Goal: Task Accomplishment & Management: Manage account settings

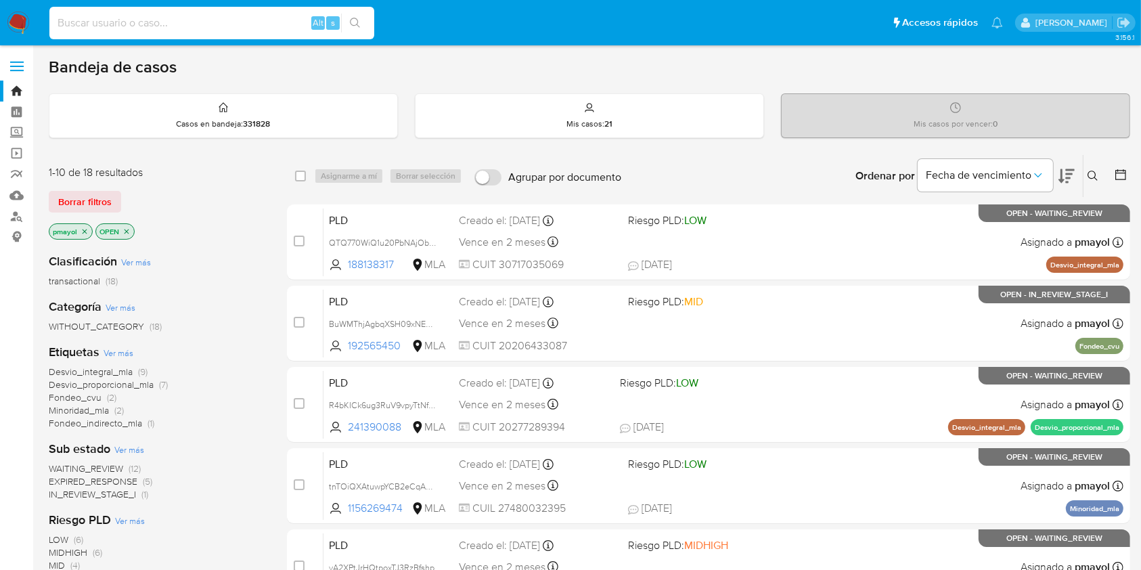
click at [256, 26] on input at bounding box center [211, 23] width 325 height 18
paste input "QTQ770WiQ1u20PbNAjObPCSX"
type input "QTQ770WiQ1u20PbNAjObPCSX"
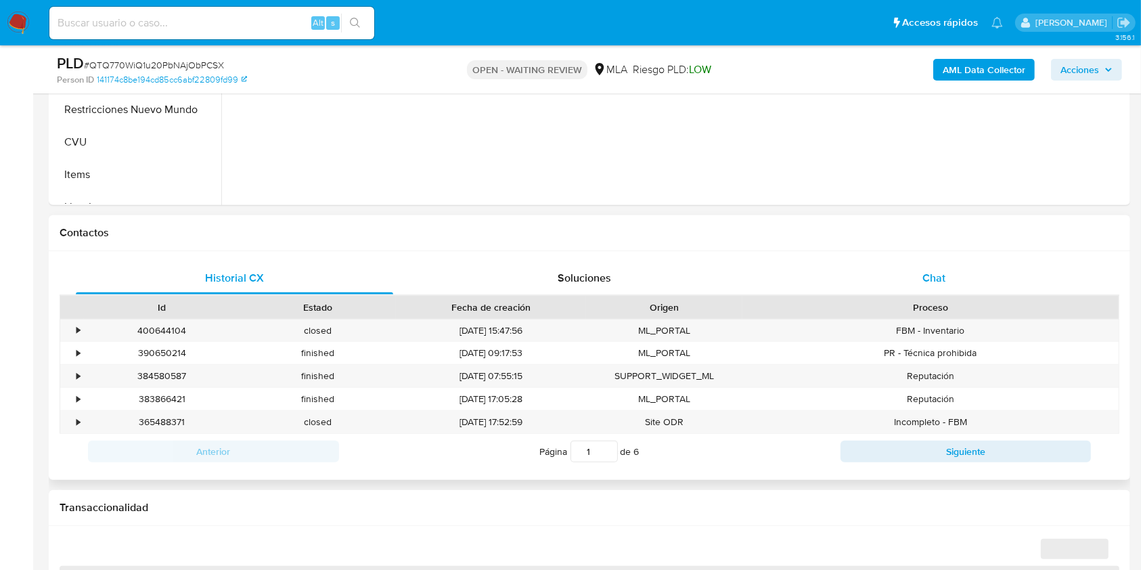
select select "10"
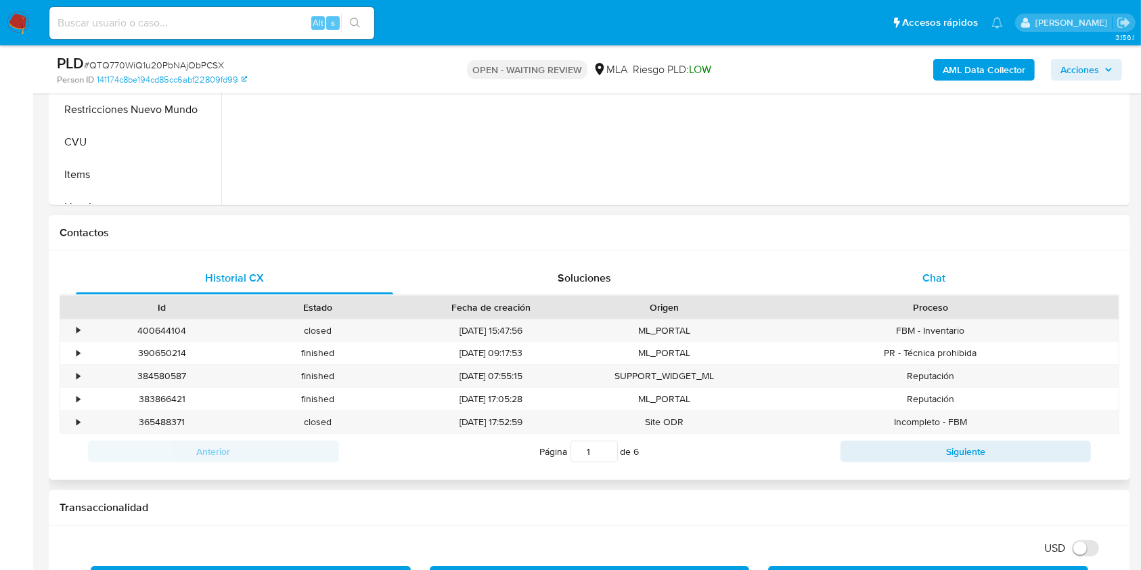
scroll to position [562, 0]
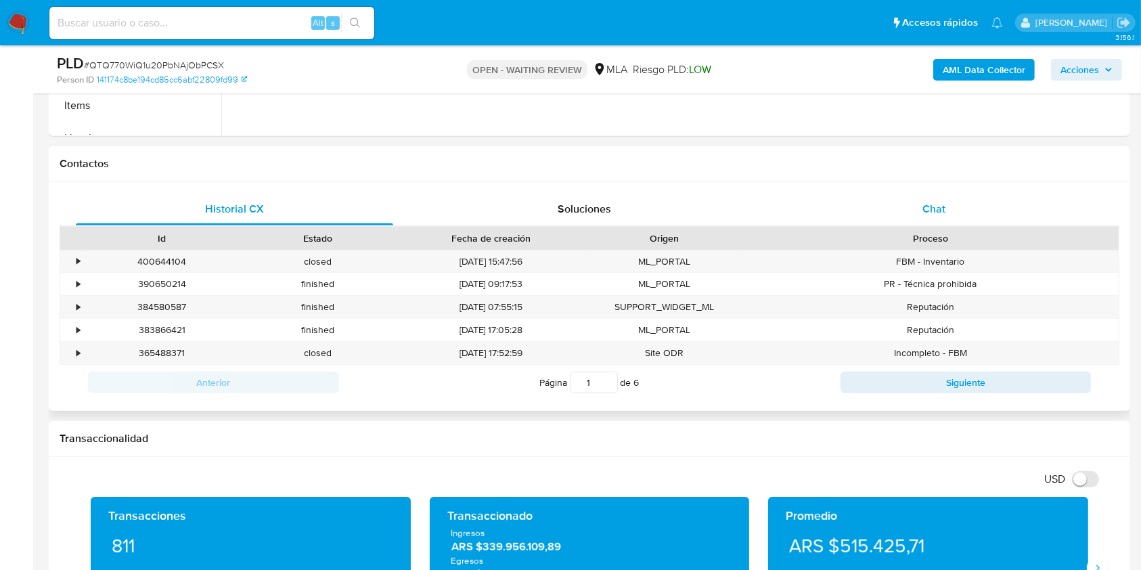
click at [947, 214] on div "Chat" at bounding box center [933, 209] width 317 height 32
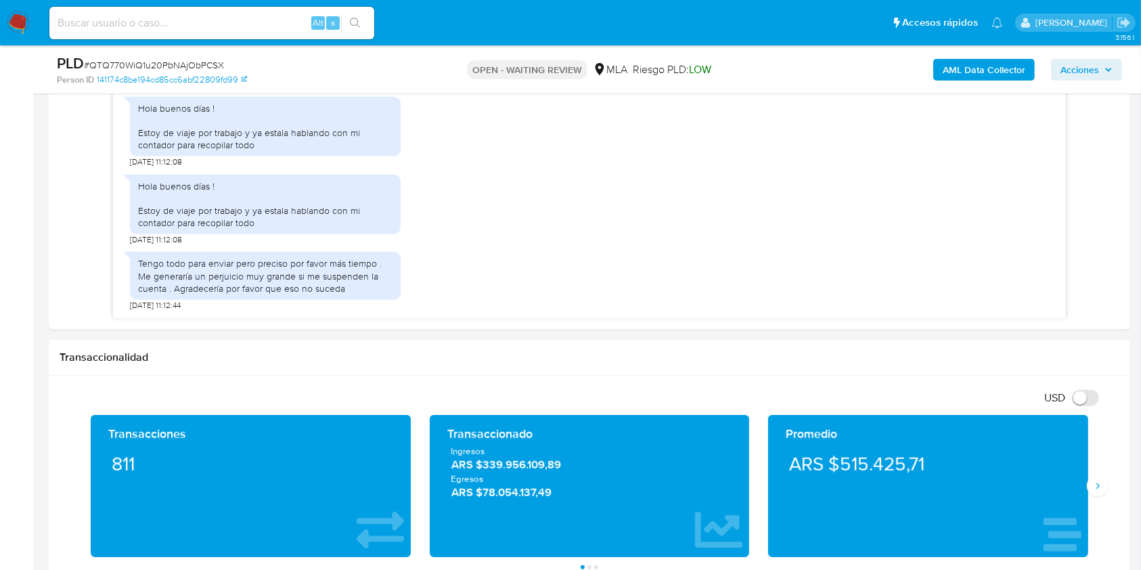
scroll to position [836, 0]
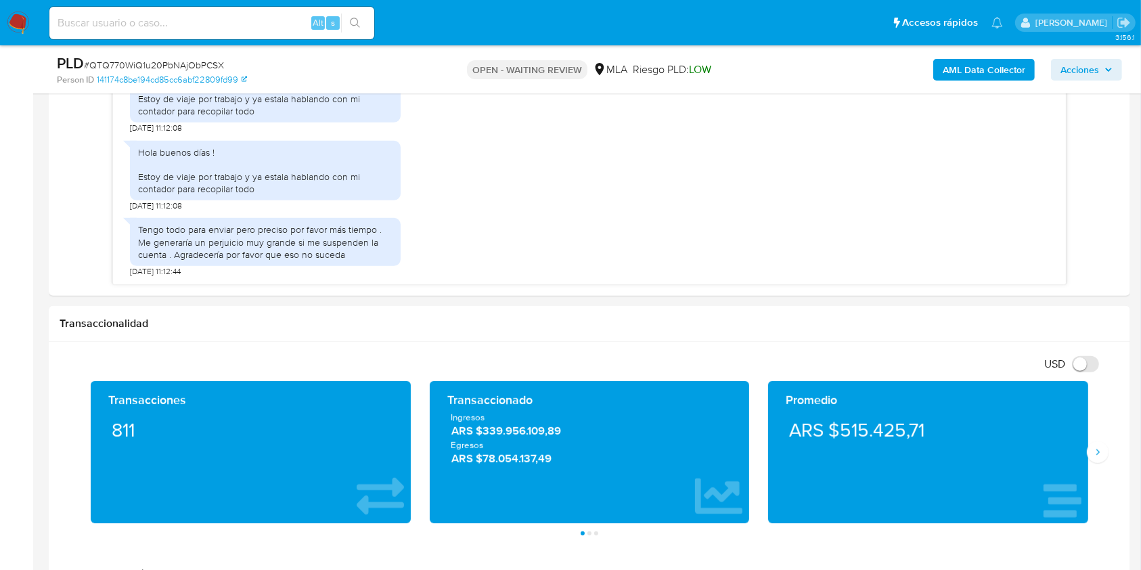
click at [192, 64] on span "# QTQ770WiQ1u20PbNAjObPCSX" at bounding box center [154, 65] width 140 height 14
copy span "QTQ770WiQ1u20PbNAjObPCSX"
click at [25, 18] on img at bounding box center [18, 23] width 23 height 23
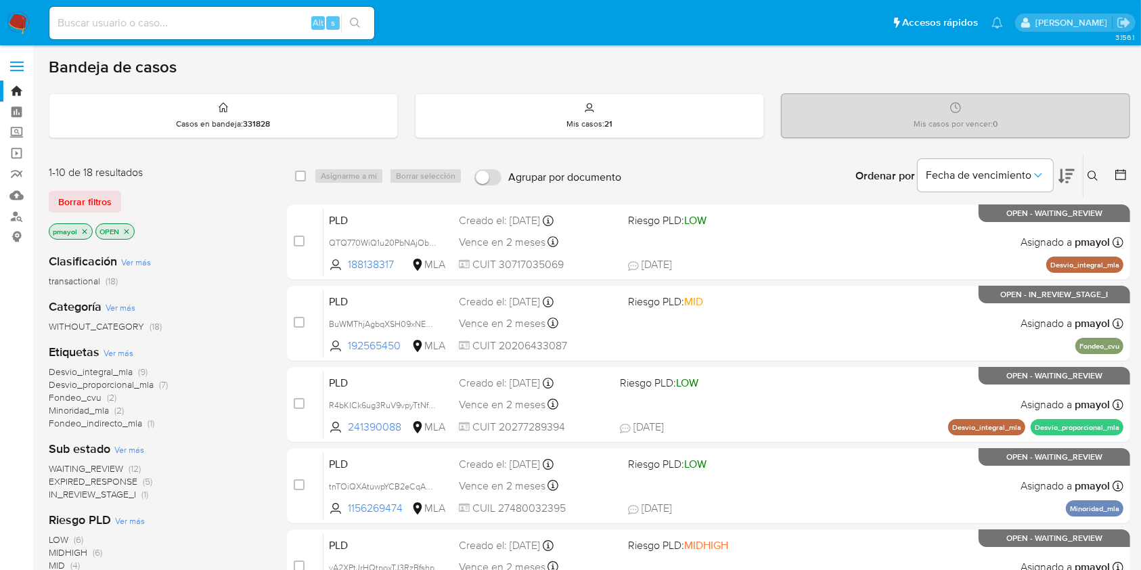
click at [1100, 171] on button at bounding box center [1094, 176] width 22 height 16
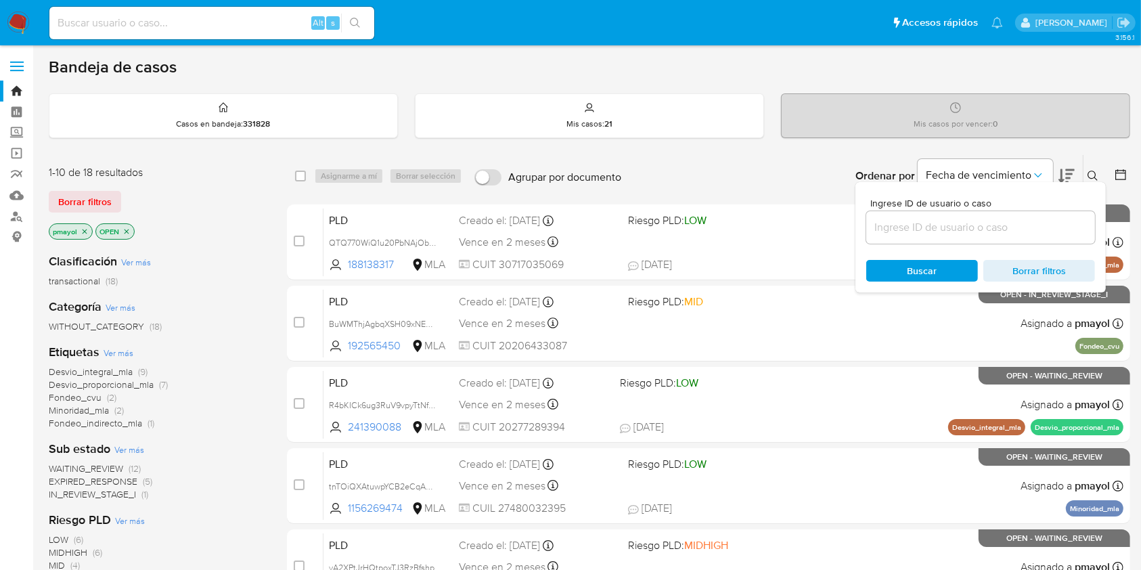
click at [985, 240] on div at bounding box center [980, 227] width 229 height 32
click at [982, 233] on input at bounding box center [980, 228] width 229 height 18
paste input "QTQ770WiQ1u20PbNAjObPCSX"
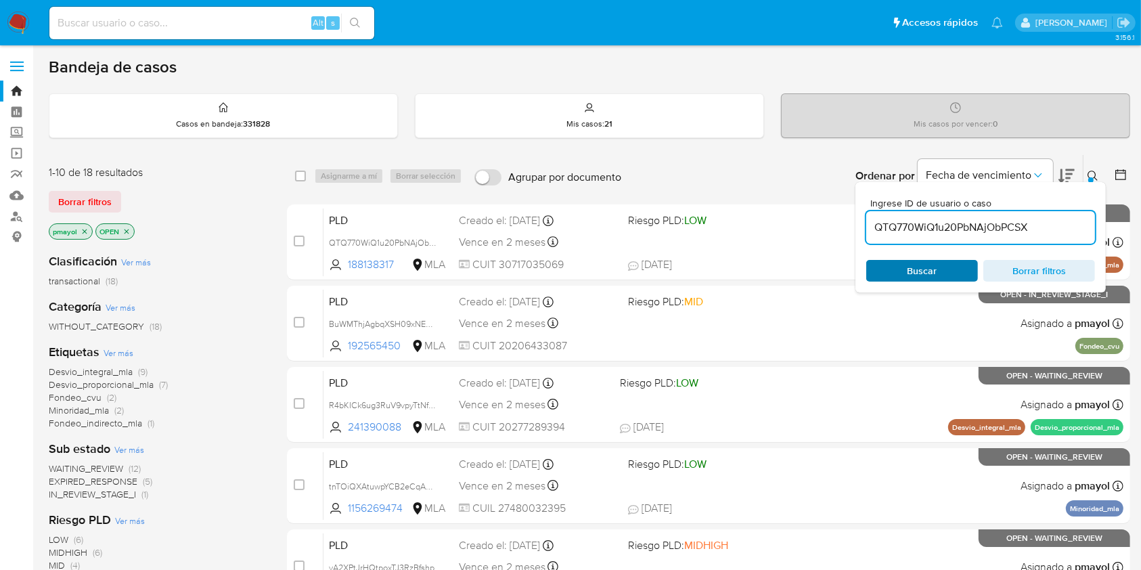
type input "QTQ770WiQ1u20PbNAjObPCSX"
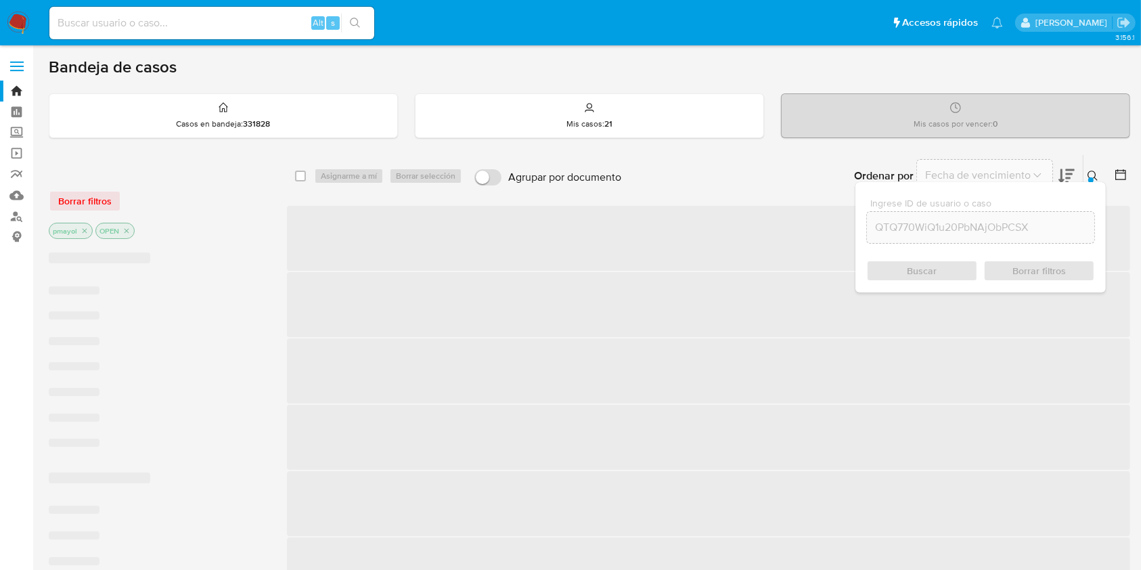
click at [941, 263] on div "Buscar Borrar filtros" at bounding box center [980, 271] width 229 height 22
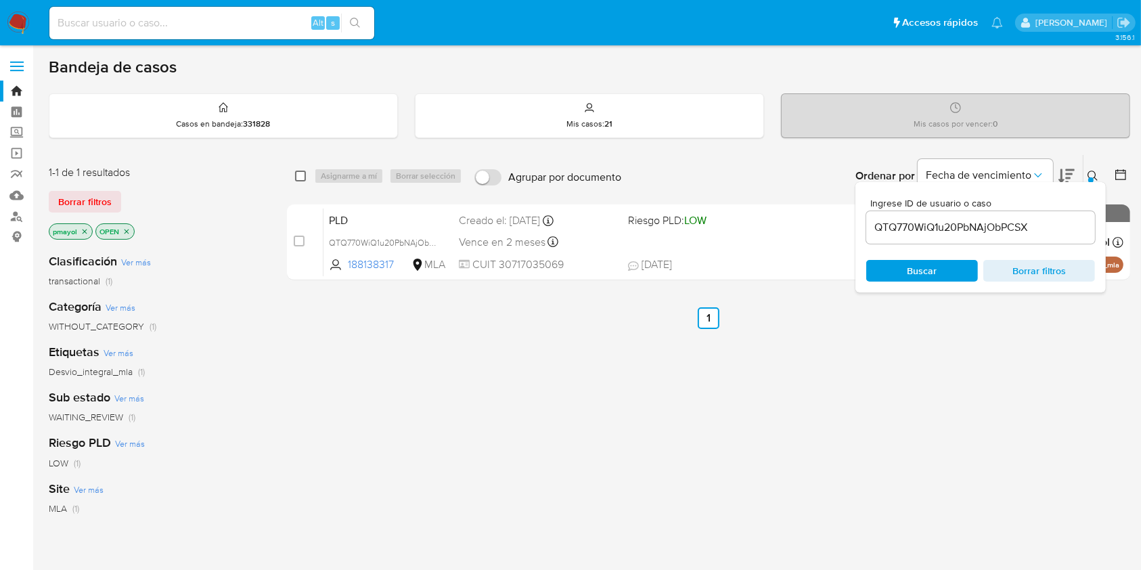
click at [300, 175] on input "checkbox" at bounding box center [300, 176] width 11 height 11
checkbox input "true"
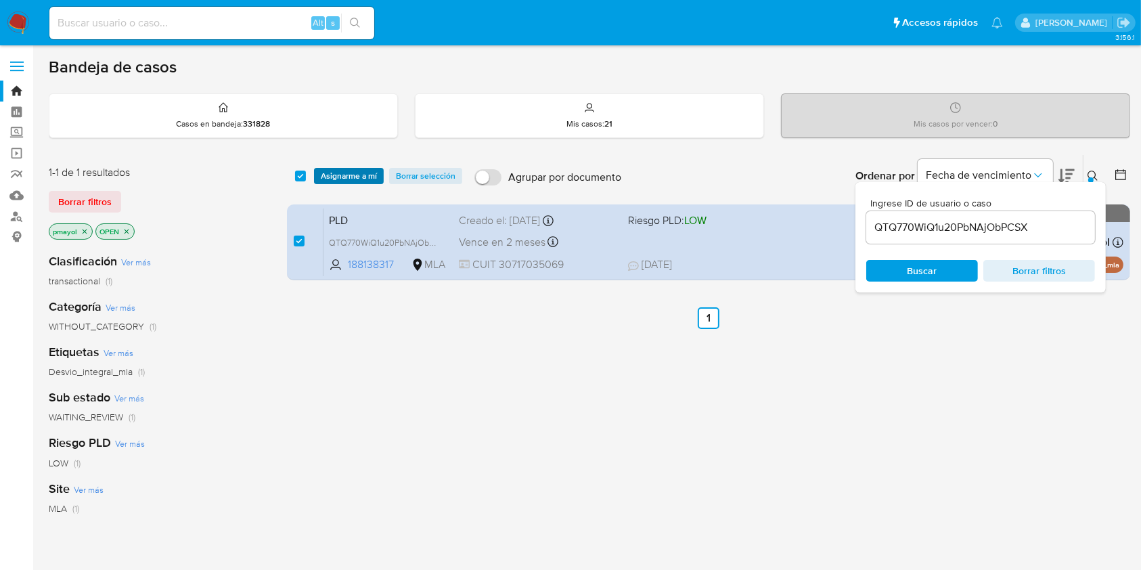
click at [332, 178] on span "Asignarme a mí" at bounding box center [349, 176] width 56 height 14
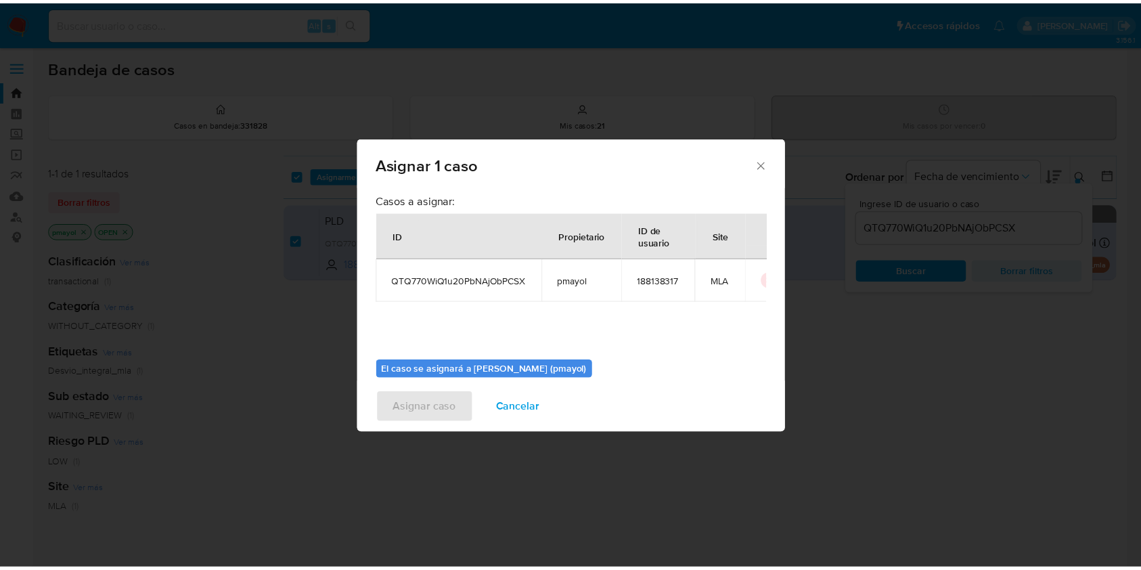
scroll to position [69, 0]
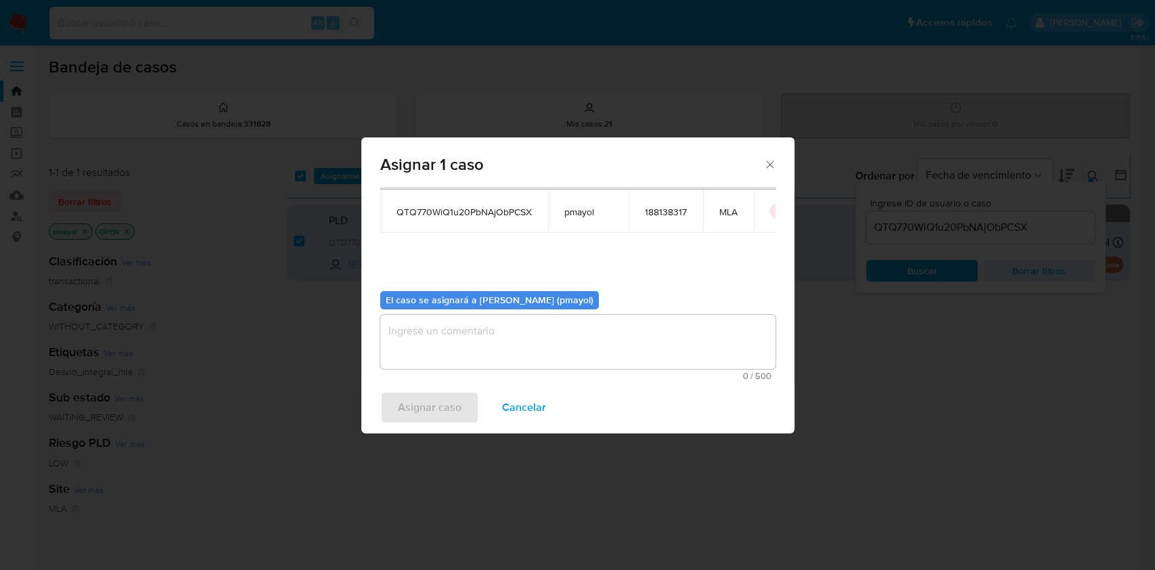
click at [689, 353] on textarea "assign-modal" at bounding box center [577, 342] width 395 height 54
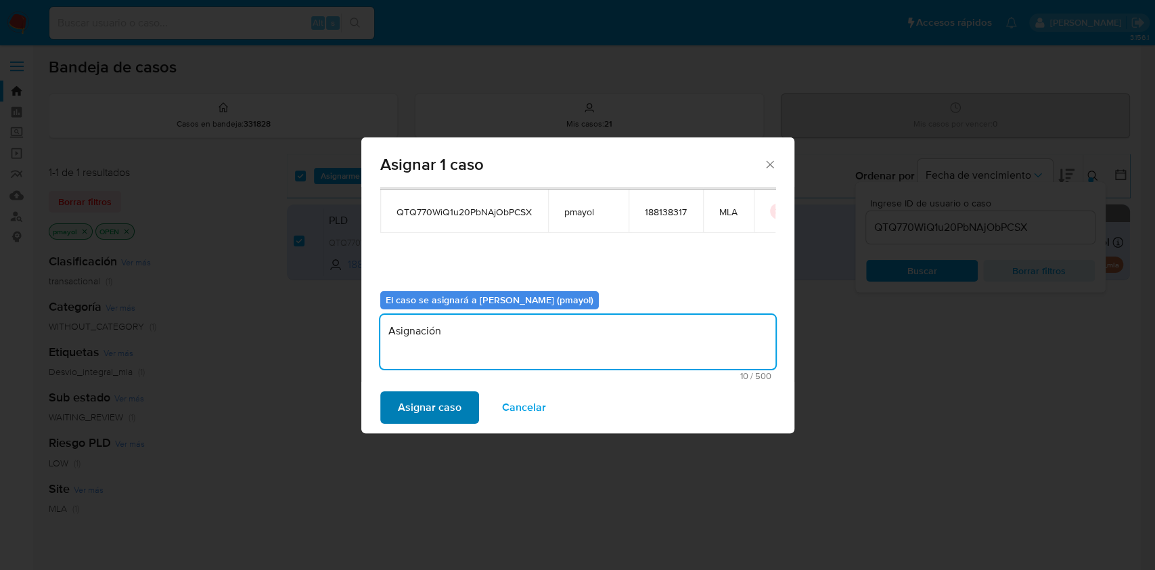
type textarea "Asignación"
click at [405, 410] on span "Asignar caso" at bounding box center [430, 407] width 64 height 30
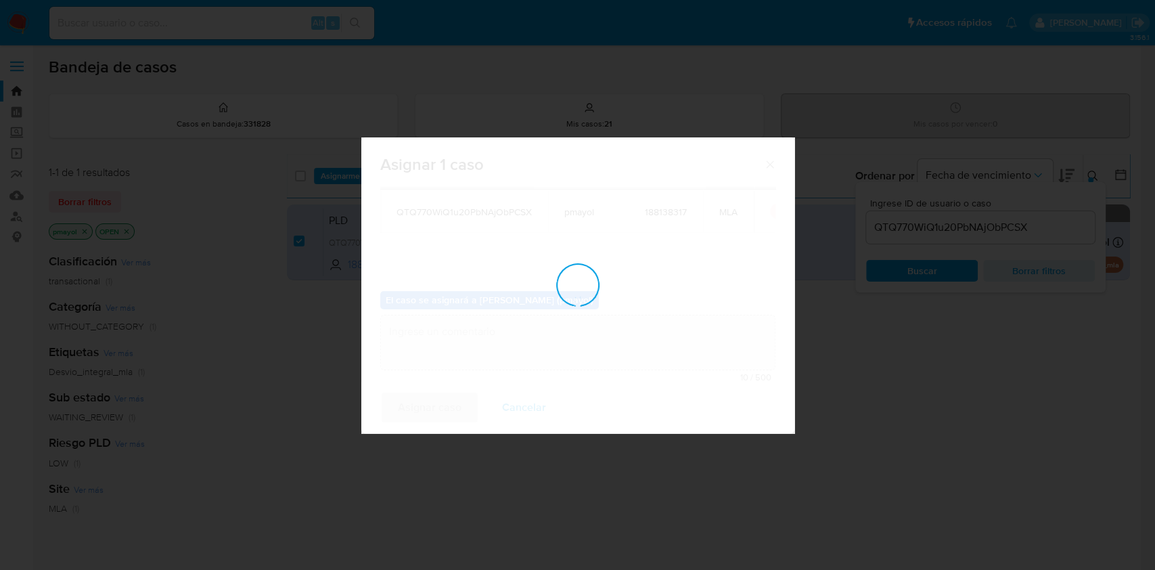
checkbox input "false"
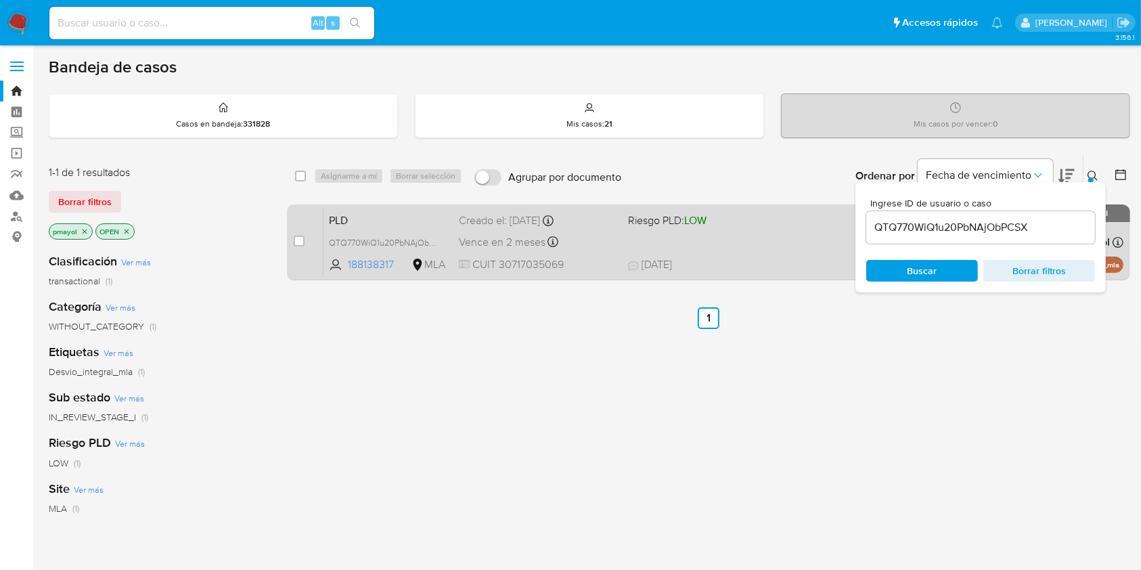
click at [712, 239] on div "PLD QTQ770WiQ1u20PbNAjObPCSX 188138317 MLA Riesgo PLD: LOW Creado el: 12/08/202…" at bounding box center [723, 242] width 800 height 68
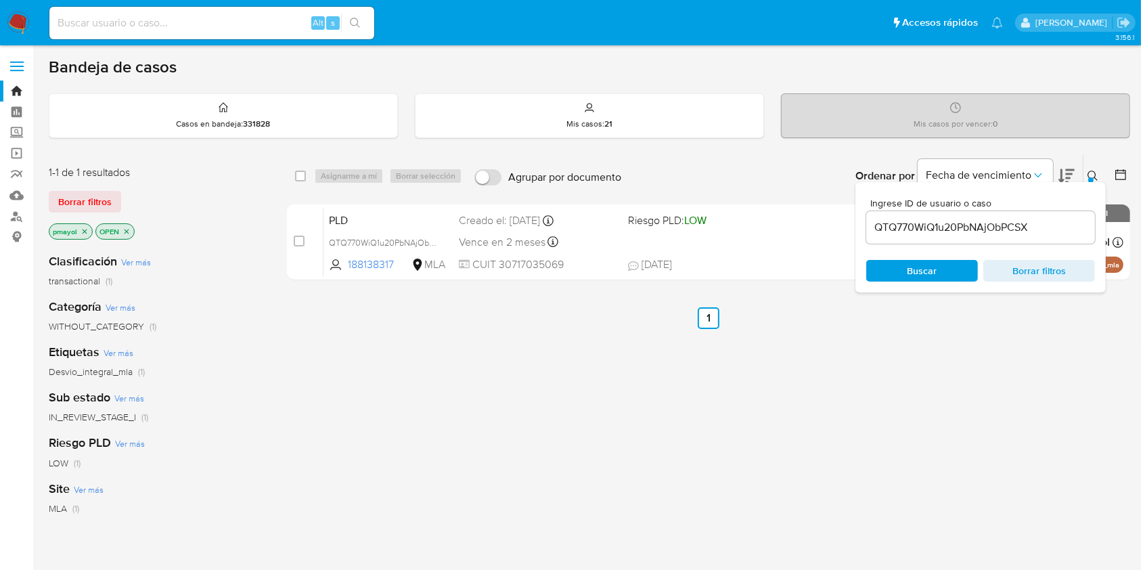
click at [27, 22] on img at bounding box center [18, 23] width 23 height 23
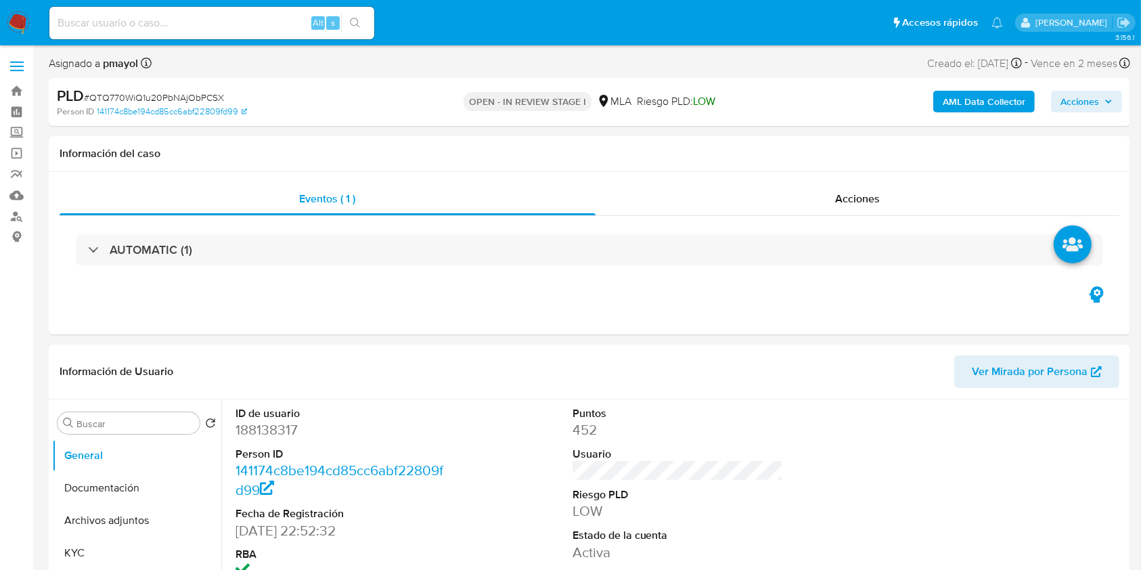
select select "10"
drag, startPoint x: 1138, startPoint y: 88, endPoint x: 1154, endPoint y: 188, distance: 101.3
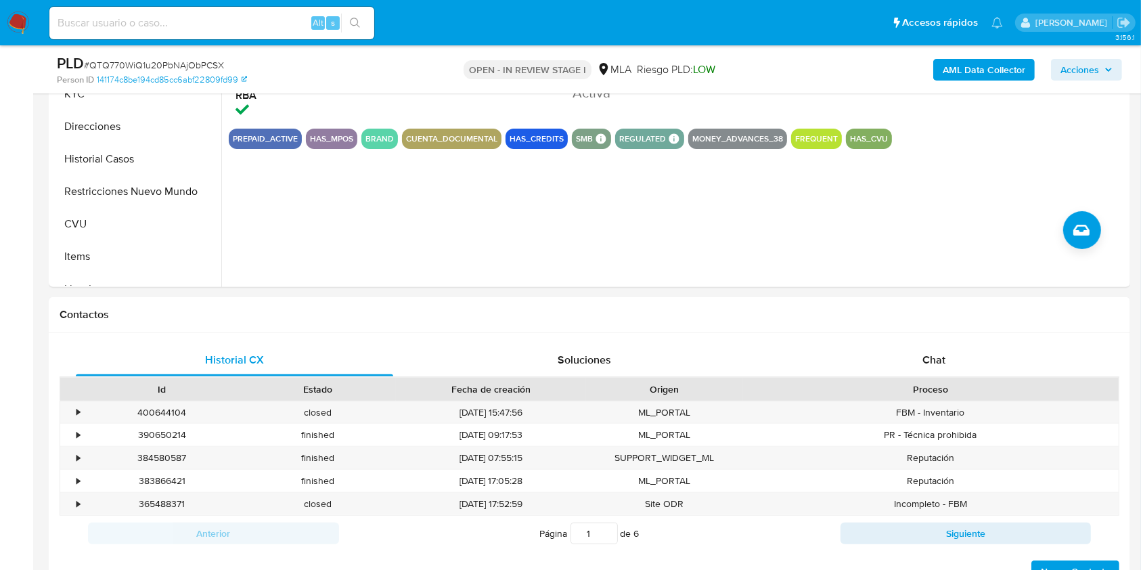
scroll to position [517, 0]
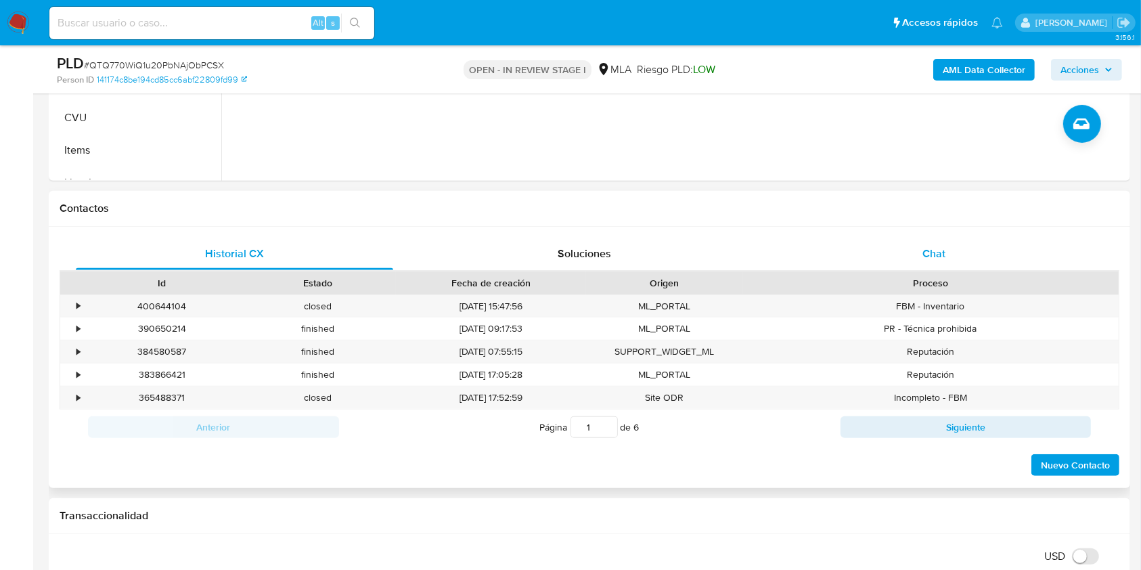
click at [931, 257] on span "Chat" at bounding box center [933, 254] width 23 height 16
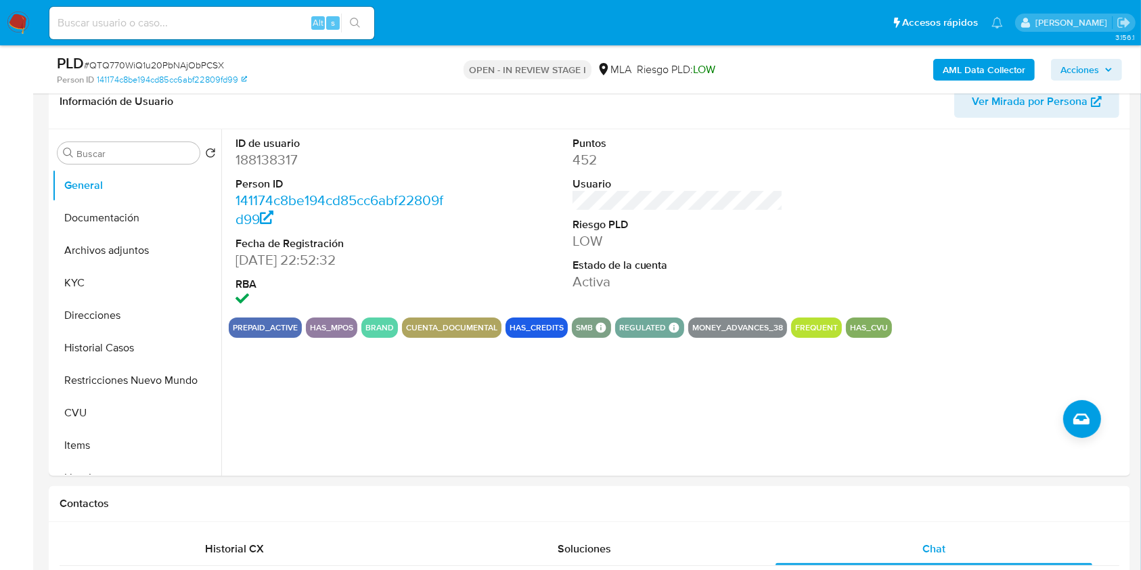
scroll to position [225, 0]
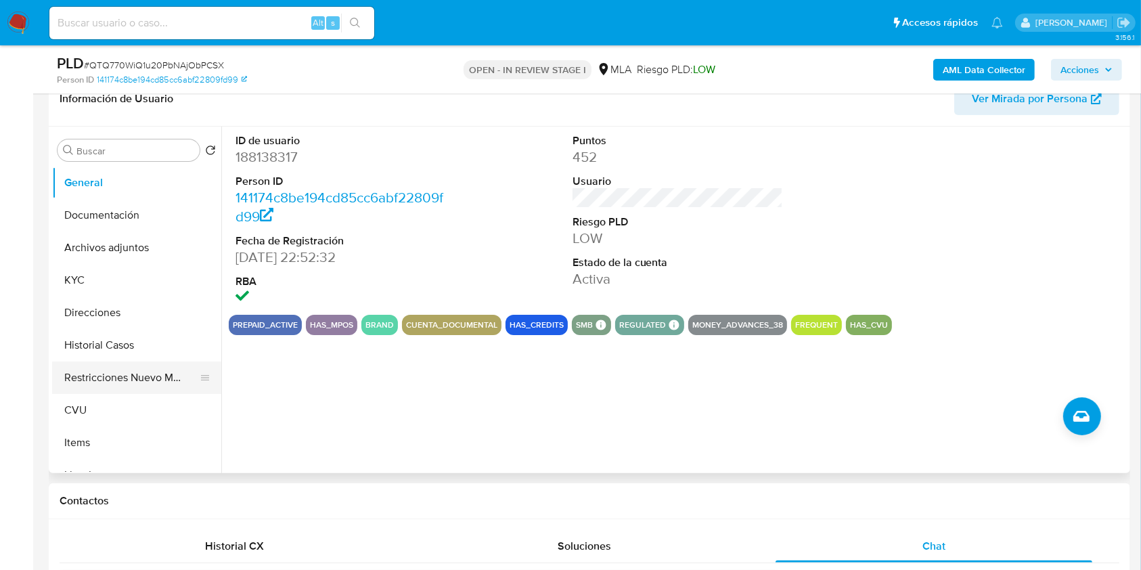
click at [160, 373] on button "Restricciones Nuevo Mundo" at bounding box center [131, 377] width 158 height 32
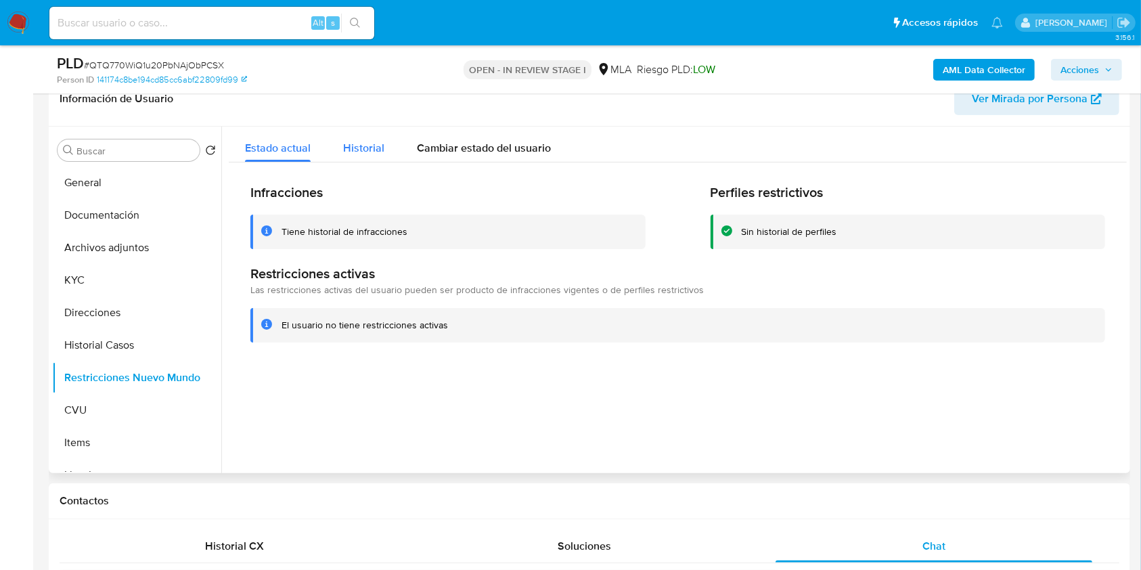
click at [349, 152] on span "Historial" at bounding box center [363, 148] width 41 height 16
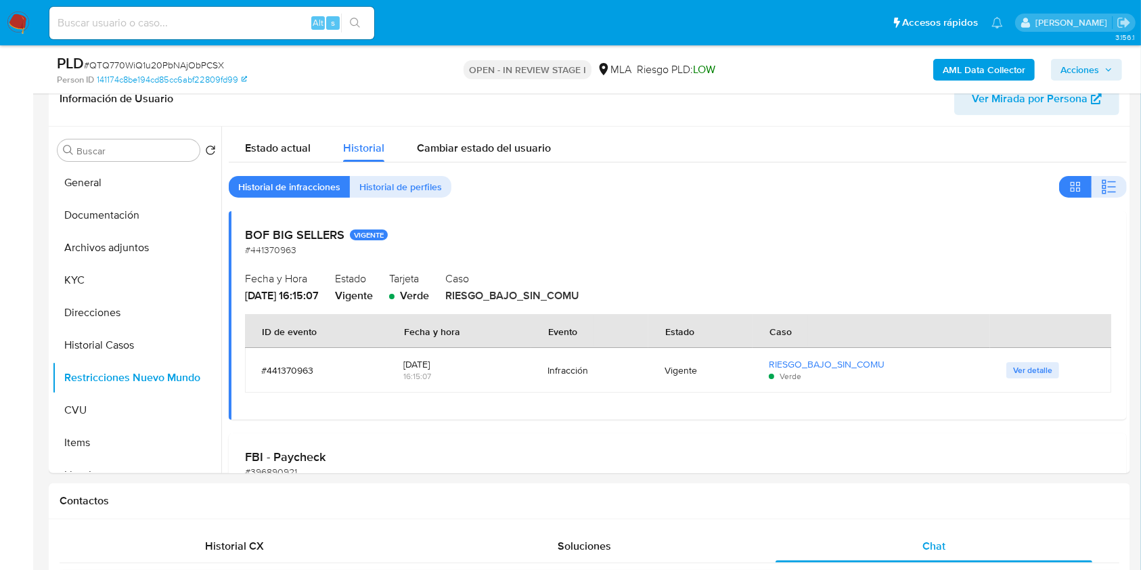
scroll to position [444, 0]
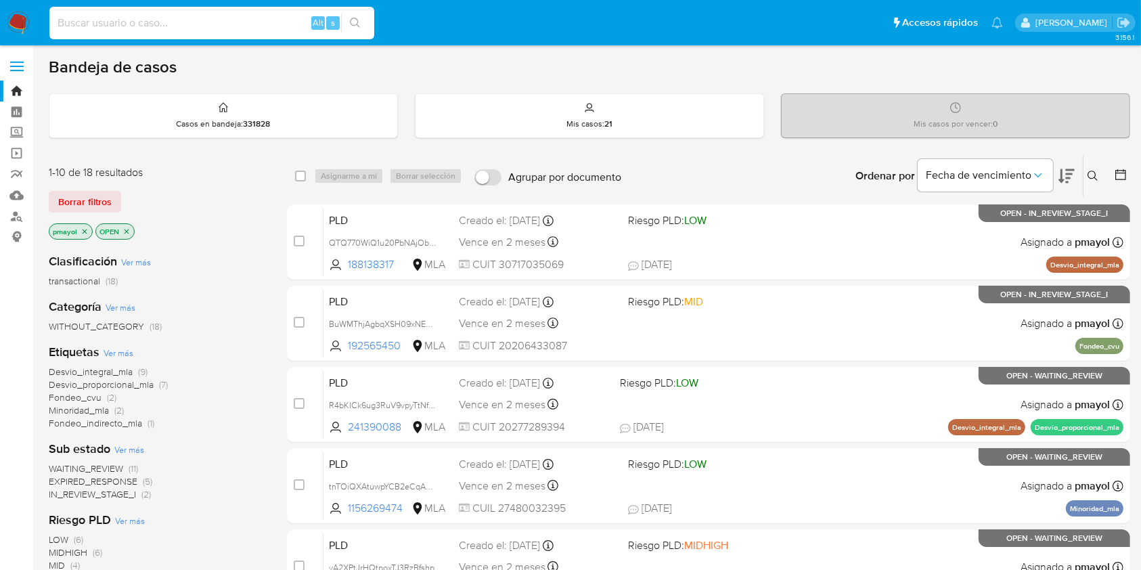
click at [214, 19] on input at bounding box center [211, 23] width 325 height 18
paste input "BgZeBczfpokaTFhXSH3QgDMg"
type input "BgZeBczfpokaTFhXSH3QgDMg"
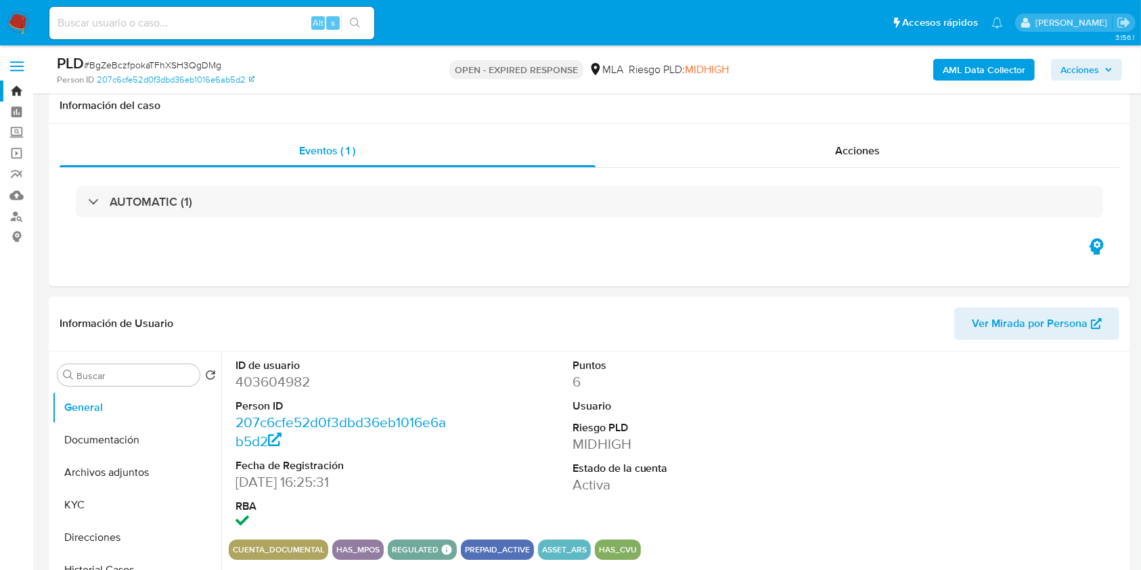
scroll to position [152, 0]
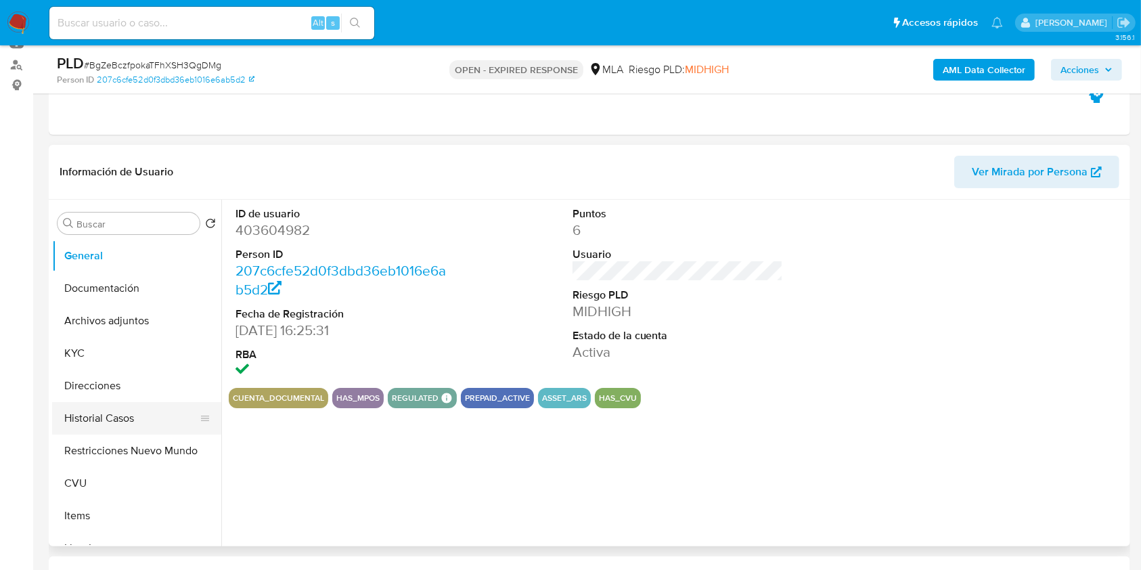
select select "10"
click at [119, 407] on button "Historial Casos" at bounding box center [131, 418] width 158 height 32
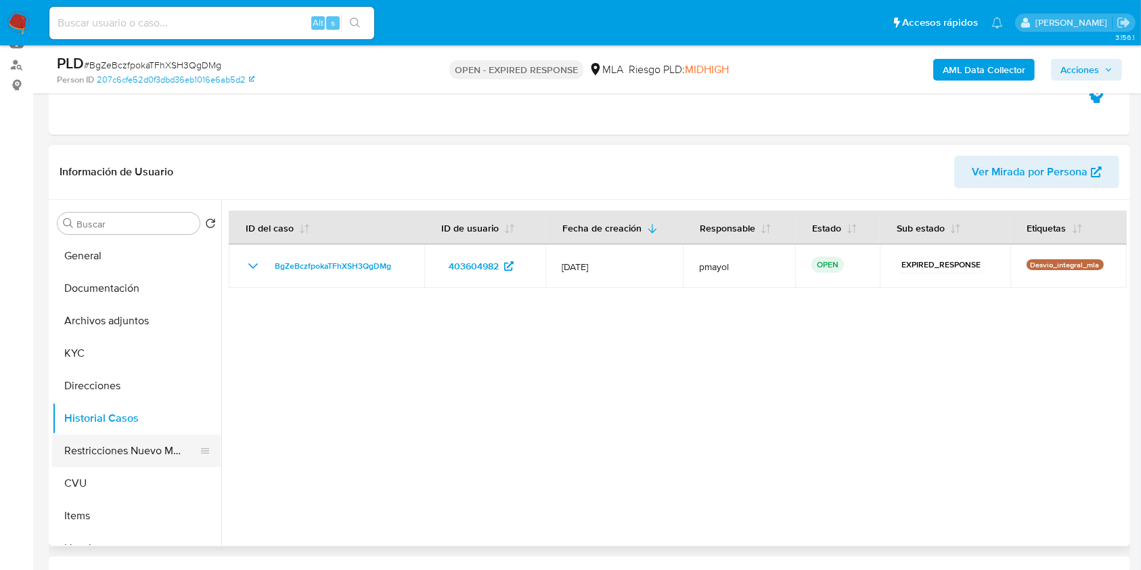
click at [154, 452] on button "Restricciones Nuevo Mundo" at bounding box center [131, 450] width 158 height 32
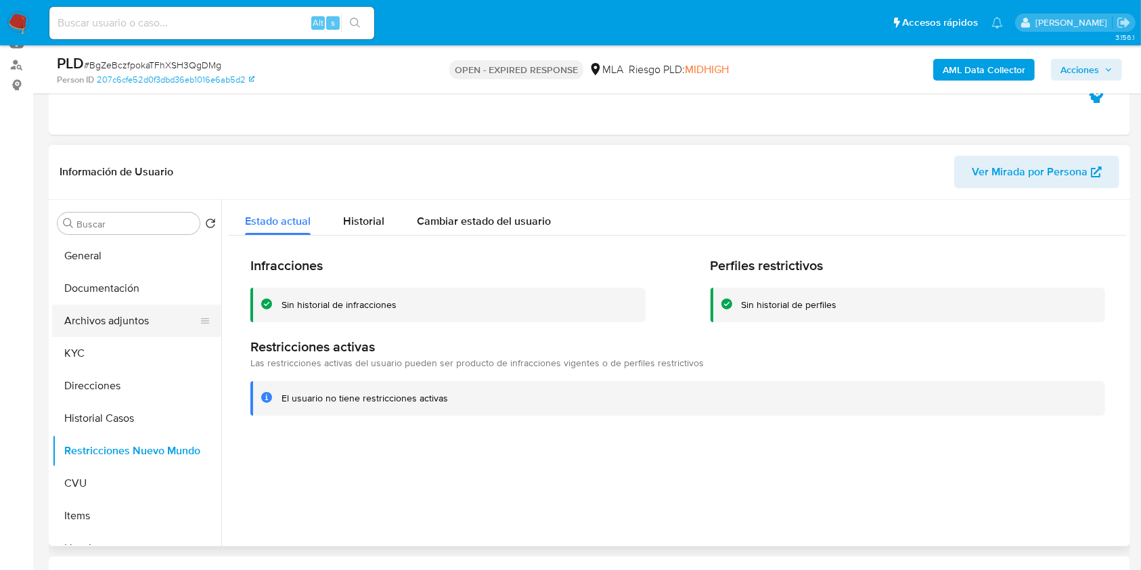
click at [93, 325] on button "Archivos adjuntos" at bounding box center [131, 320] width 158 height 32
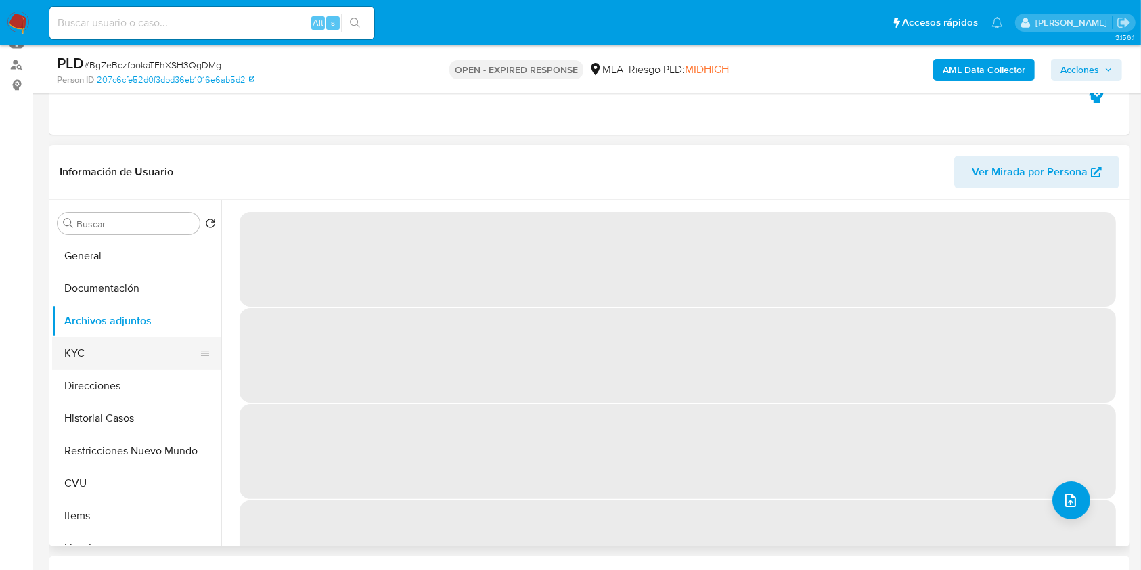
click at [84, 341] on button "KYC" at bounding box center [131, 353] width 158 height 32
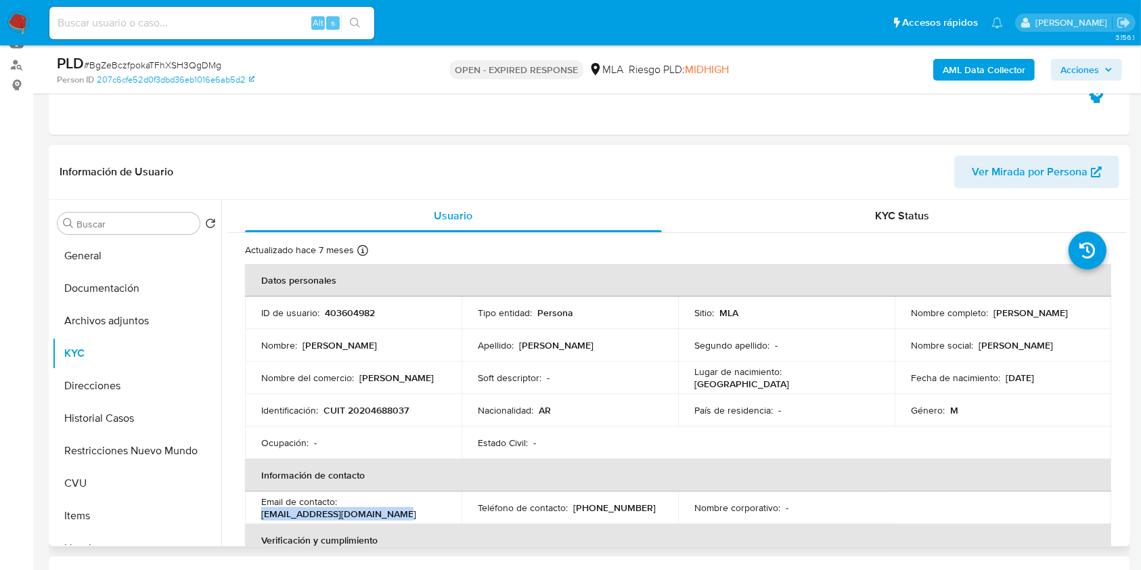
drag, startPoint x: 396, startPoint y: 509, endPoint x: 254, endPoint y: 518, distance: 142.4
click at [254, 518] on td "Email de contacto : emanuelcatering@hotmail.com" at bounding box center [353, 507] width 217 height 32
copy p "emanuelcatering@hotmail.com"
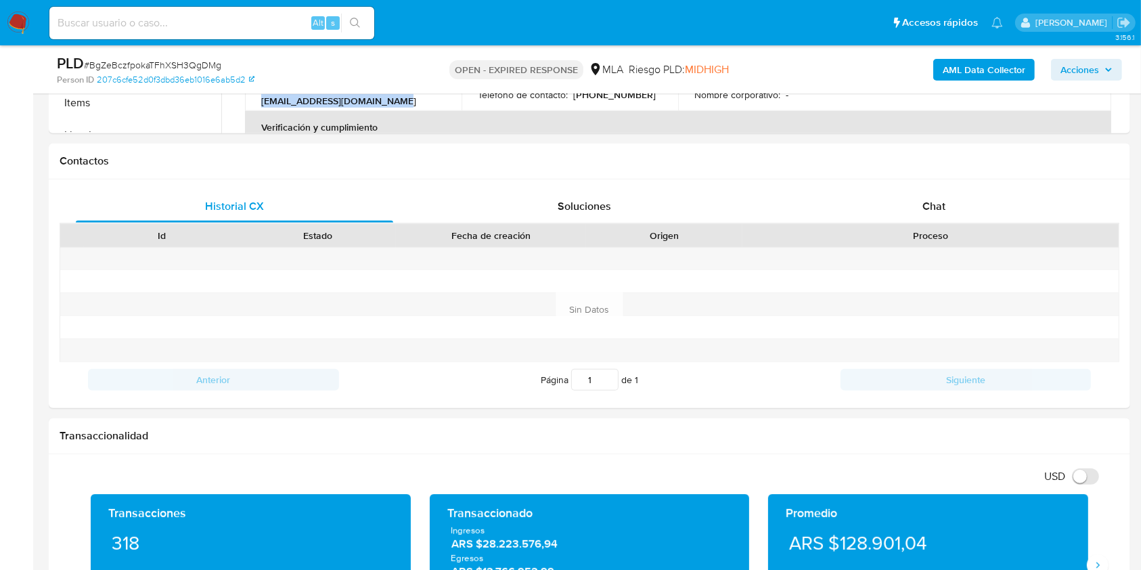
scroll to position [547, 0]
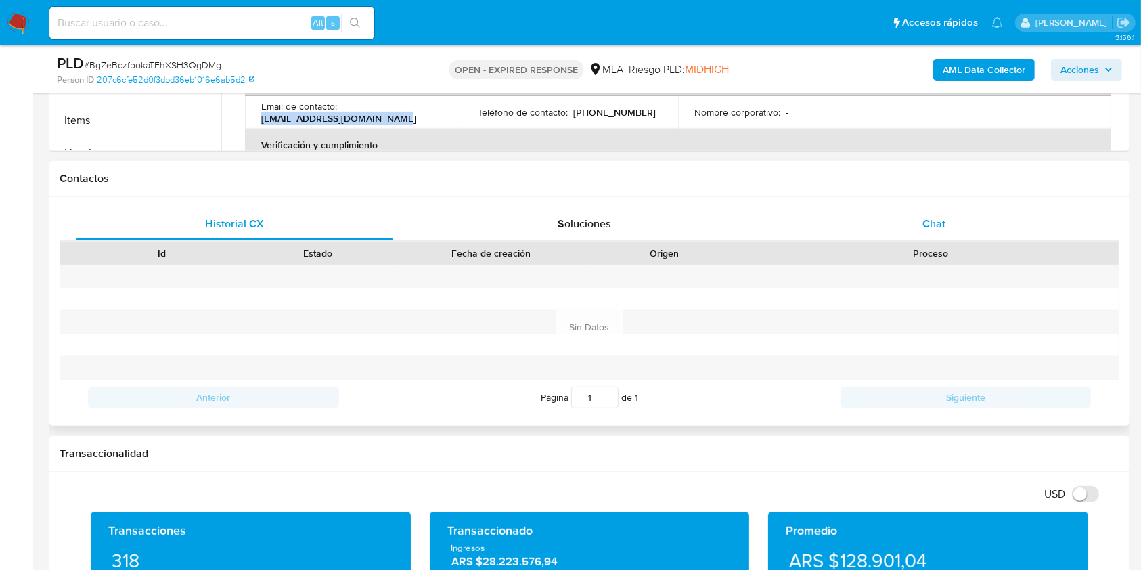
click at [907, 225] on div "Chat" at bounding box center [933, 224] width 317 height 32
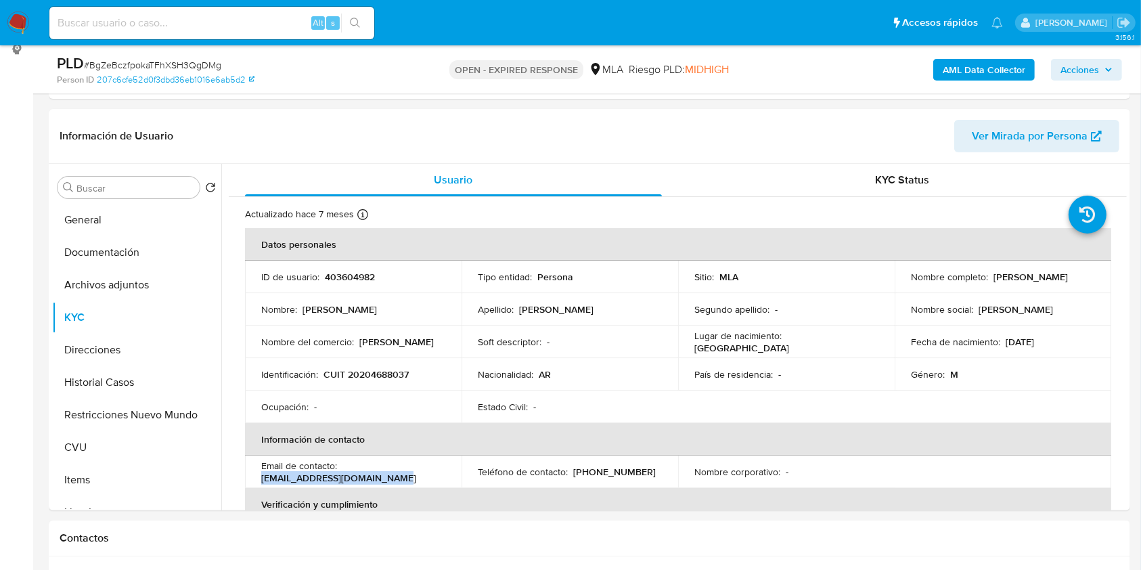
scroll to position [204, 0]
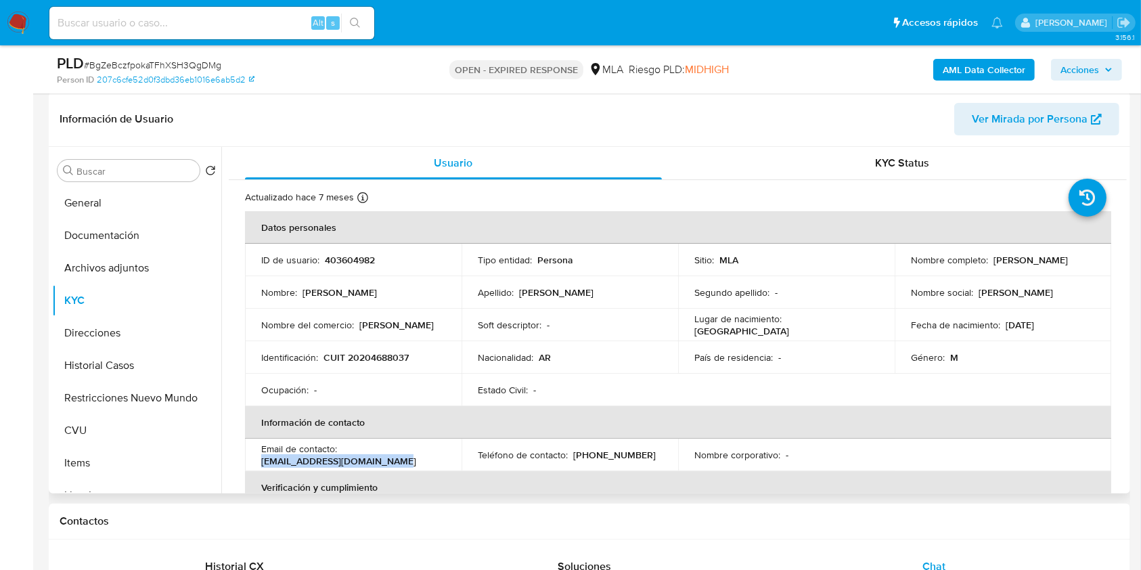
click at [1021, 120] on span "Ver Mirada por Persona" at bounding box center [1030, 119] width 116 height 32
click at [1018, 119] on span "Ver Mirada por Persona" at bounding box center [1030, 119] width 116 height 32
click at [111, 430] on button "CVU" at bounding box center [131, 430] width 158 height 32
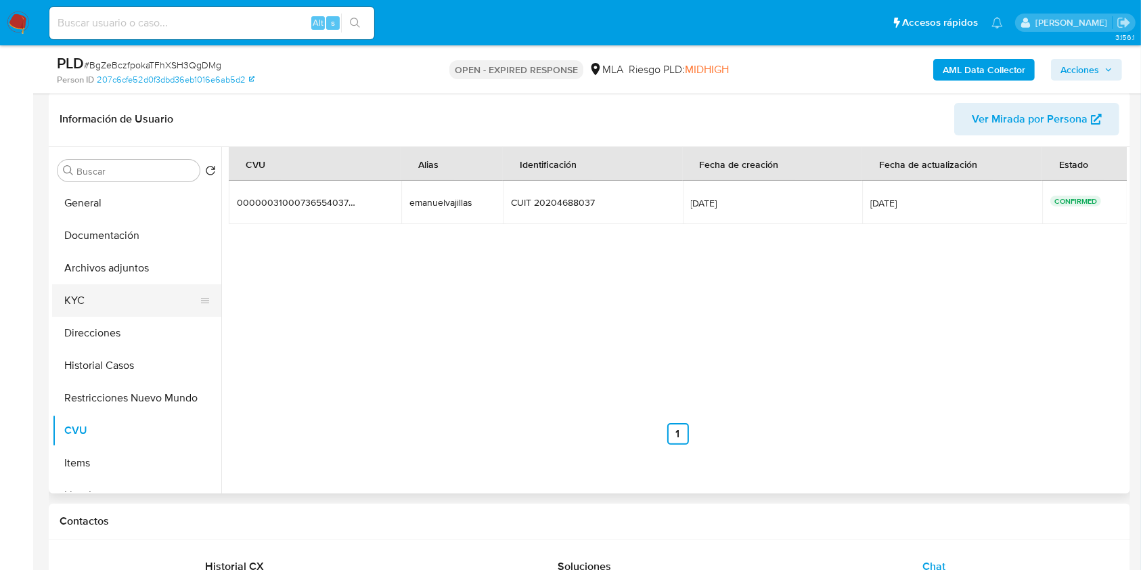
click at [121, 294] on button "KYC" at bounding box center [131, 300] width 158 height 32
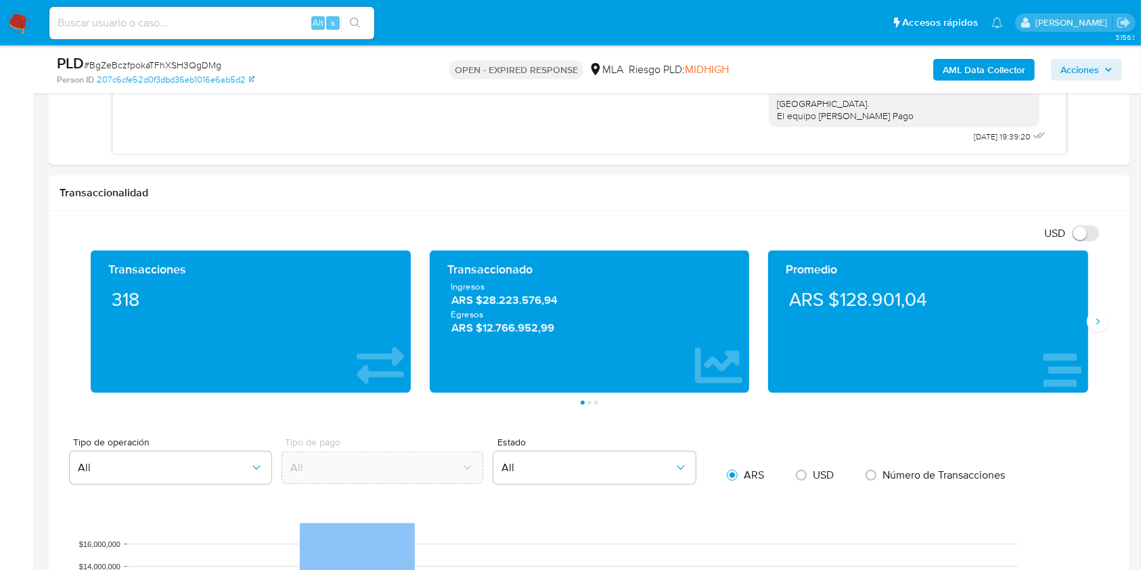
scroll to position [988, 0]
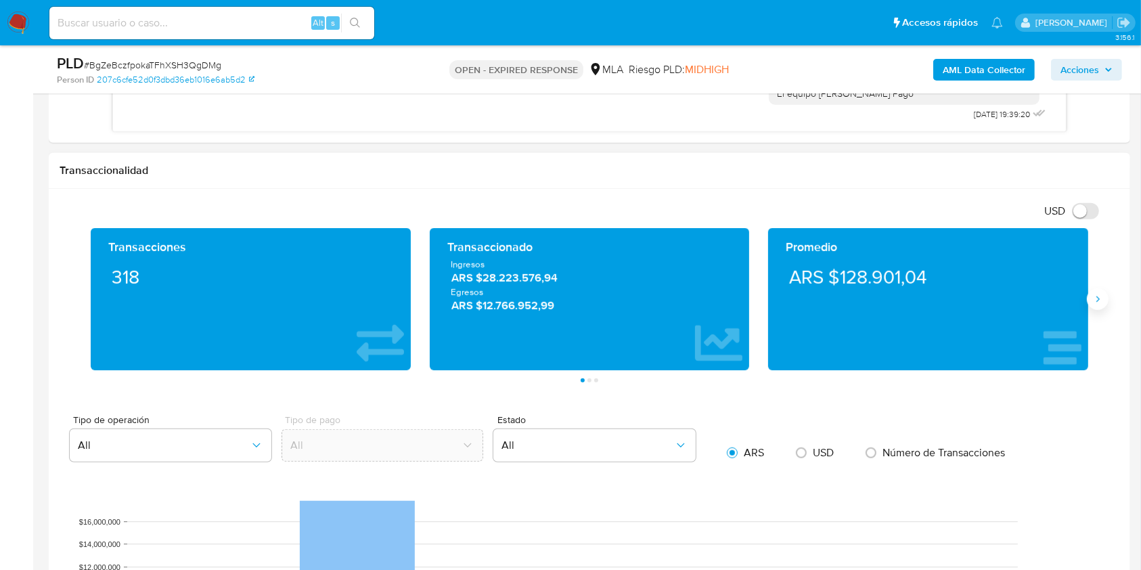
click at [1094, 295] on icon "Siguiente" at bounding box center [1097, 299] width 11 height 11
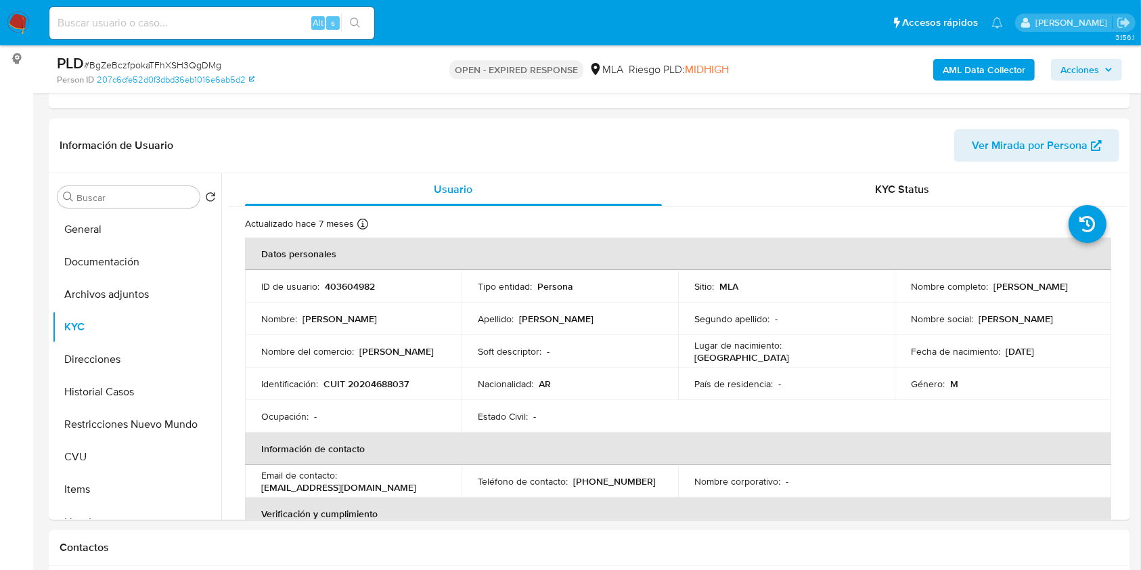
scroll to position [136, 0]
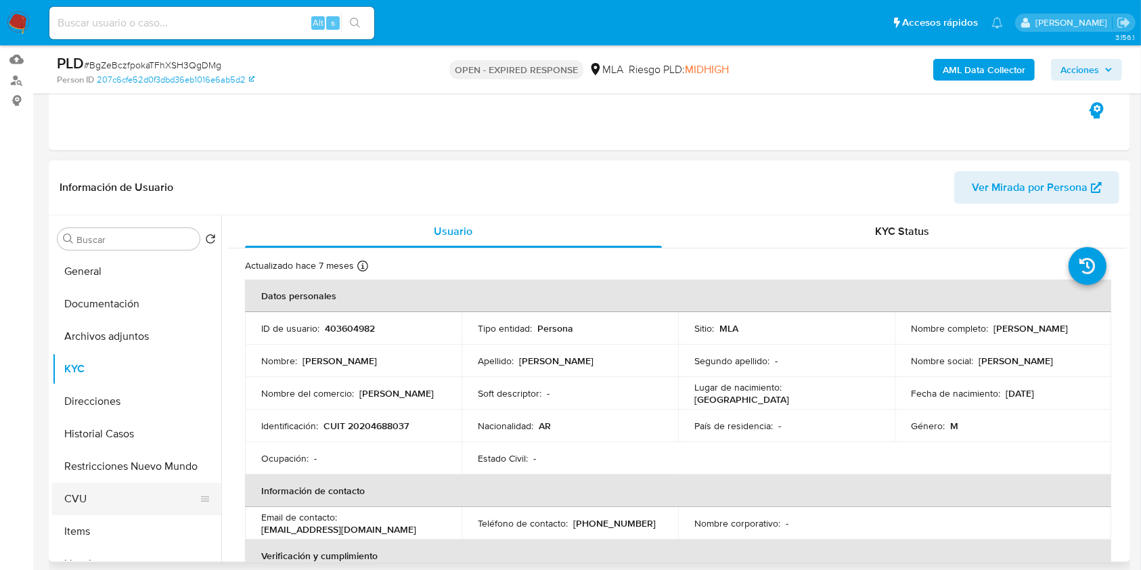
click at [114, 494] on button "CVU" at bounding box center [131, 498] width 158 height 32
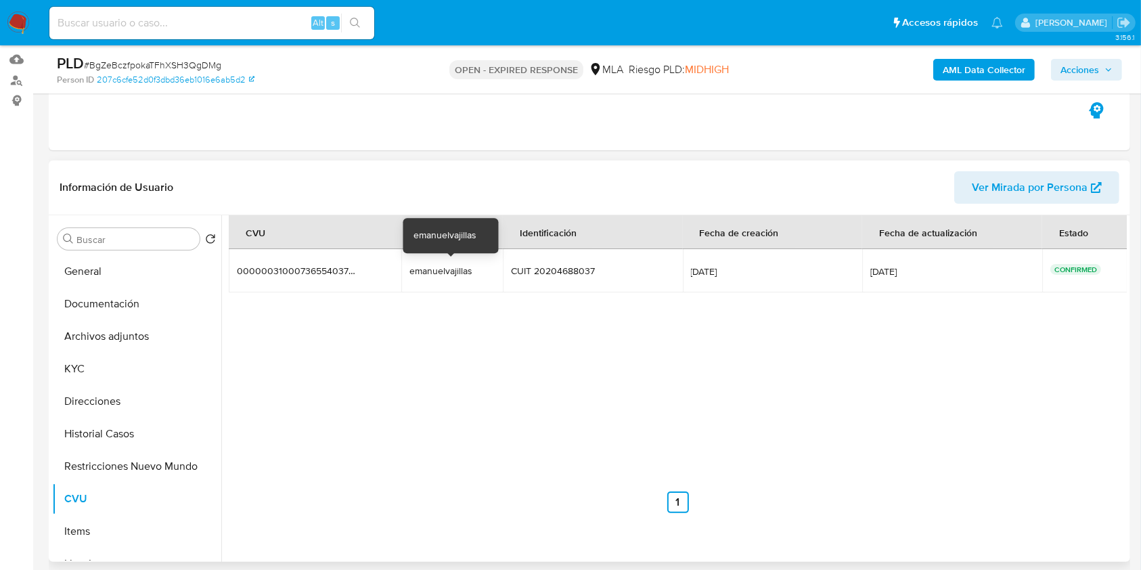
click at [446, 272] on div "emanuelvajillas" at bounding box center [451, 271] width 85 height 12
click at [179, 66] on span "# BgZeBczfpokaTFhXSH3QgDMg" at bounding box center [152, 65] width 137 height 14
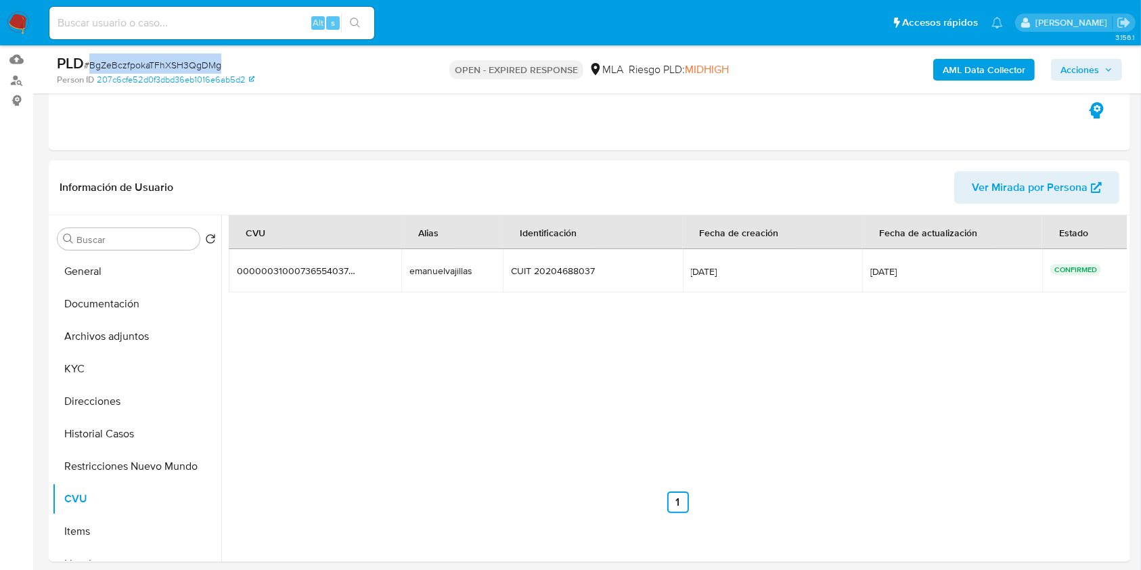
click at [179, 66] on span "# BgZeBczfpokaTFhXSH3QgDMg" at bounding box center [152, 65] width 137 height 14
copy span "BgZeBczfpokaTFhXSH3QgDMg"
click at [18, 27] on img at bounding box center [18, 23] width 23 height 23
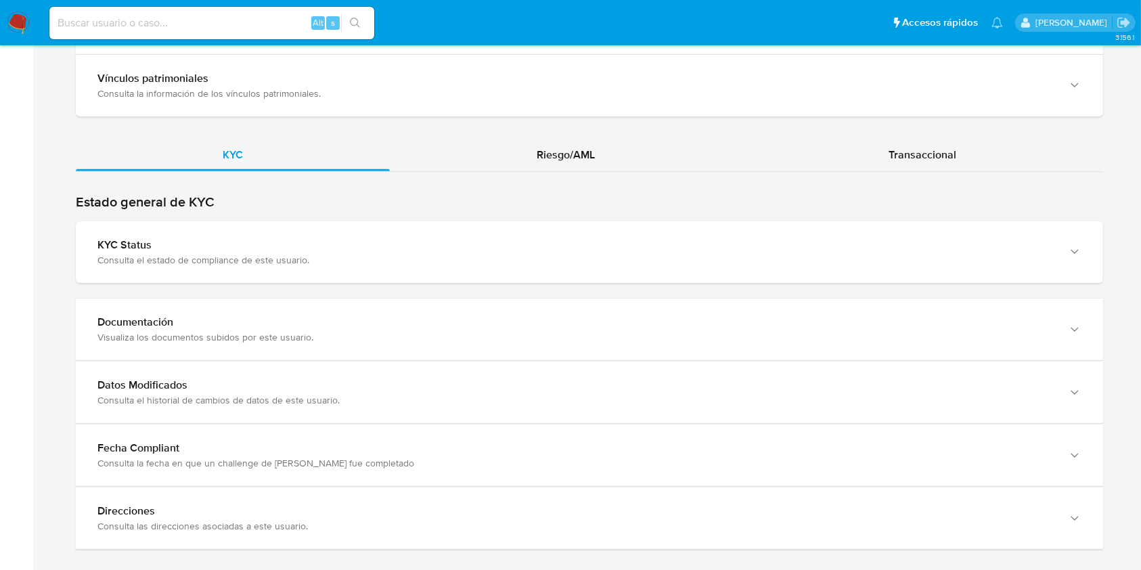
scroll to position [1115, 0]
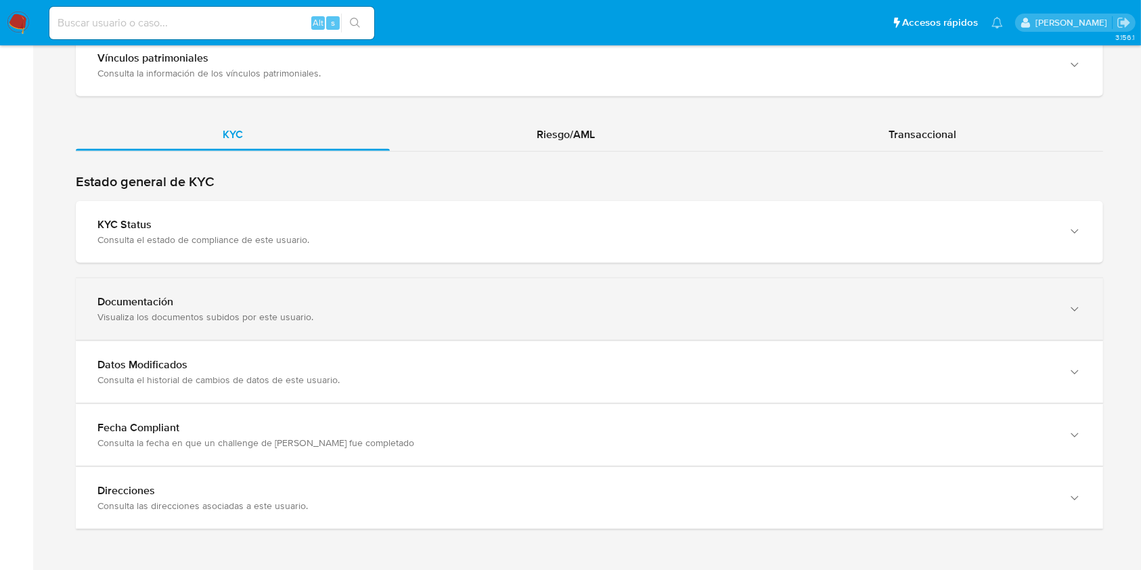
click at [1032, 311] on div "Visualiza los documentos subidos por este usuario." at bounding box center [575, 317] width 957 height 12
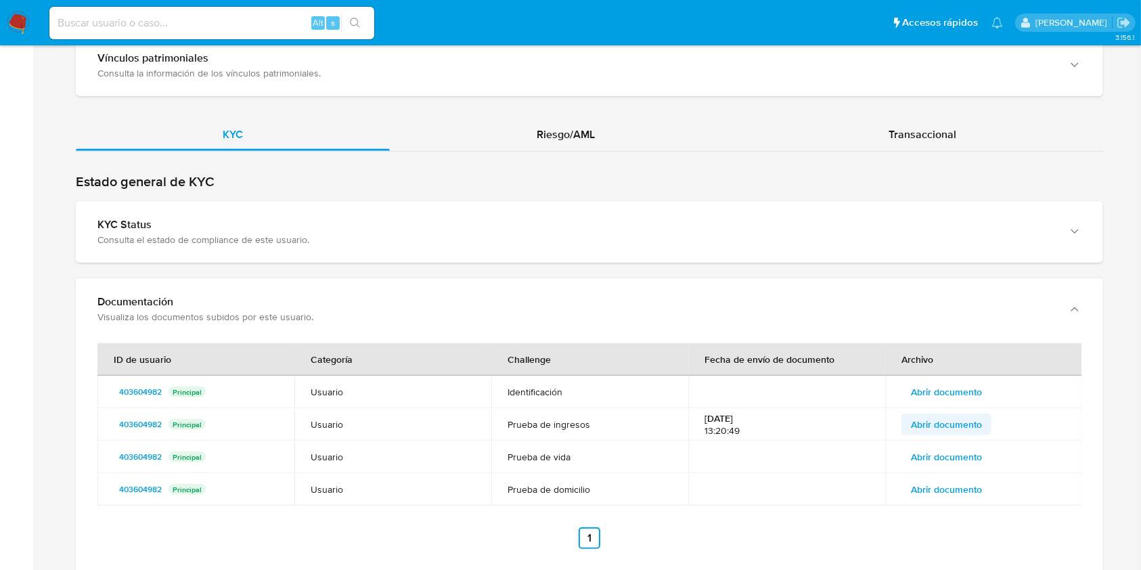
click at [959, 415] on span "Abrir documento" at bounding box center [946, 424] width 71 height 19
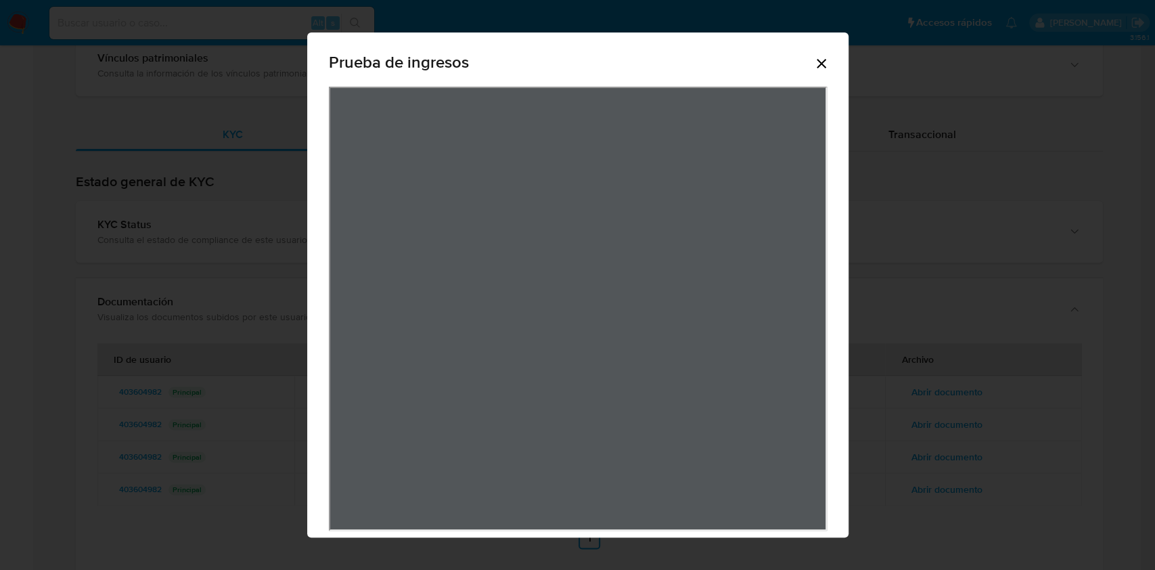
click at [822, 58] on div "Prueba de ingresos" at bounding box center [577, 294] width 541 height 524
click at [813, 60] on icon "Cerrar" at bounding box center [821, 63] width 16 height 16
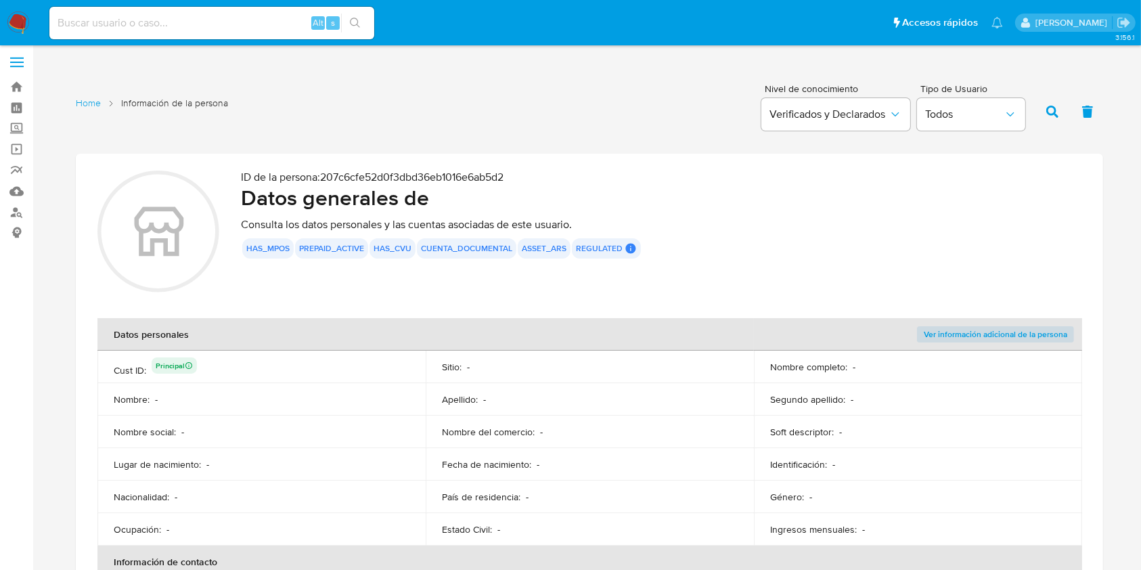
scroll to position [0, 0]
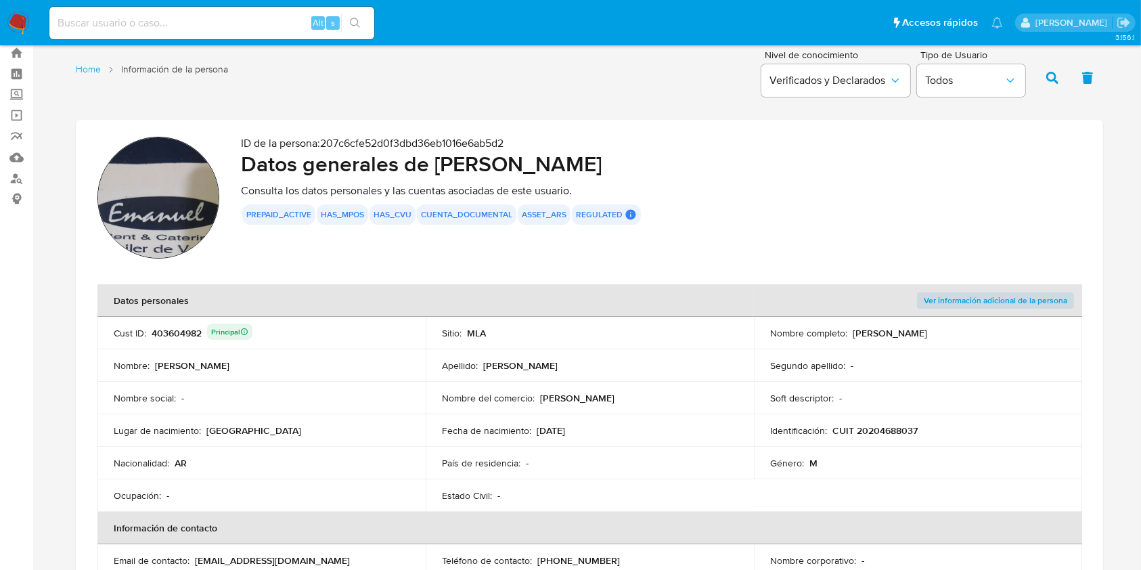
scroll to position [36, 0]
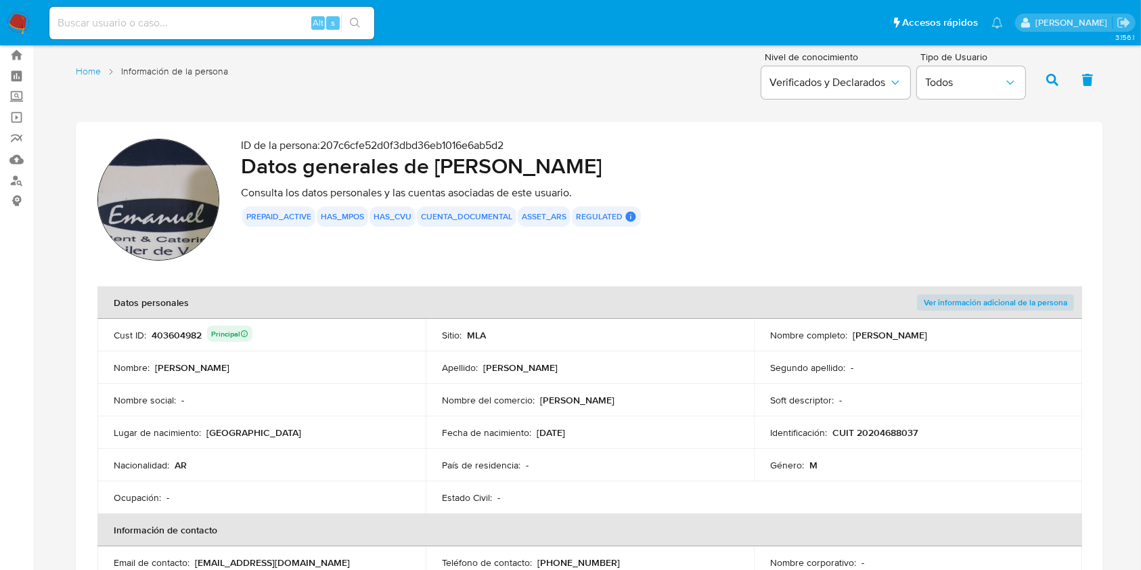
click at [173, 227] on img at bounding box center [158, 200] width 122 height 122
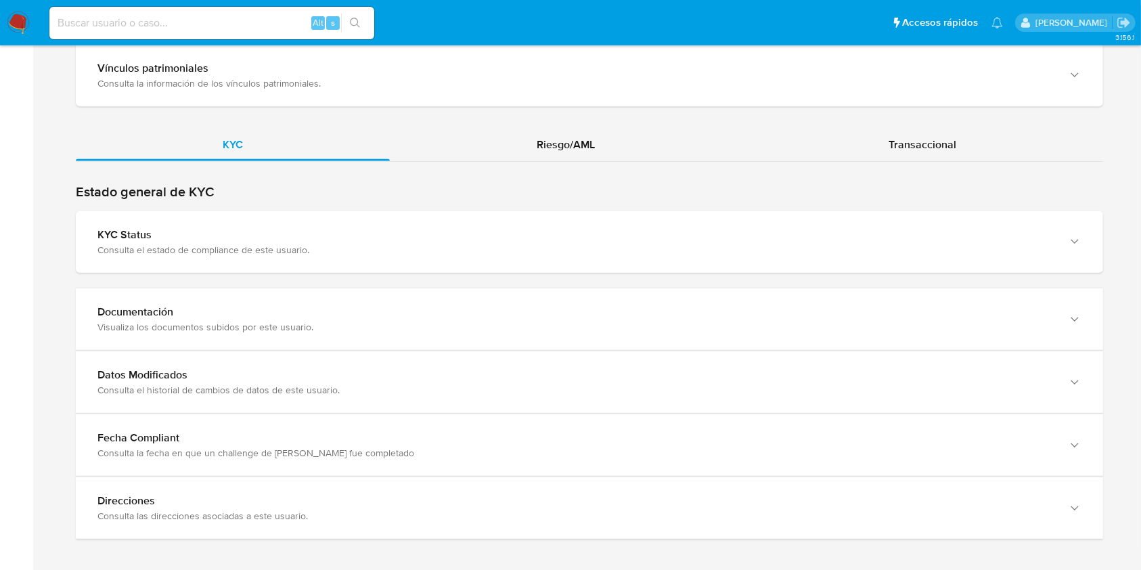
scroll to position [1176, 0]
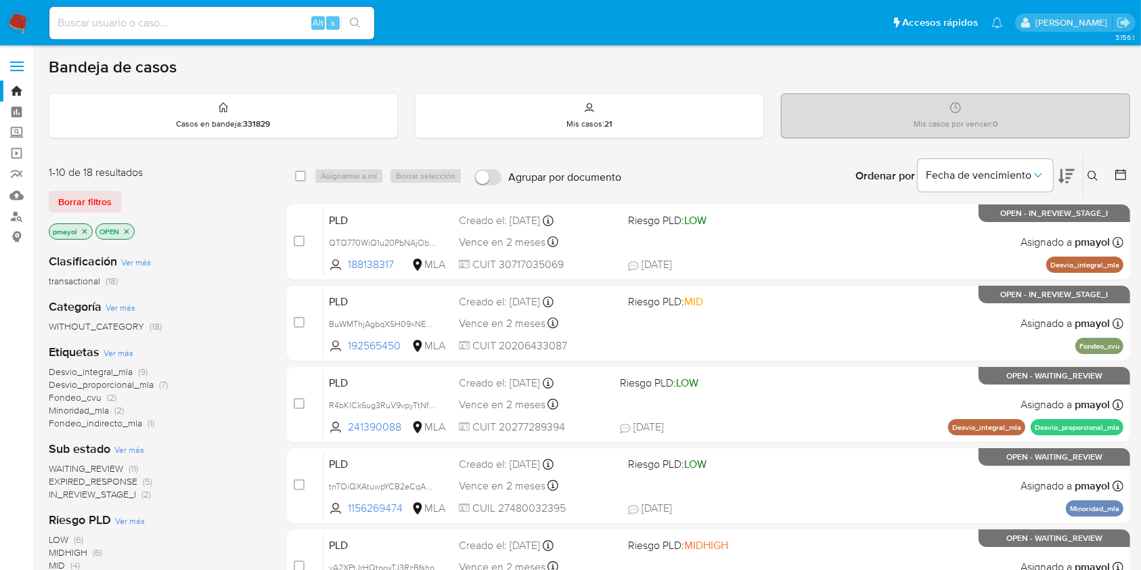
click at [1093, 177] on icon at bounding box center [1092, 176] width 11 height 11
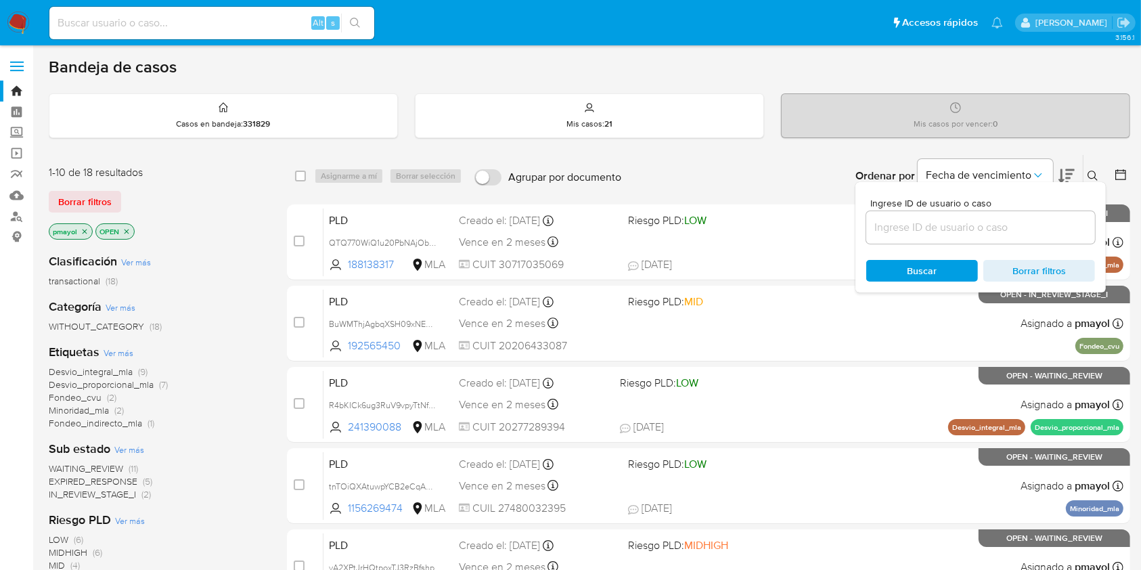
click at [965, 238] on div at bounding box center [980, 227] width 229 height 32
click at [964, 233] on input at bounding box center [980, 228] width 229 height 18
paste input "BgZeBczfpokaTFhXSH3QgDMg"
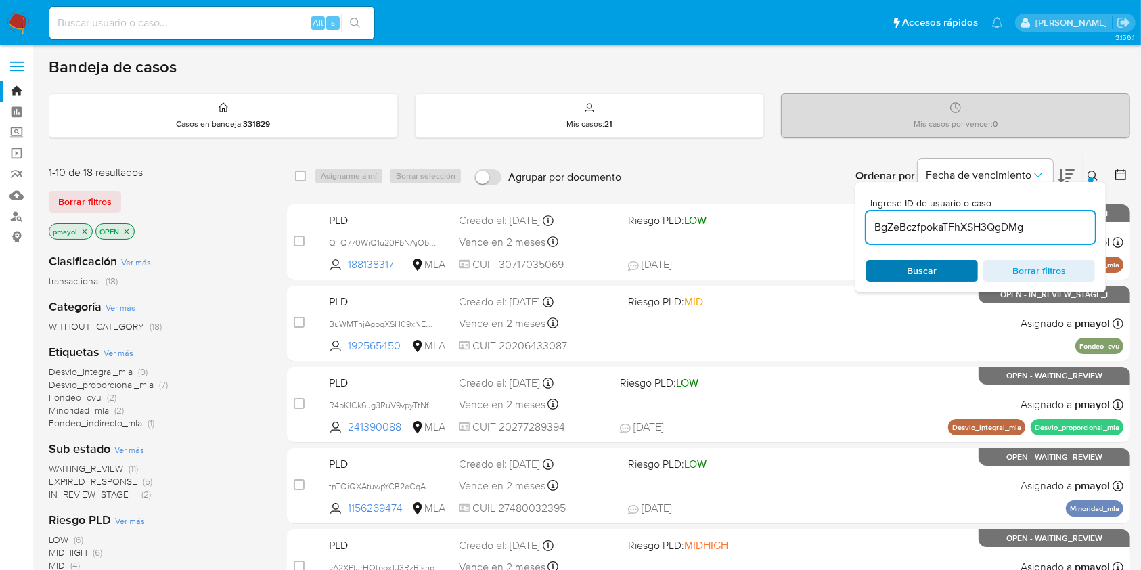
type input "BgZeBczfpokaTFhXSH3QgDMg"
click at [917, 268] on span "Buscar" at bounding box center [922, 271] width 30 height 22
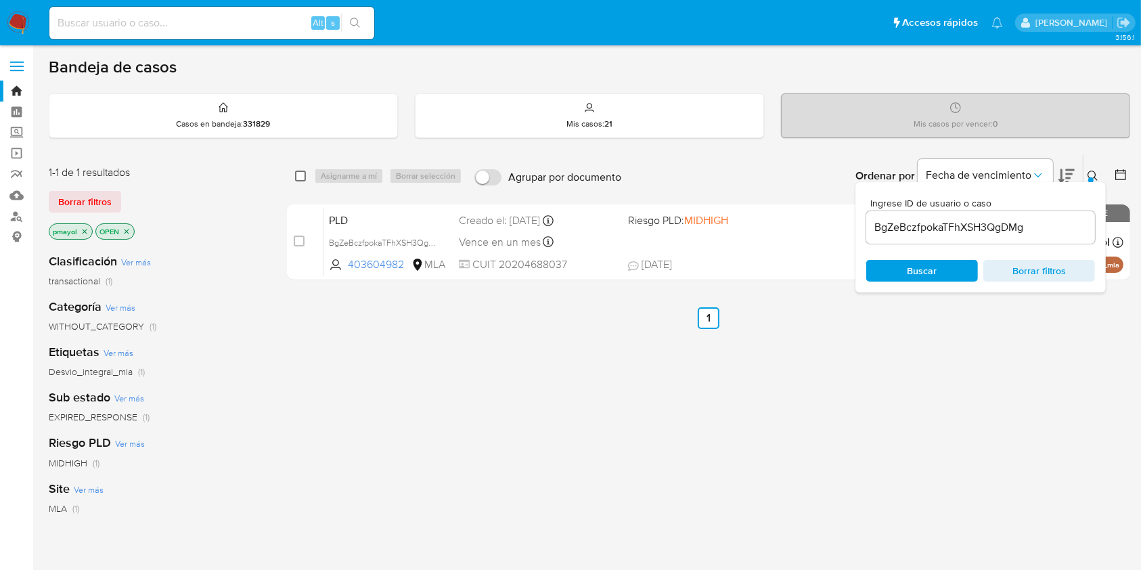
click at [300, 177] on input "checkbox" at bounding box center [300, 176] width 11 height 11
checkbox input "true"
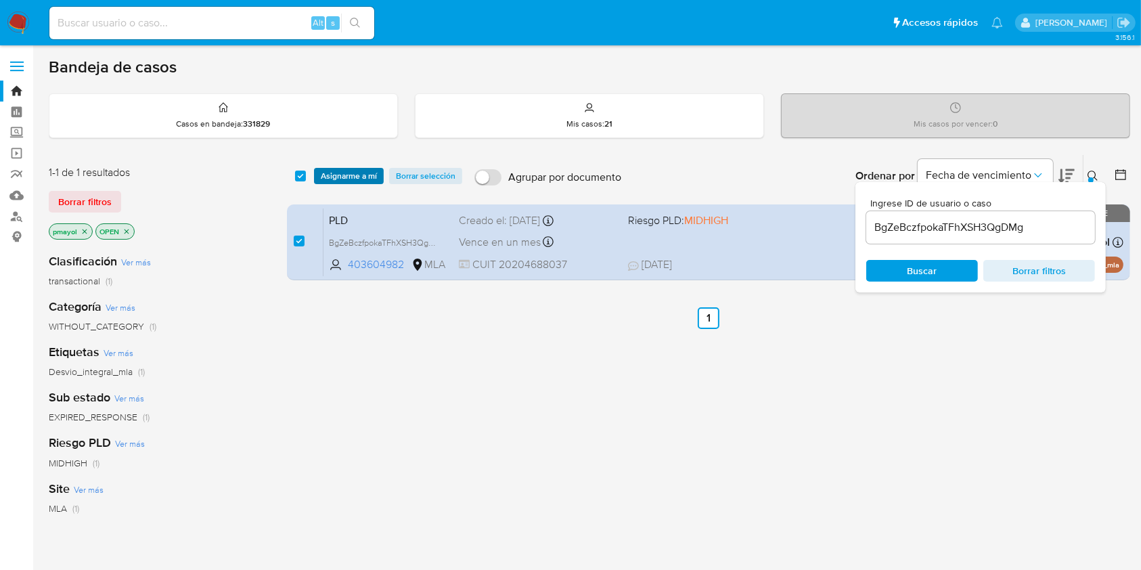
click at [352, 183] on span "Asignarme a mí" at bounding box center [349, 176] width 56 height 14
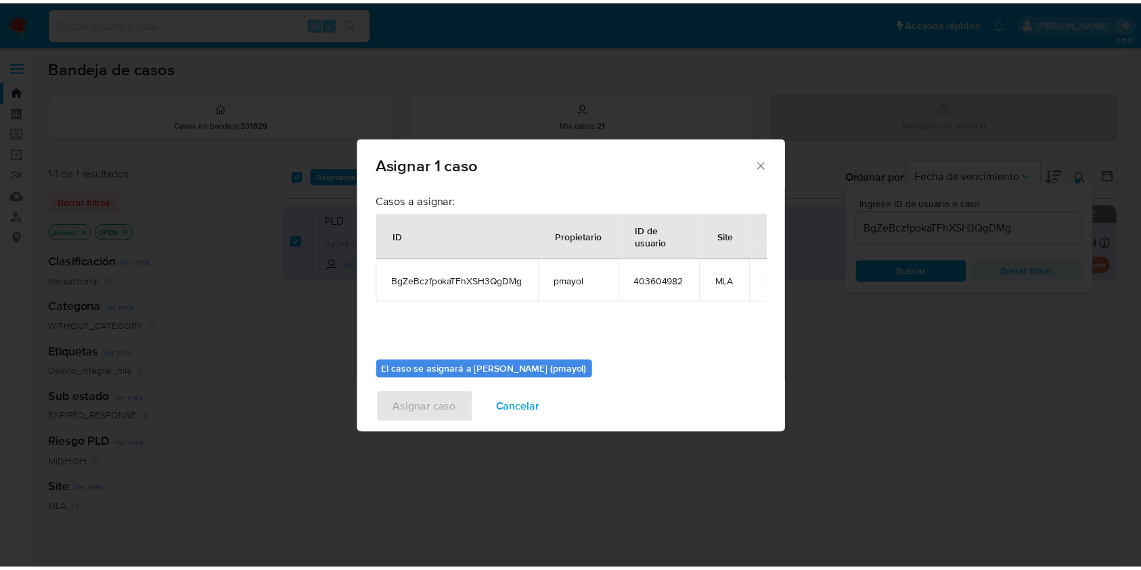
scroll to position [69, 0]
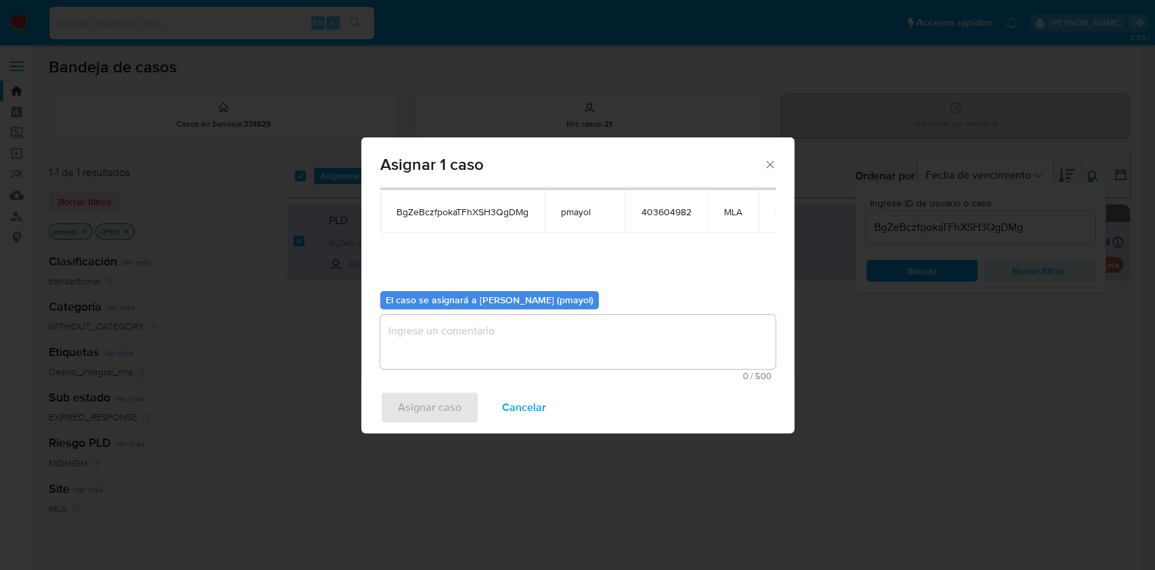
click at [673, 346] on textarea "assign-modal" at bounding box center [577, 342] width 395 height 54
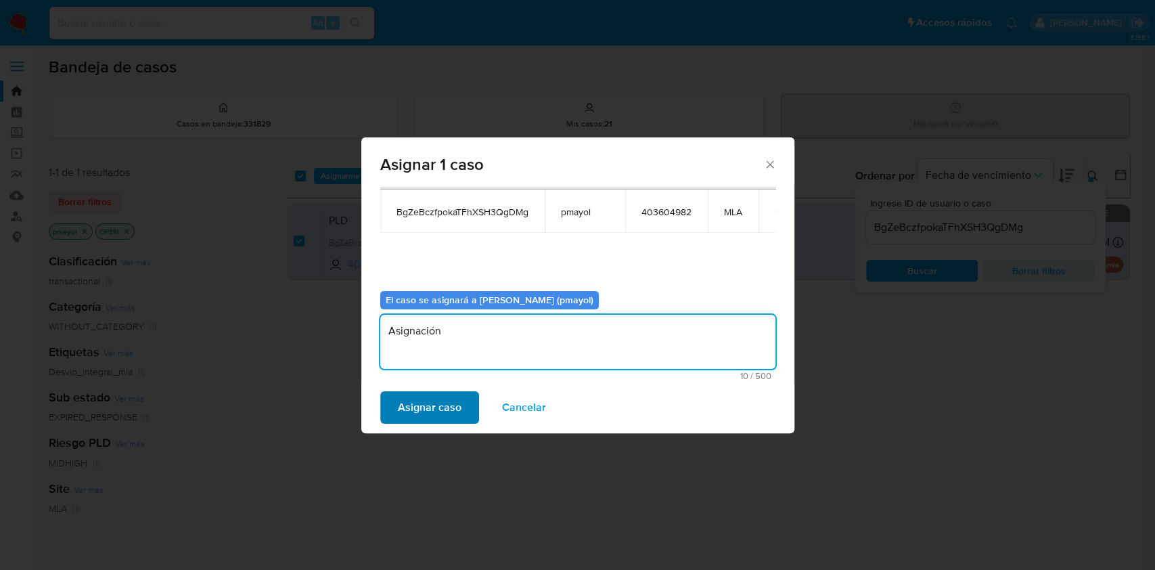
type textarea "Asignación"
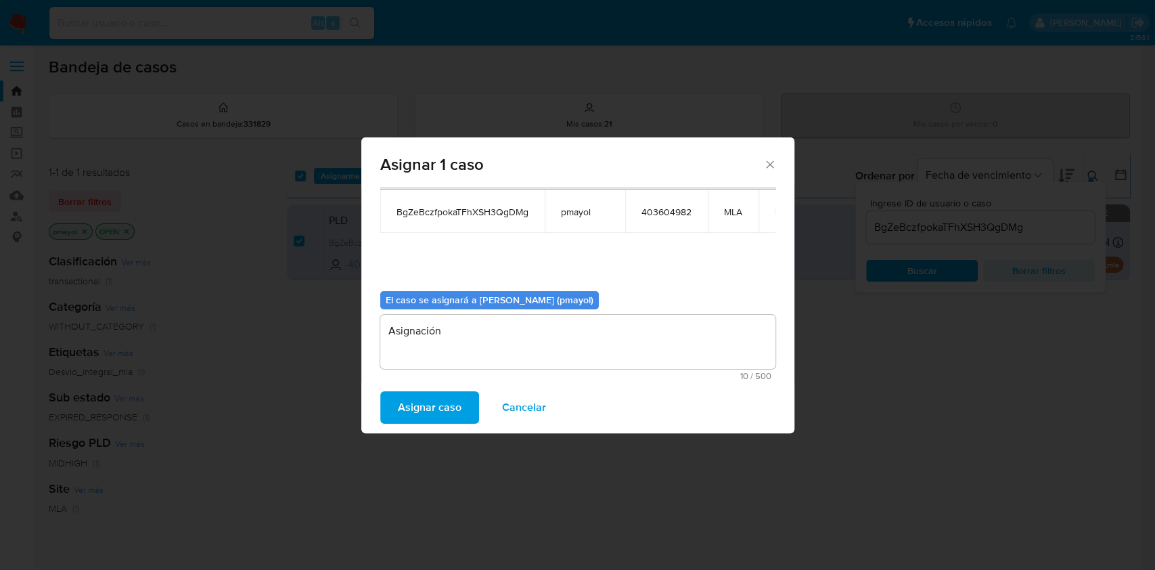
click at [404, 395] on span "Asignar caso" at bounding box center [430, 407] width 64 height 30
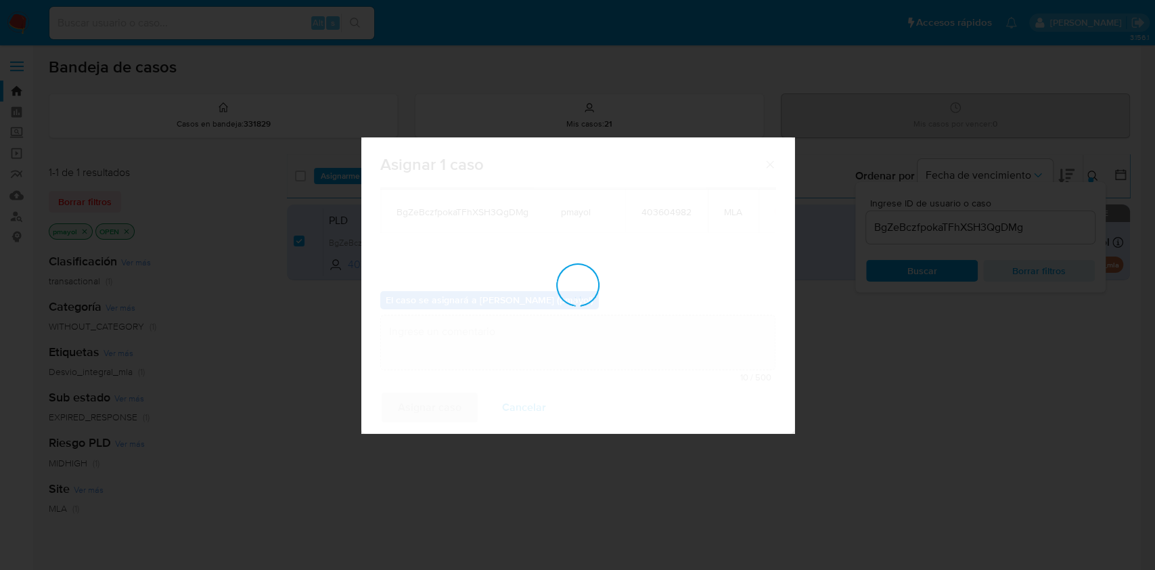
checkbox input "false"
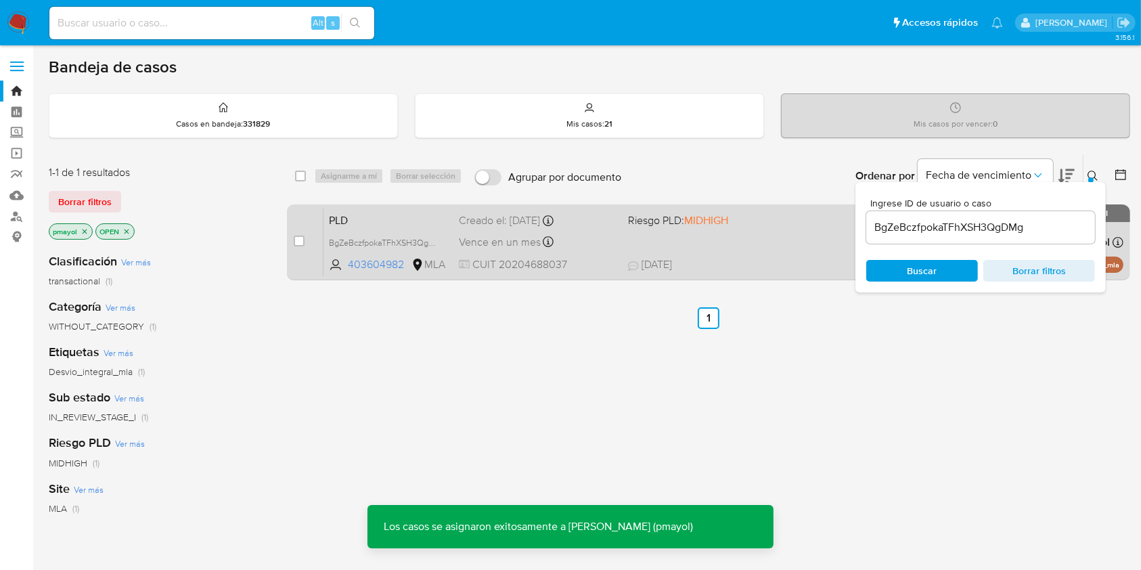
click at [746, 253] on div "PLD BgZeBczfpokaTFhXSH3QgDMg 403604982 MLA Riesgo PLD: MIDHIGH Creado el: 12/07…" at bounding box center [723, 242] width 800 height 68
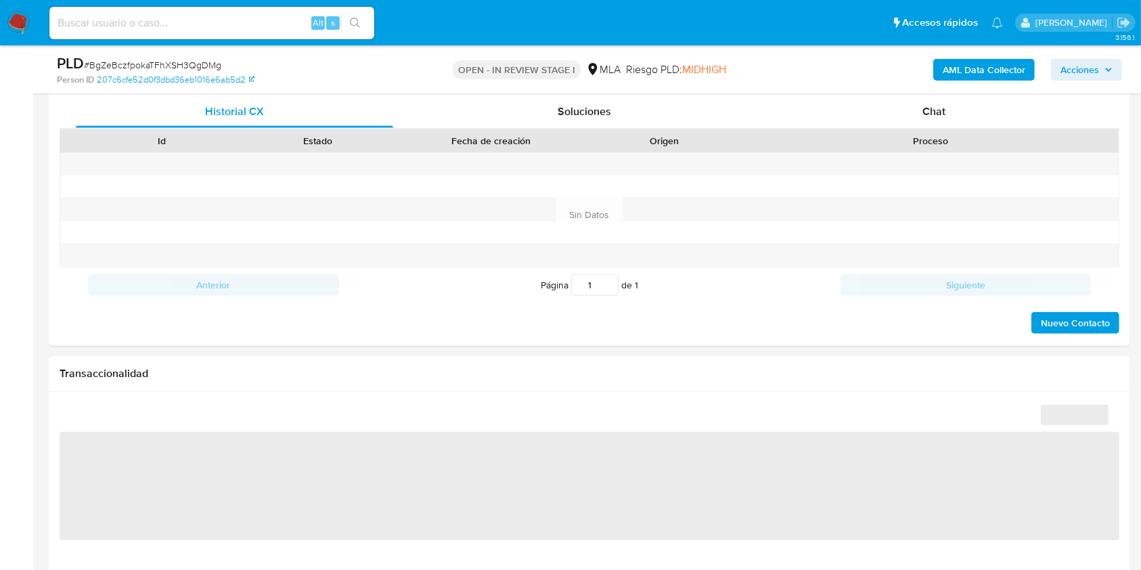
scroll to position [655, 0]
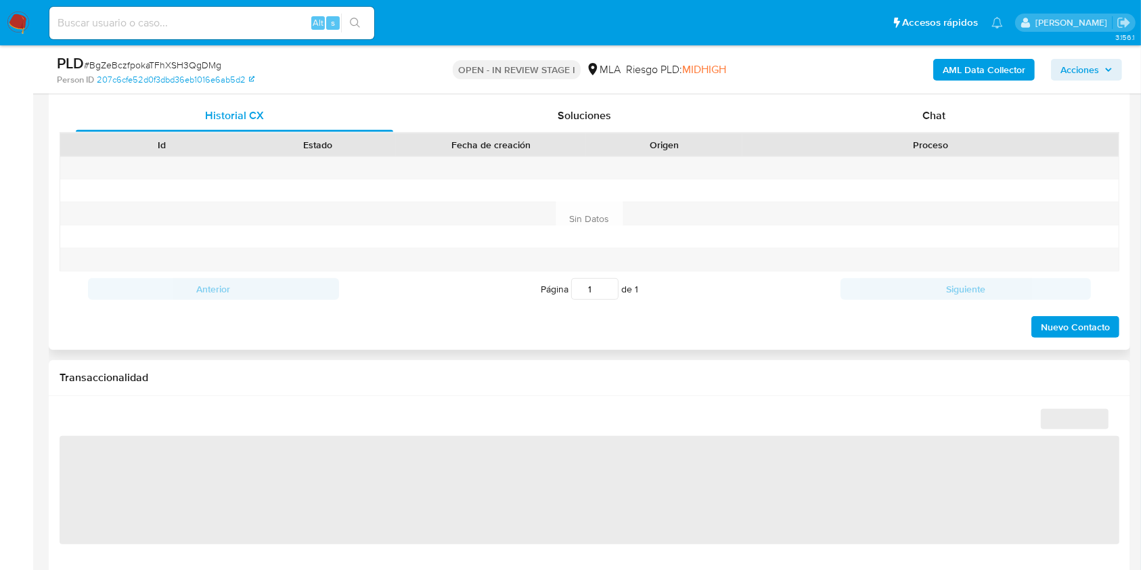
select select "10"
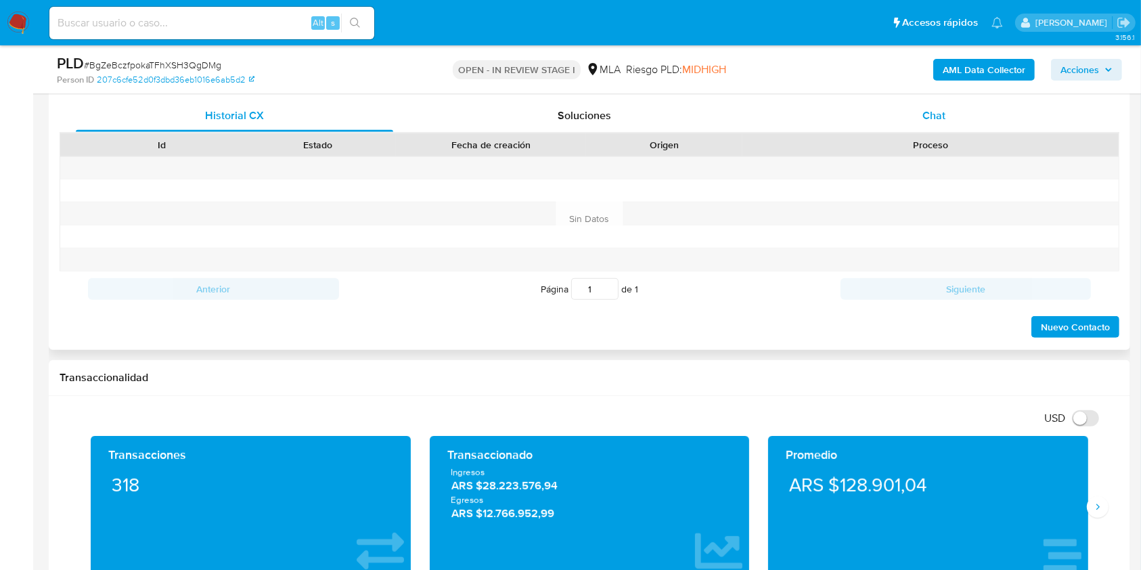
click at [949, 110] on div "Chat" at bounding box center [933, 115] width 317 height 32
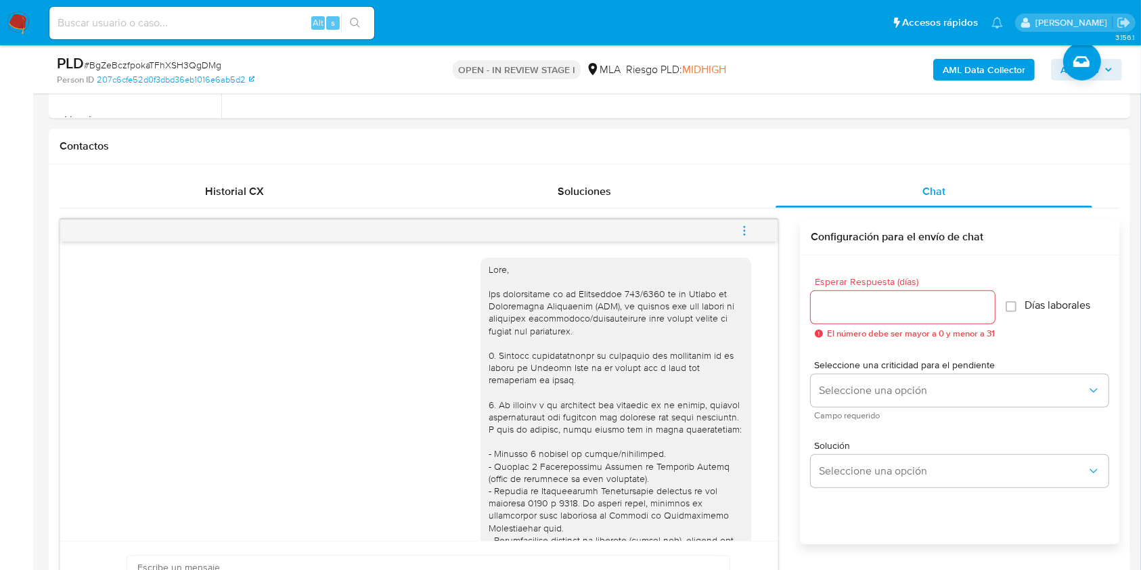
scroll to position [612, 0]
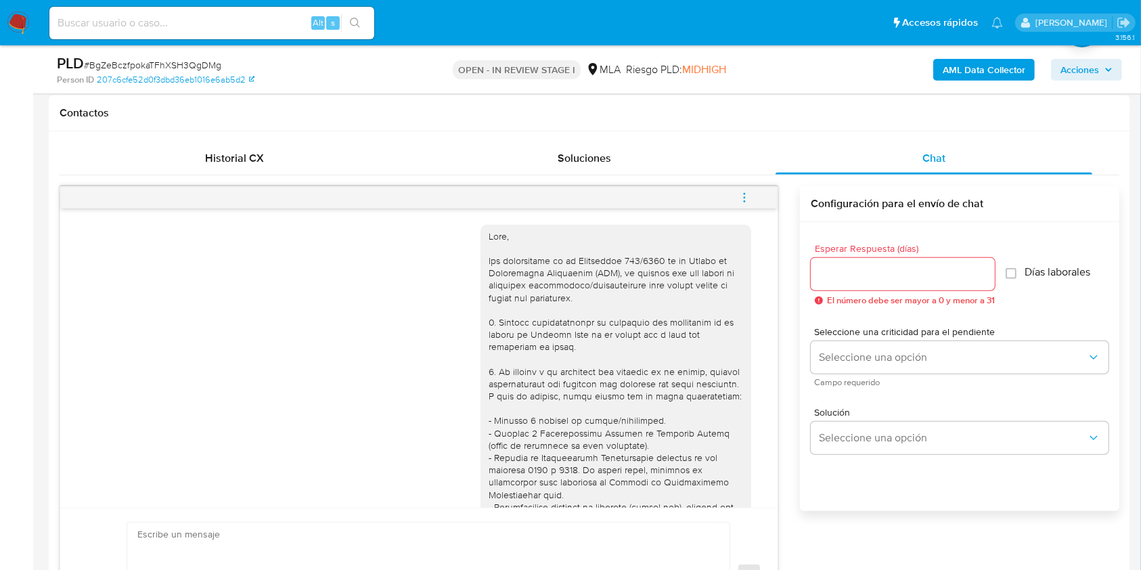
click at [740, 197] on icon "menu-action" at bounding box center [744, 197] width 12 height 12
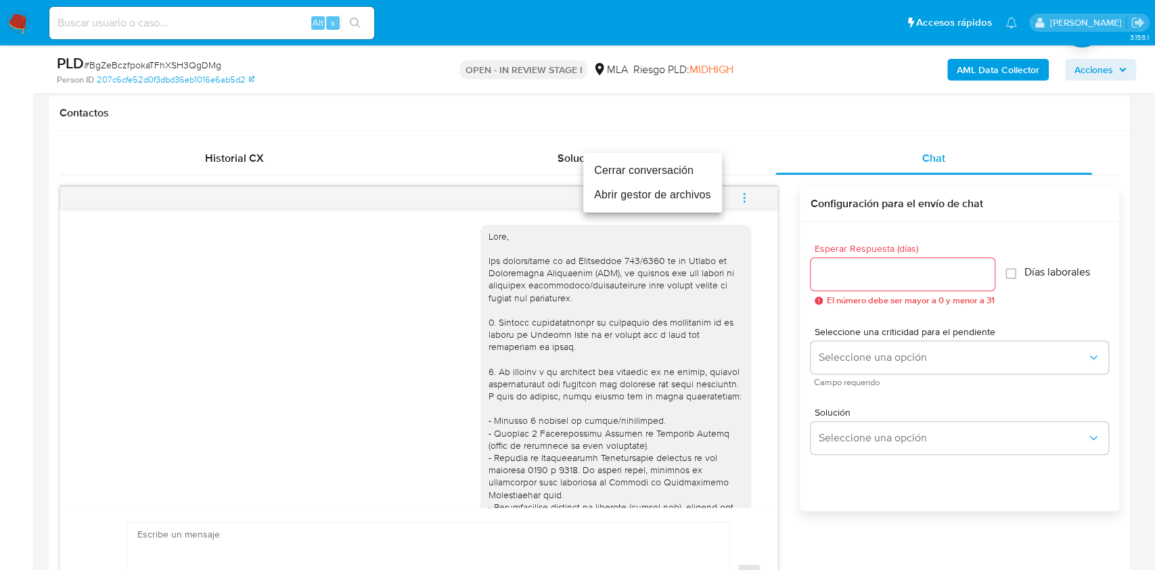
click at [664, 170] on li "Cerrar conversación" at bounding box center [652, 170] width 139 height 24
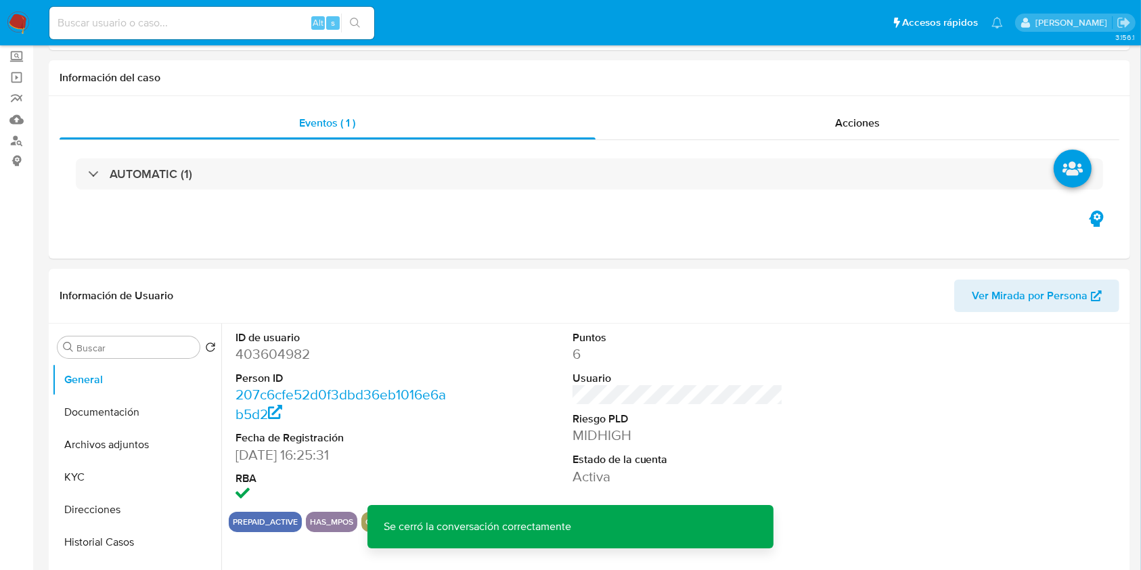
scroll to position [14, 0]
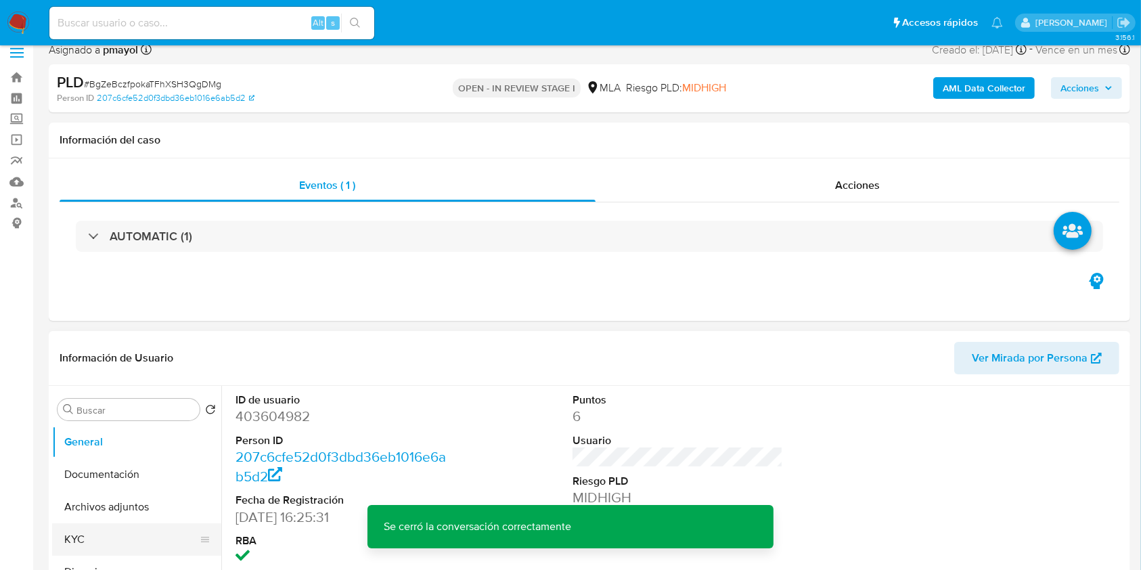
click at [99, 527] on button "KYC" at bounding box center [131, 539] width 158 height 32
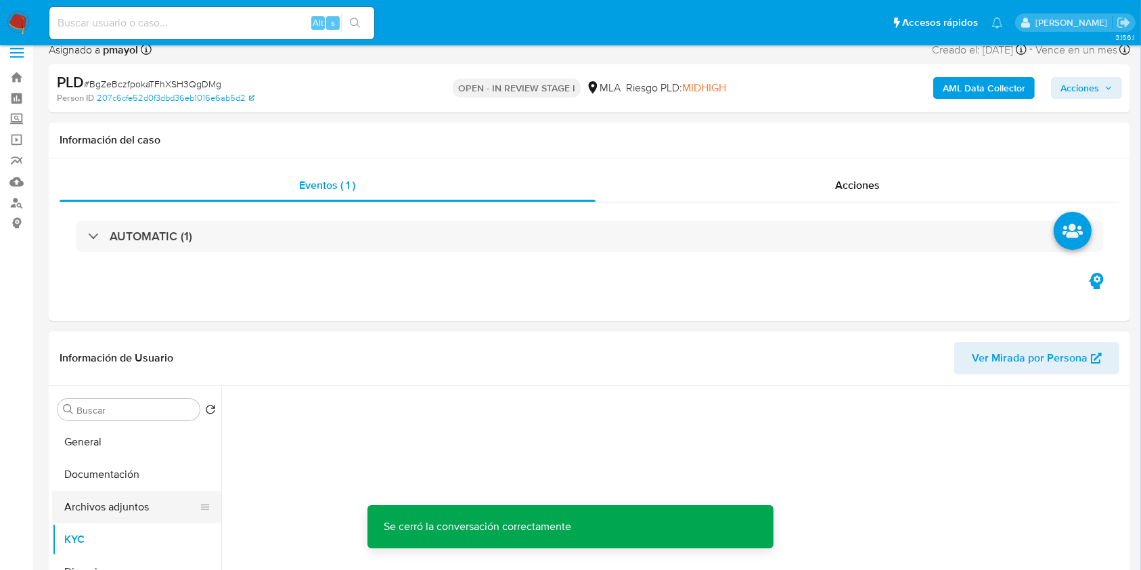
click at [104, 519] on button "Archivos adjuntos" at bounding box center [131, 507] width 158 height 32
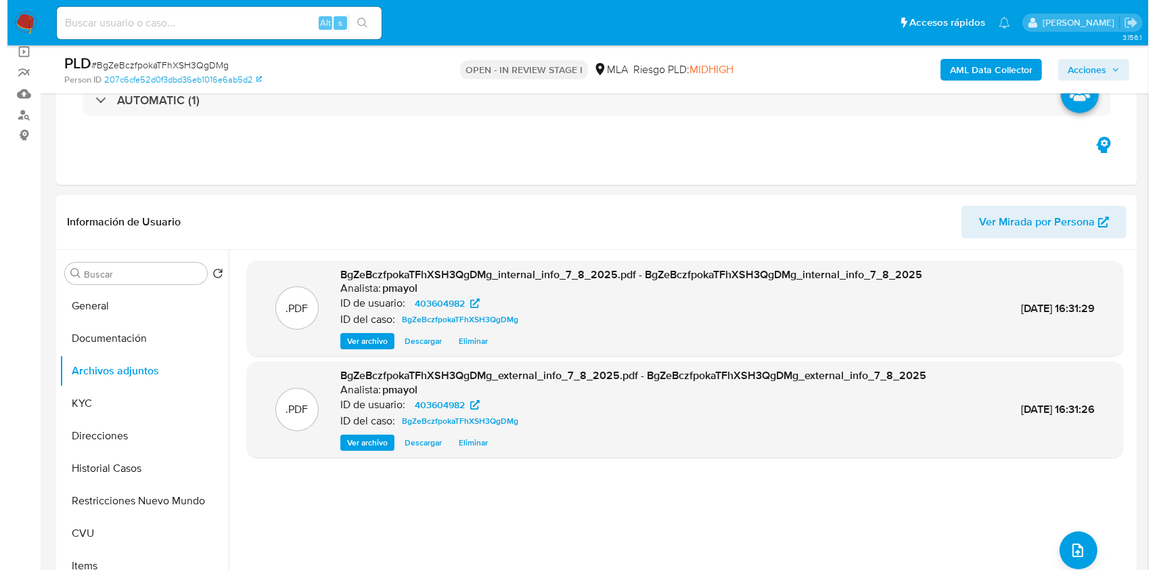
scroll to position [108, 0]
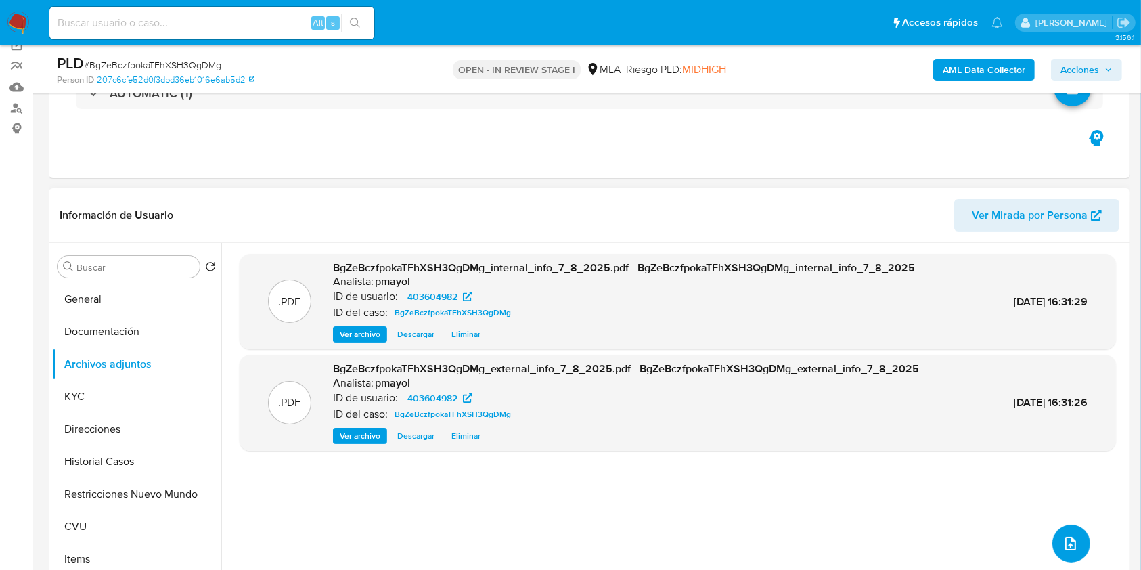
click at [1064, 535] on icon "upload-file" at bounding box center [1070, 543] width 16 height 16
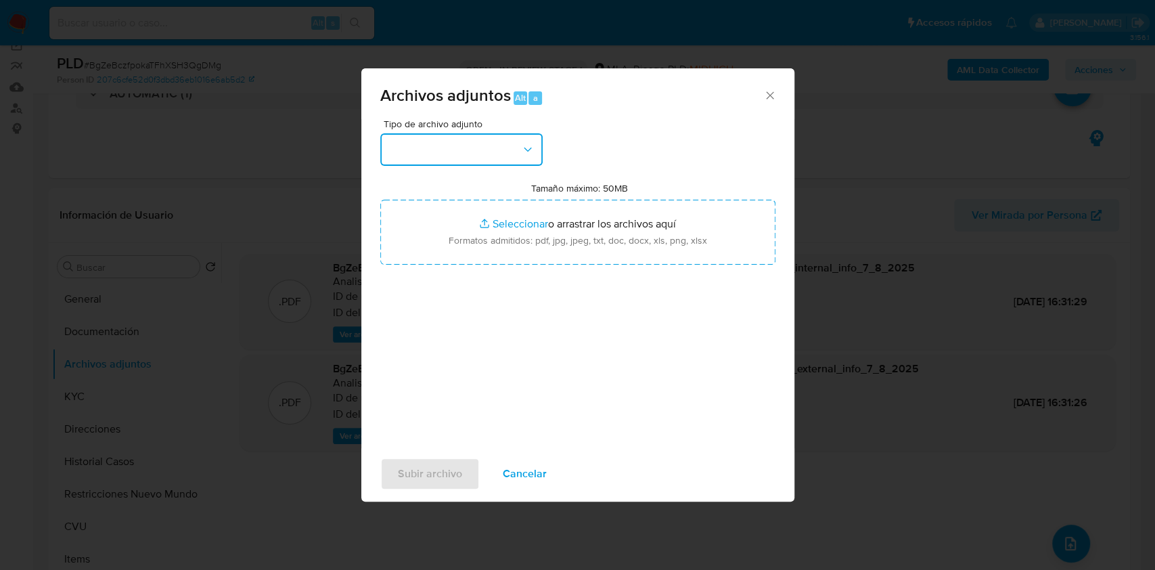
click at [518, 144] on button "button" at bounding box center [461, 149] width 162 height 32
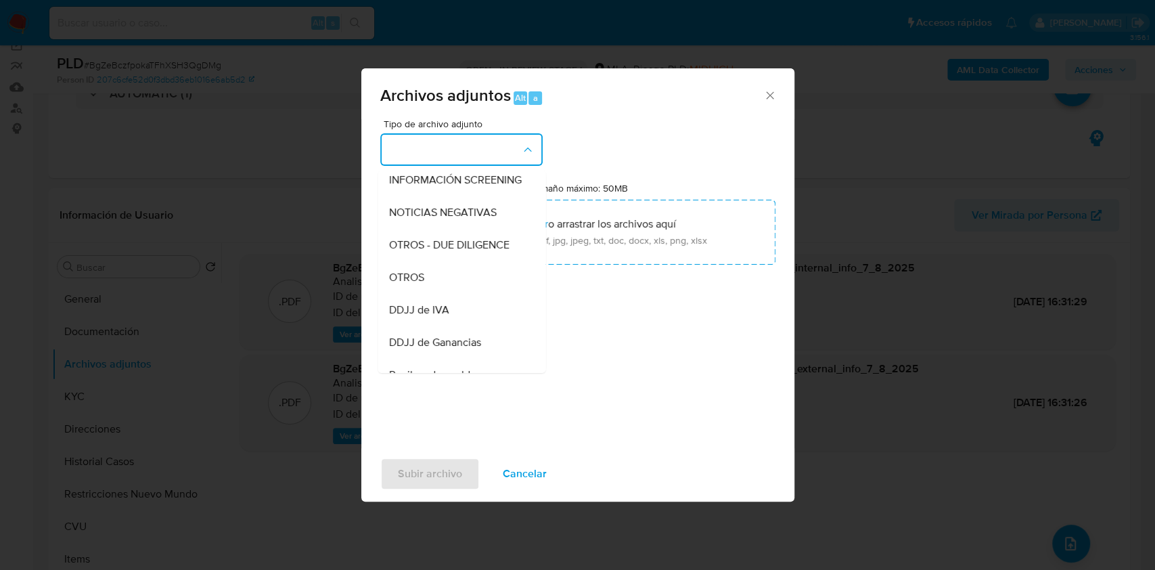
scroll to position [174, 0]
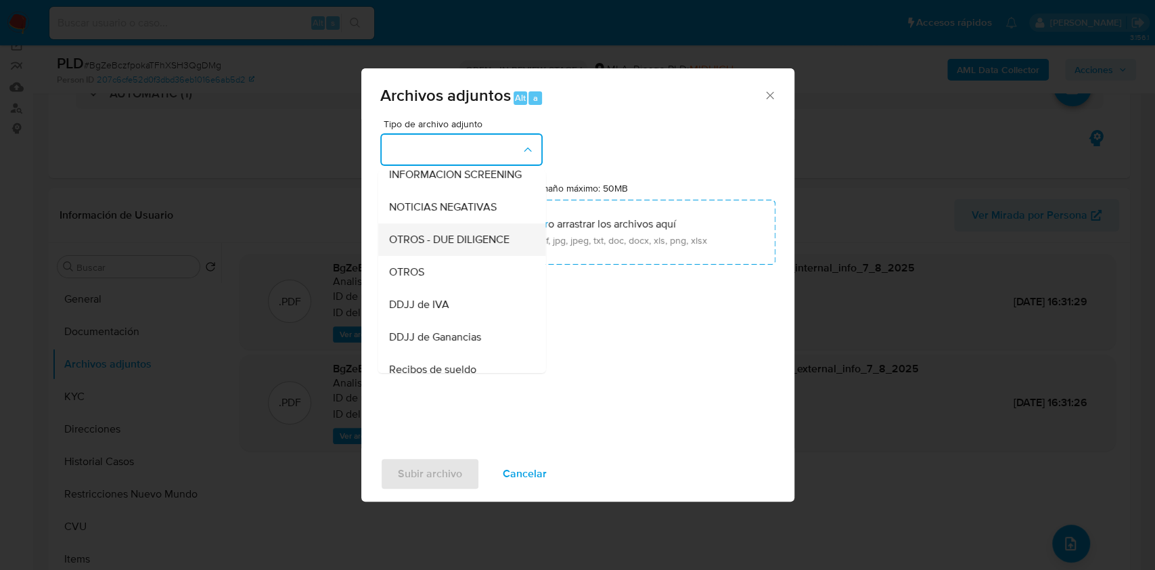
click at [434, 256] on div "OTROS - DUE DILIGENCE" at bounding box center [457, 239] width 138 height 32
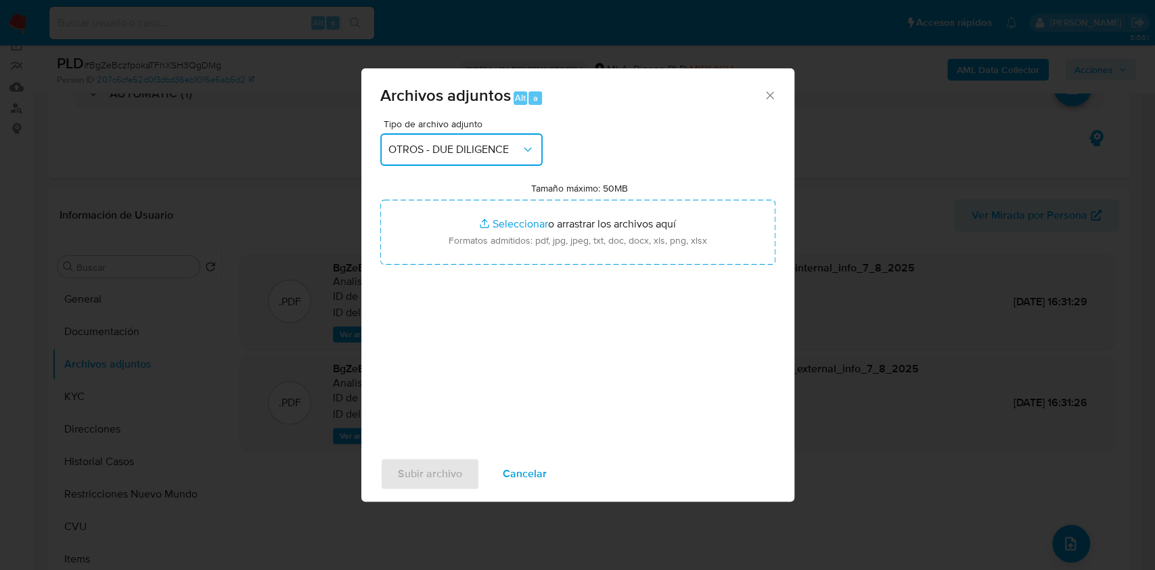
click at [493, 148] on span "OTROS - DUE DILIGENCE" at bounding box center [454, 150] width 133 height 14
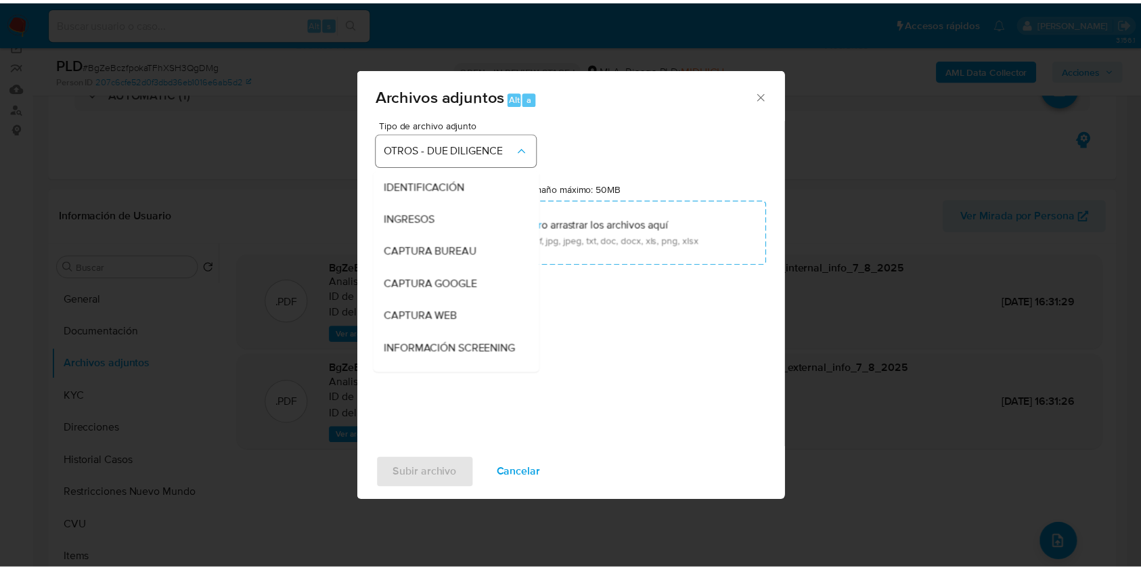
scroll to position [156, 0]
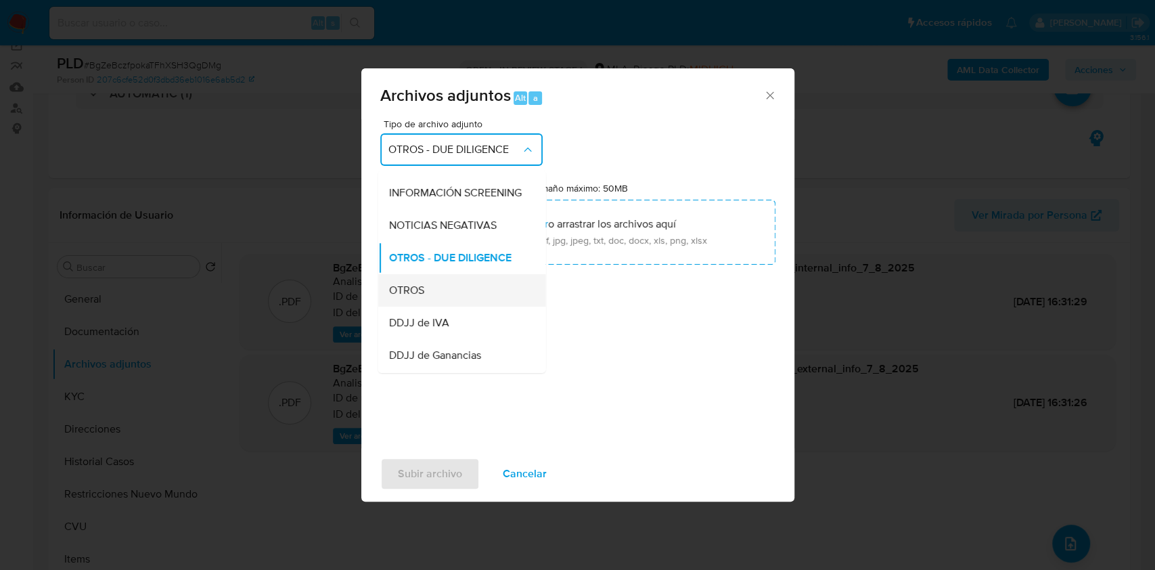
click at [449, 299] on div "OTROS" at bounding box center [457, 290] width 138 height 32
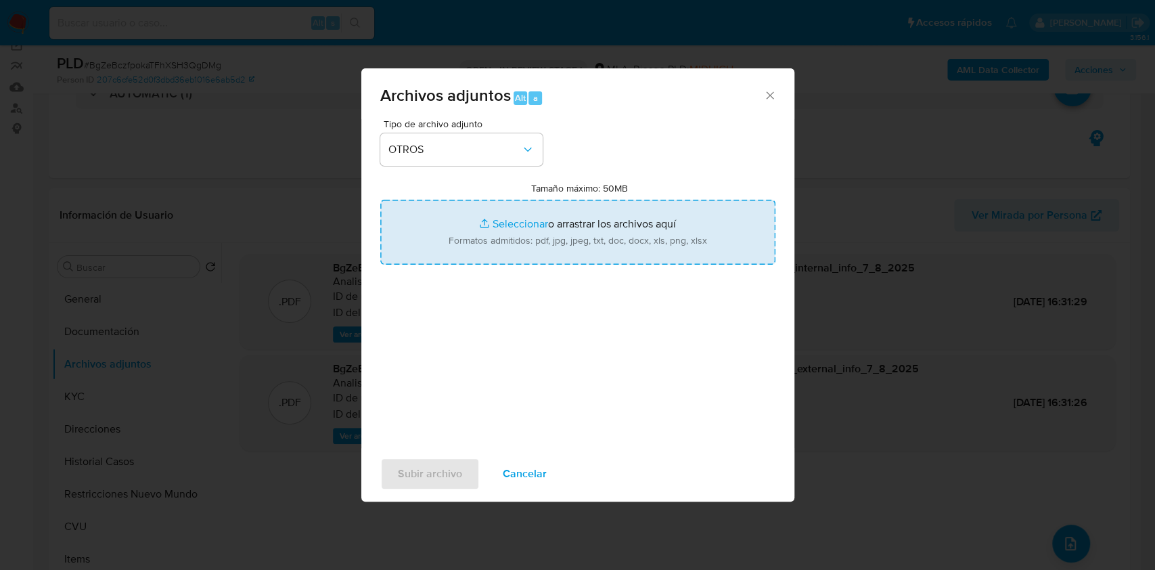
click at [516, 248] on input "Tamaño máximo: 50MB Seleccionar archivos" at bounding box center [577, 232] width 395 height 65
type input "C:\fakepath\Caselog BgZeBczfpokaTFhXSH3QgDMg.docx"
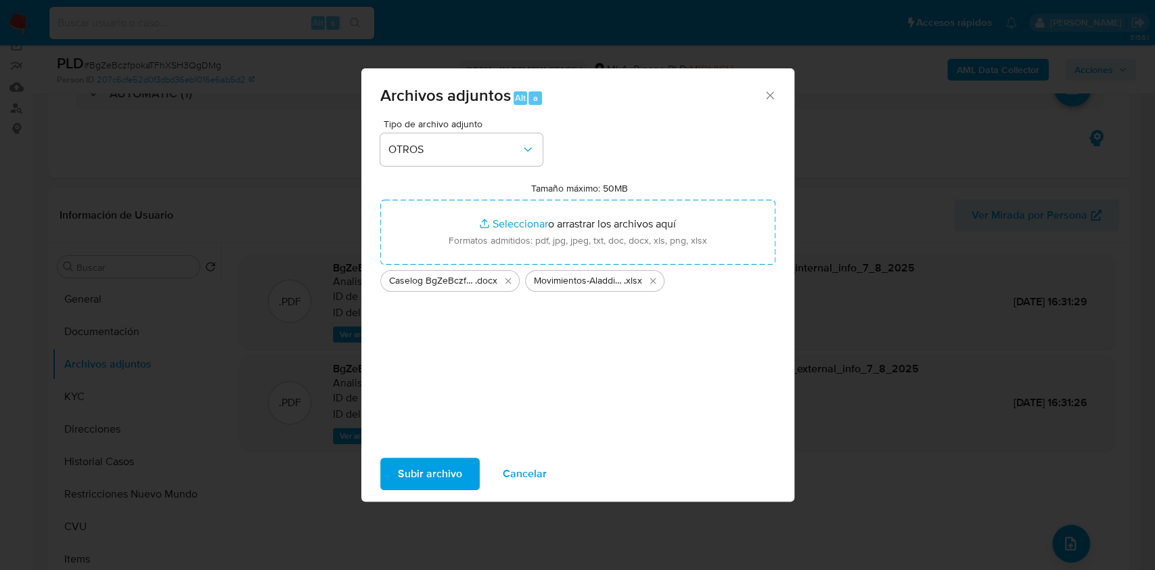
click at [424, 463] on span "Subir archivo" at bounding box center [430, 474] width 64 height 30
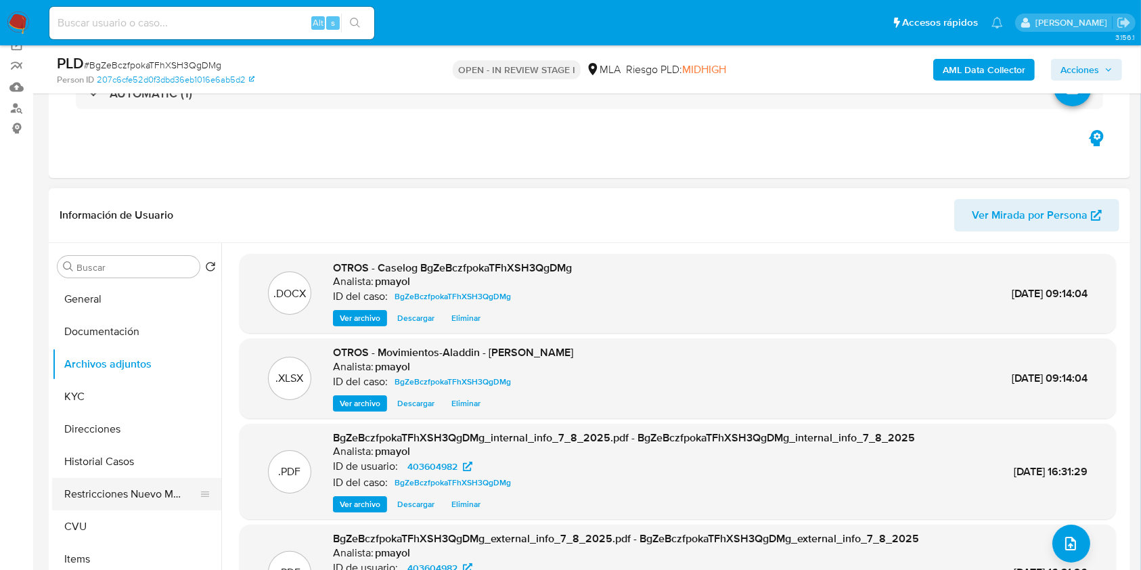
click at [123, 501] on button "Restricciones Nuevo Mundo" at bounding box center [131, 494] width 158 height 32
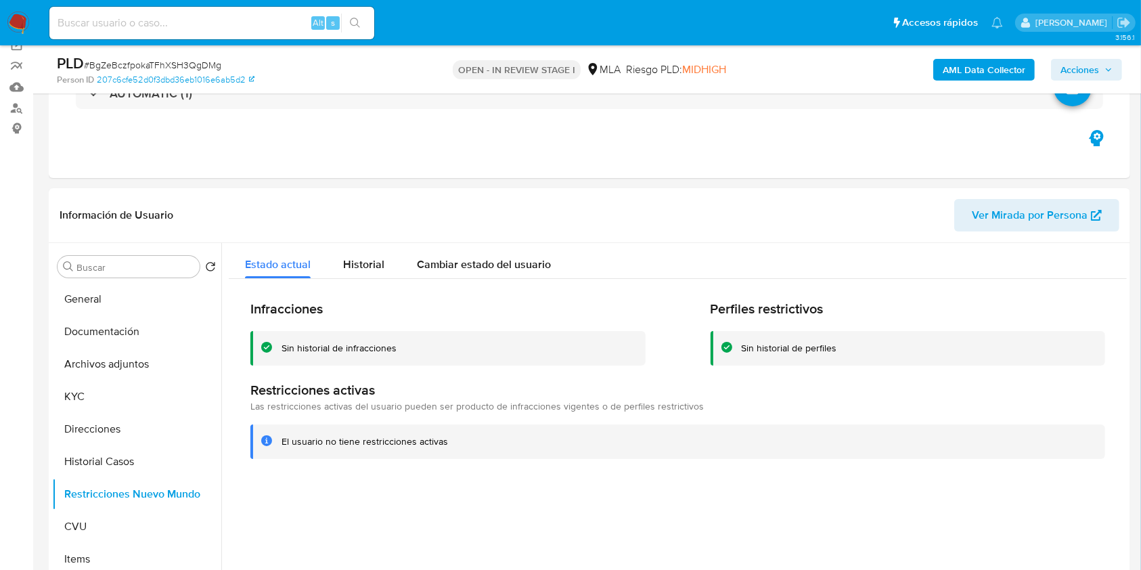
click at [1071, 70] on span "Acciones" at bounding box center [1079, 70] width 39 height 22
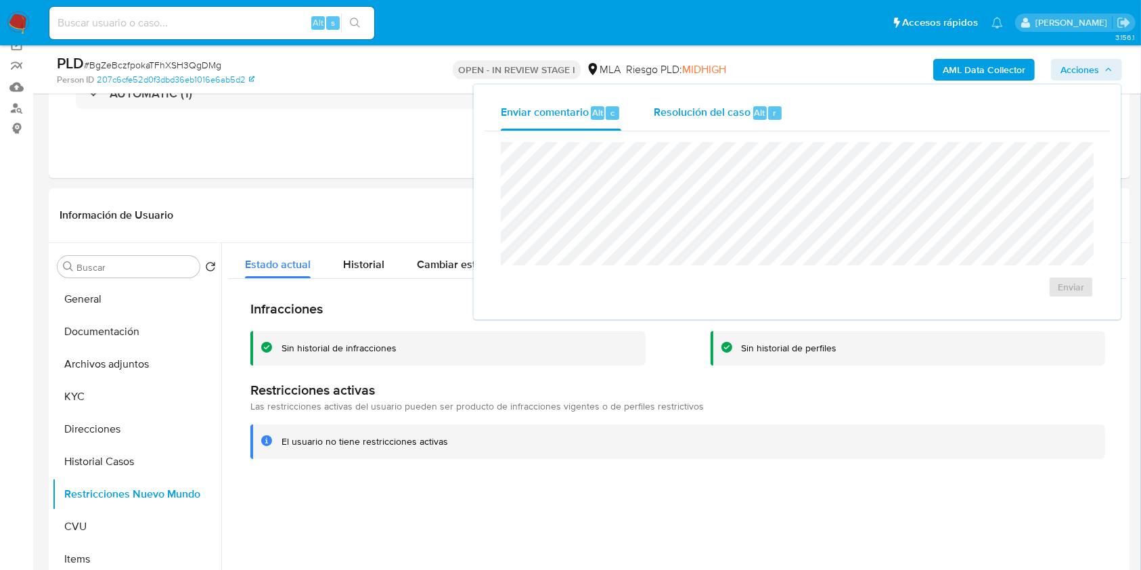
click at [730, 116] on span "Resolución del caso" at bounding box center [702, 112] width 97 height 16
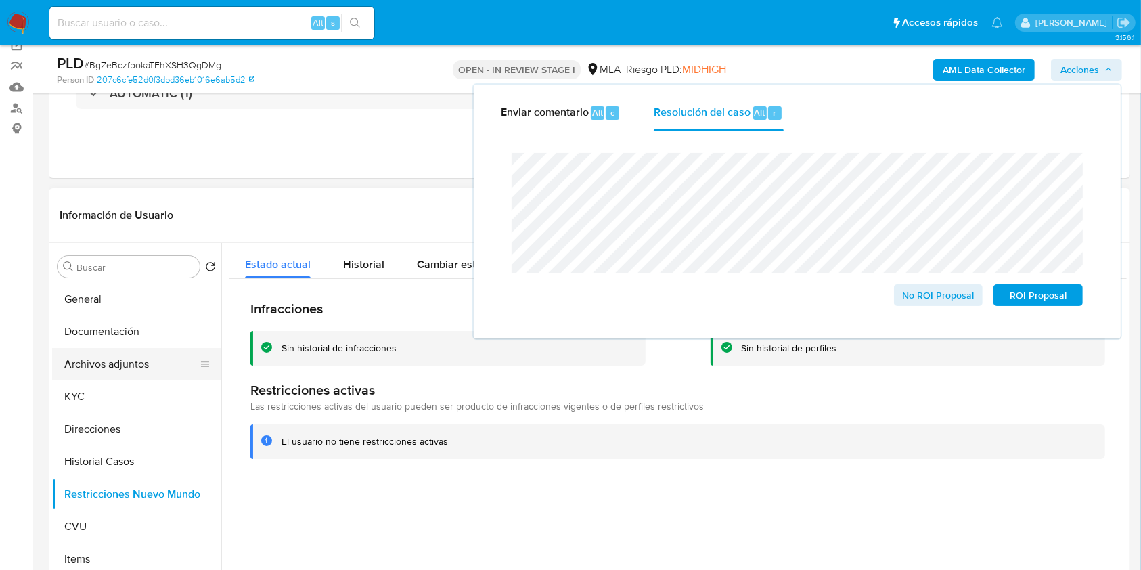
click at [126, 361] on button "Archivos adjuntos" at bounding box center [131, 364] width 158 height 32
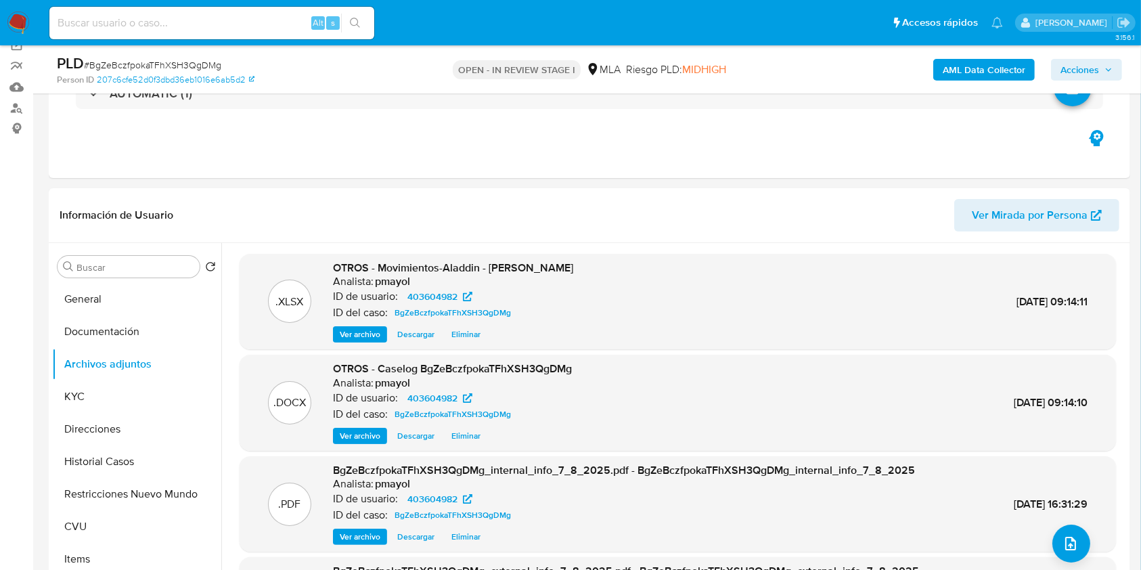
click at [1106, 67] on icon "button" at bounding box center [1108, 70] width 8 height 8
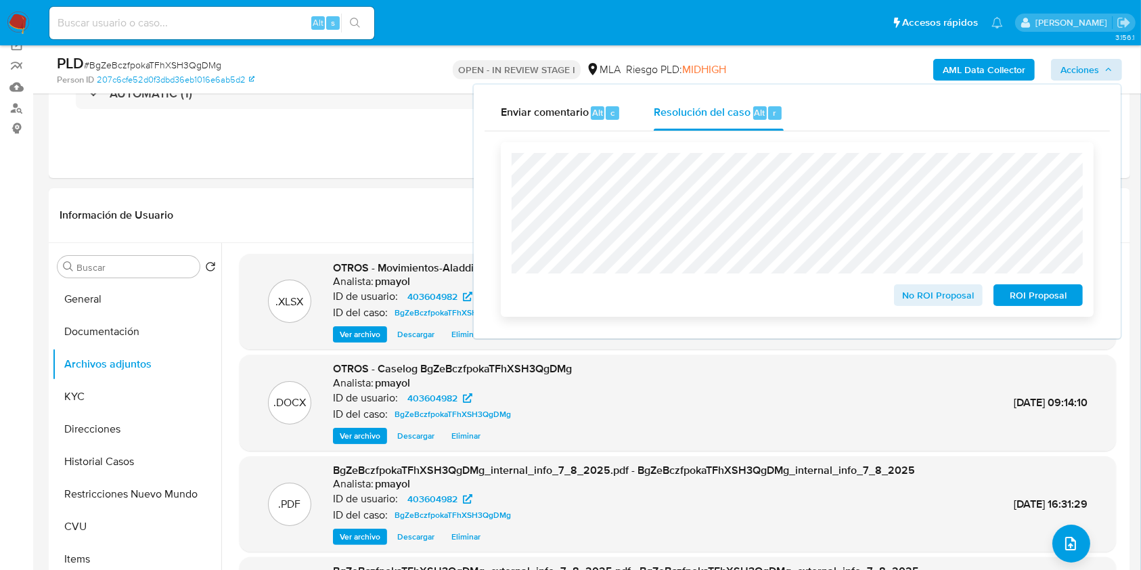
click at [928, 303] on span "No ROI Proposal" at bounding box center [938, 295] width 70 height 19
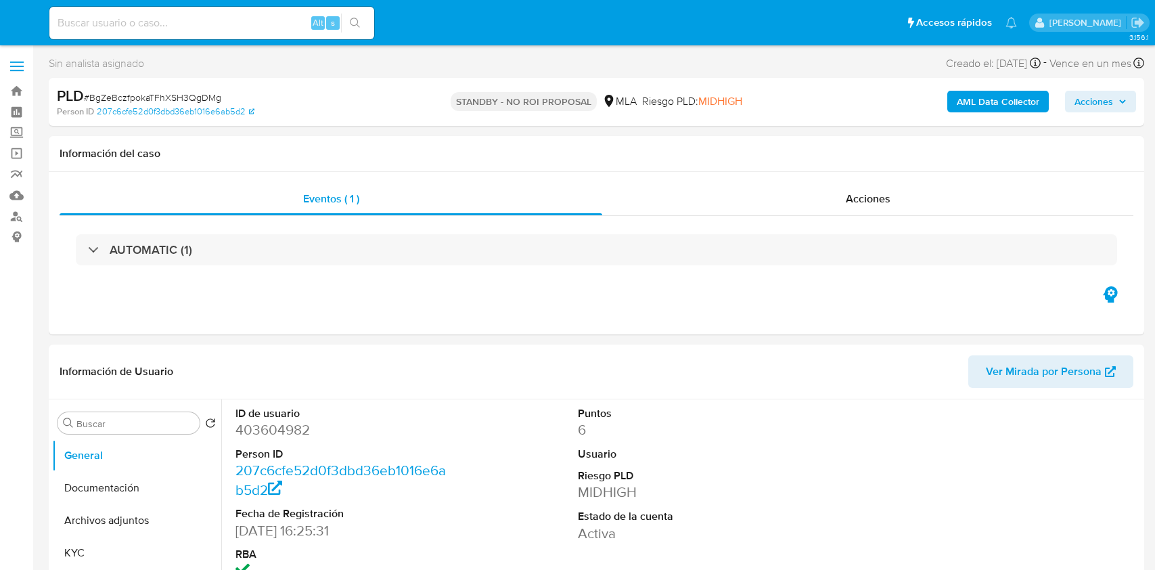
select select "10"
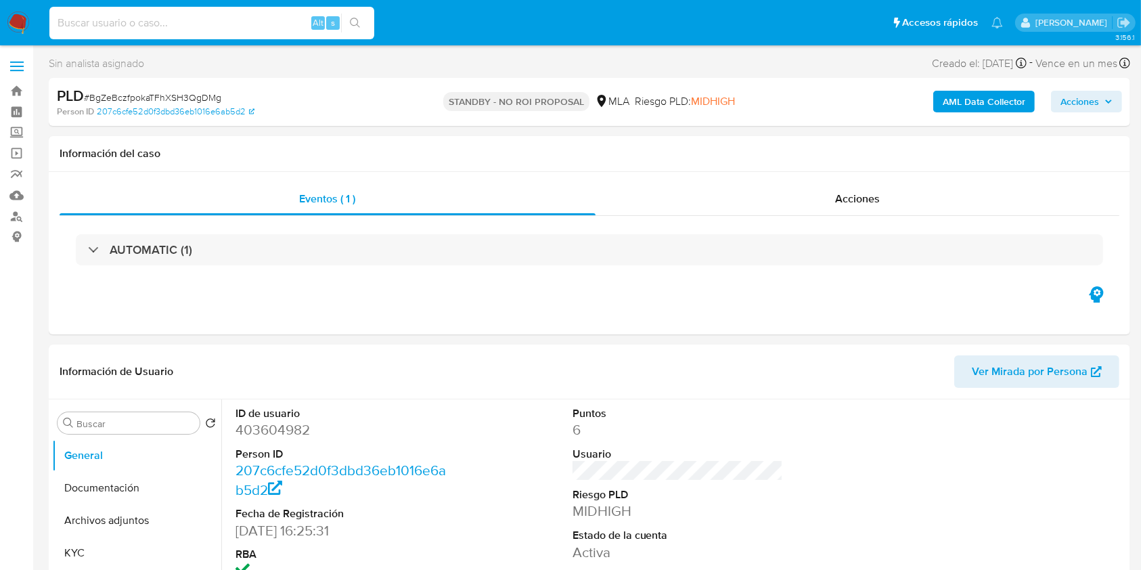
click at [255, 30] on input at bounding box center [211, 23] width 325 height 18
paste input "aimz6U7sj3rMcvtsUtUwwTsq"
type input "aimz6U7sj3rMcvtsUtUwwTsq"
select select "10"
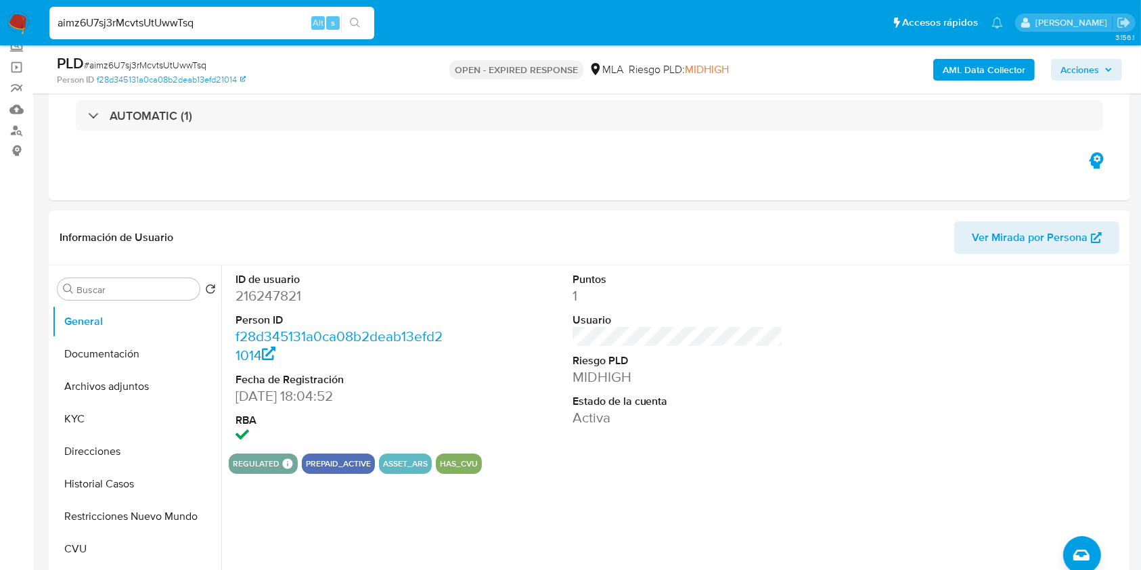
scroll to position [101, 0]
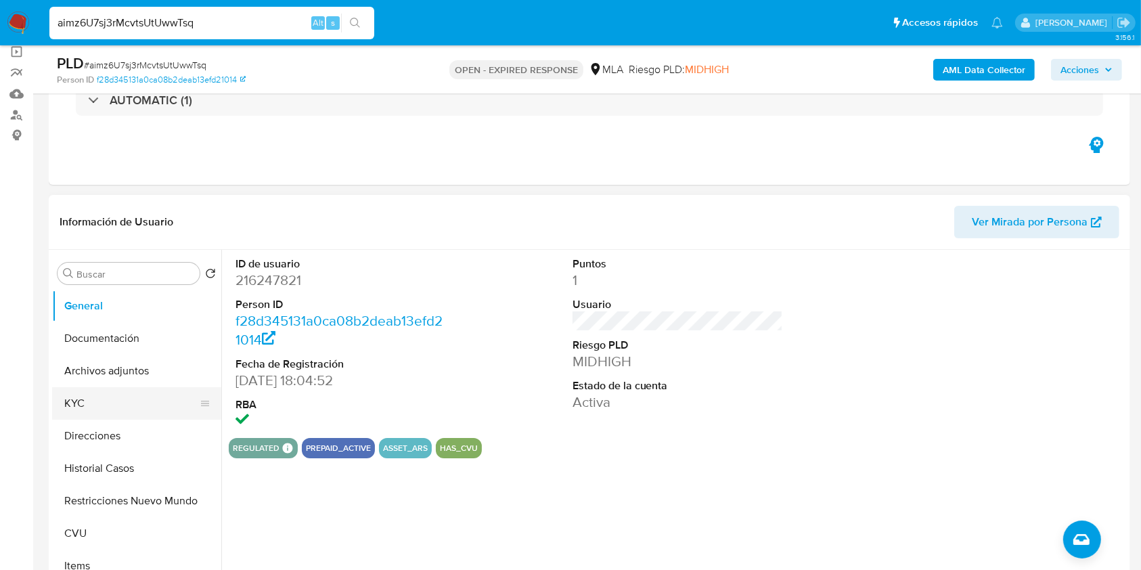
click at [114, 399] on button "KYC" at bounding box center [131, 403] width 158 height 32
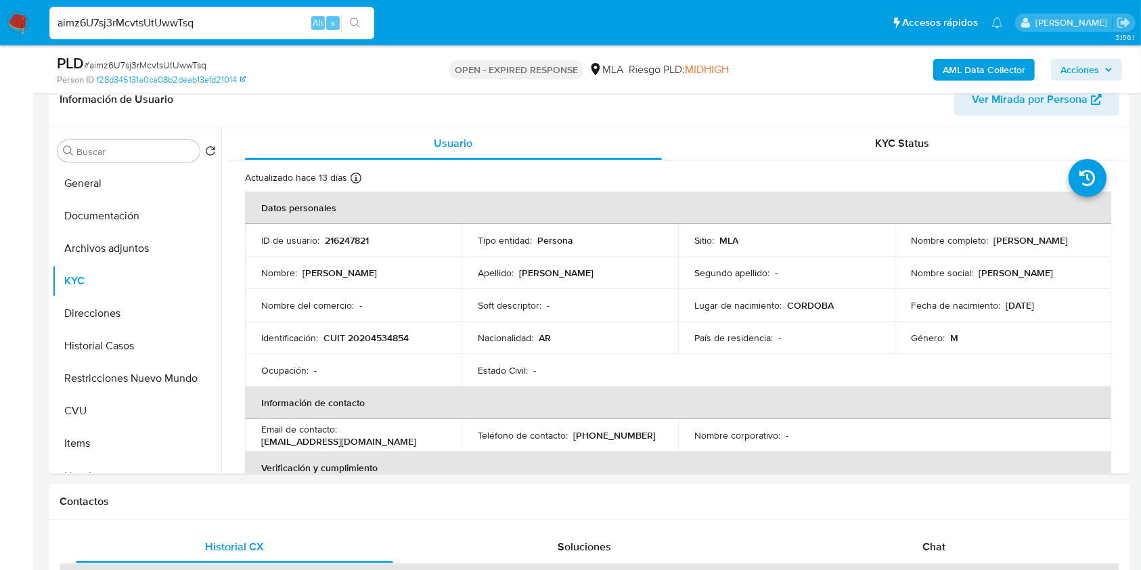
scroll to position [227, 0]
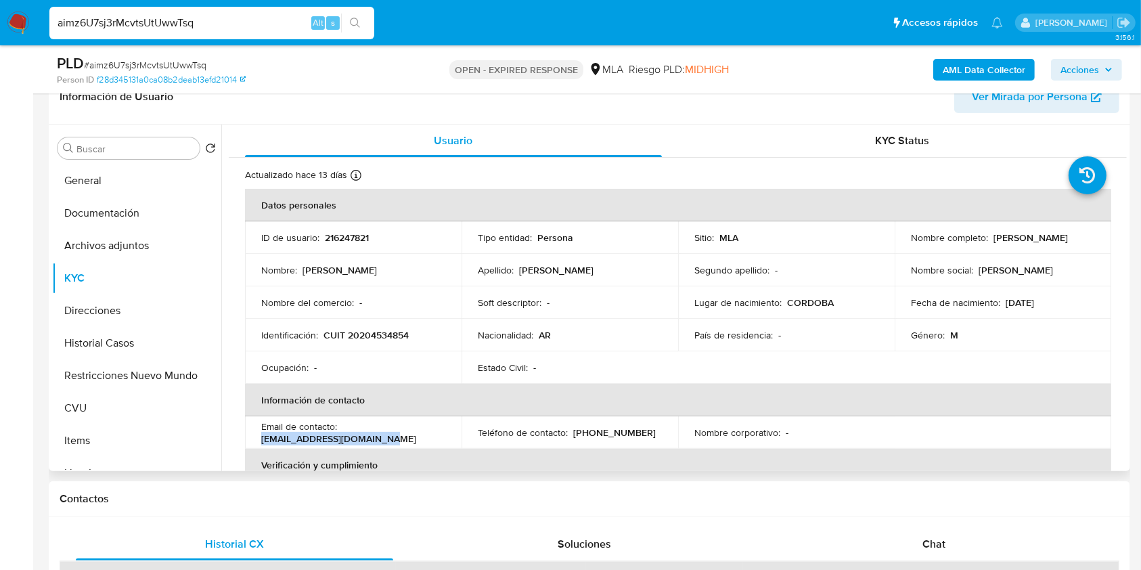
drag, startPoint x: 388, startPoint y: 442, endPoint x: 249, endPoint y: 439, distance: 138.7
click at [249, 439] on td "Email de contacto : elmarcelotorres@gmail.com" at bounding box center [353, 432] width 217 height 32
copy p "elmarcelotorres@gmail.com"
click at [141, 409] on button "CVU" at bounding box center [131, 408] width 158 height 32
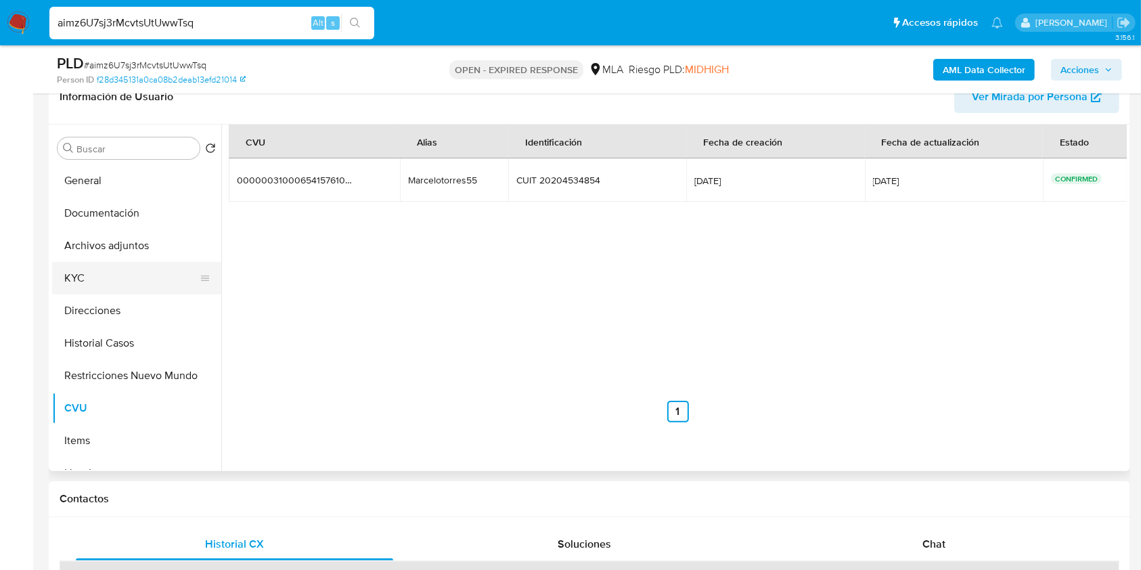
click at [135, 283] on button "KYC" at bounding box center [131, 278] width 158 height 32
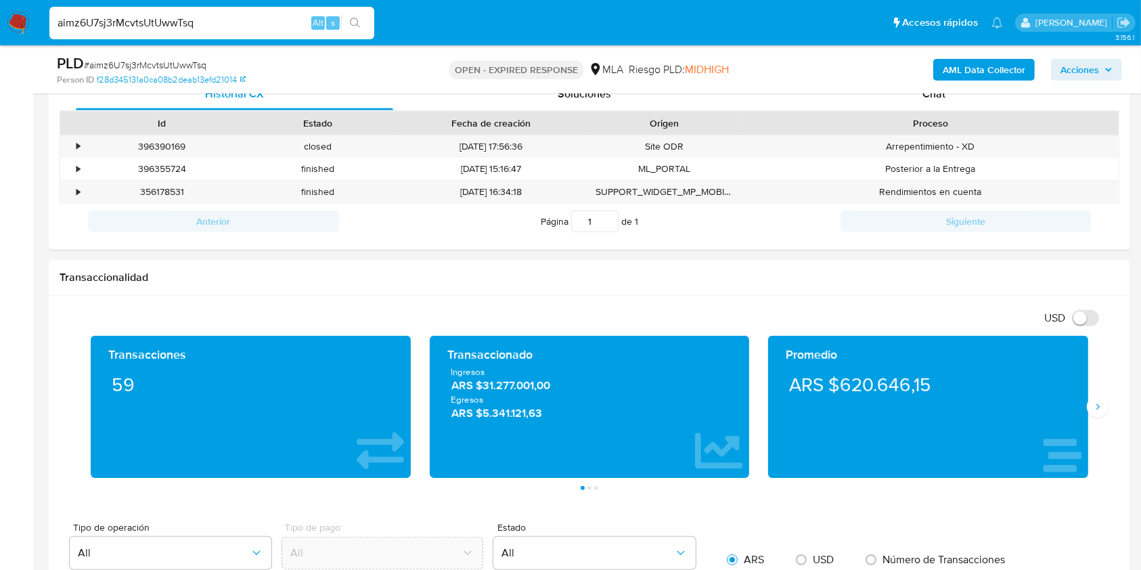
scroll to position [687, 0]
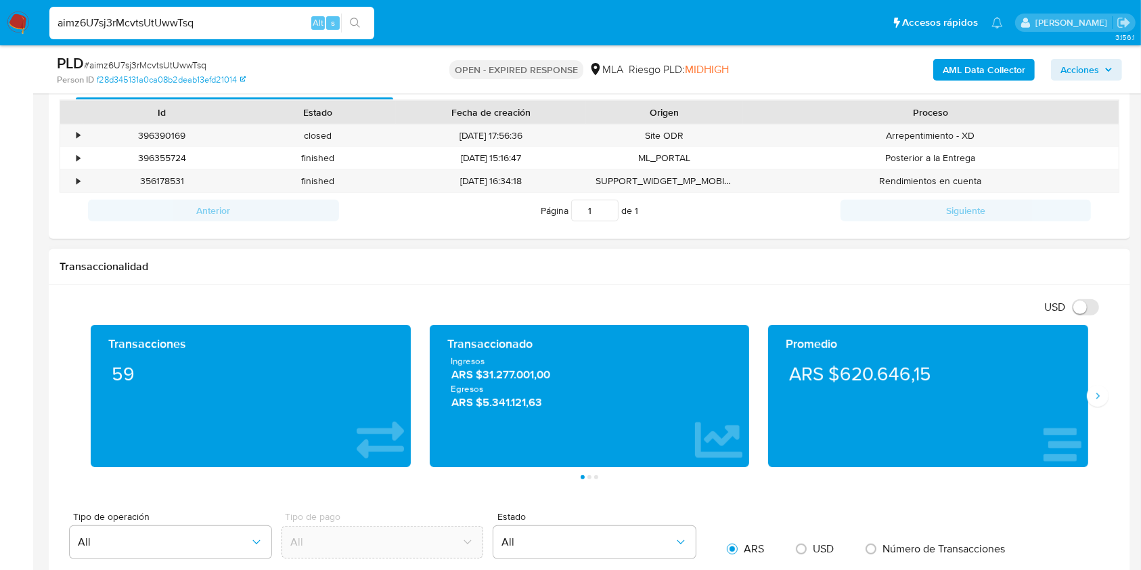
click at [1093, 411] on div "Promedio ARS $620.646,15" at bounding box center [927, 396] width 339 height 142
click at [1093, 407] on div "Promedio ARS $620.646,15" at bounding box center [927, 396] width 339 height 142
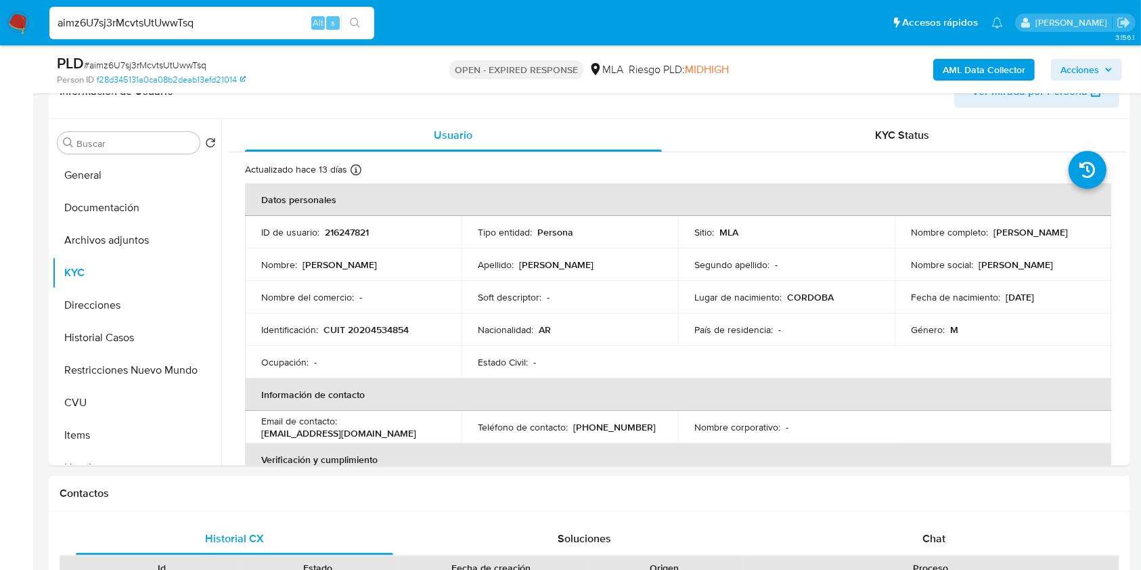
scroll to position [198, 0]
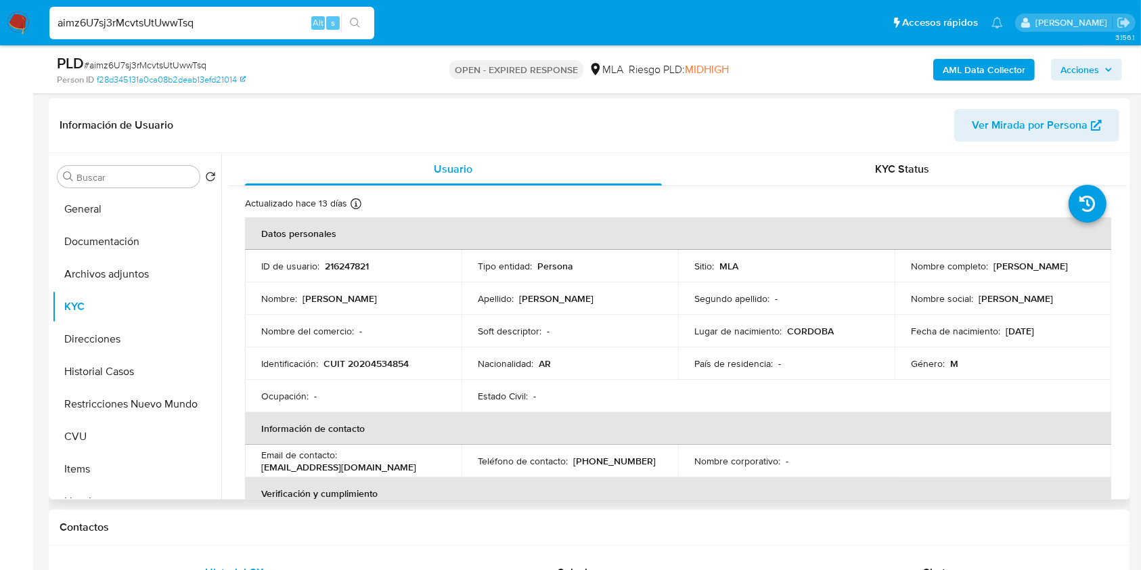
click at [1040, 122] on span "Ver Mirada por Persona" at bounding box center [1030, 125] width 116 height 32
click at [116, 425] on button "CVU" at bounding box center [131, 436] width 158 height 32
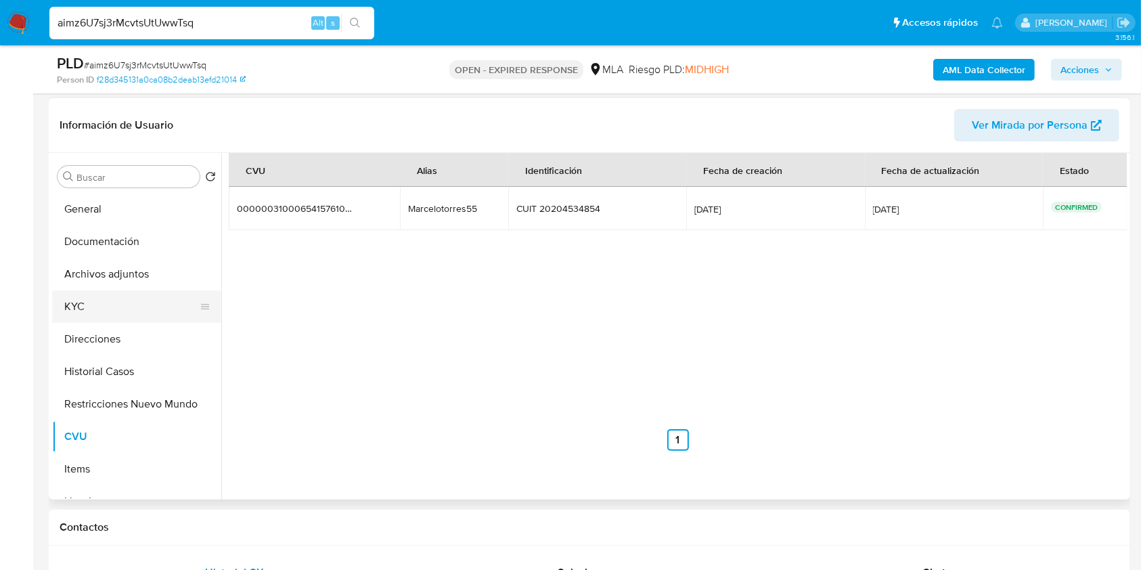
click at [97, 315] on button "KYC" at bounding box center [131, 306] width 158 height 32
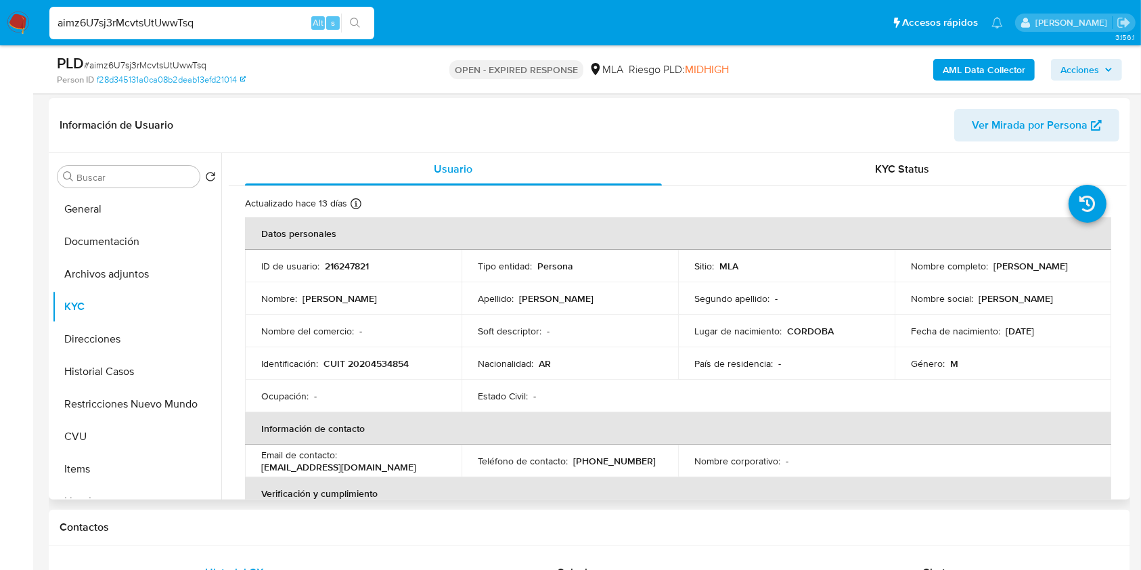
click at [369, 357] on p "CUIT 20204534854" at bounding box center [365, 363] width 85 height 12
copy p "20204534854"
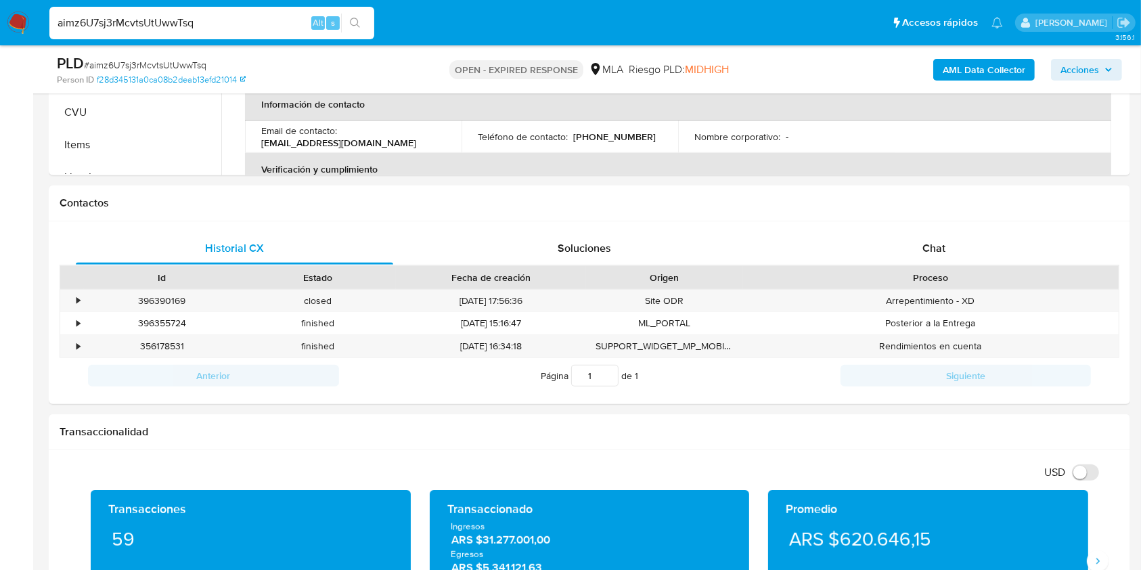
scroll to position [536, 0]
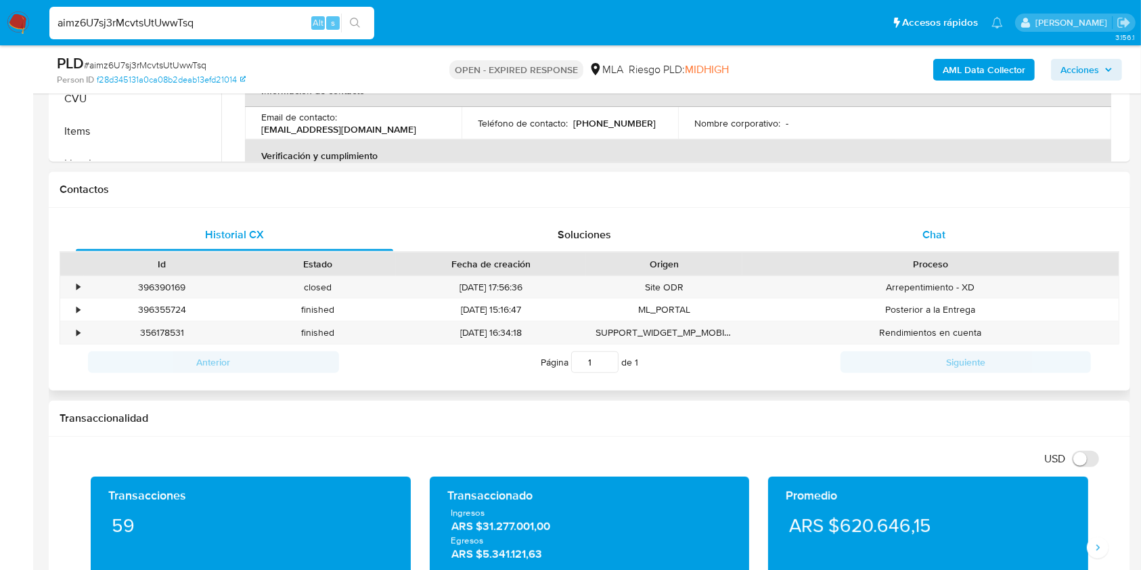
click at [978, 232] on div "Chat" at bounding box center [933, 235] width 317 height 32
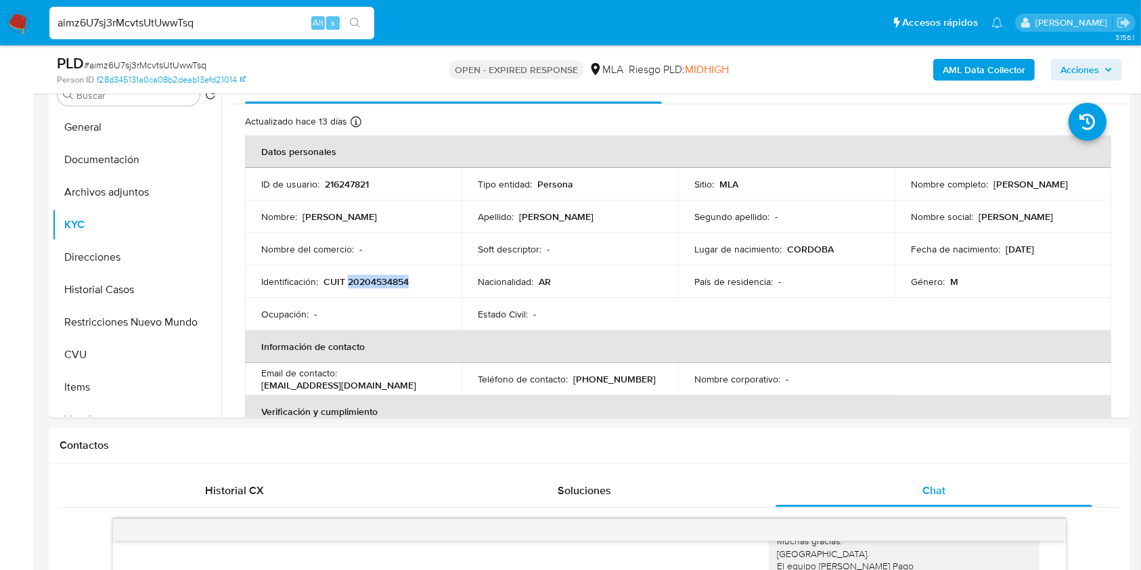
scroll to position [286, 0]
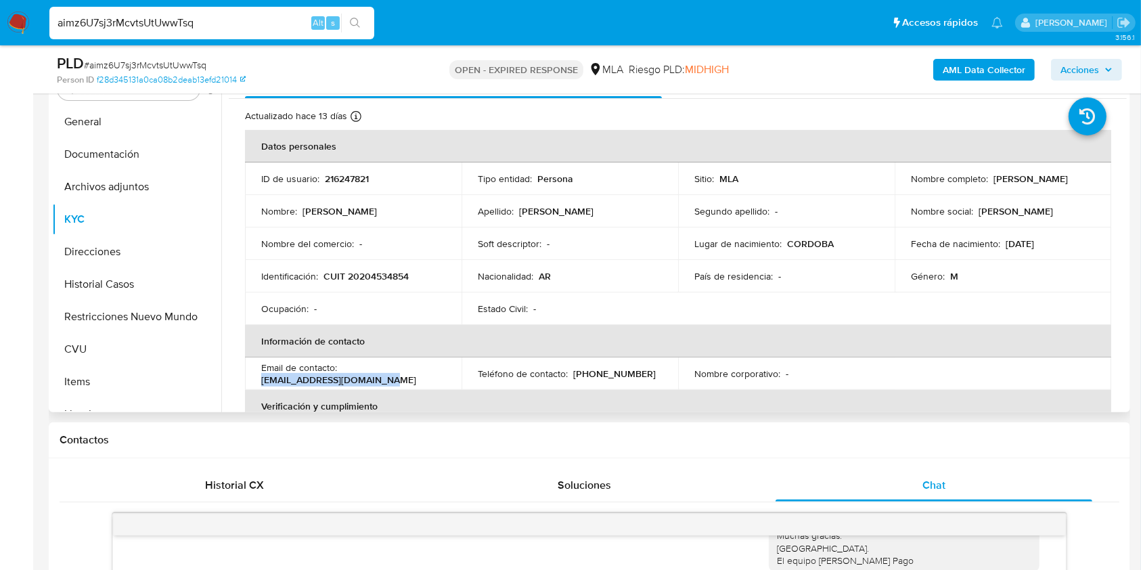
drag, startPoint x: 382, startPoint y: 384, endPoint x: 244, endPoint y: 377, distance: 137.5
click at [245, 377] on td "Email de contacto : elmarcelotorres@gmail.com" at bounding box center [353, 373] width 217 height 32
copy p "elmarcelotorres@gmail.com"
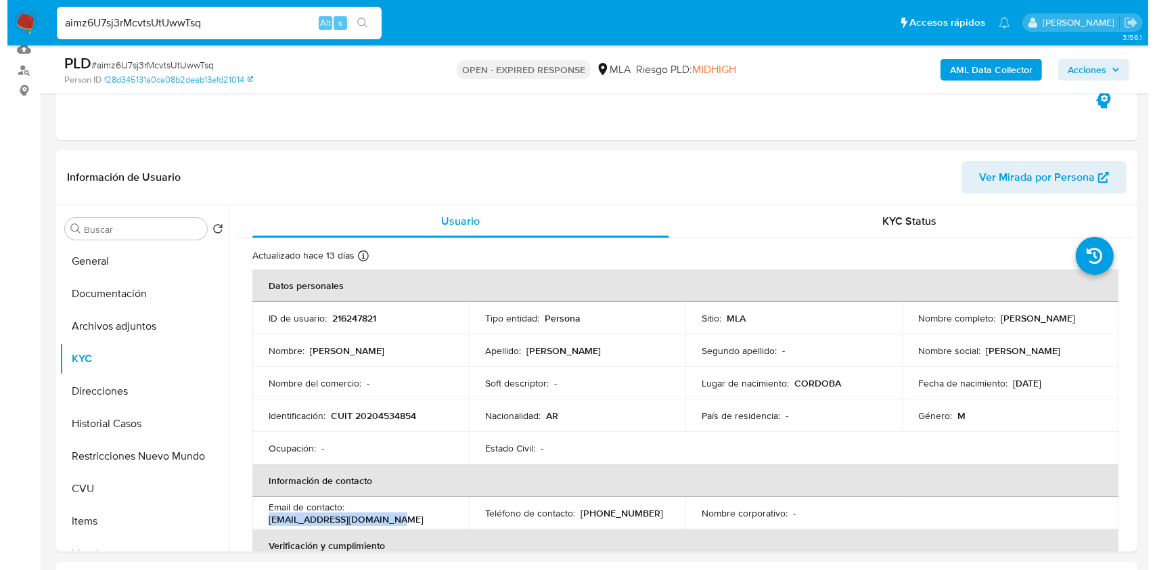
scroll to position [104, 0]
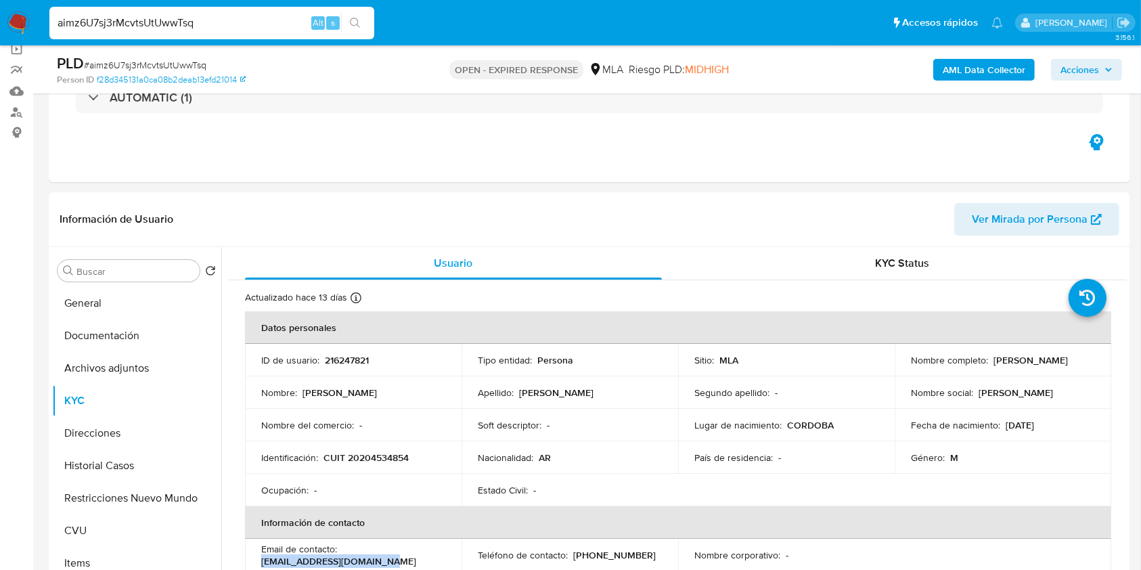
click at [978, 70] on b "AML Data Collector" at bounding box center [983, 70] width 83 height 22
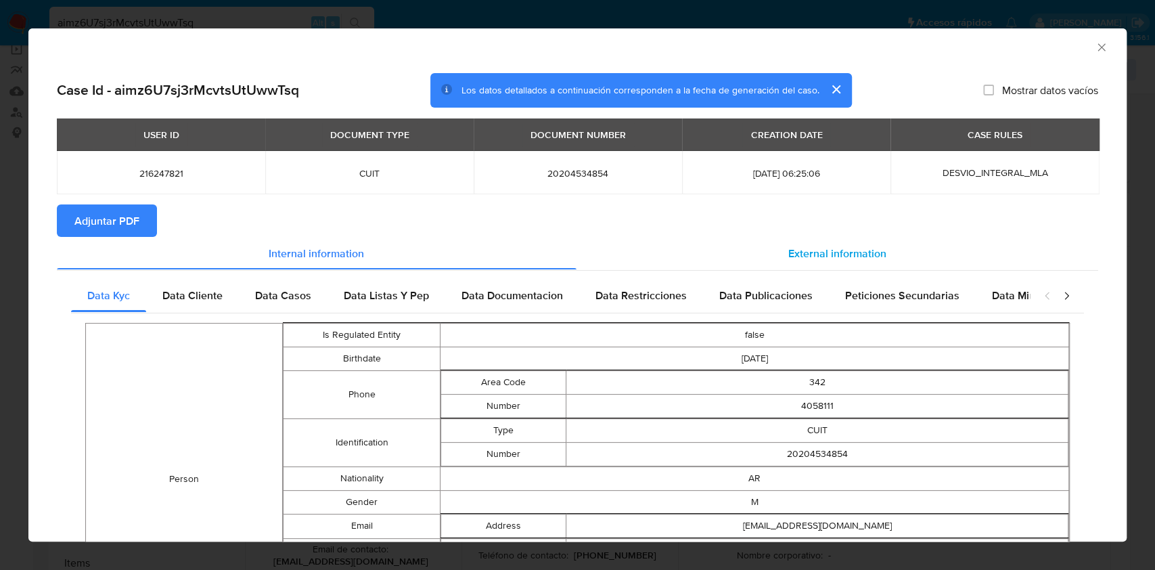
click at [823, 252] on span "External information" at bounding box center [837, 253] width 98 height 16
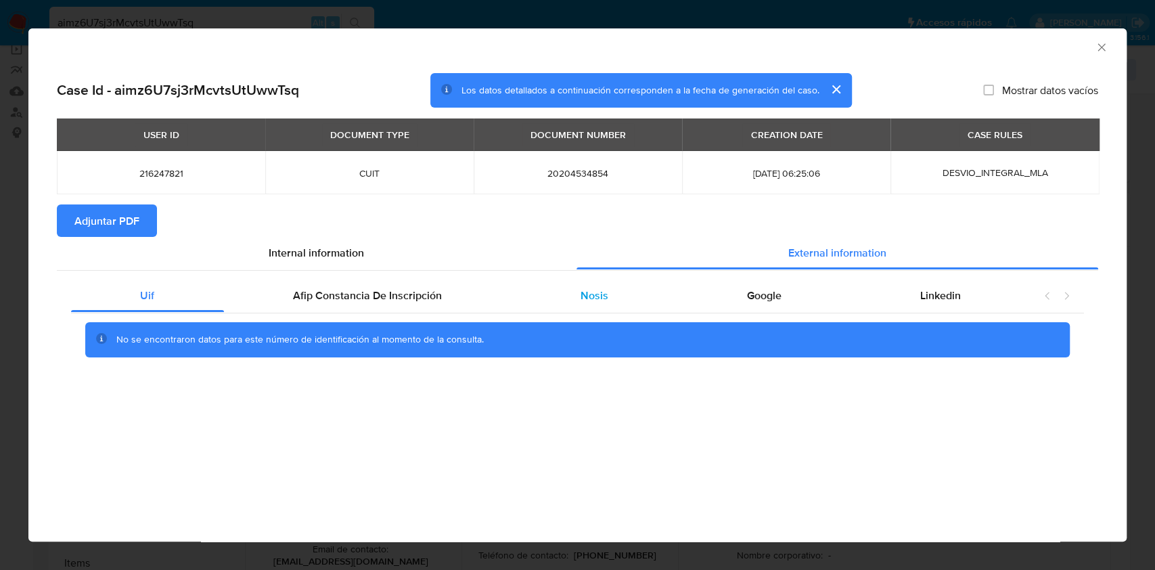
click at [592, 296] on span "Nosis" at bounding box center [595, 296] width 28 height 16
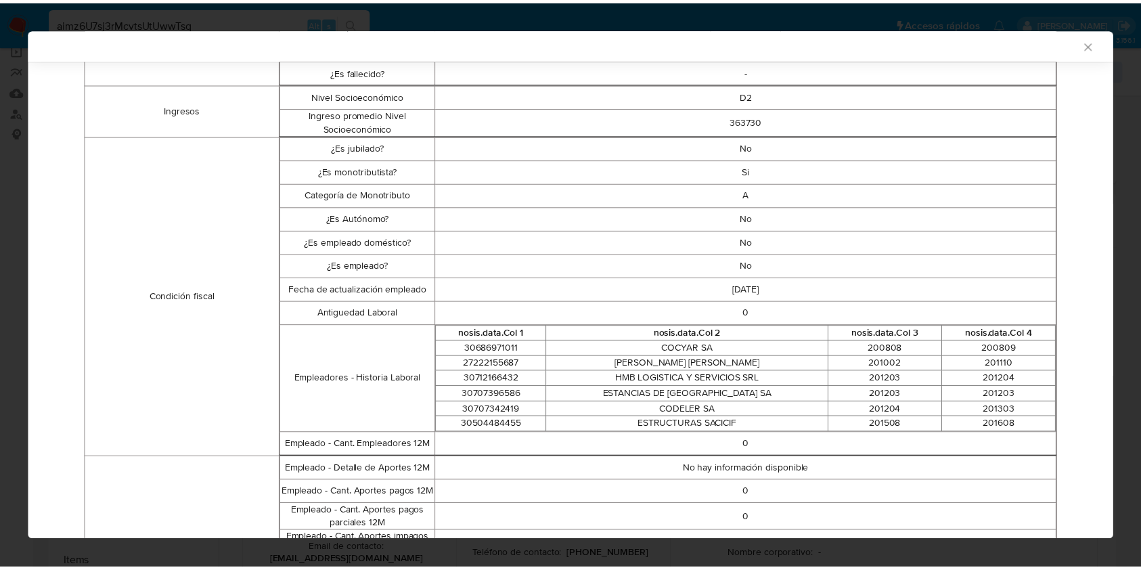
scroll to position [343, 0]
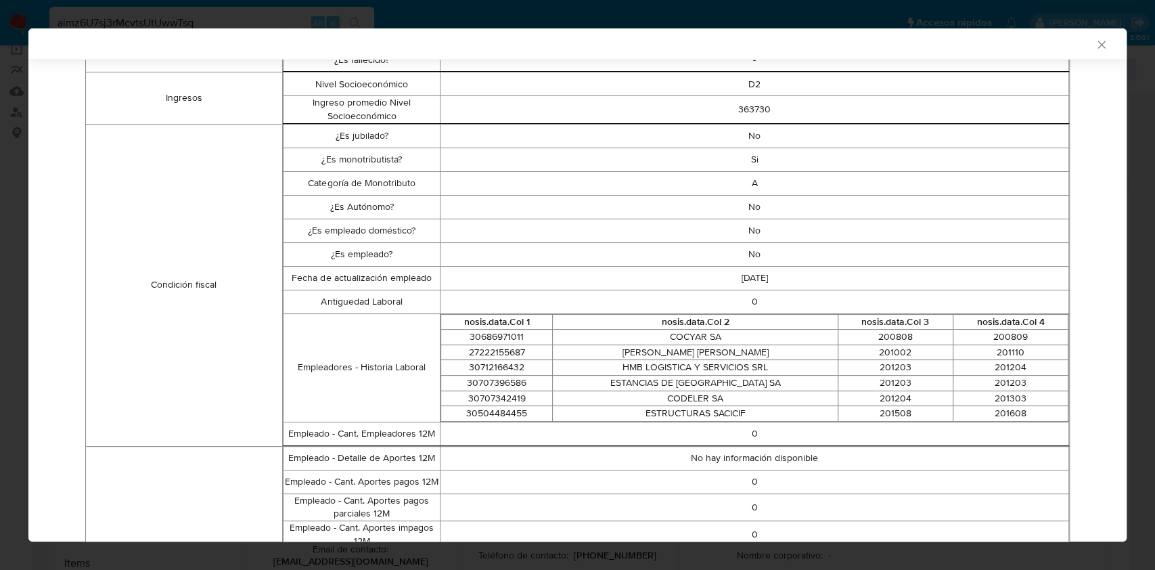
click at [1095, 38] on div "AML Data Collector" at bounding box center [577, 43] width 1098 height 31
click at [1095, 44] on icon "Cerrar ventana" at bounding box center [1102, 45] width 14 height 14
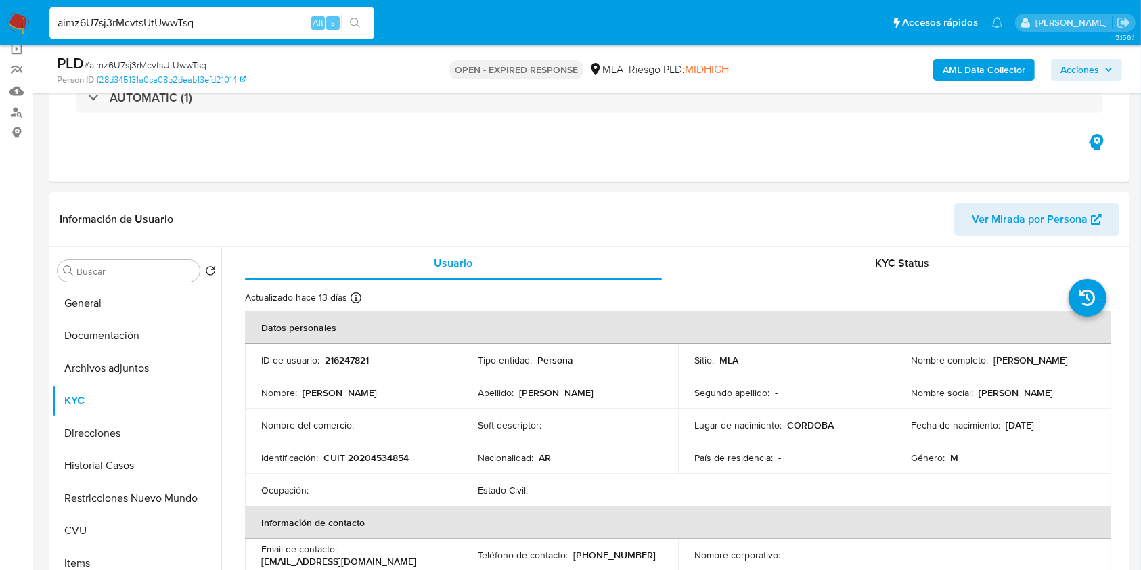
scroll to position [83, 0]
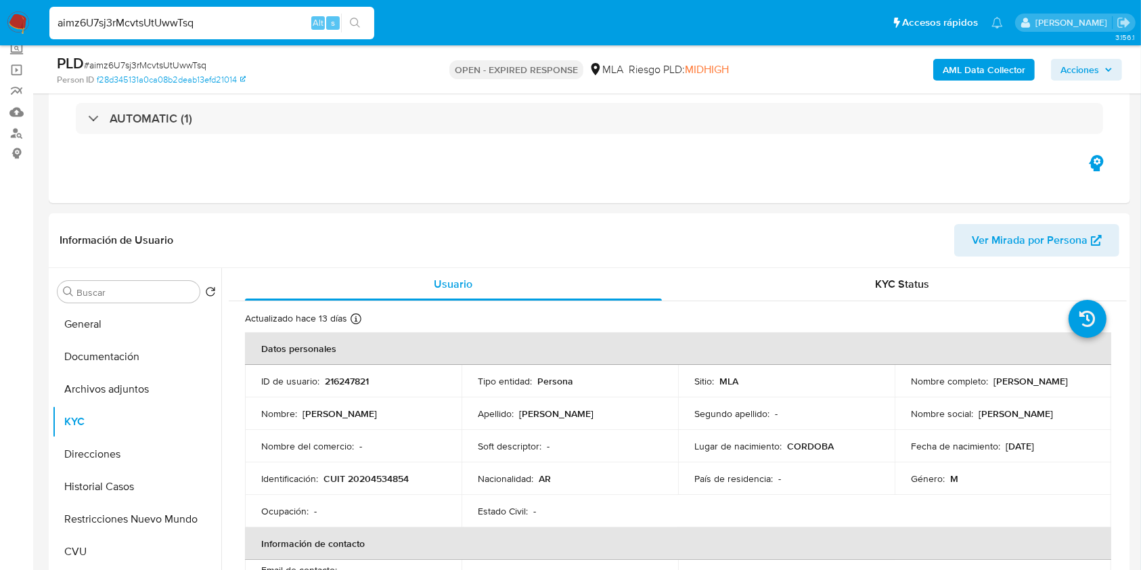
click at [143, 61] on span "# aimz6U7sj3rMcvtsUtUwwTsq" at bounding box center [145, 65] width 122 height 14
copy span "aimz6U7sj3rMcvtsUtUwwTsq"
click at [29, 12] on img at bounding box center [18, 23] width 23 height 23
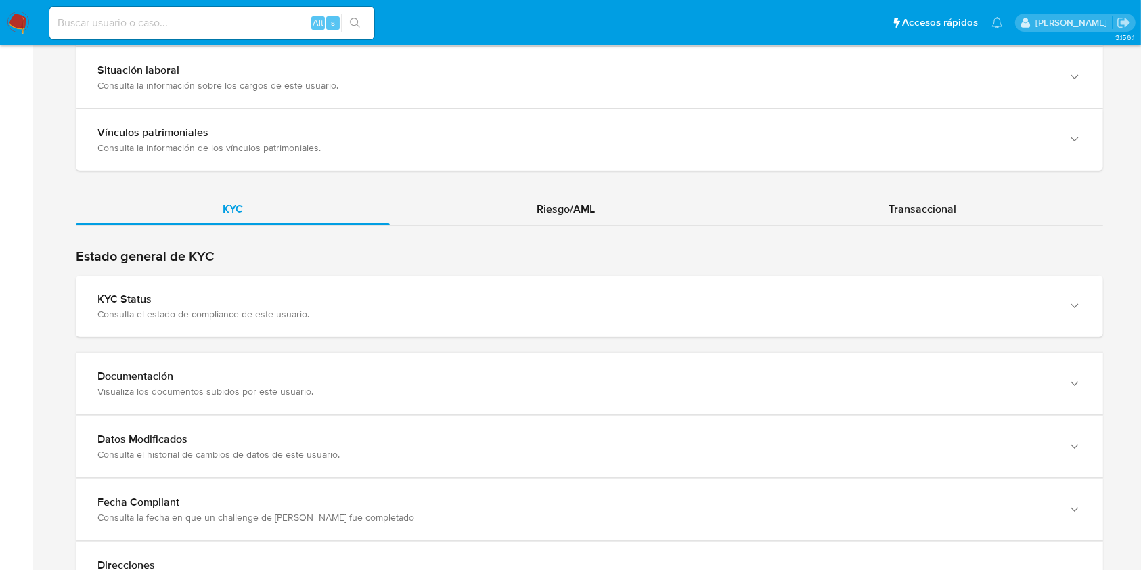
scroll to position [1137, 0]
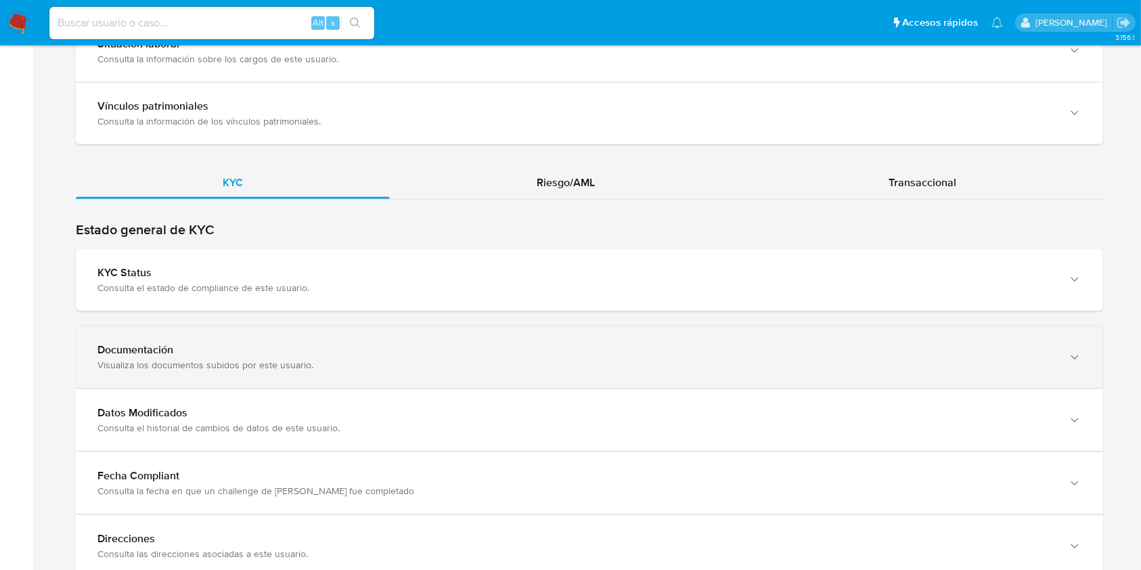
click at [961, 378] on div "Documentación Visualiza los documentos subidos por este usuario." at bounding box center [589, 357] width 1027 height 62
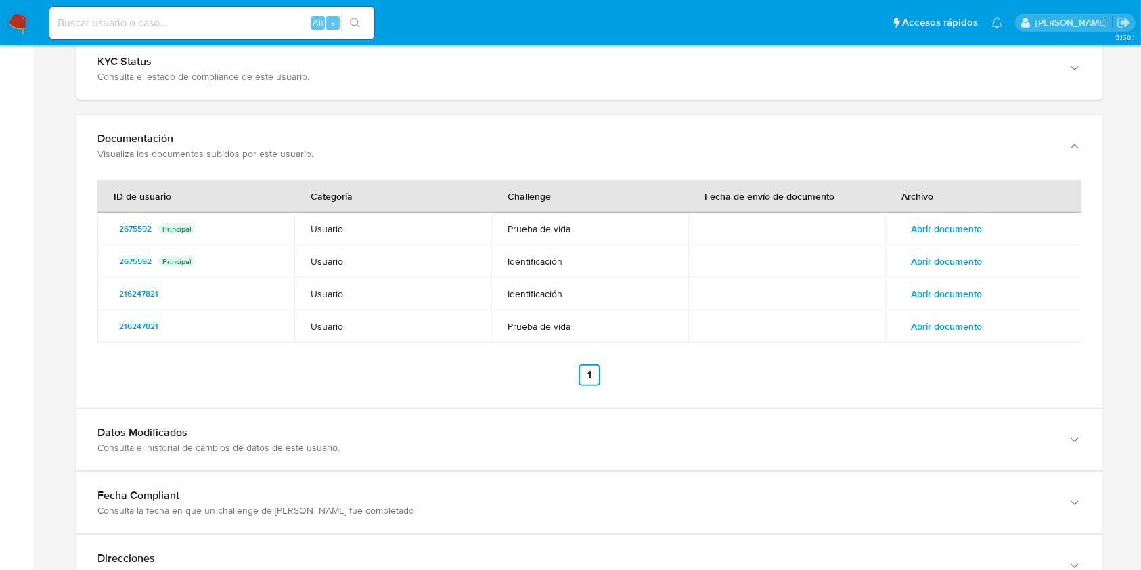
scroll to position [1414, 0]
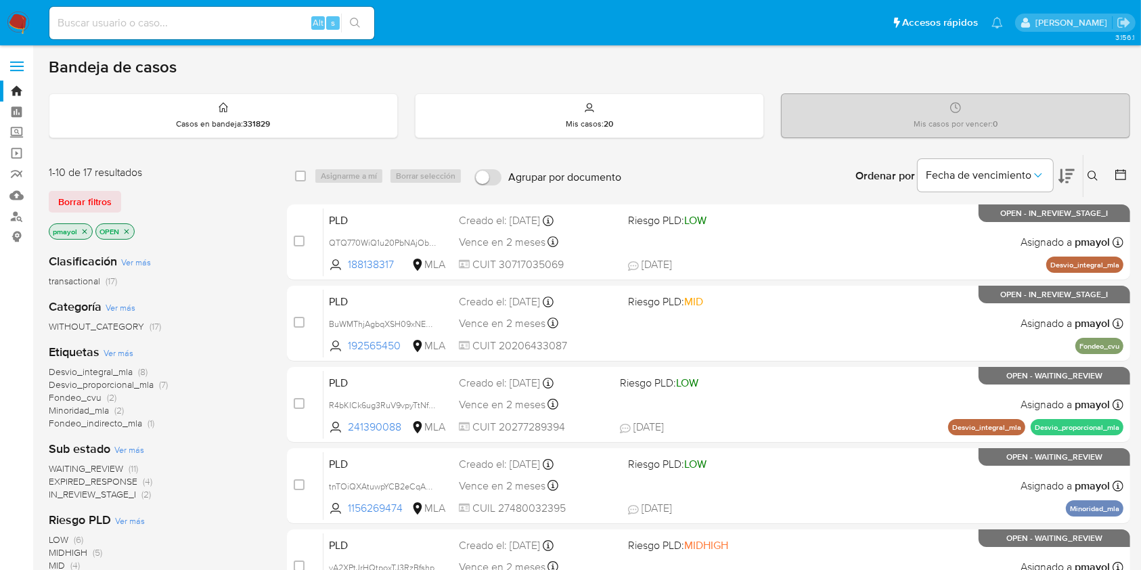
click at [1092, 168] on button at bounding box center [1094, 176] width 22 height 16
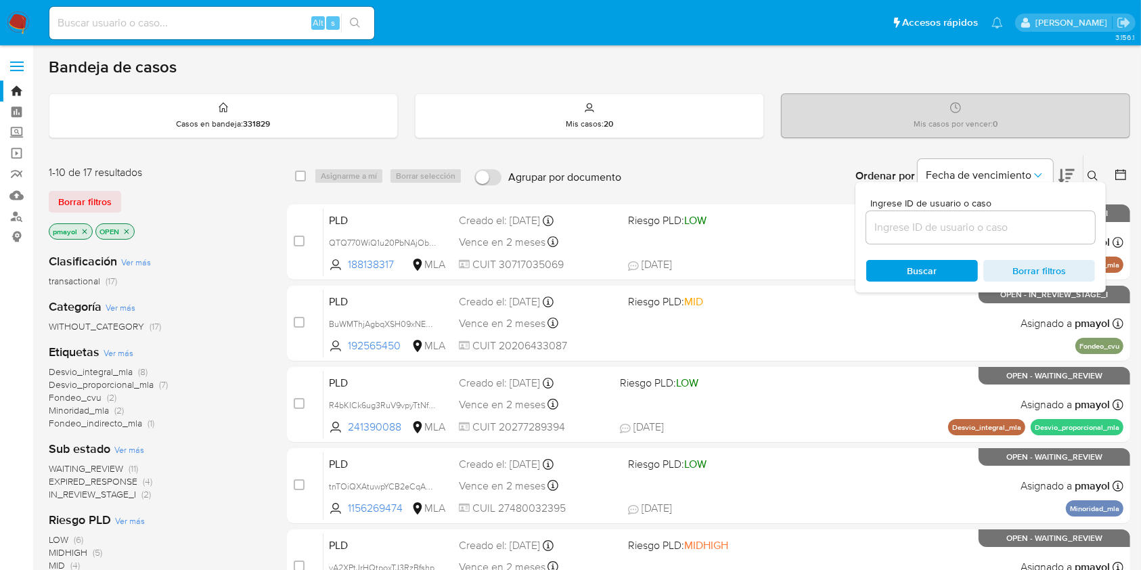
click at [927, 235] on div at bounding box center [980, 227] width 229 height 32
click at [926, 233] on input at bounding box center [980, 228] width 229 height 18
paste input "aimz6U7sj3rMcvtsUtUwwTsq"
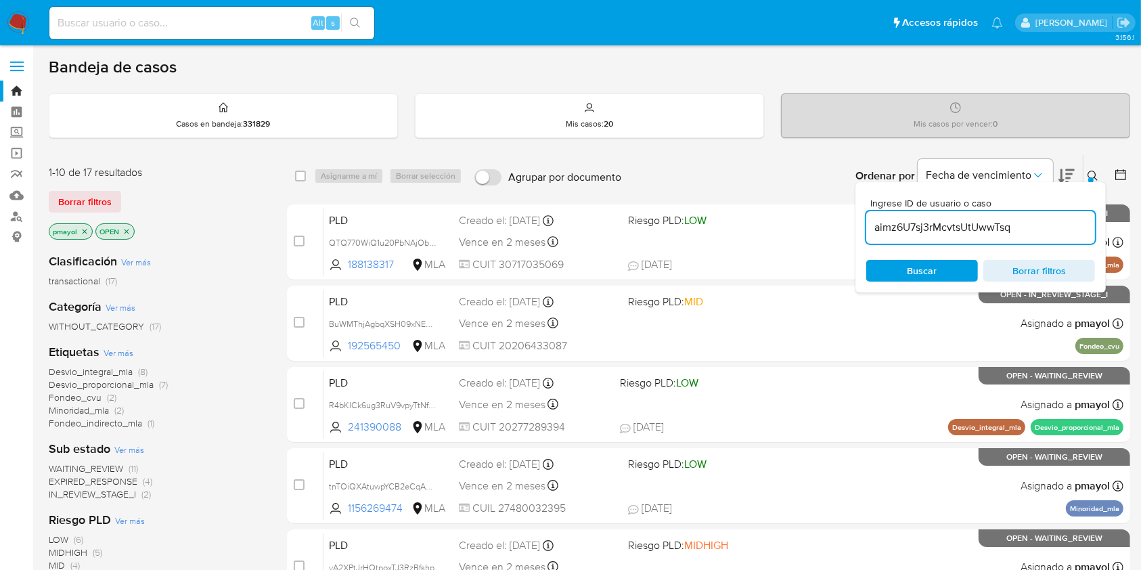
type input "aimz6U7sj3rMcvtsUtUwwTsq"
click at [918, 258] on div "Ingrese ID de usuario o caso aimz6U7sj3rMcvtsUtUwwTsq Buscar Borrar filtros" at bounding box center [980, 237] width 250 height 110
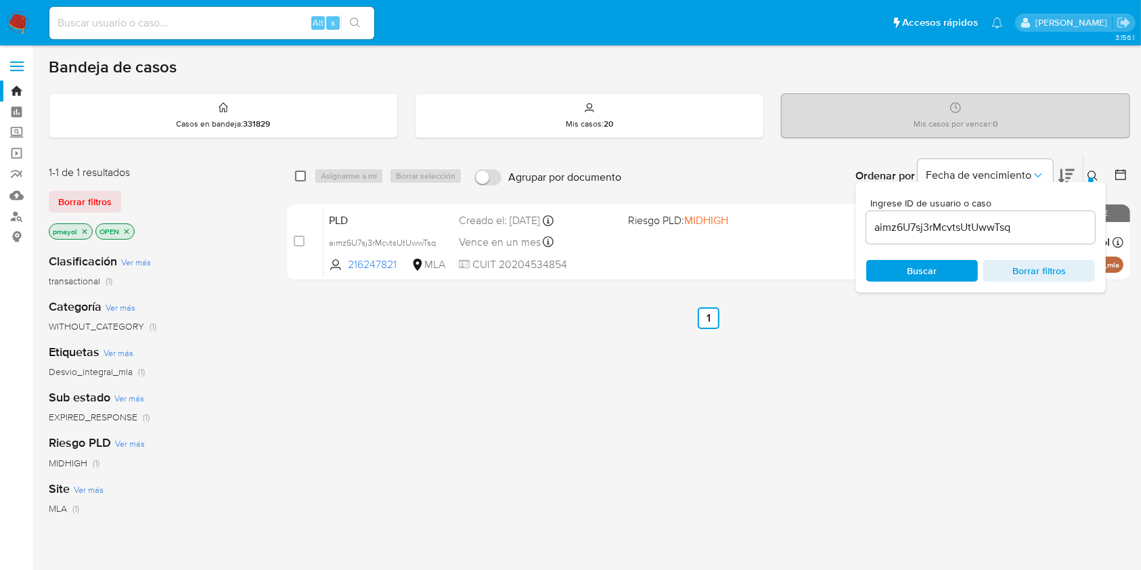
click at [303, 173] on input "checkbox" at bounding box center [300, 176] width 11 height 11
checkbox input "true"
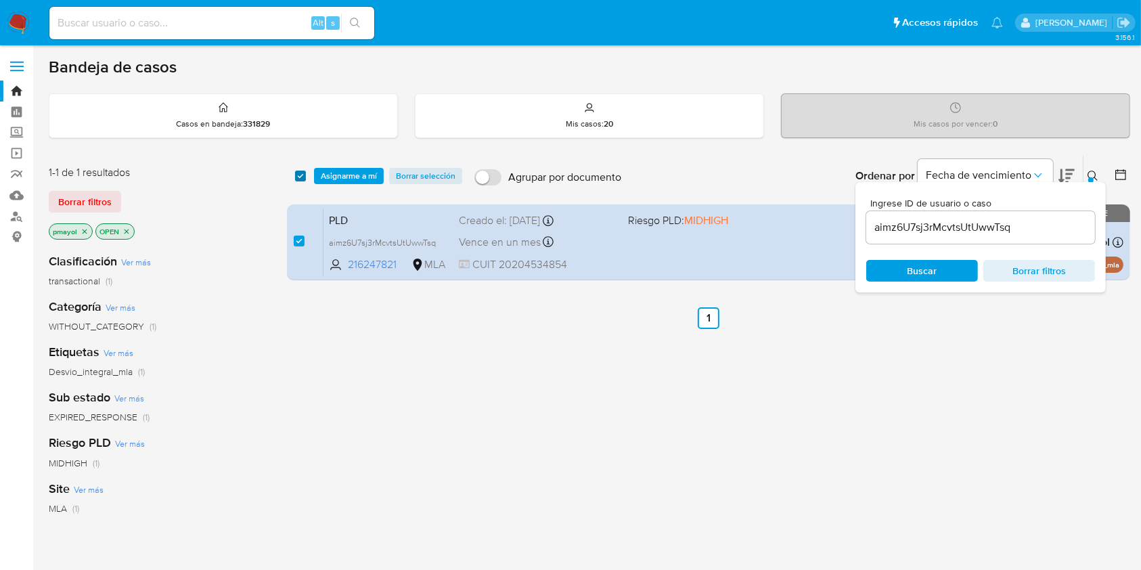
click at [304, 174] on input "checkbox" at bounding box center [300, 176] width 11 height 11
checkbox input "false"
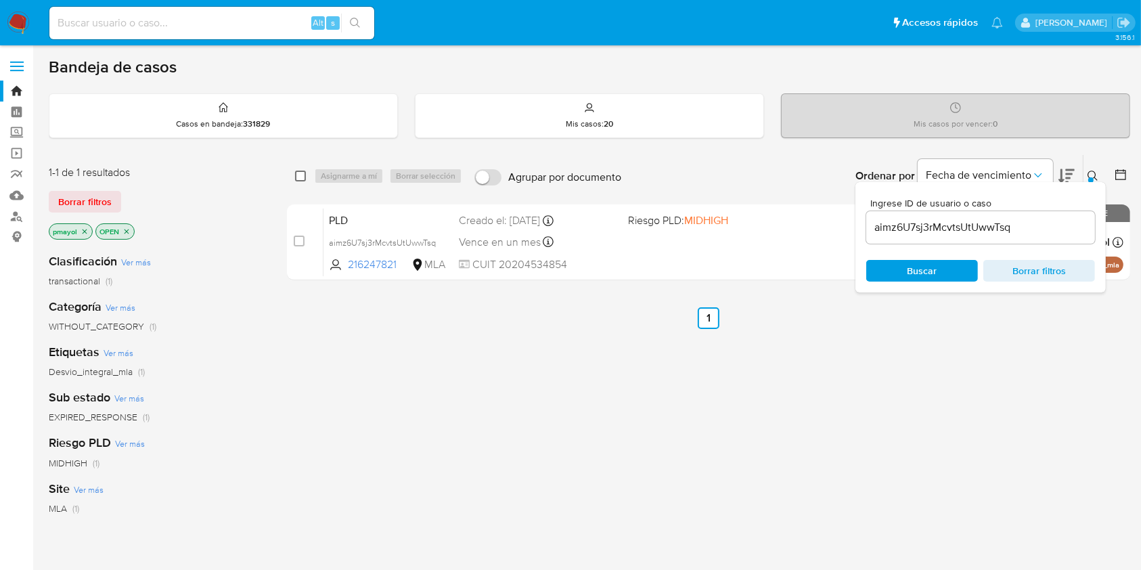
click at [302, 177] on input "checkbox" at bounding box center [300, 176] width 11 height 11
checkbox input "true"
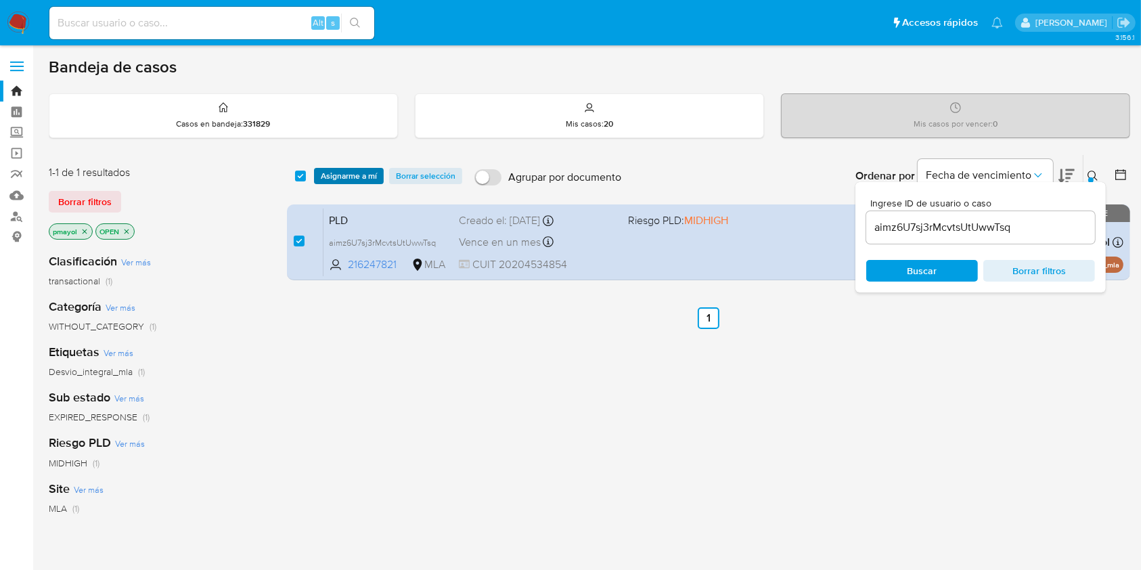
click at [338, 182] on span "Asignarme a mí" at bounding box center [349, 176] width 56 height 14
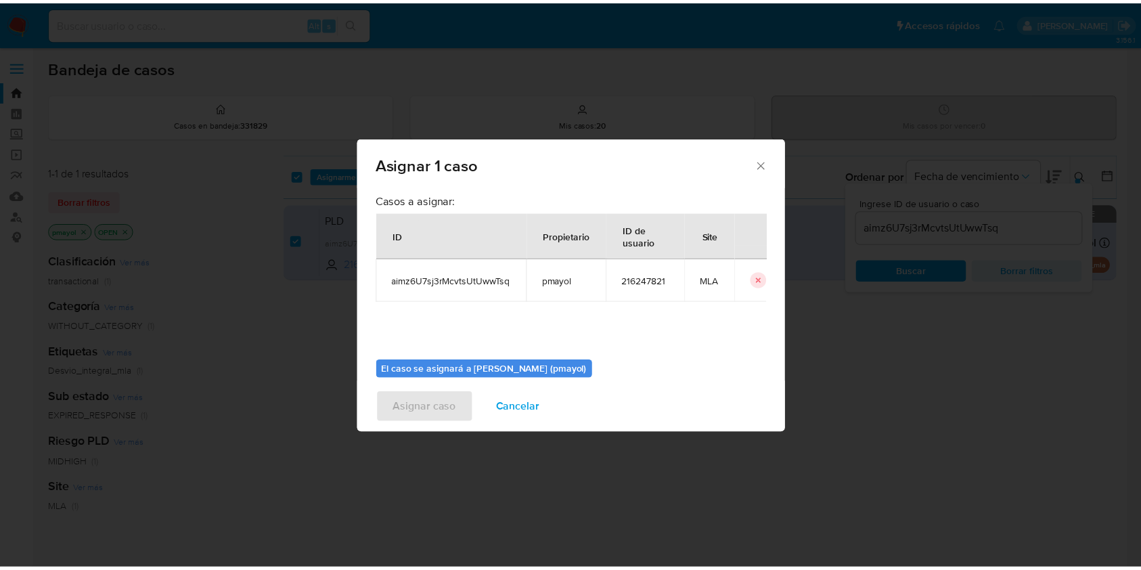
scroll to position [69, 0]
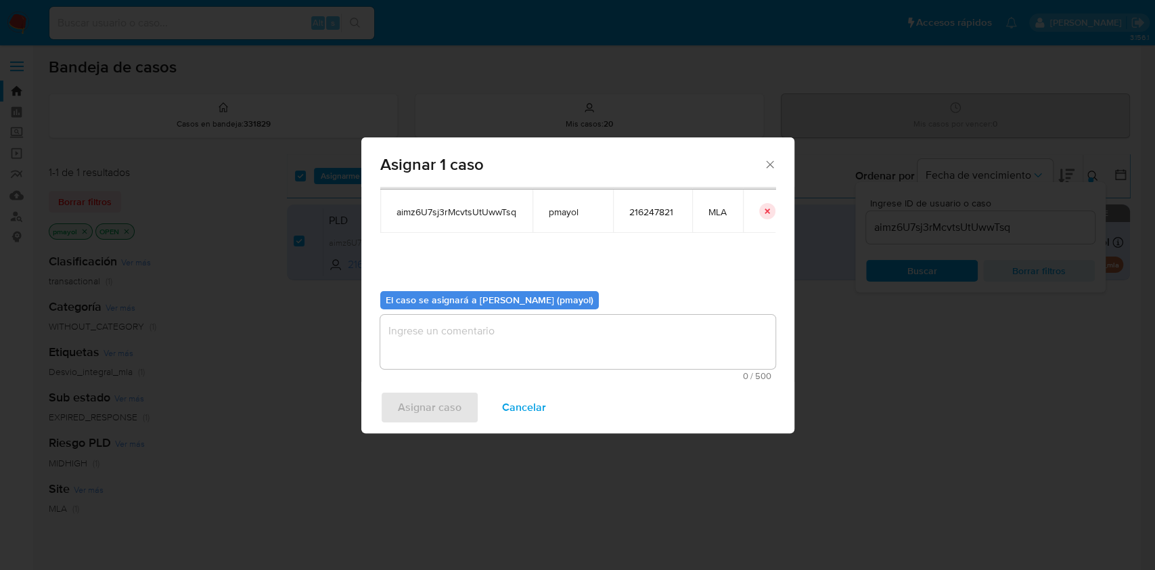
click at [639, 336] on textarea "assign-modal" at bounding box center [577, 342] width 395 height 54
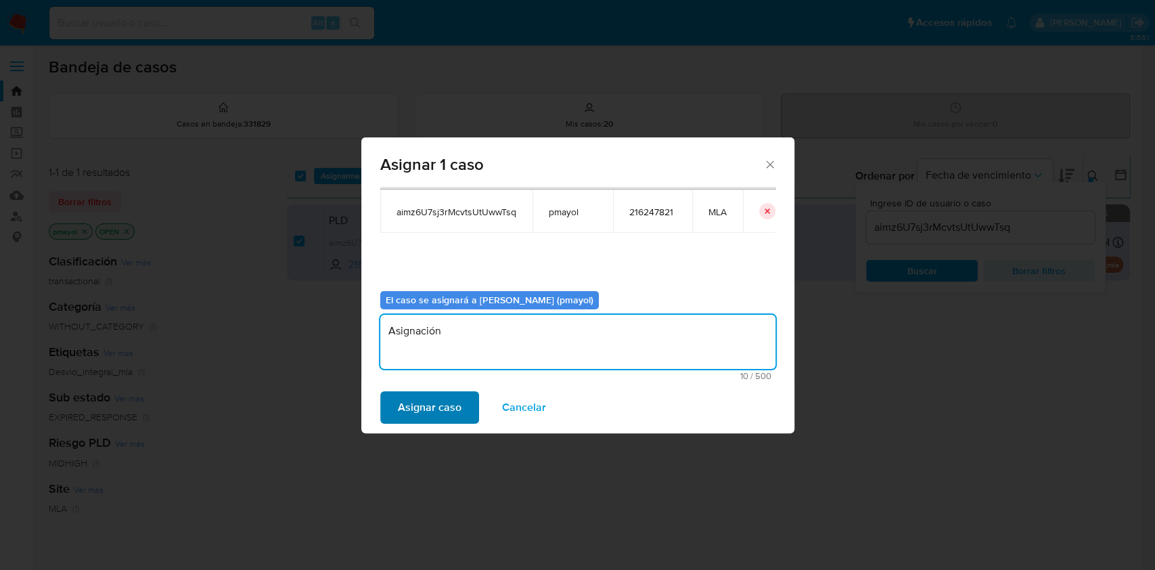
type textarea "Asignación"
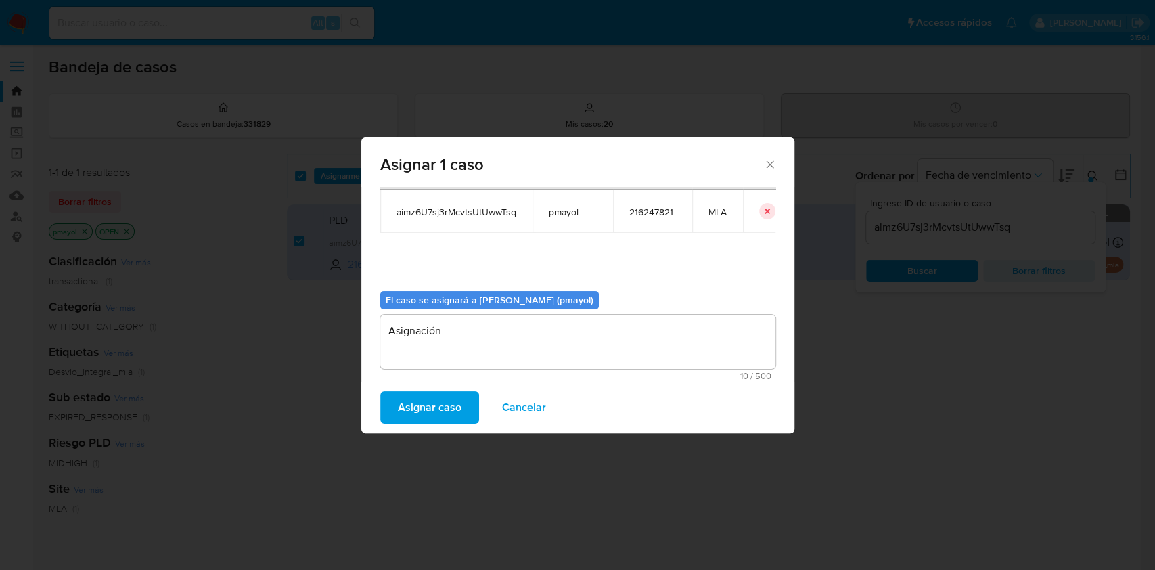
click at [415, 401] on span "Asignar caso" at bounding box center [430, 407] width 64 height 30
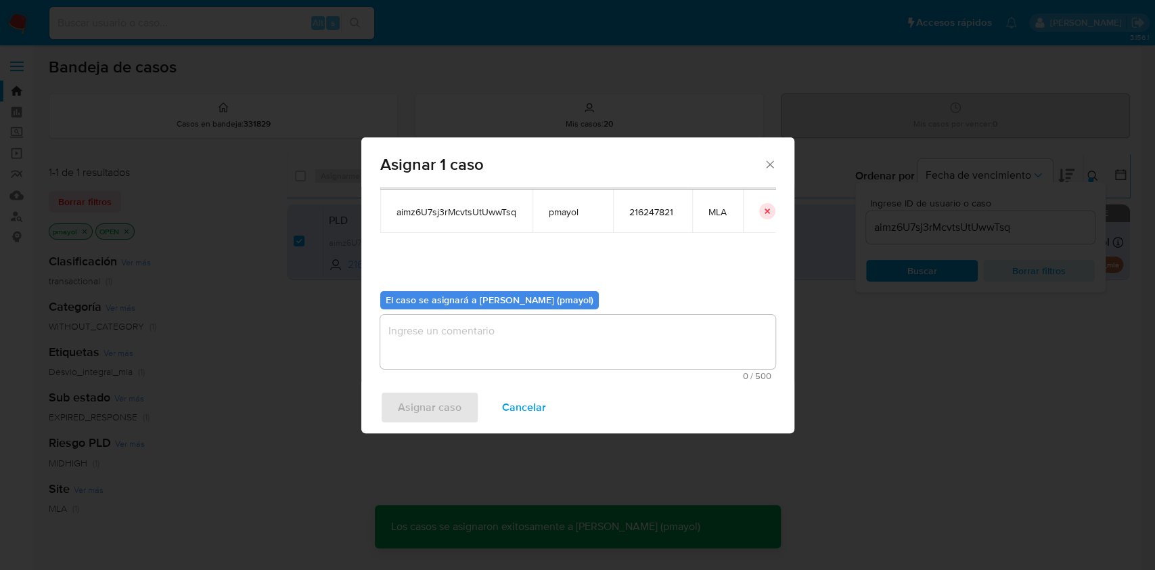
checkbox input "false"
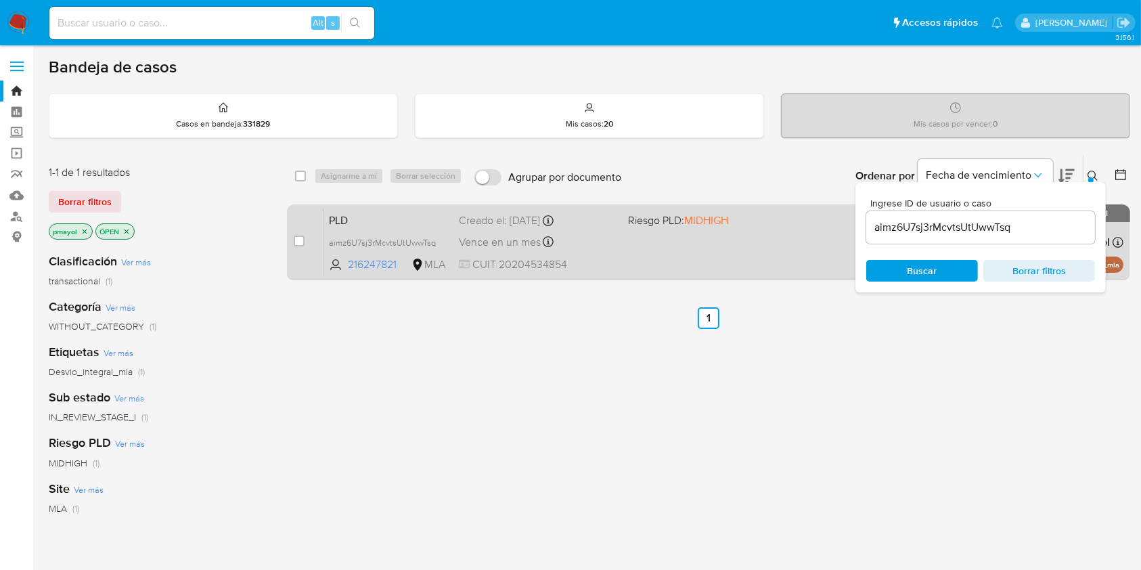
click at [646, 241] on div "PLD aimz6U7sj3rMcvtsUtUwwTsq 216247821 MLA Riesgo PLD: MIDHIGH Creado el: 12/07…" at bounding box center [723, 242] width 800 height 68
click at [705, 263] on div "PLD aimz6U7sj3rMcvtsUtUwwTsq 216247821 MLA Riesgo PLD: MIDHIGH Creado el: 12/07…" at bounding box center [723, 242] width 800 height 68
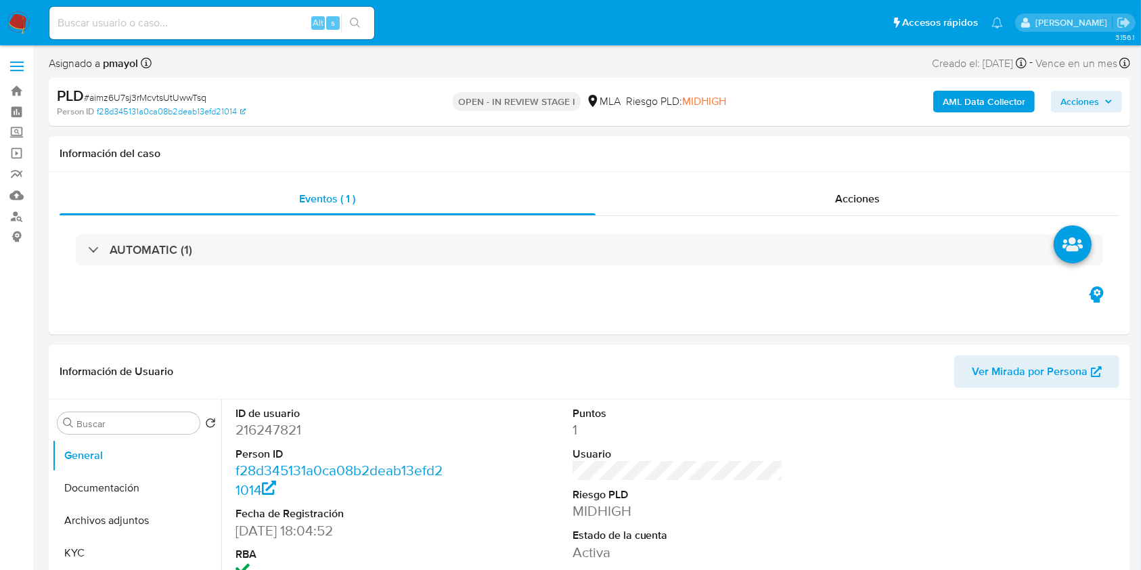
select select "10"
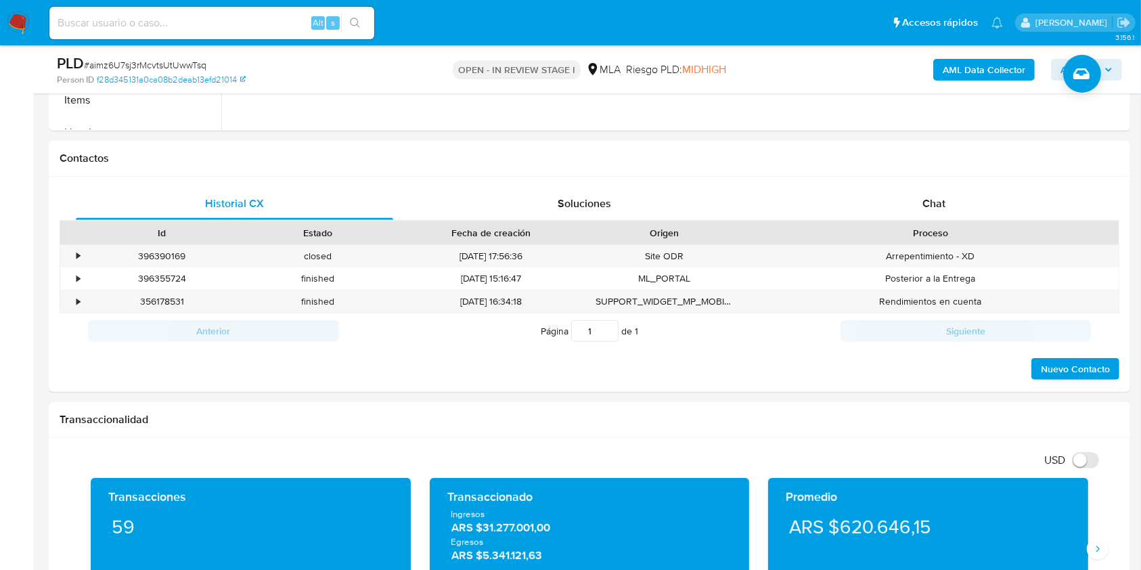
scroll to position [570, 0]
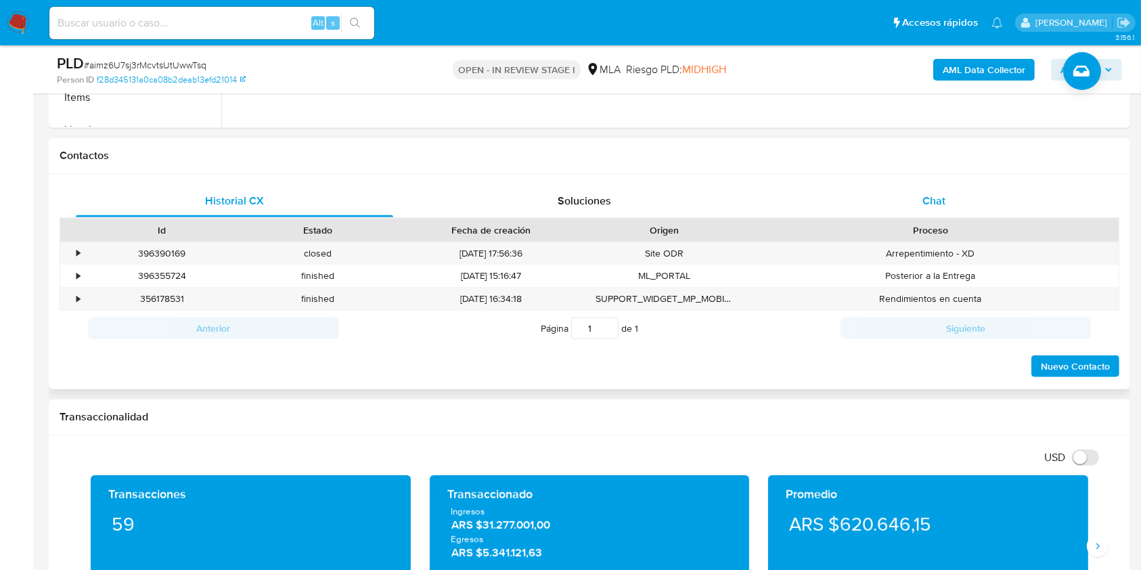
click at [915, 208] on div "Chat" at bounding box center [933, 201] width 317 height 32
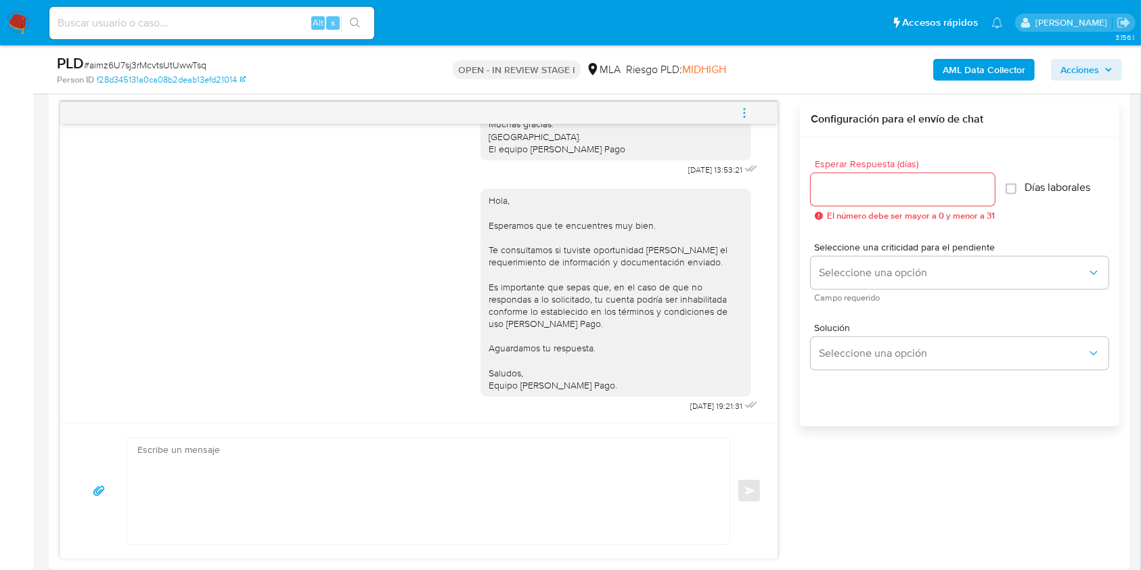
scroll to position [660, 0]
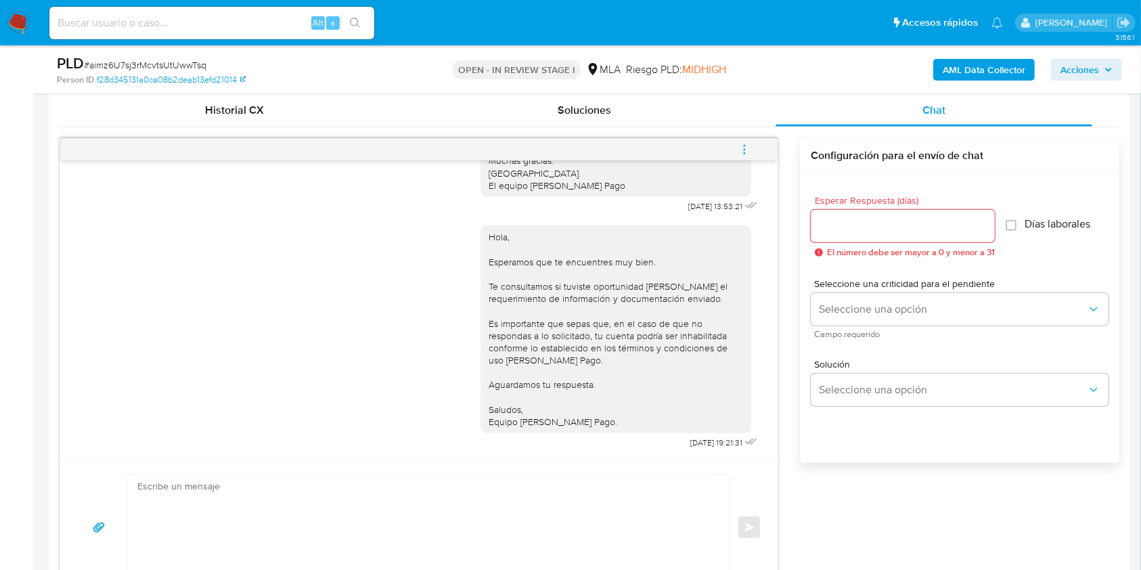
click at [742, 149] on icon "menu-action" at bounding box center [744, 149] width 12 height 12
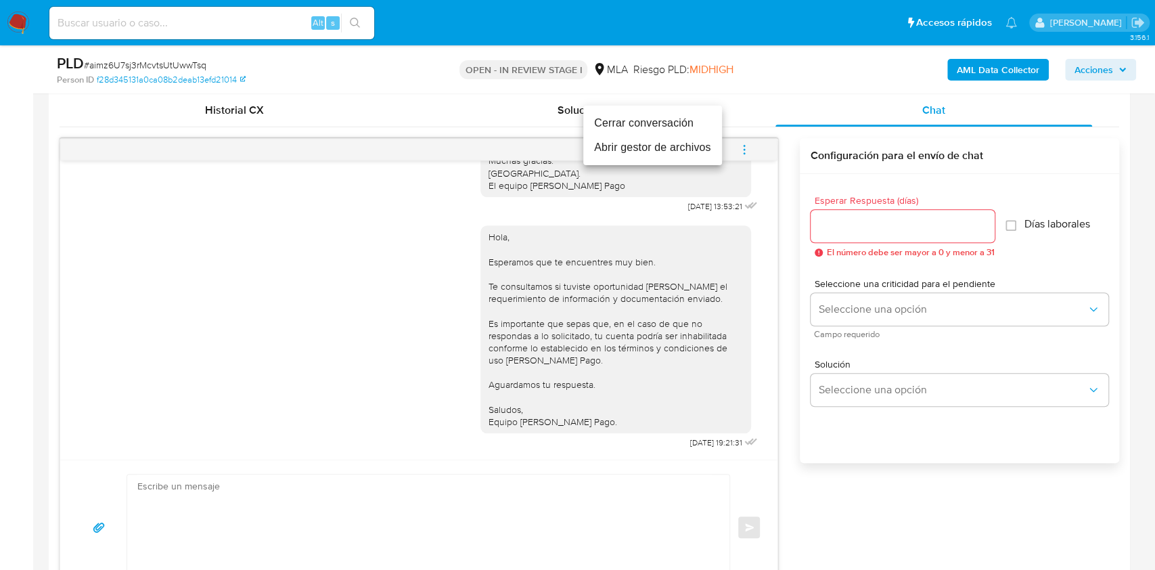
click at [668, 122] on li "Cerrar conversación" at bounding box center [652, 123] width 139 height 24
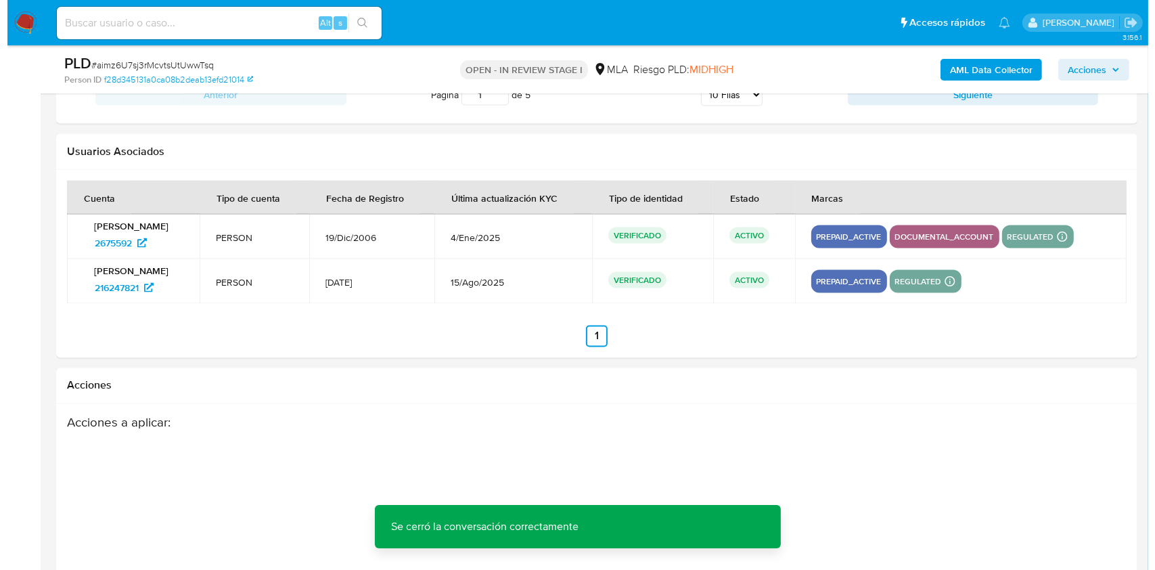
scroll to position [2424, 0]
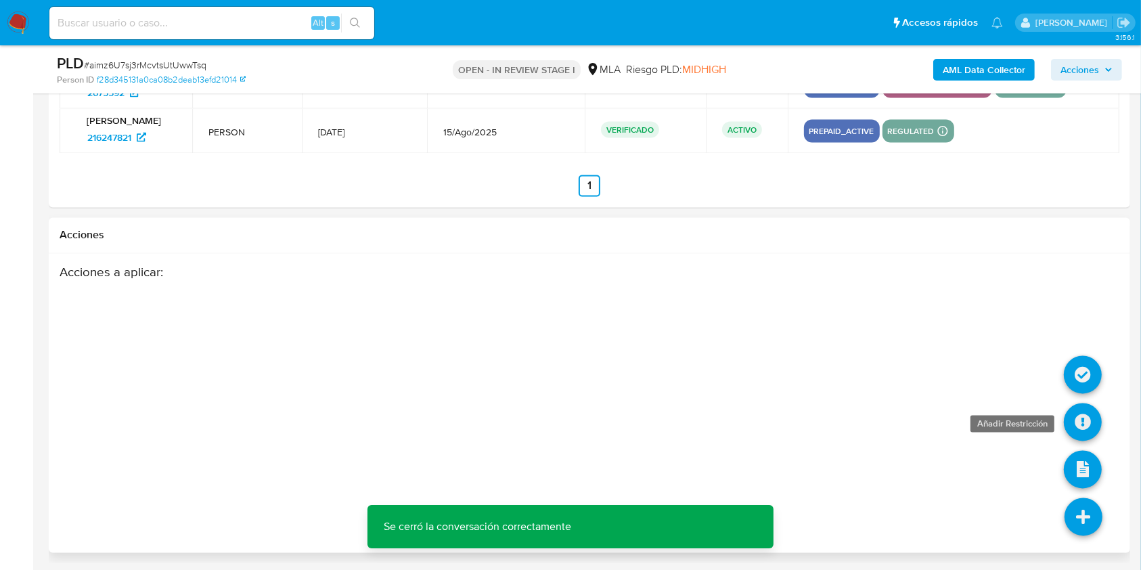
click at [1077, 413] on icon at bounding box center [1083, 422] width 38 height 38
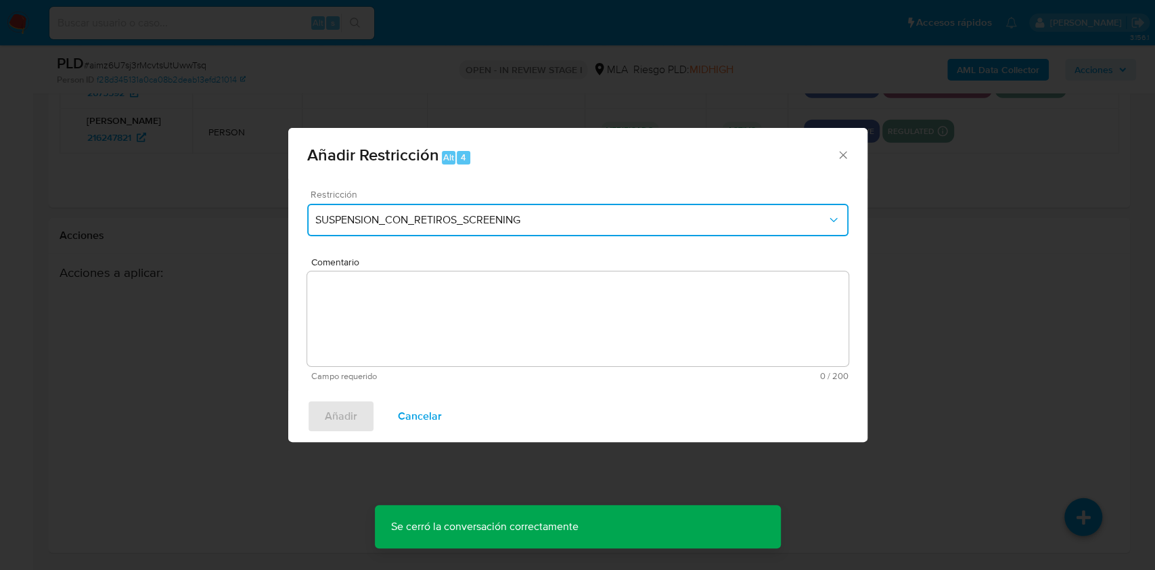
click at [636, 209] on button "SUSPENSION_CON_RETIROS_SCREENING" at bounding box center [577, 220] width 541 height 32
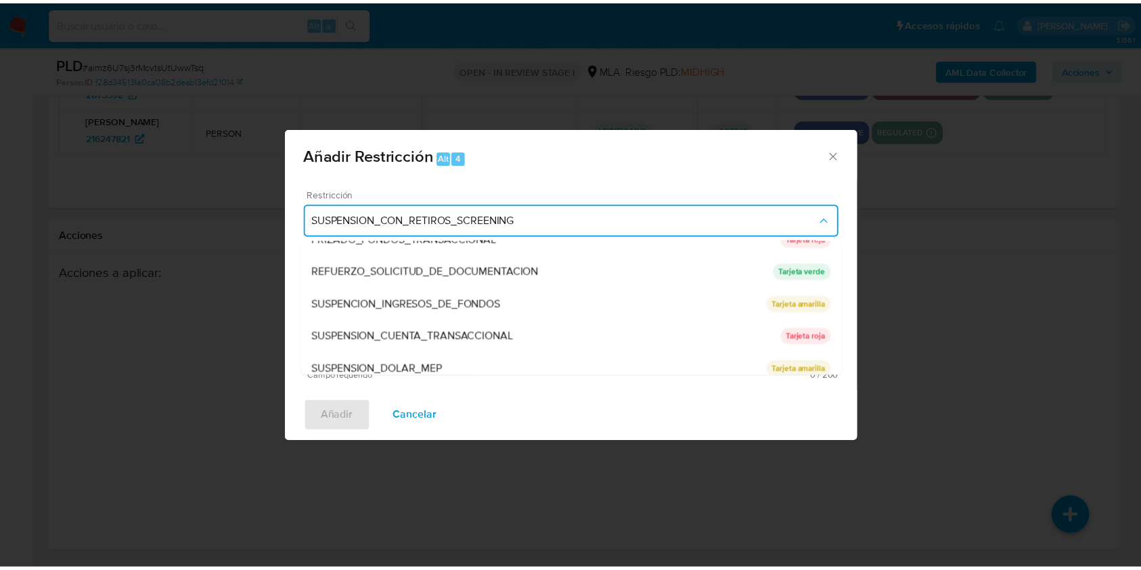
scroll to position [287, 0]
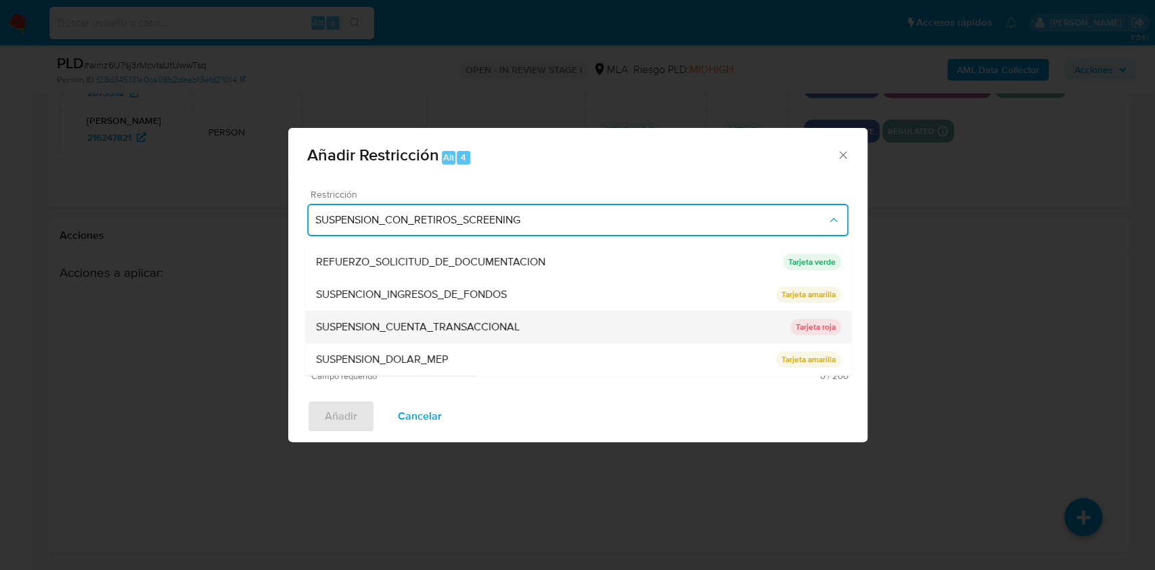
click at [552, 322] on div "SUSPENSION_CUENTA_TRANSACCIONAL" at bounding box center [552, 327] width 474 height 32
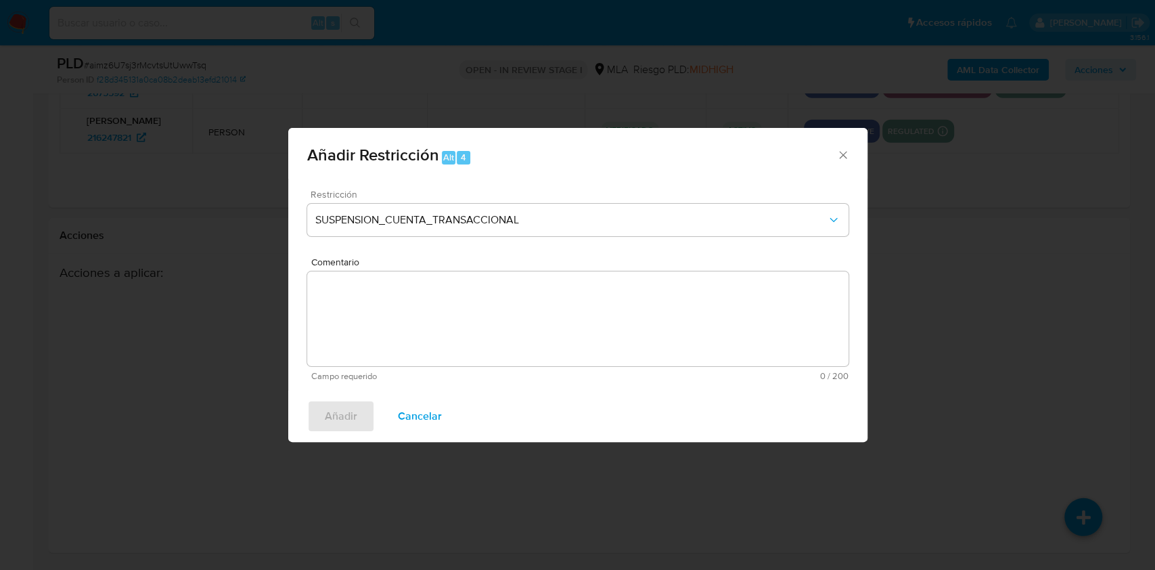
click at [552, 322] on textarea "Comentario" at bounding box center [577, 318] width 541 height 95
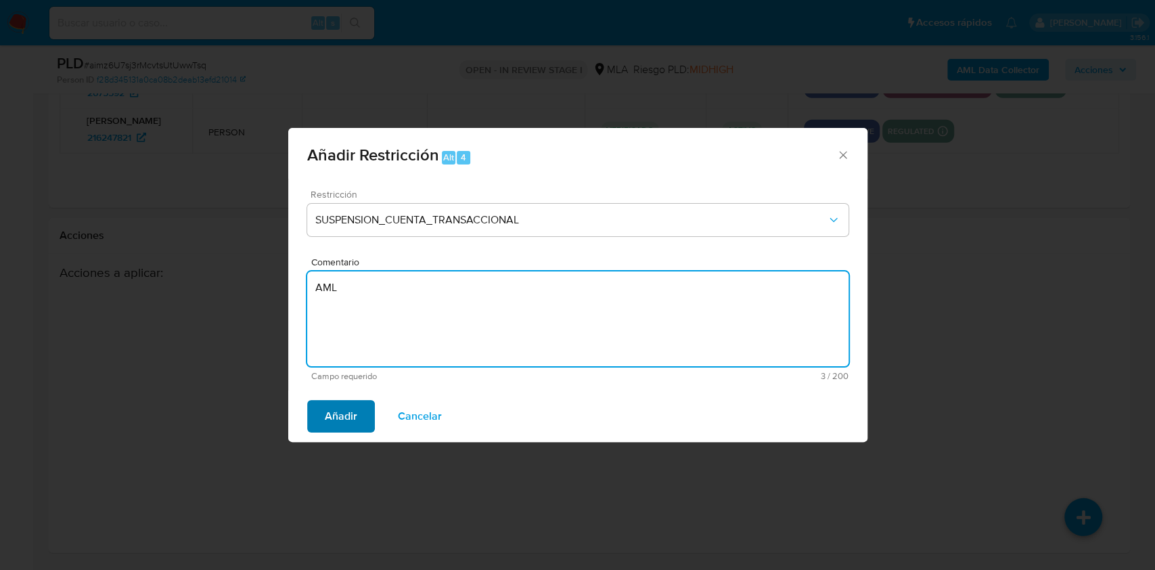
type textarea "AML"
click at [316, 425] on button "Añadir" at bounding box center [341, 416] width 68 height 32
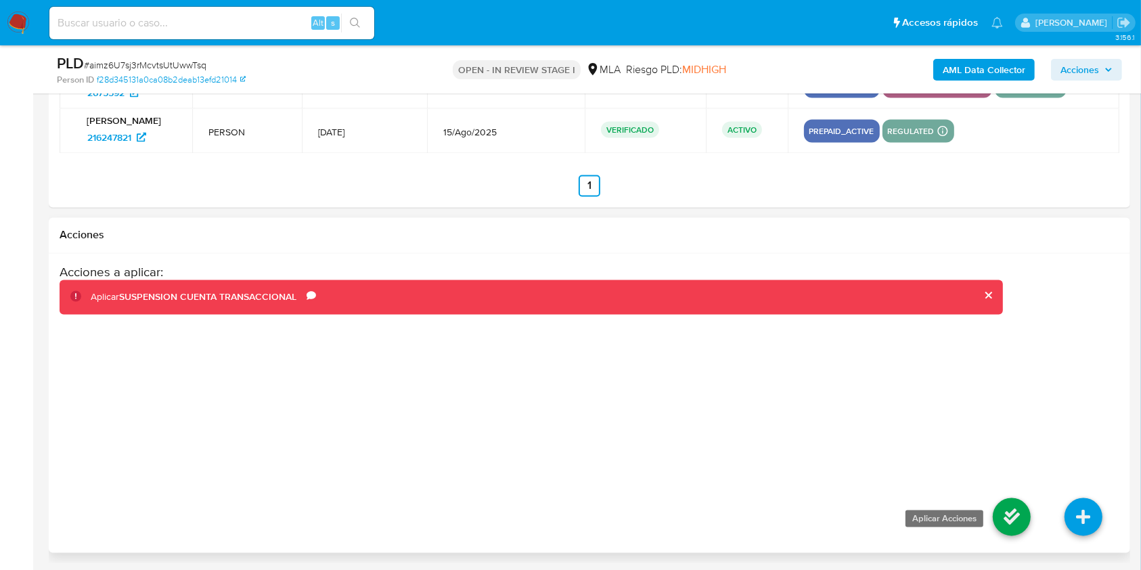
click at [1019, 503] on icon at bounding box center [1012, 517] width 38 height 38
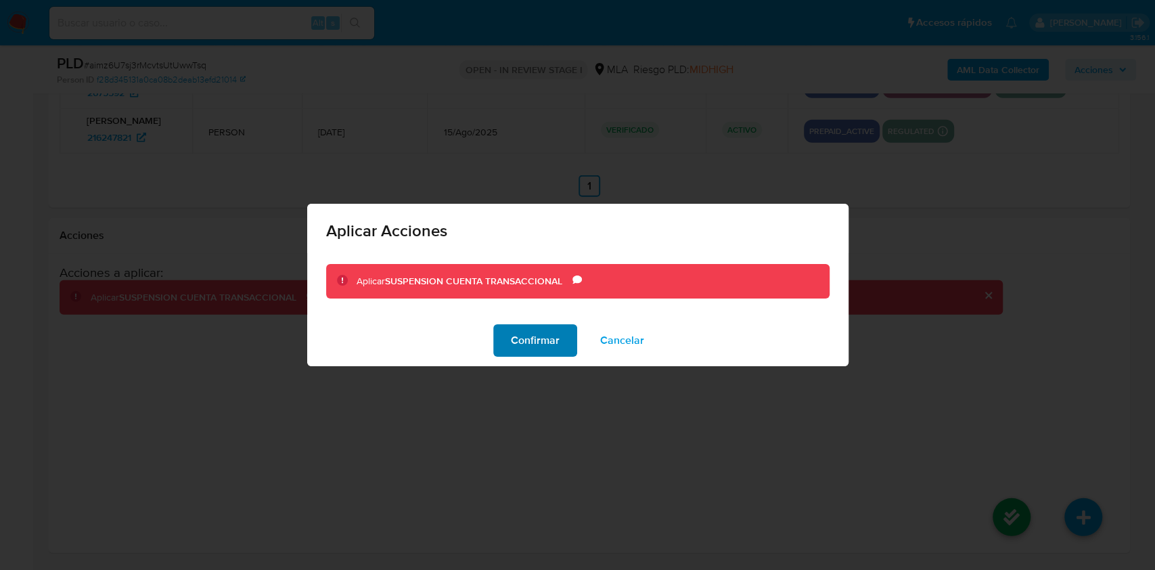
click at [537, 346] on span "Confirmar" at bounding box center [535, 340] width 49 height 30
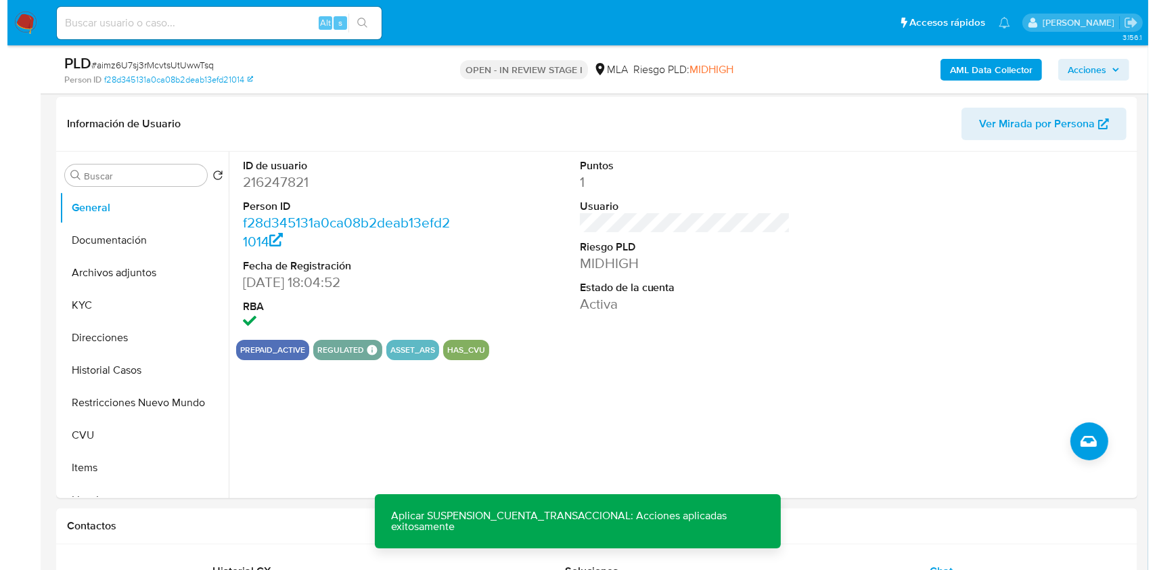
scroll to position [212, 0]
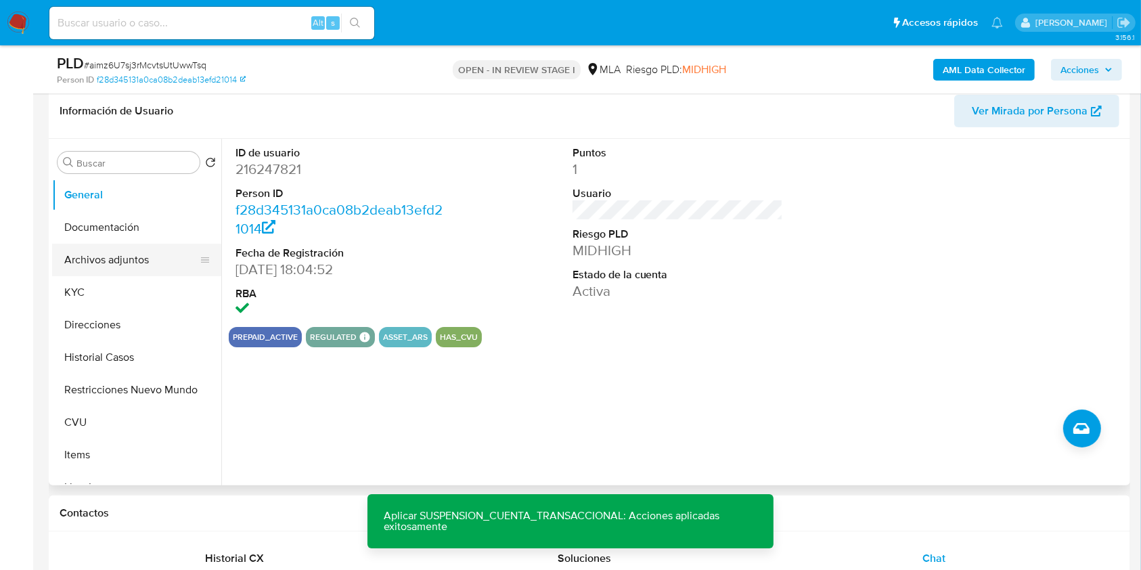
click at [117, 252] on button "Archivos adjuntos" at bounding box center [131, 260] width 158 height 32
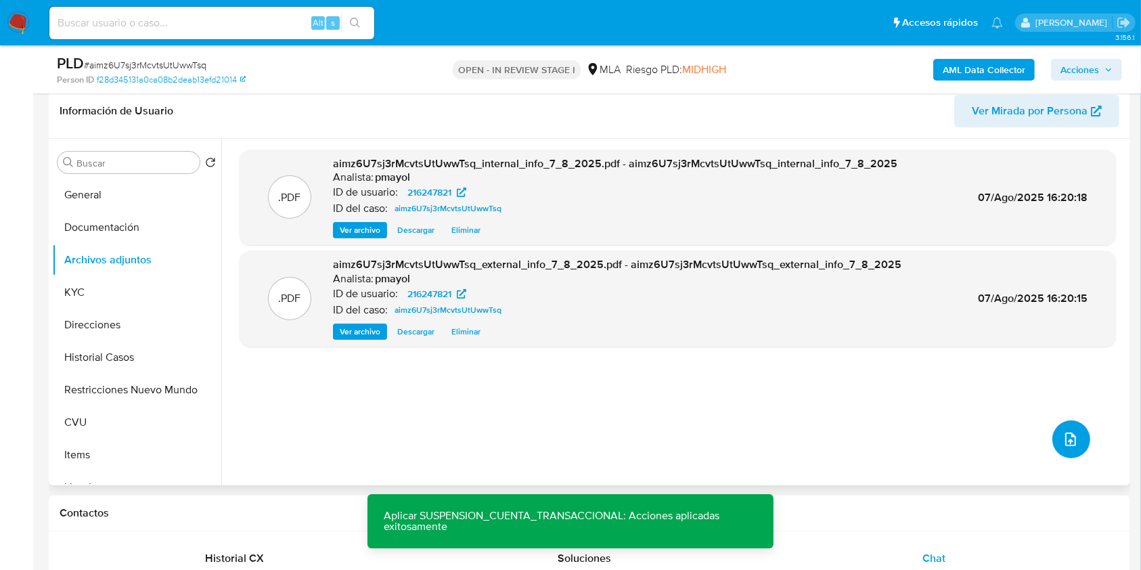
click at [1072, 436] on icon "upload-file" at bounding box center [1070, 439] width 16 height 16
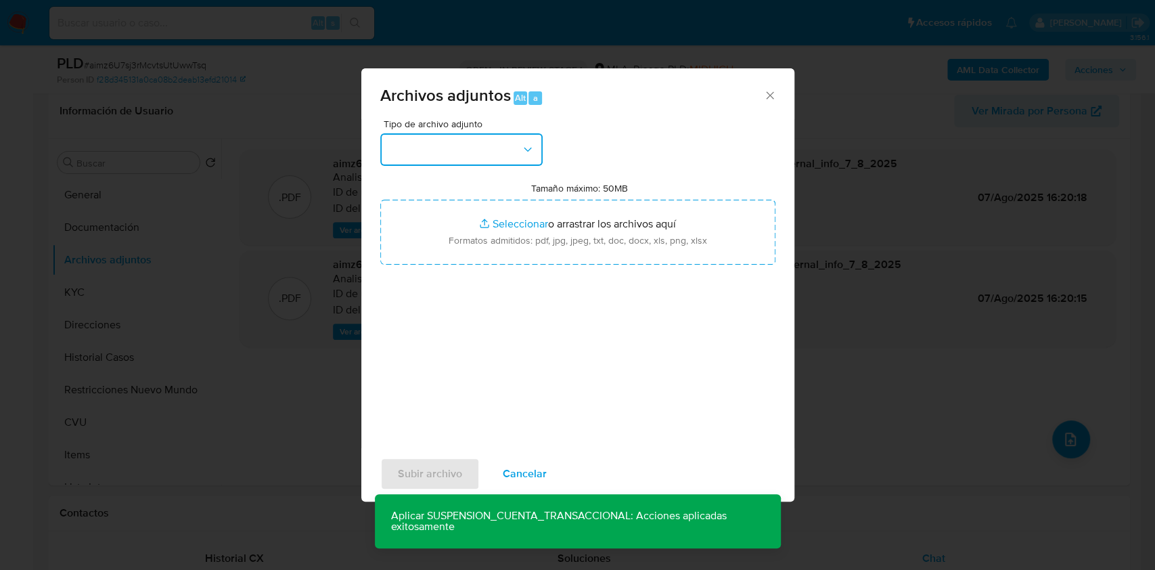
click at [489, 147] on button "button" at bounding box center [461, 149] width 162 height 32
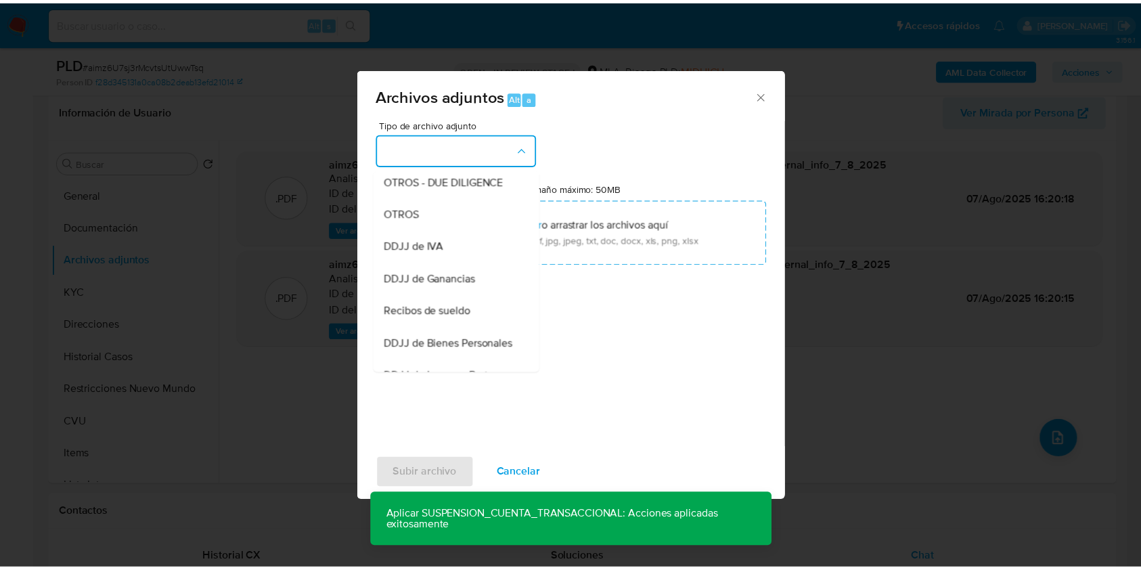
scroll to position [235, 0]
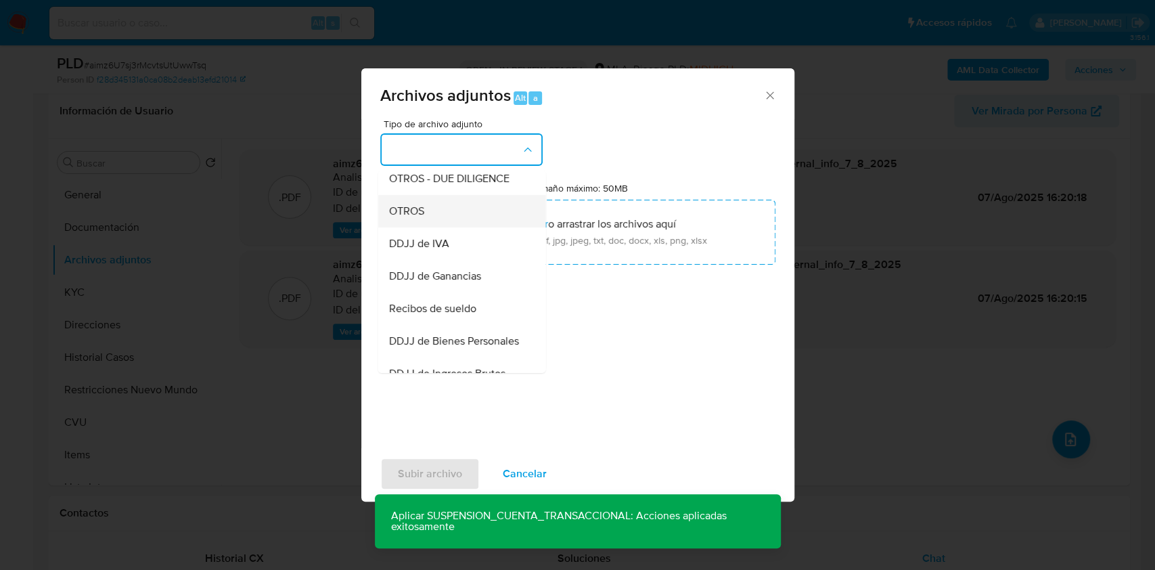
click at [409, 218] on span "OTROS" at bounding box center [405, 211] width 35 height 14
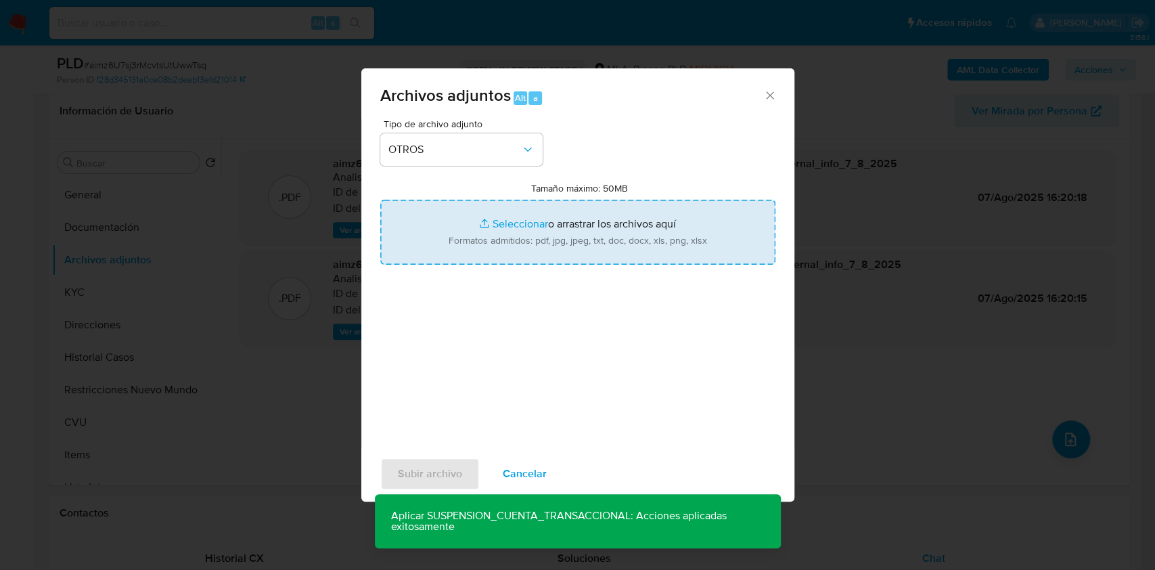
click at [520, 235] on input "Tamaño máximo: 50MB Seleccionar archivos" at bounding box center [577, 232] width 395 height 65
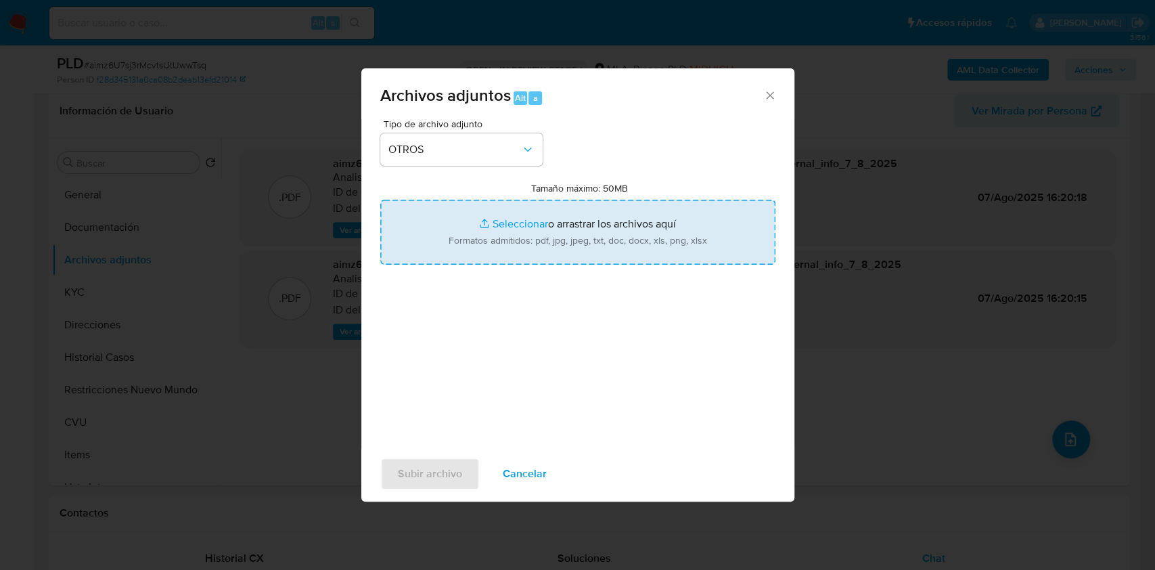
type input "C:\fakepath\Caselog aimz6U7sj3rMcvtsUtUwwTsq.docx"
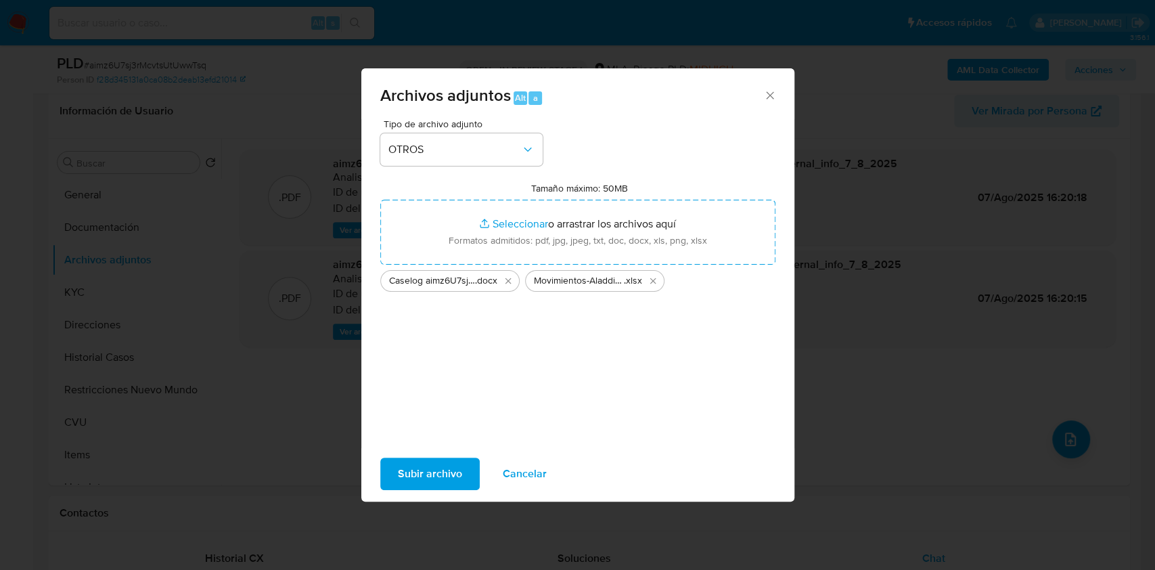
click at [439, 474] on span "Subir archivo" at bounding box center [430, 474] width 64 height 30
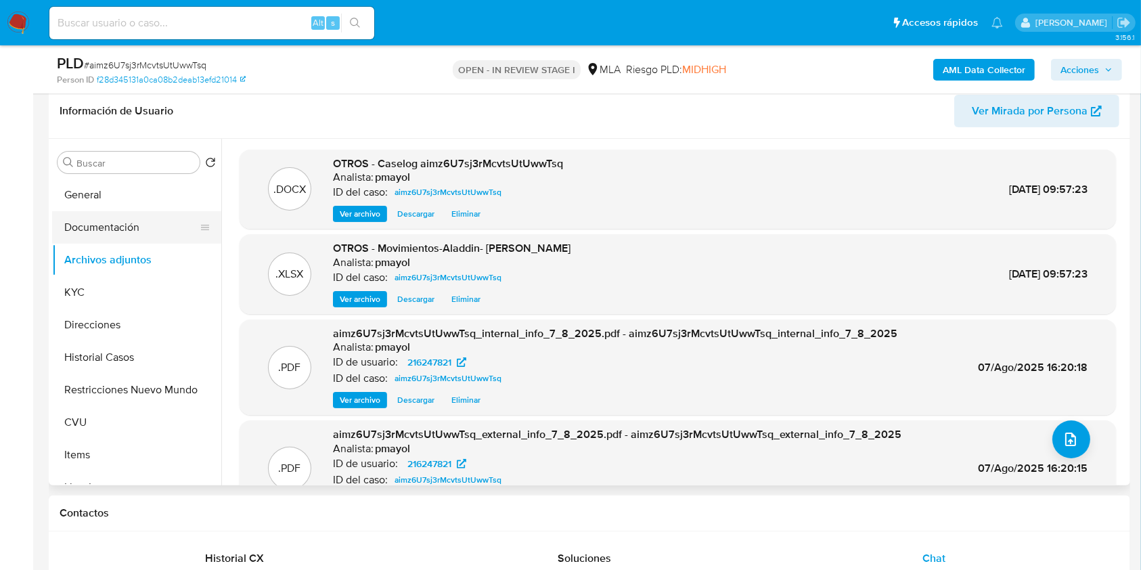
click at [124, 223] on button "Documentación" at bounding box center [131, 227] width 158 height 32
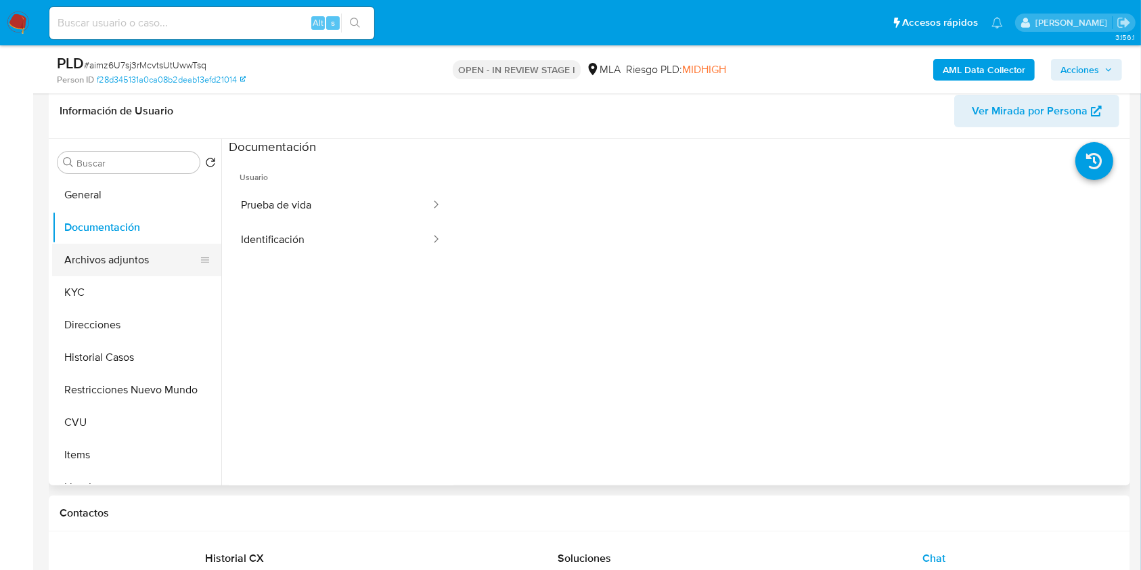
click at [131, 258] on button "Archivos adjuntos" at bounding box center [131, 260] width 158 height 32
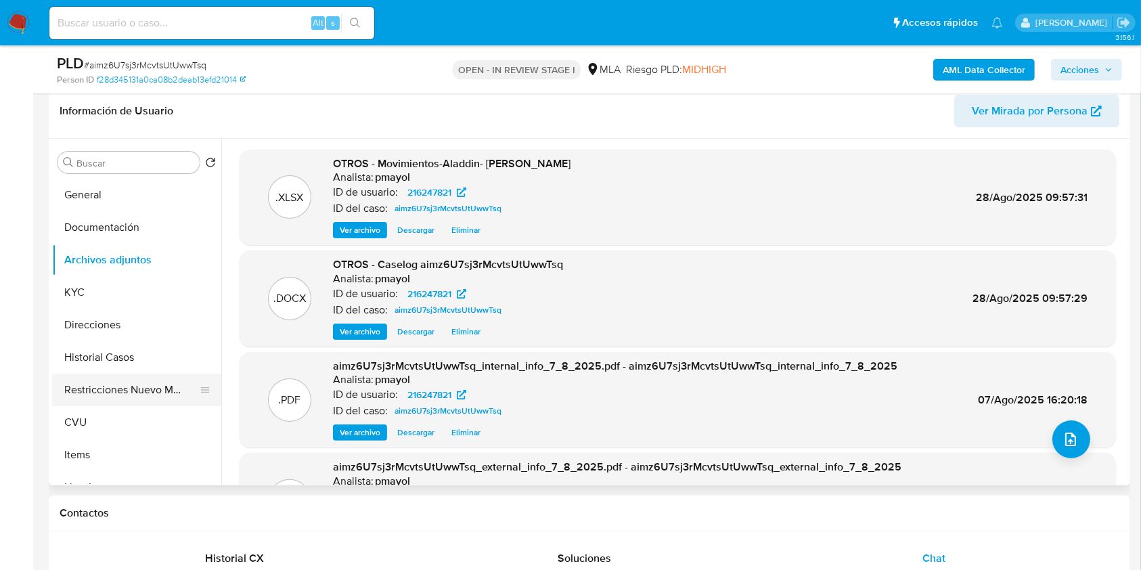
click at [140, 389] on button "Restricciones Nuevo Mundo" at bounding box center [131, 389] width 158 height 32
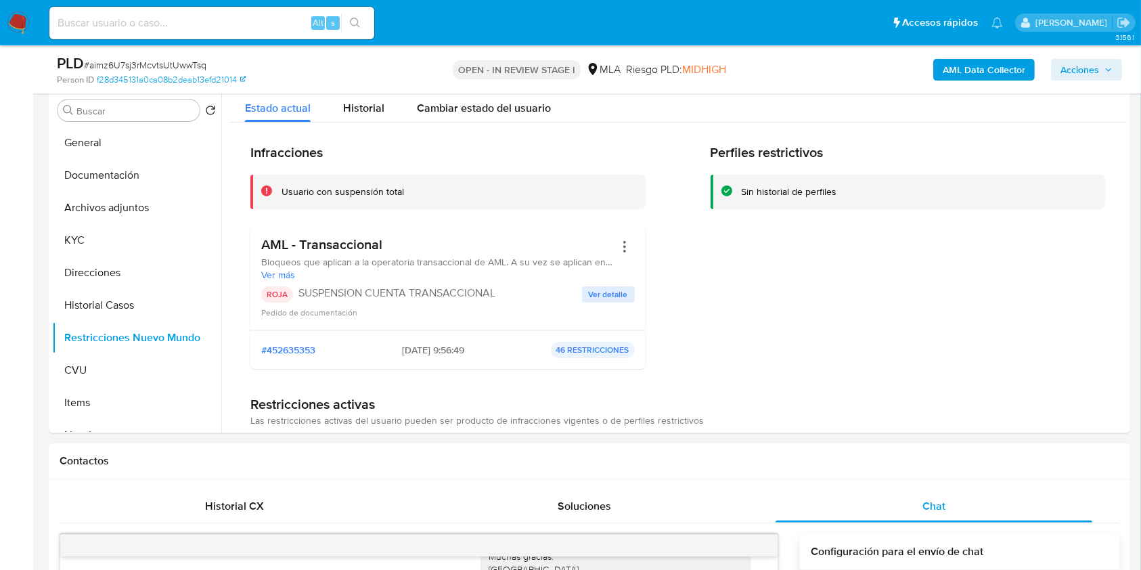
scroll to position [254, 0]
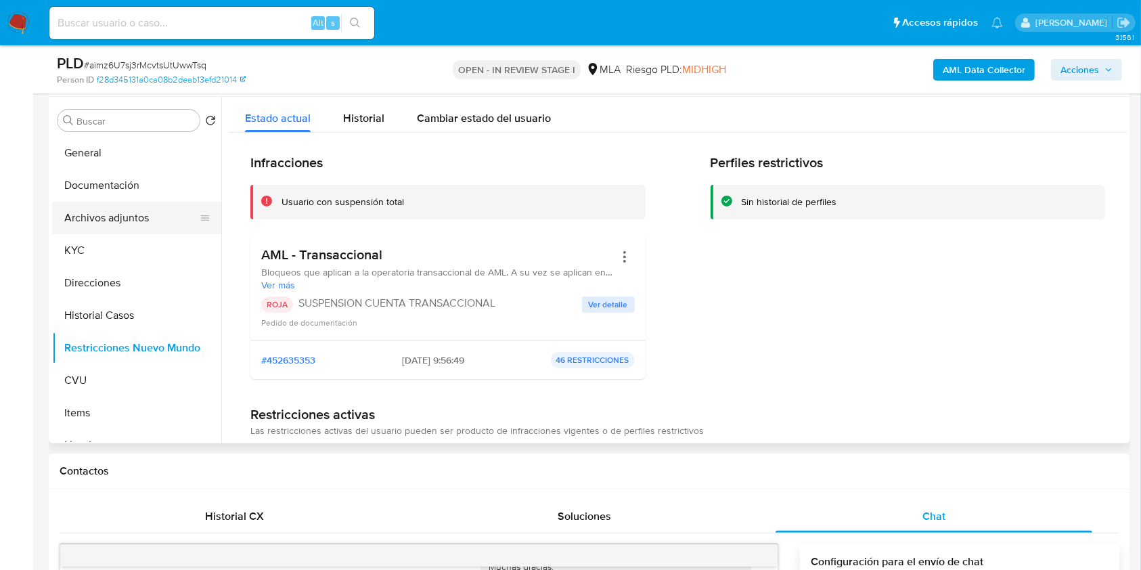
click at [88, 225] on button "Archivos adjuntos" at bounding box center [131, 218] width 158 height 32
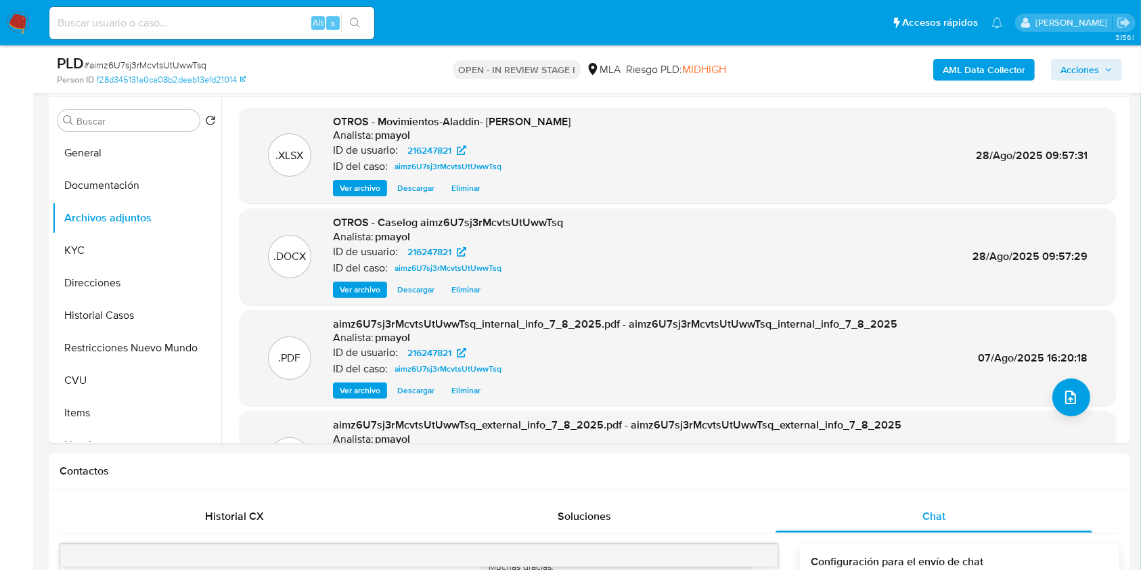
click at [1085, 68] on span "Acciones" at bounding box center [1079, 70] width 39 height 22
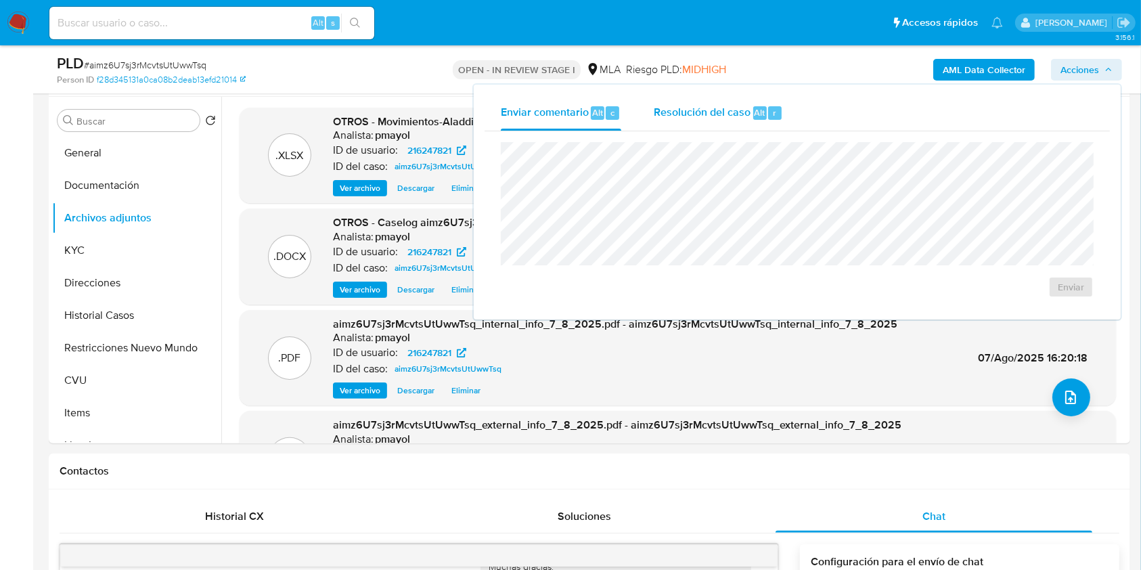
click at [709, 105] on span "Resolución del caso" at bounding box center [702, 112] width 97 height 16
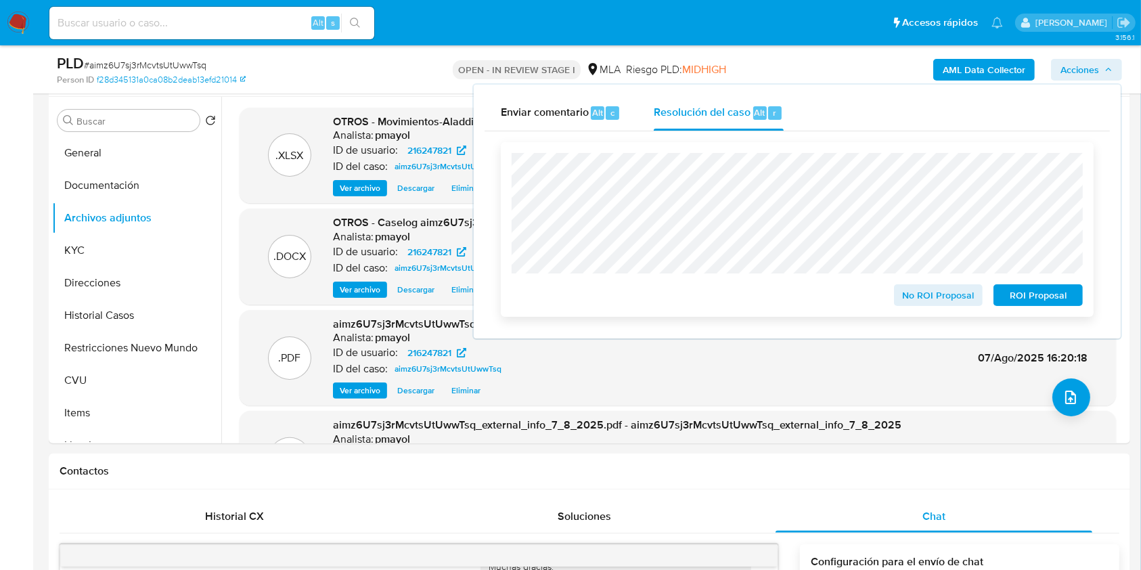
click at [1037, 311] on div "No ROI Proposal ROI Proposal" at bounding box center [797, 229] width 593 height 175
click at [1033, 304] on span "ROI Proposal" at bounding box center [1038, 295] width 70 height 19
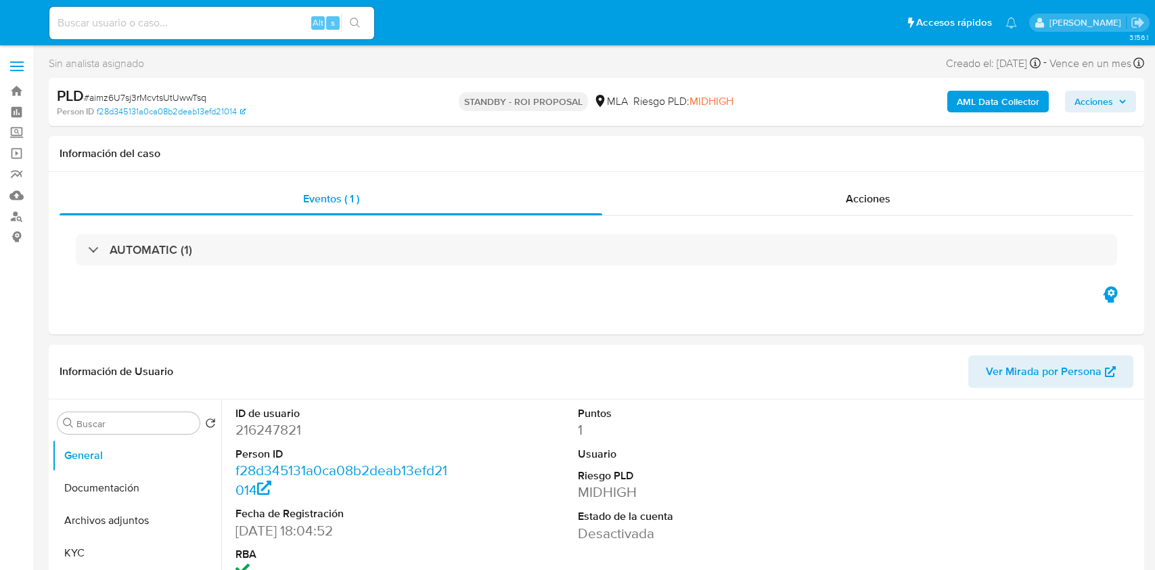
select select "10"
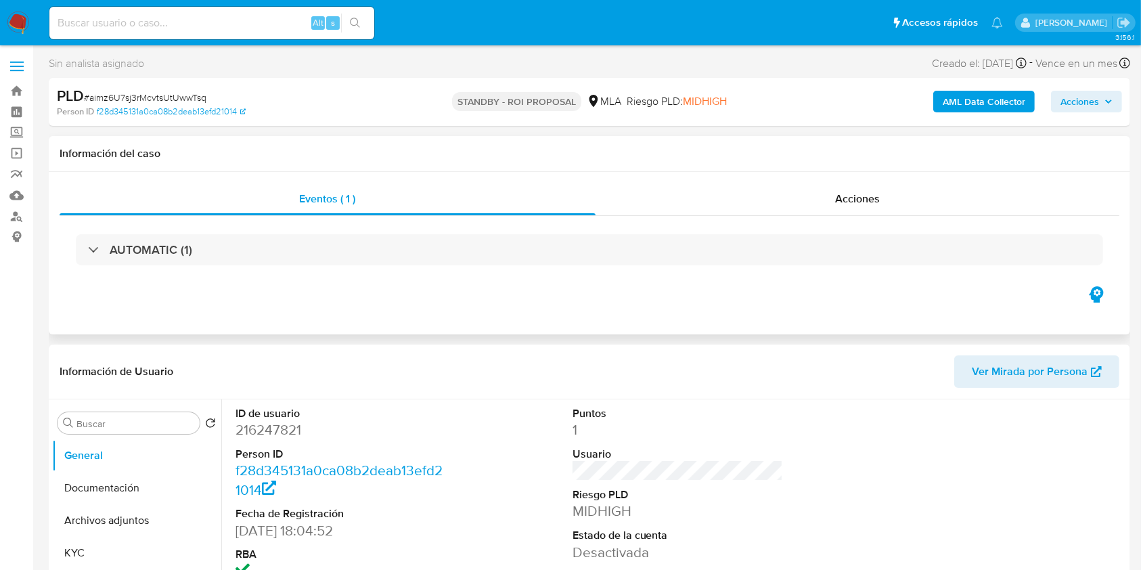
select select "10"
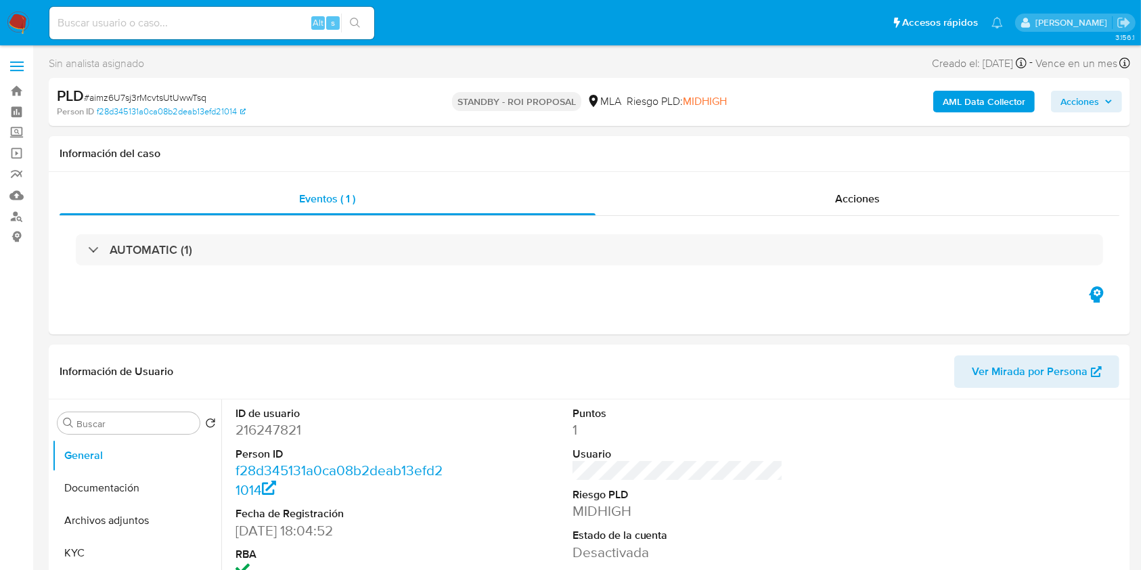
click at [240, 12] on div "Alt s" at bounding box center [211, 23] width 325 height 32
click at [245, 19] on input at bounding box center [211, 23] width 325 height 18
paste input "YwURIVumDz65cqe14Nk0UQey"
type input "YwURIVumDz65cqe14Nk0UQey"
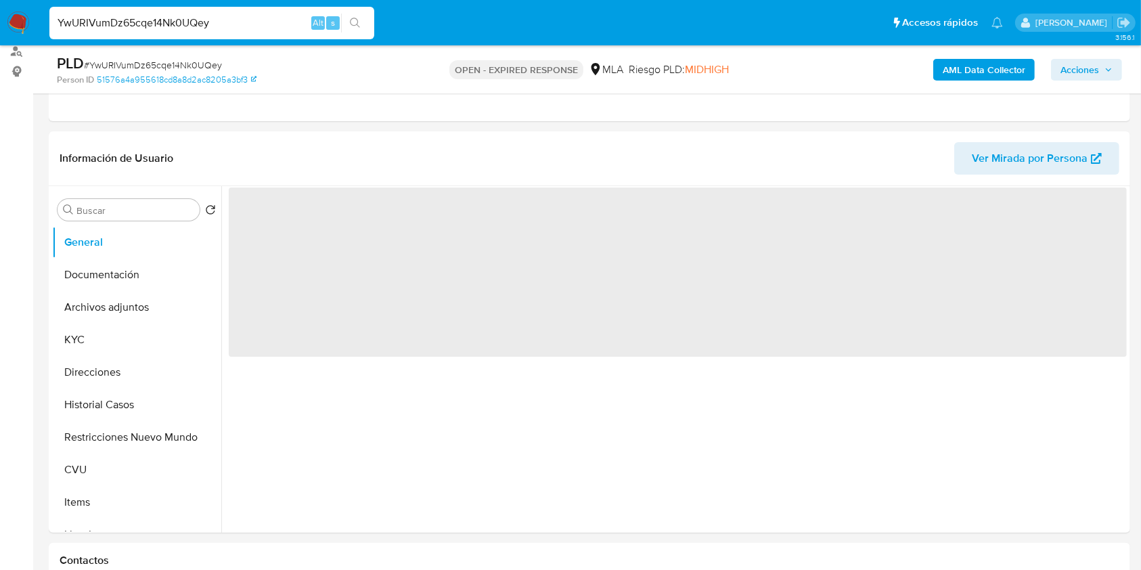
scroll to position [414, 0]
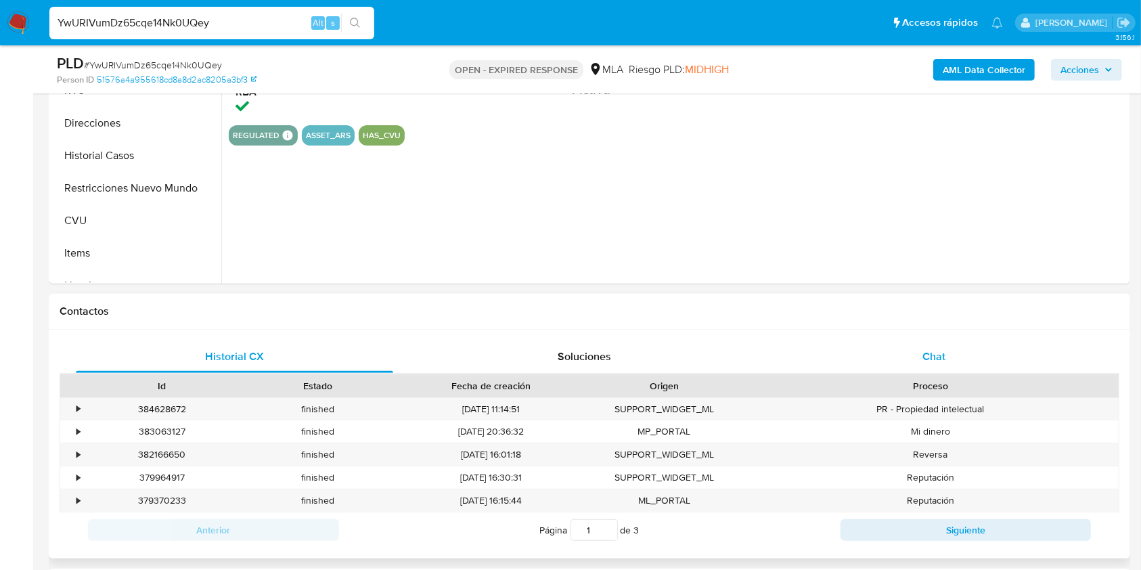
click at [921, 357] on div "Chat" at bounding box center [933, 356] width 317 height 32
select select "10"
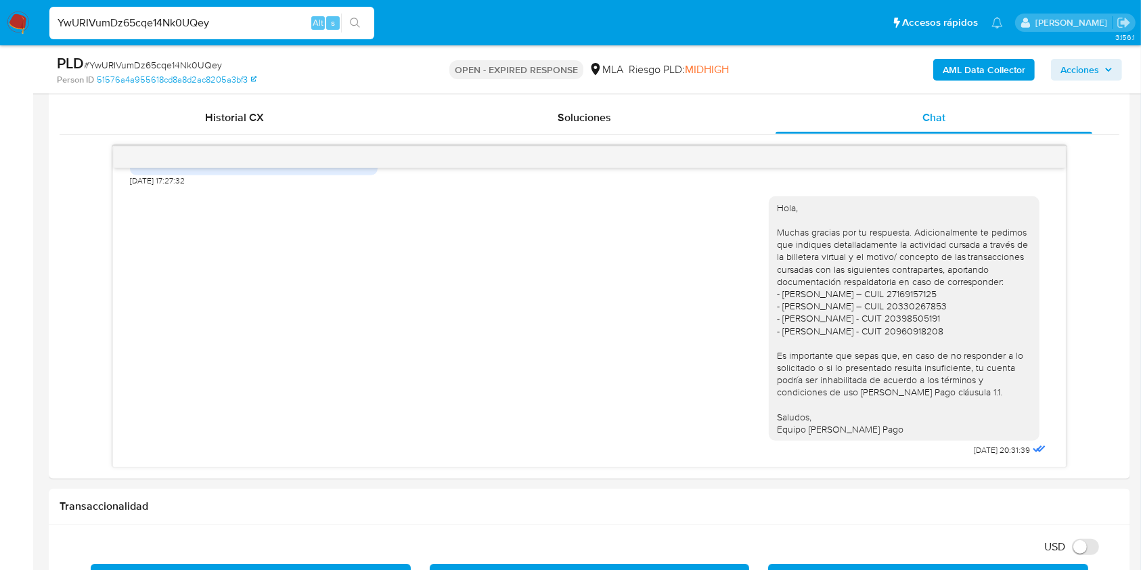
scroll to position [598, 0]
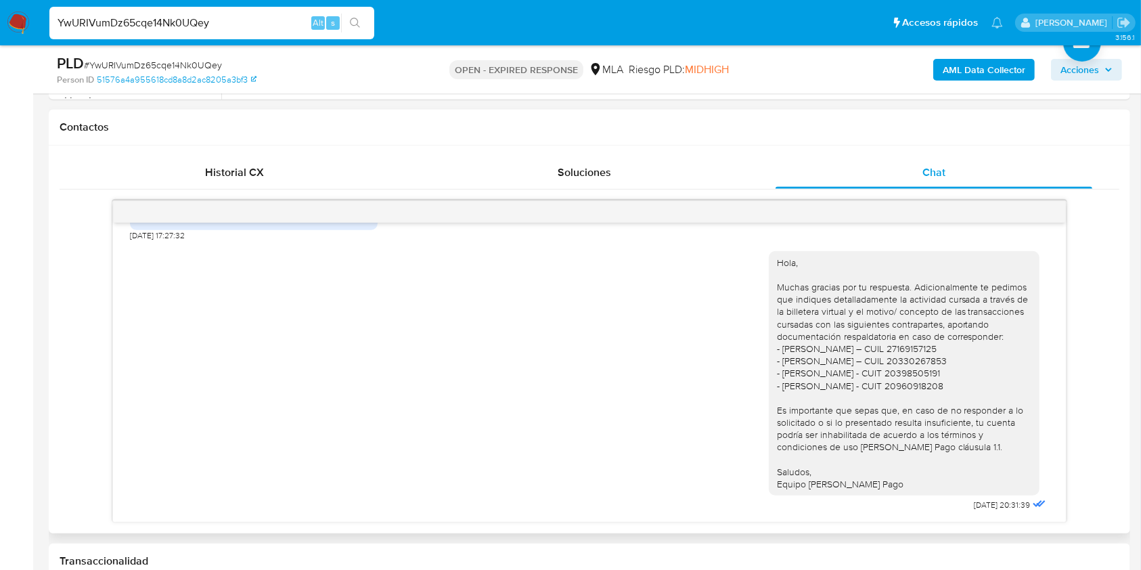
click at [1066, 459] on div "17/07/2025 20:08:58 PDF PDF GANDUGLIA 04-2025 ACUSE.pdf PDF PDF GANDUGLIA 04-20…" at bounding box center [590, 361] width 1060 height 322
click at [1049, 459] on div "17/07/2025 20:08:58 PDF PDF GANDUGLIA 04-2025 ACUSE.pdf PDF PDF GANDUGLIA 04-20…" at bounding box center [589, 372] width 952 height 299
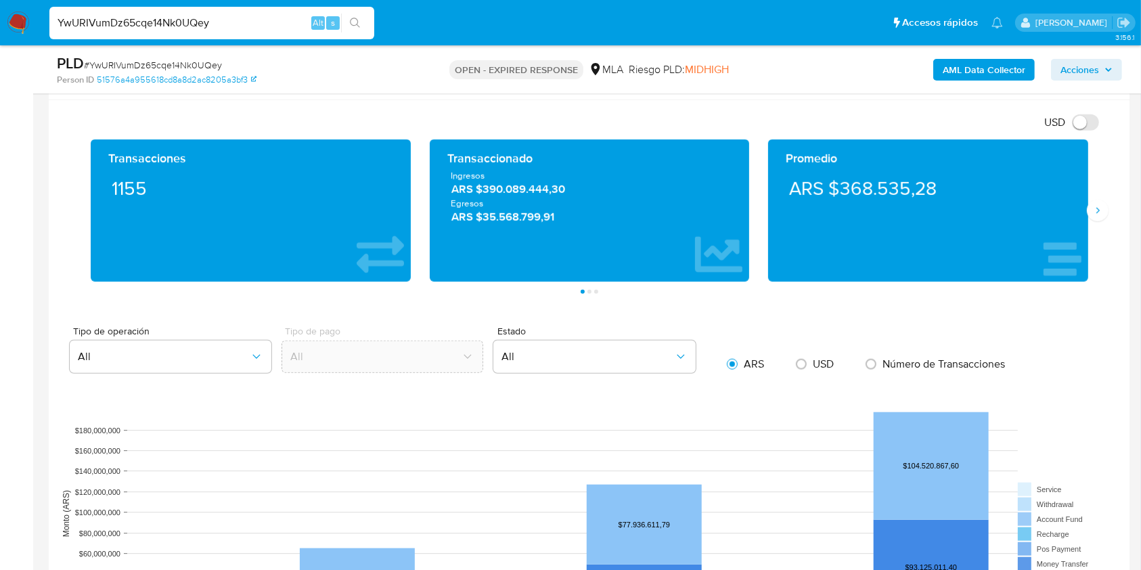
scroll to position [1074, 0]
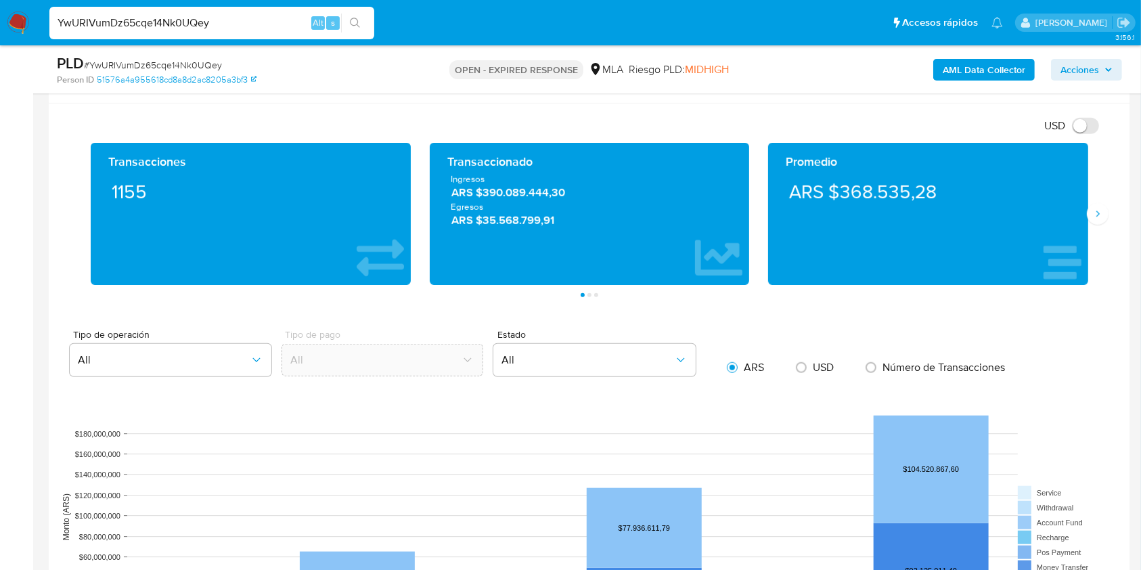
click at [184, 60] on span "# YwURIVumDz65cqe14Nk0UQey" at bounding box center [153, 65] width 138 height 14
copy span "YwURIVumDz65cqe14Nk0UQey"
click at [29, 21] on img at bounding box center [18, 23] width 23 height 23
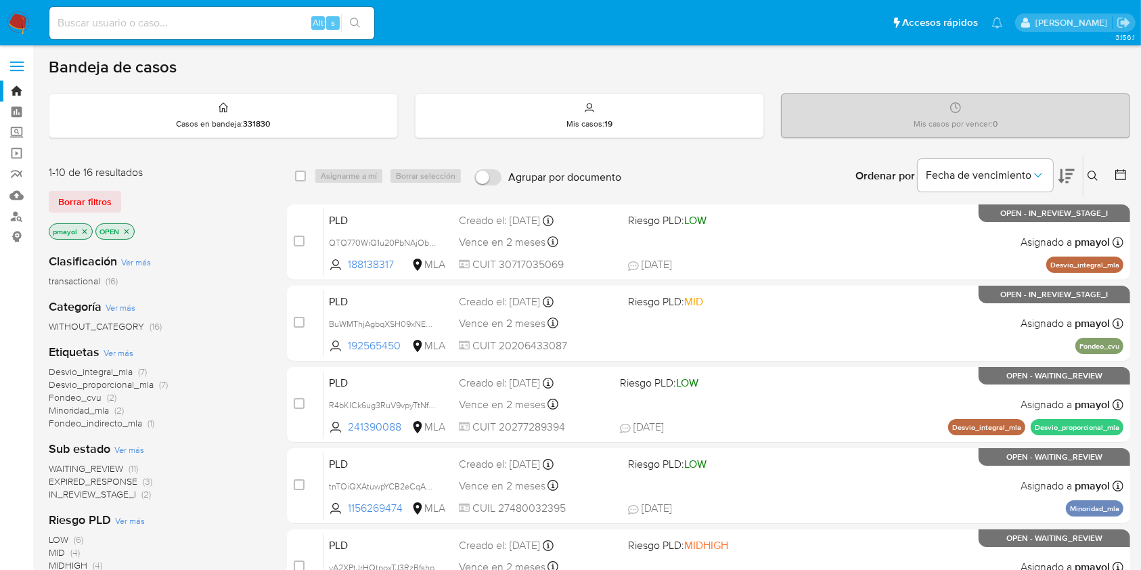
click at [1091, 173] on icon at bounding box center [1092, 176] width 11 height 11
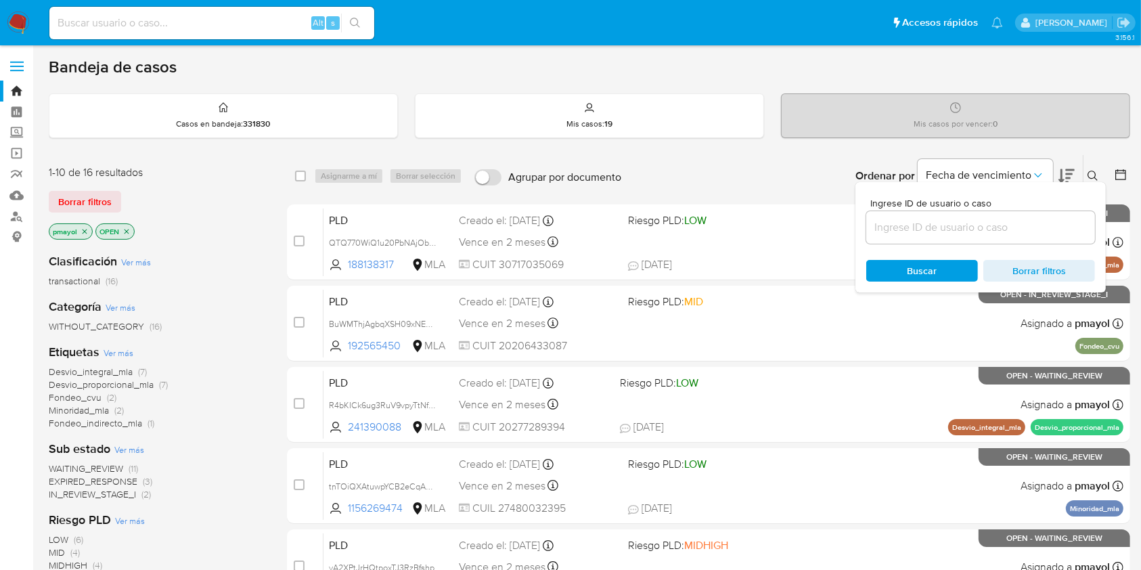
click at [996, 234] on input at bounding box center [980, 228] width 229 height 18
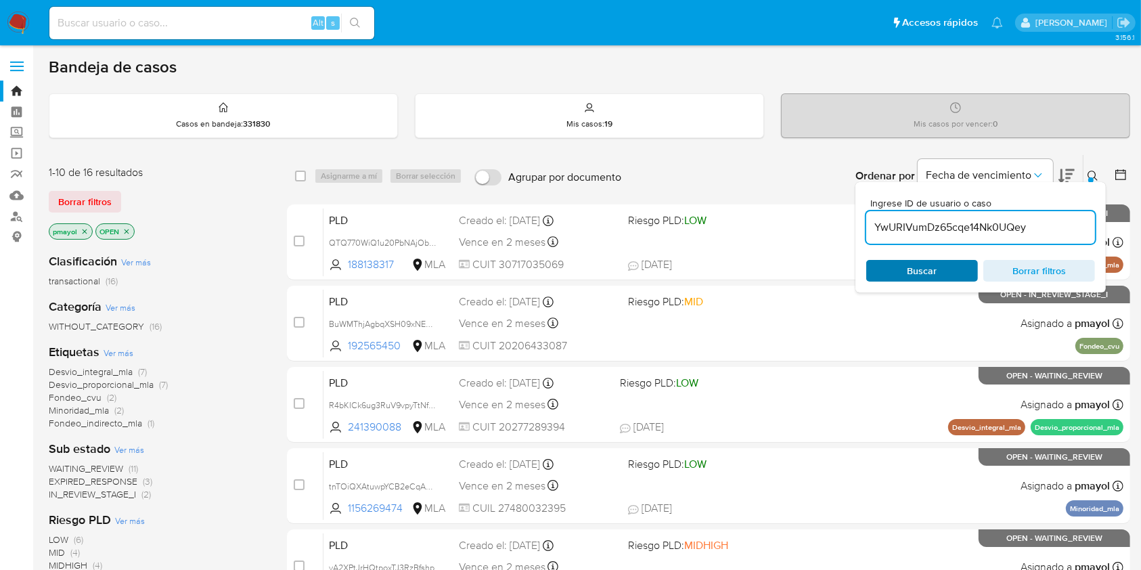
type input "YwURIVumDz65cqe14Nk0UQey"
click at [914, 265] on span "Buscar" at bounding box center [922, 271] width 30 height 22
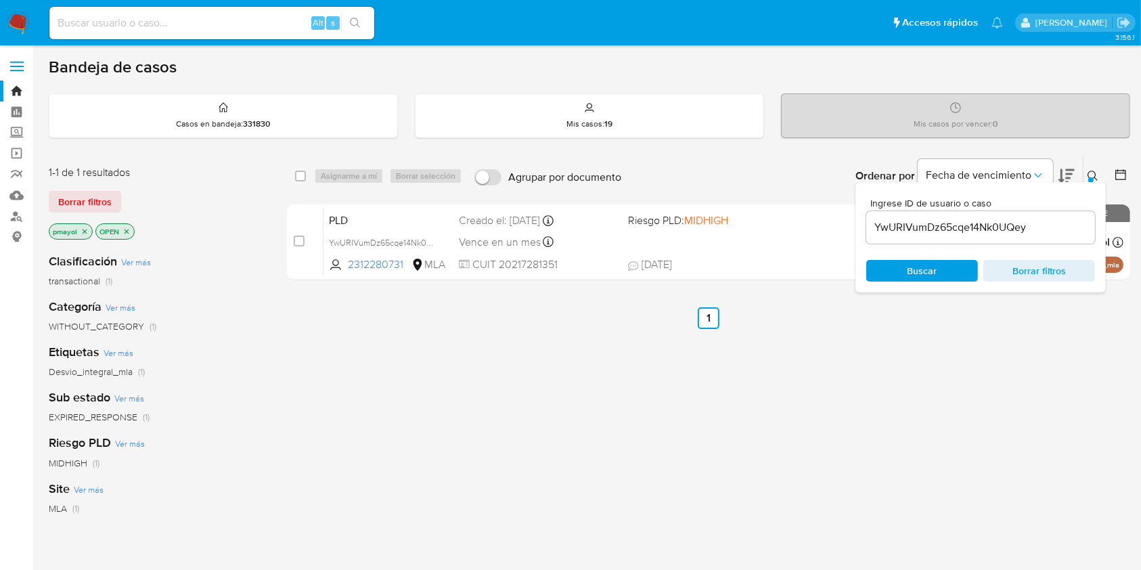
click at [301, 184] on div "select-all-cases-checkbox Asignarme a mí Borrar selección Agrupar por documento…" at bounding box center [708, 176] width 843 height 42
click at [295, 176] on input "checkbox" at bounding box center [300, 176] width 11 height 11
checkbox input "true"
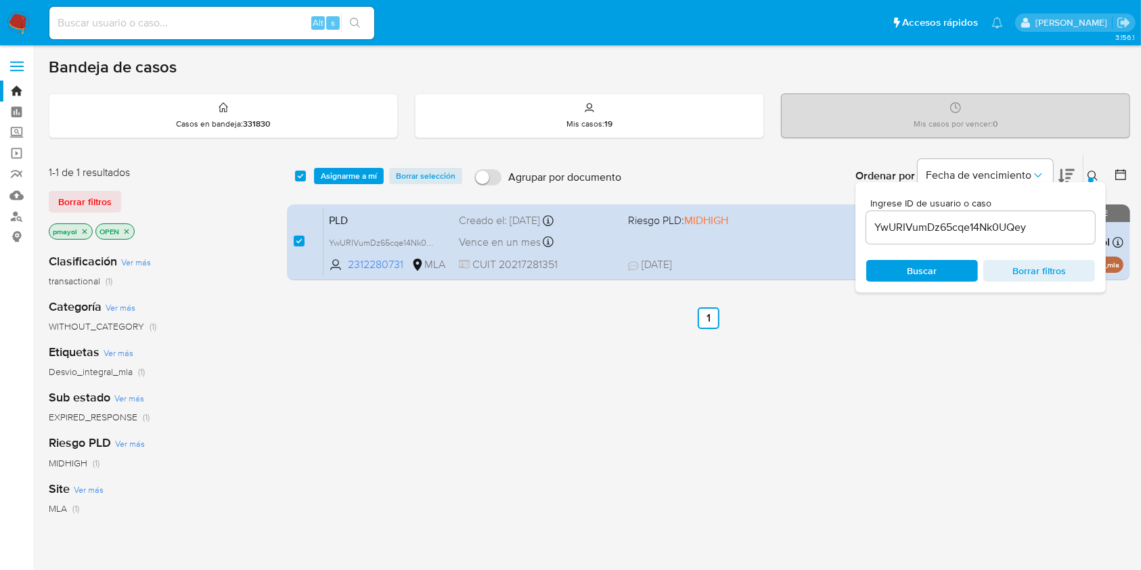
click at [313, 176] on div "select-all-cases-checkbox Asignarme a mí Borrar selección" at bounding box center [381, 176] width 173 height 16
click at [330, 175] on span "Asignarme a mí" at bounding box center [349, 176] width 56 height 14
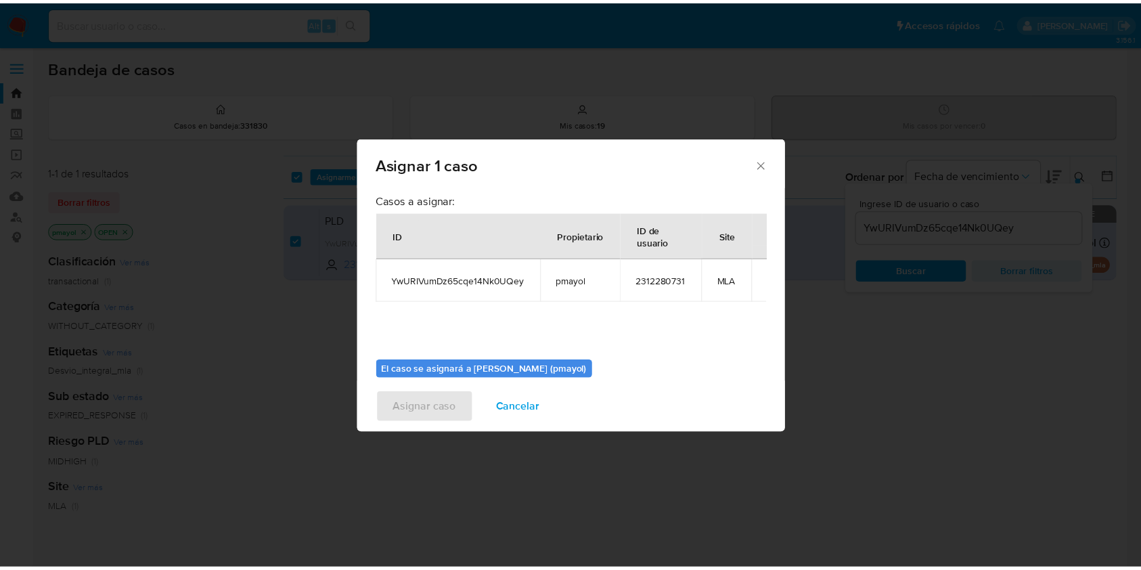
scroll to position [69, 0]
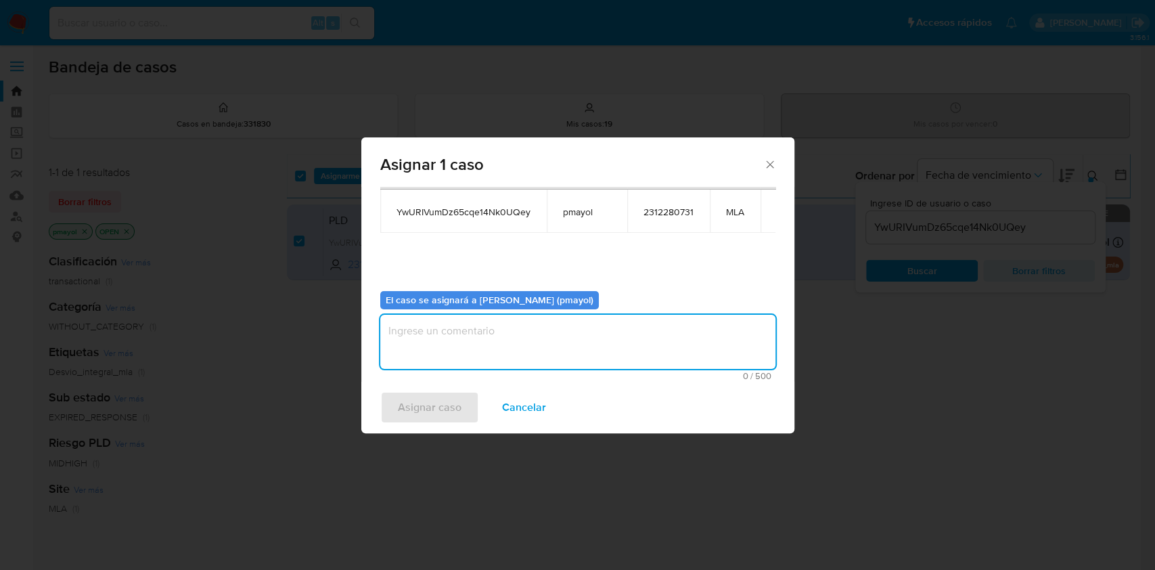
click at [660, 329] on textarea "assign-modal" at bounding box center [577, 342] width 395 height 54
type textarea "a"
type textarea "Asignación"
click at [418, 415] on span "Asignar caso" at bounding box center [430, 407] width 64 height 30
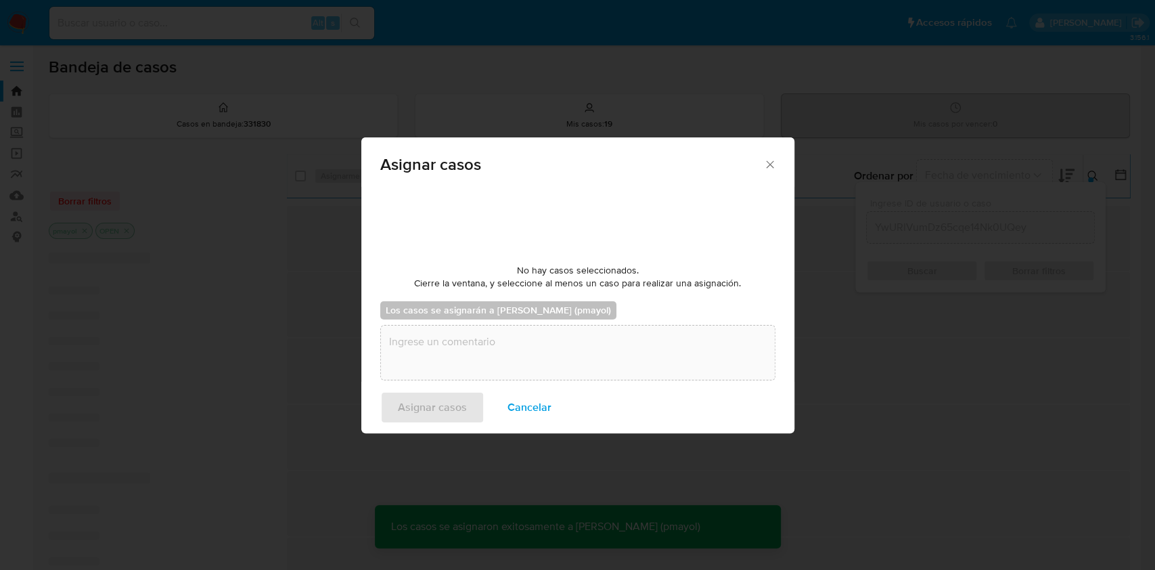
checkbox input "false"
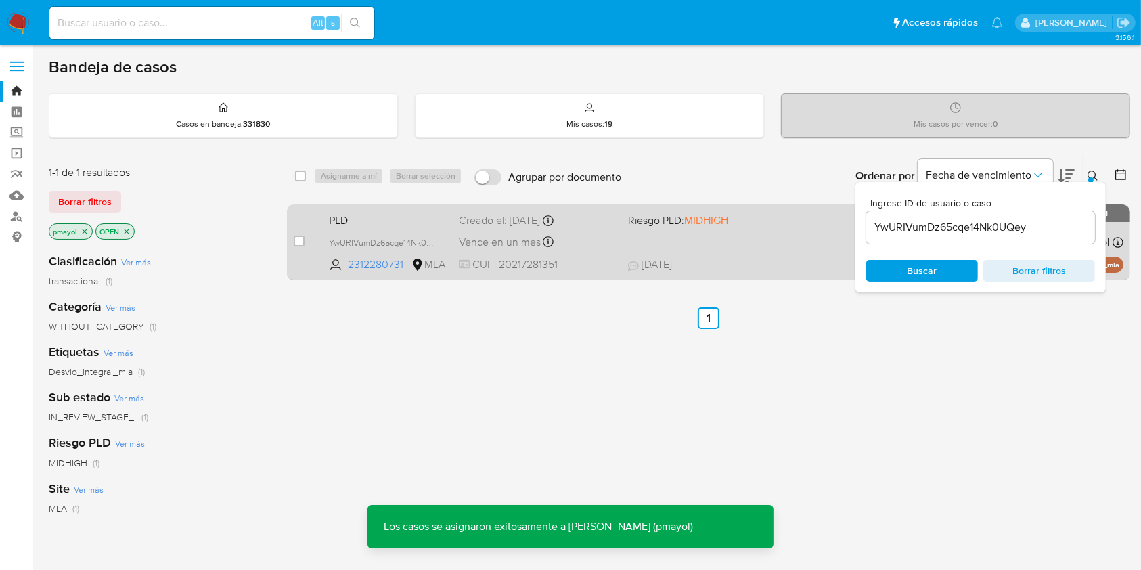
click at [687, 242] on div "PLD YwURIVumDz65cqe14Nk0UQey 2312280731 MLA Riesgo PLD: MIDHIGH Creado el: [DAT…" at bounding box center [723, 242] width 800 height 68
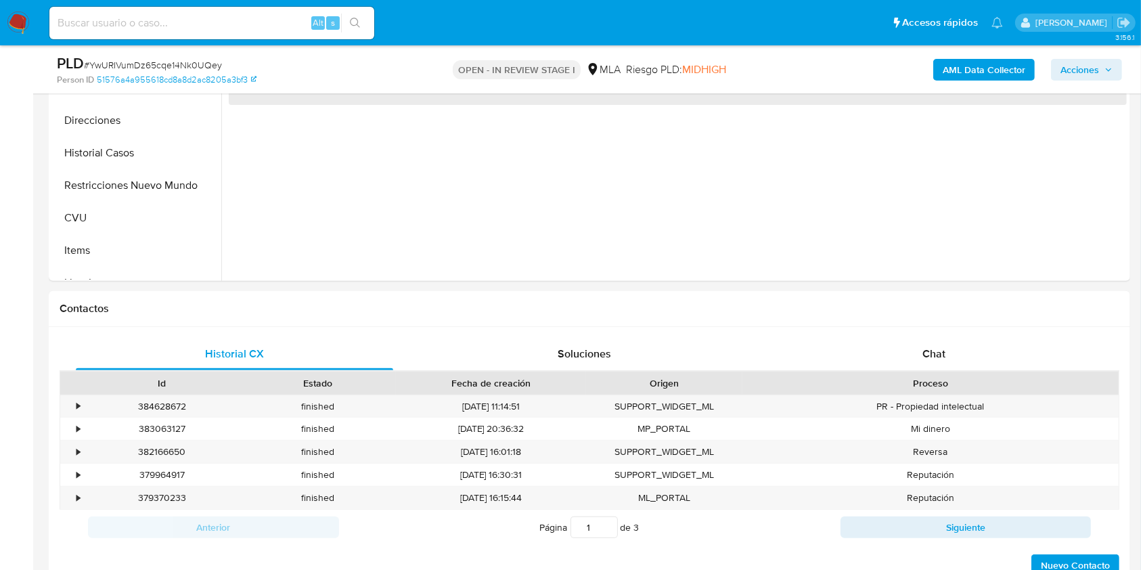
scroll to position [442, 0]
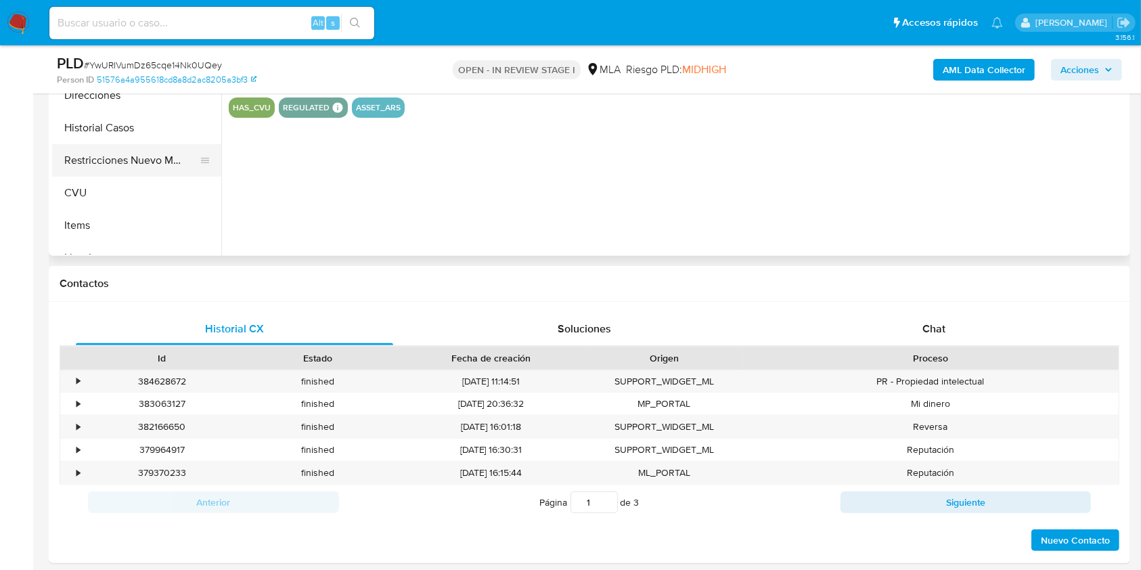
click at [174, 160] on button "Restricciones Nuevo Mundo" at bounding box center [131, 160] width 158 height 32
select select "10"
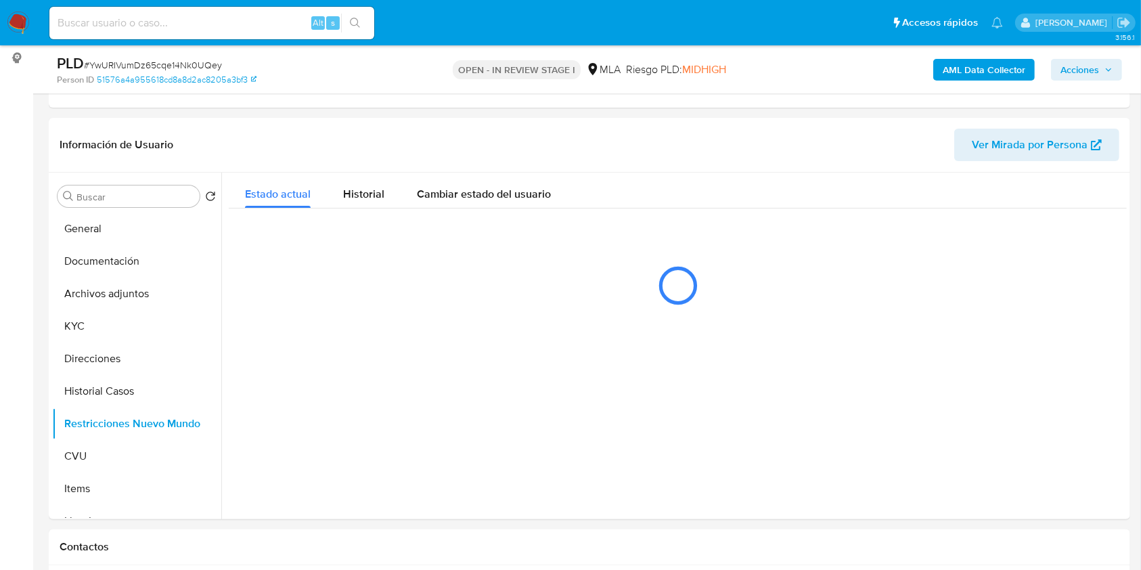
scroll to position [195, 0]
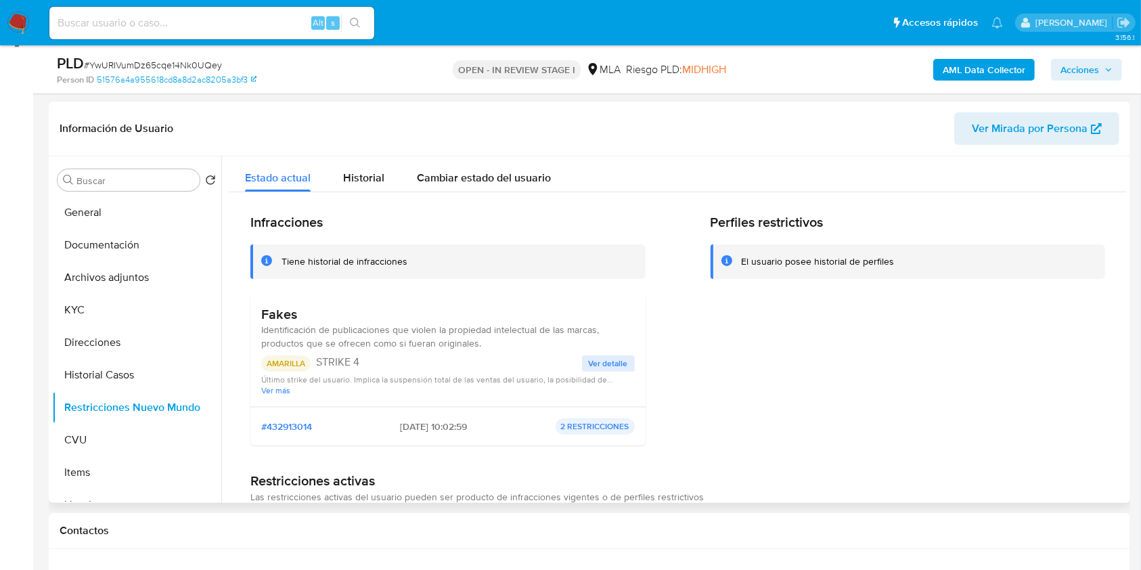
drag, startPoint x: 1120, startPoint y: 207, endPoint x: 1127, endPoint y: 263, distance: 55.8
click at [1127, 263] on div "Buscar Volver al orden por defecto General Documentación Archivos adjuntos KYC …" at bounding box center [589, 329] width 1081 height 346
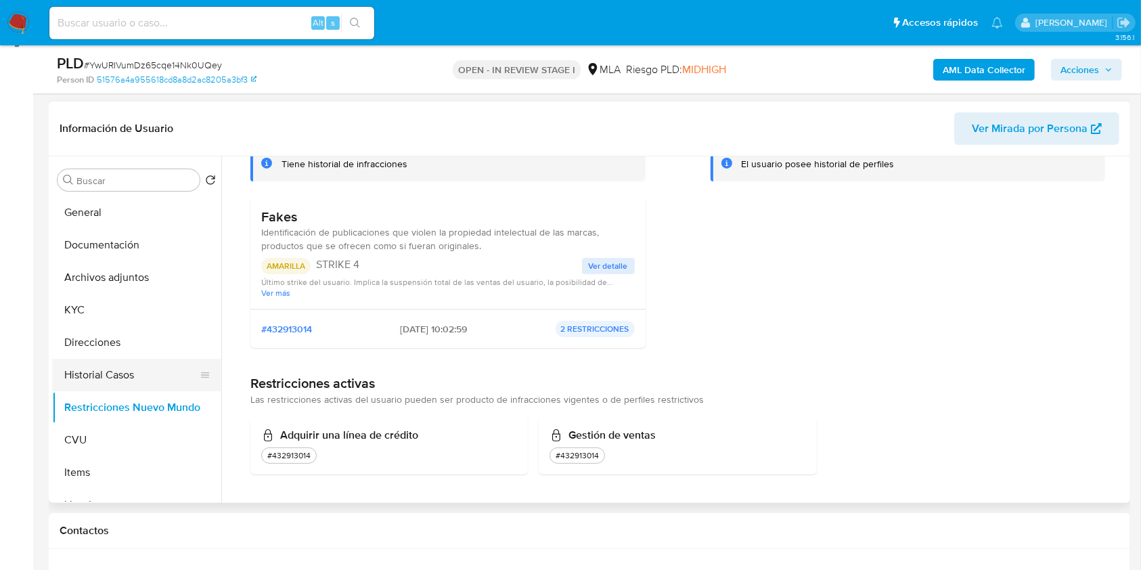
click at [95, 372] on button "Historial Casos" at bounding box center [131, 375] width 158 height 32
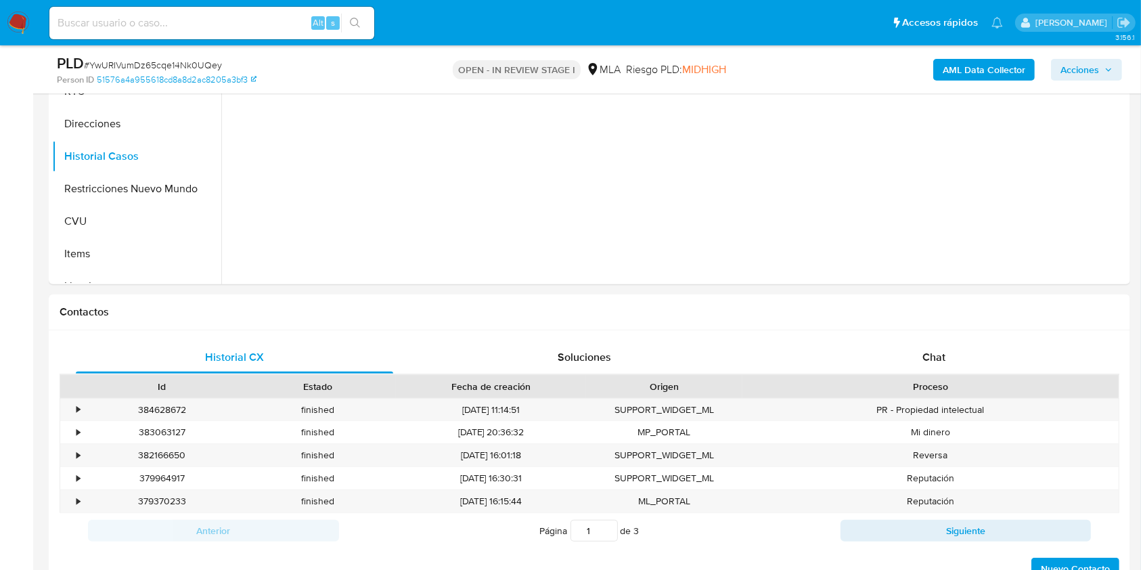
scroll to position [509, 0]
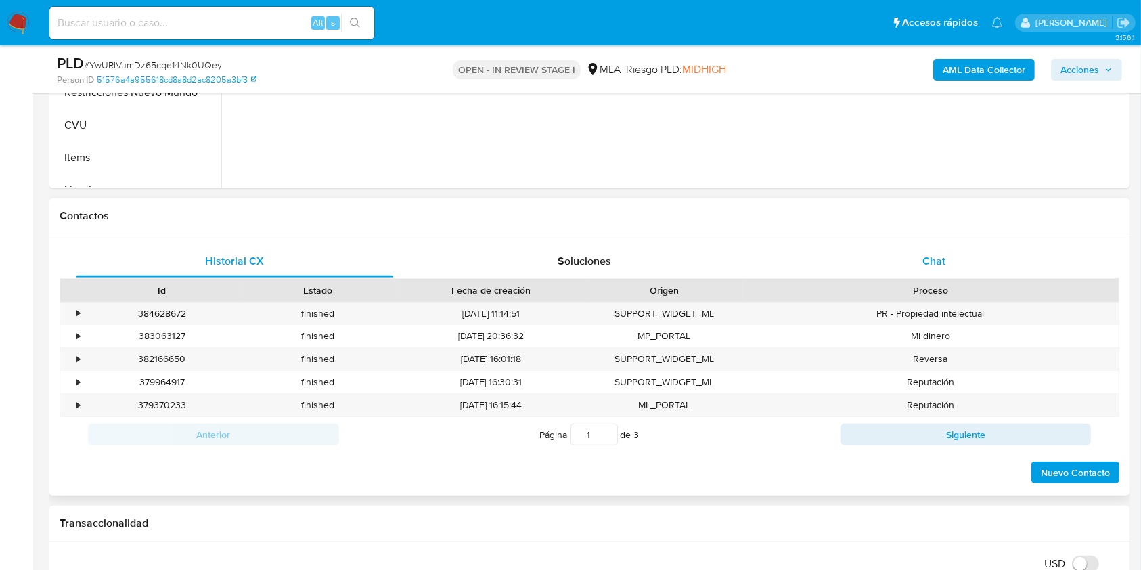
click at [958, 265] on div "Chat" at bounding box center [933, 261] width 317 height 32
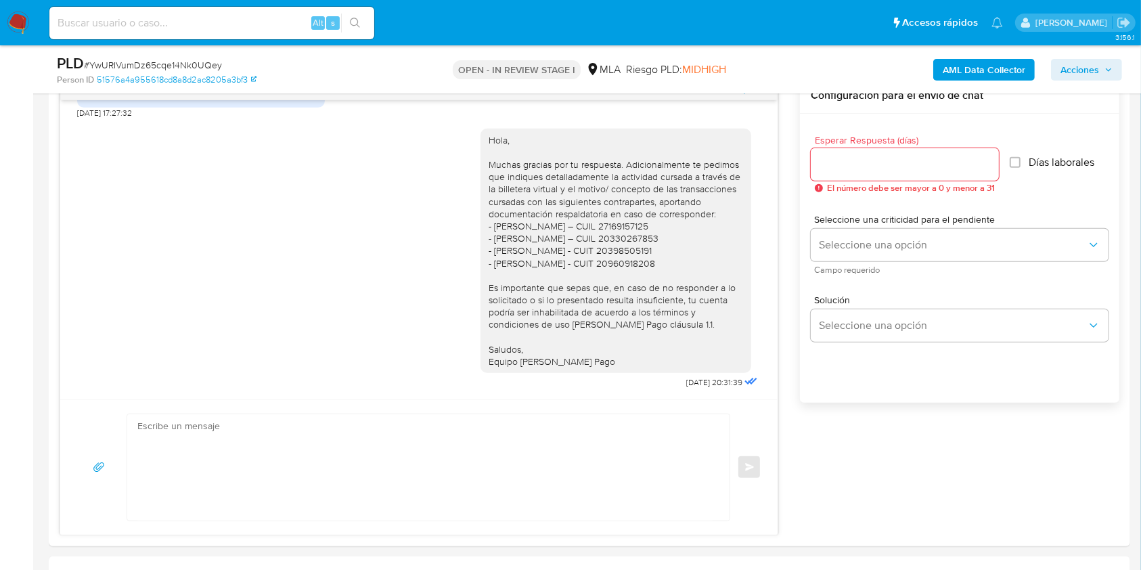
scroll to position [737, 0]
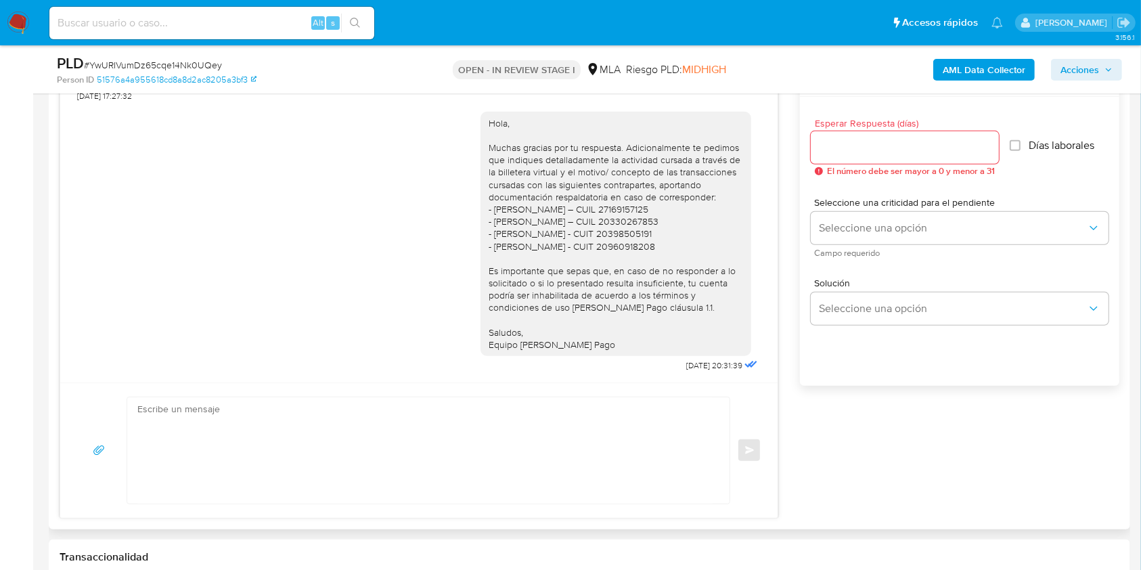
click at [507, 462] on textarea at bounding box center [424, 450] width 575 height 106
paste textarea "Te consultamos si tuviste oportunidad de leer el requerimiento de información y…"
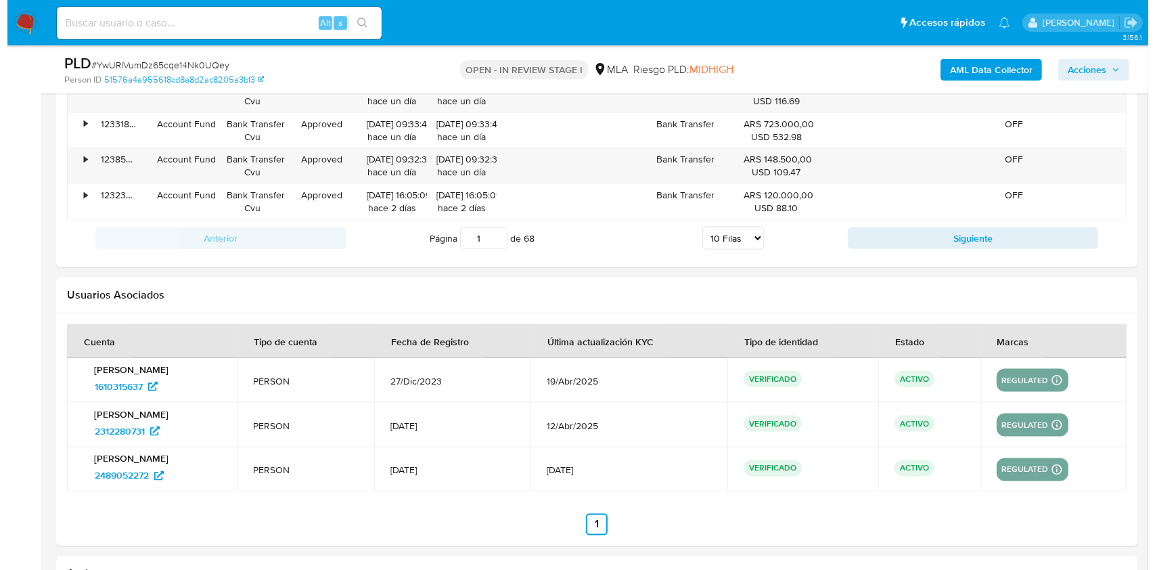
scroll to position [2469, 0]
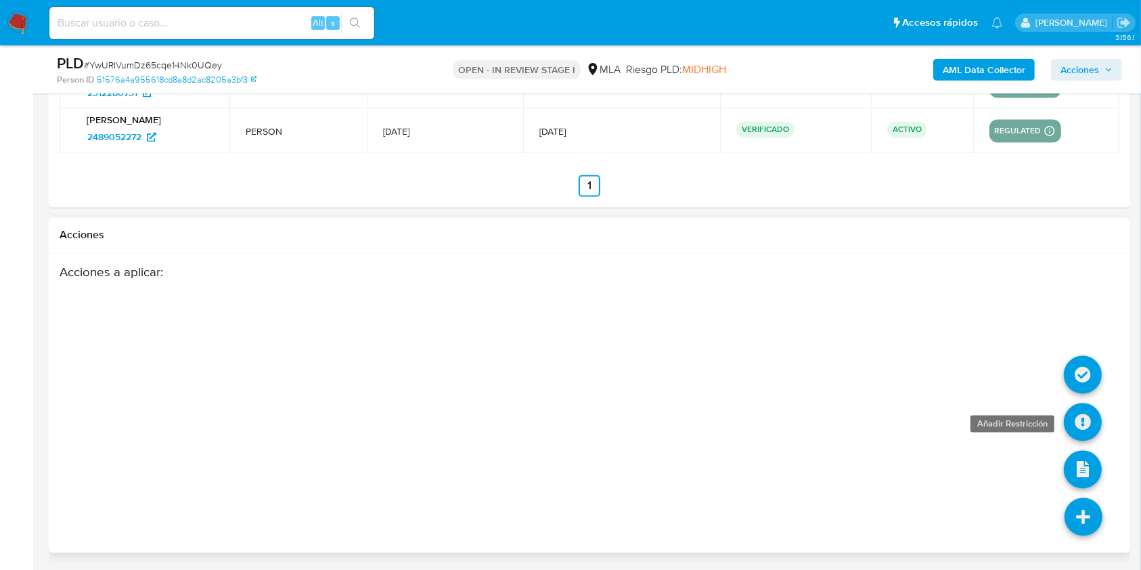
type textarea "Hola, Te consultamos si tuviste oportunidad de leer el requerimiento de informa…"
click at [1093, 415] on icon at bounding box center [1083, 422] width 38 height 38
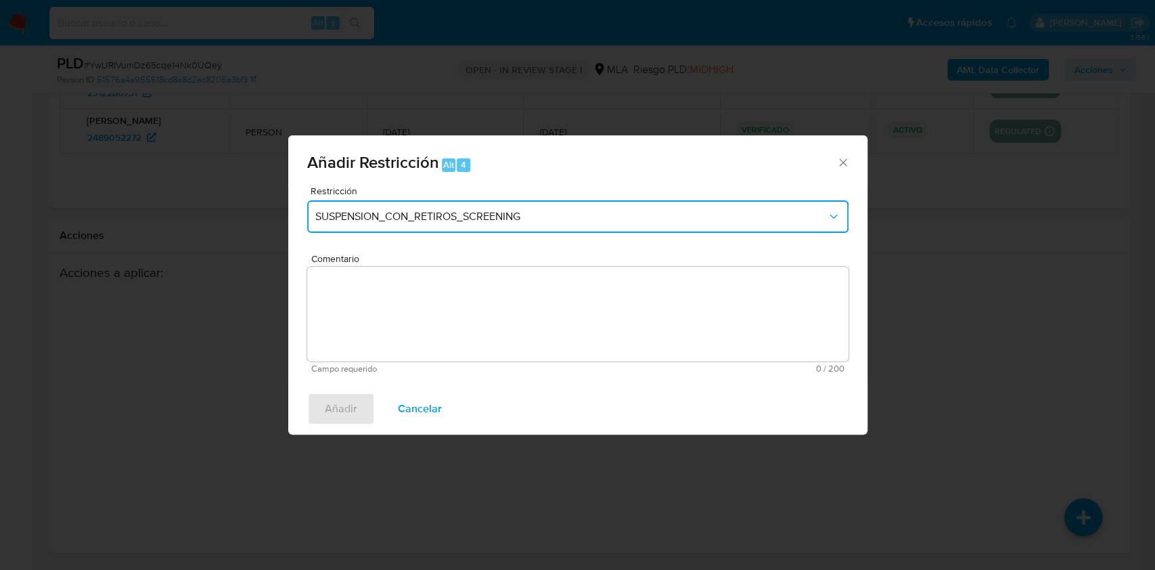
click at [605, 203] on button "SUSPENSION_CON_RETIROS_SCREENING" at bounding box center [577, 216] width 541 height 32
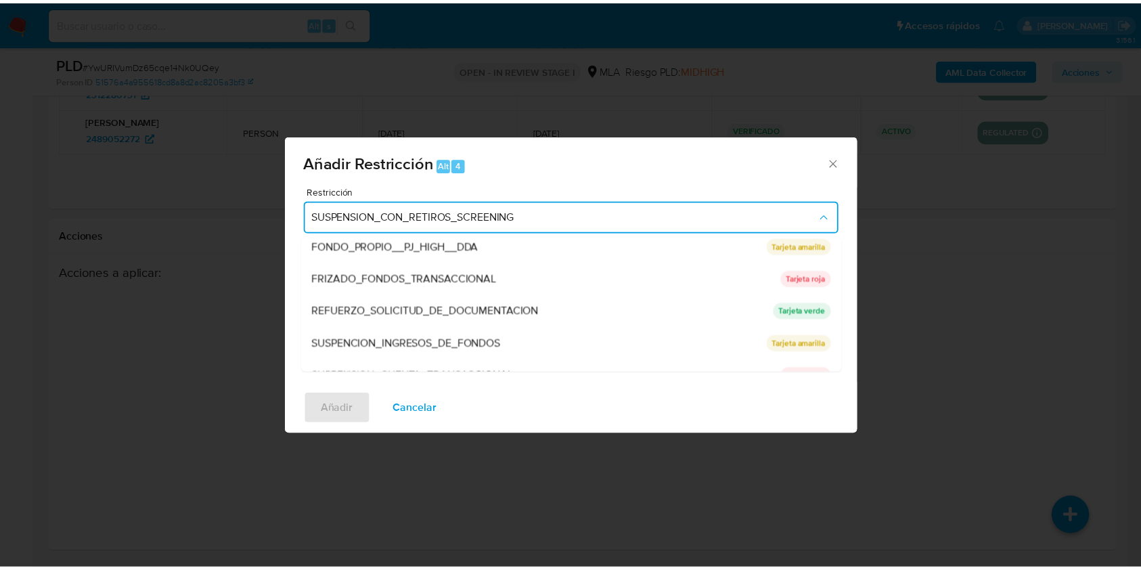
scroll to position [287, 0]
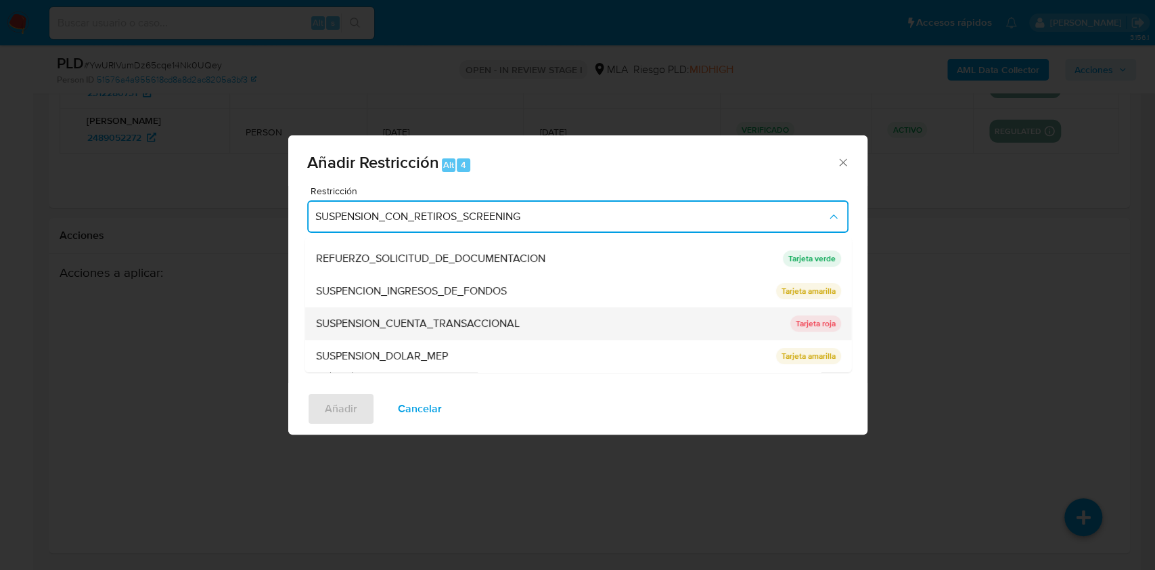
click at [585, 328] on div "SUSPENSION_CUENTA_TRANSACCIONAL" at bounding box center [548, 323] width 466 height 32
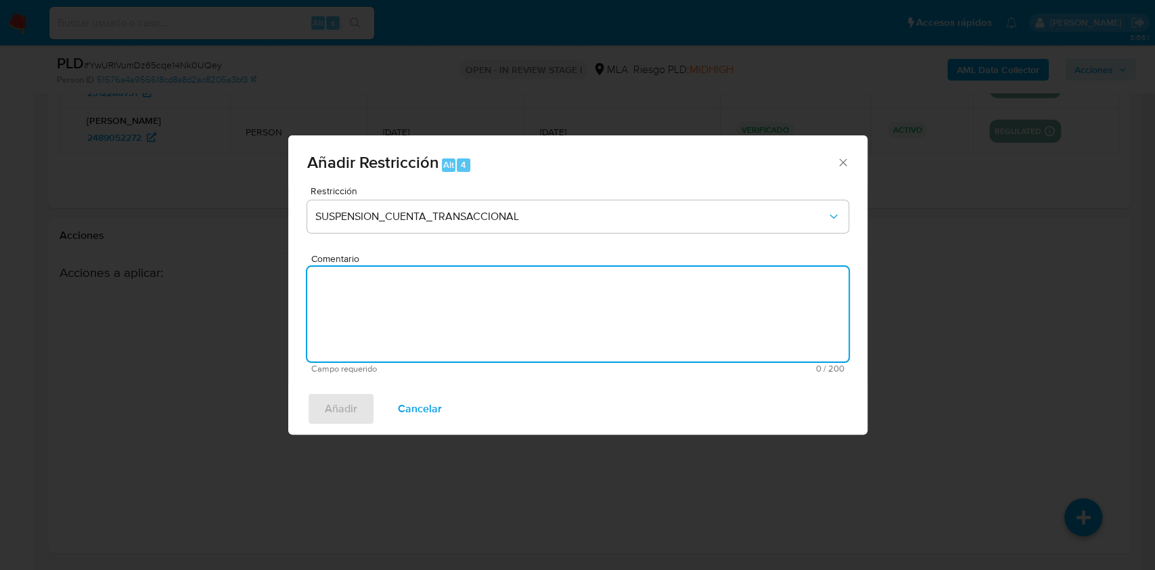
click at [562, 327] on textarea "Comentario" at bounding box center [577, 314] width 541 height 95
type textarea "AML"
click at [345, 403] on span "Añadir" at bounding box center [341, 409] width 32 height 30
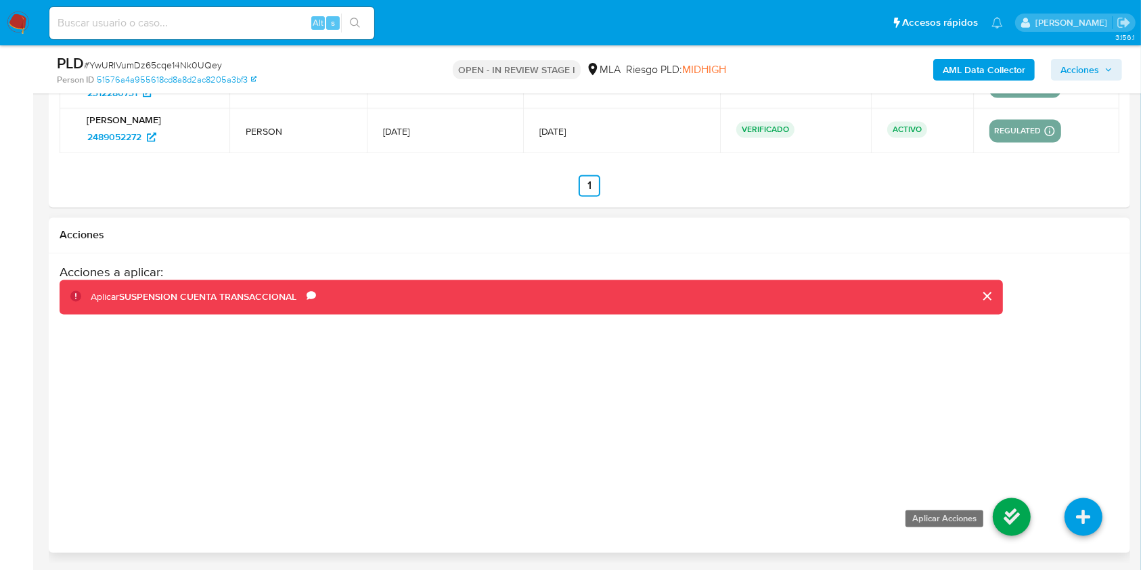
click at [1007, 516] on icon at bounding box center [1012, 517] width 38 height 38
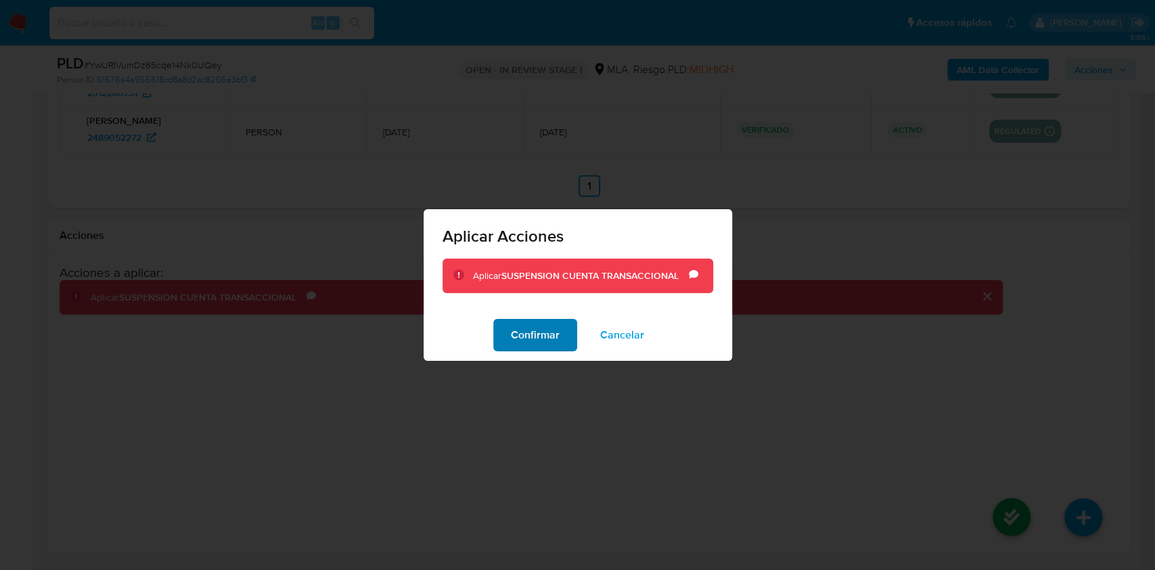
click at [530, 325] on span "Confirmar" at bounding box center [535, 335] width 49 height 30
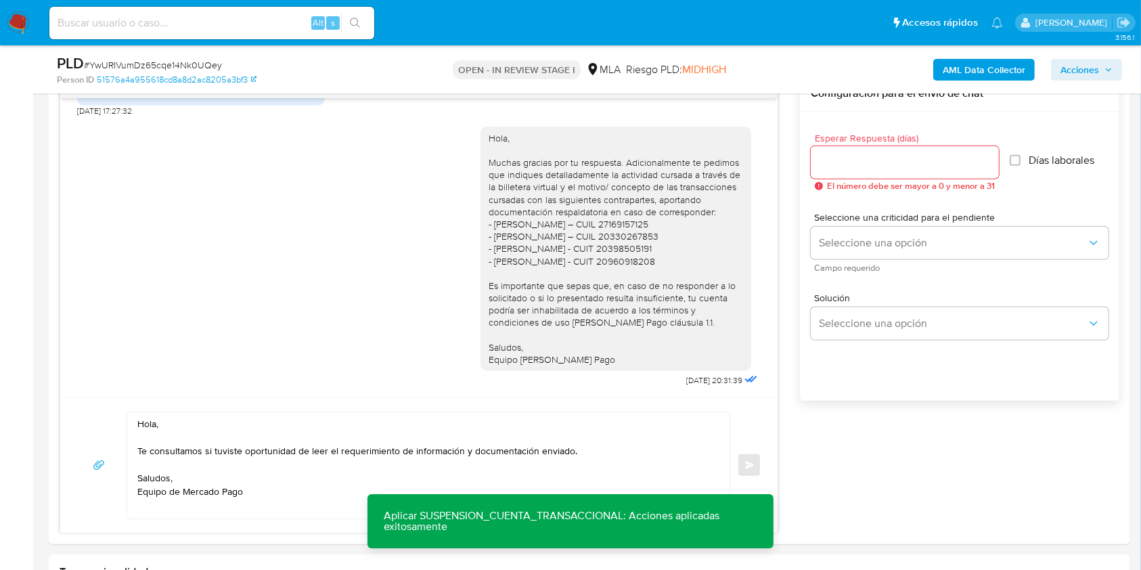
scroll to position [743, 0]
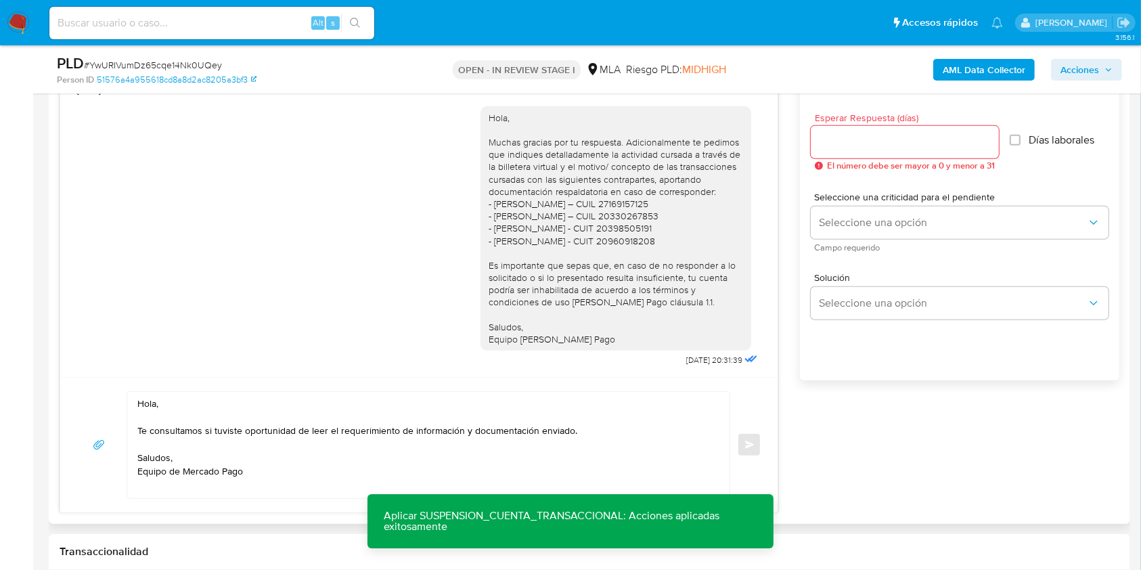
click at [857, 144] on input "Esperar Respuesta (días)" at bounding box center [905, 142] width 188 height 18
type input "1"
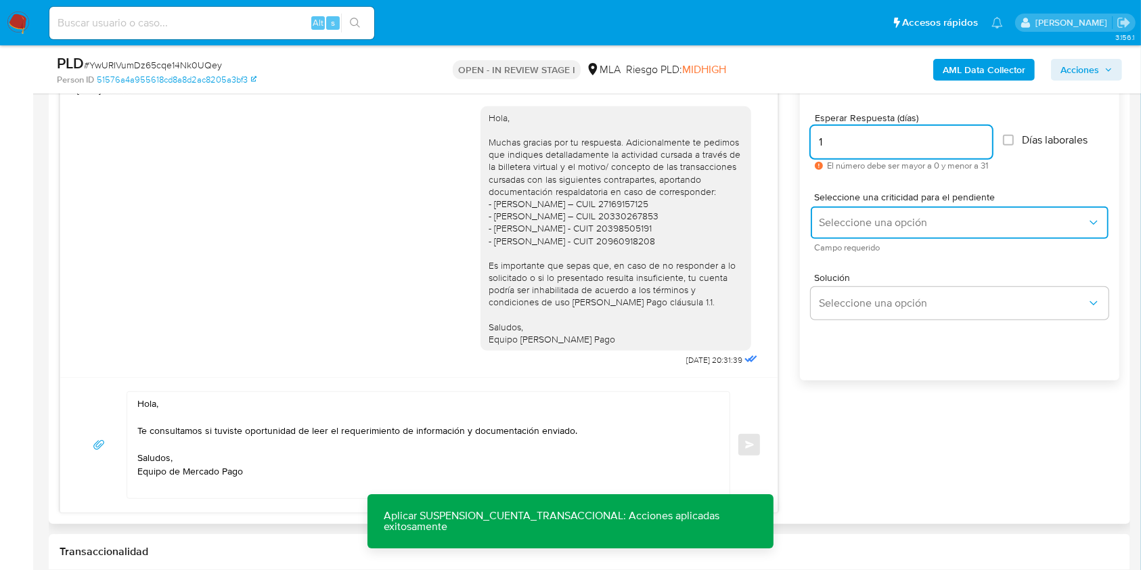
click at [854, 223] on span "Seleccione una opción" at bounding box center [953, 223] width 268 height 14
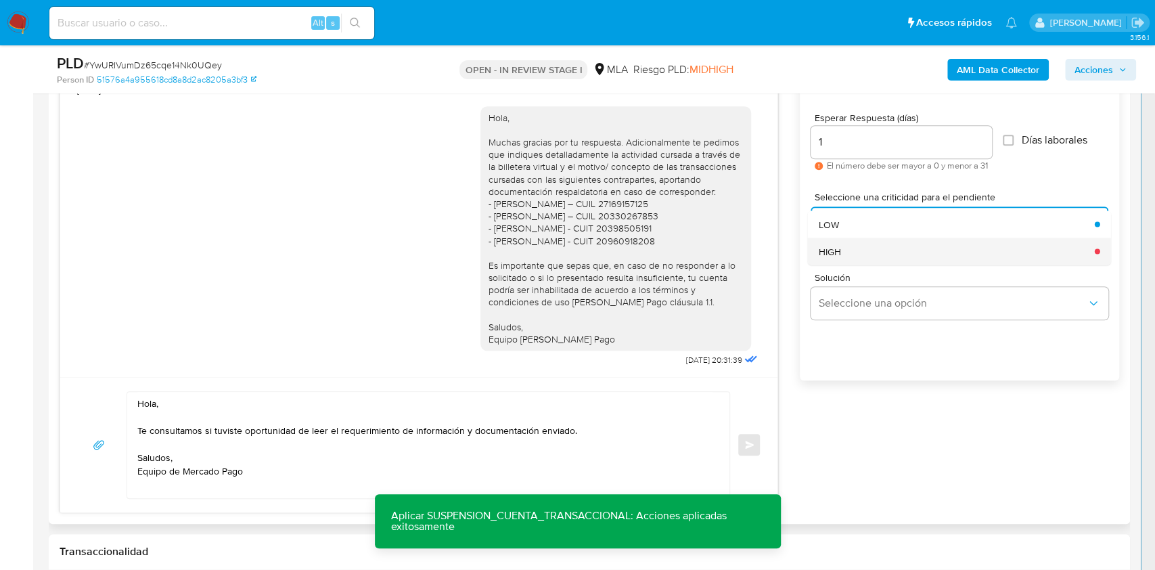
click at [855, 254] on div "HIGH" at bounding box center [953, 250] width 268 height 27
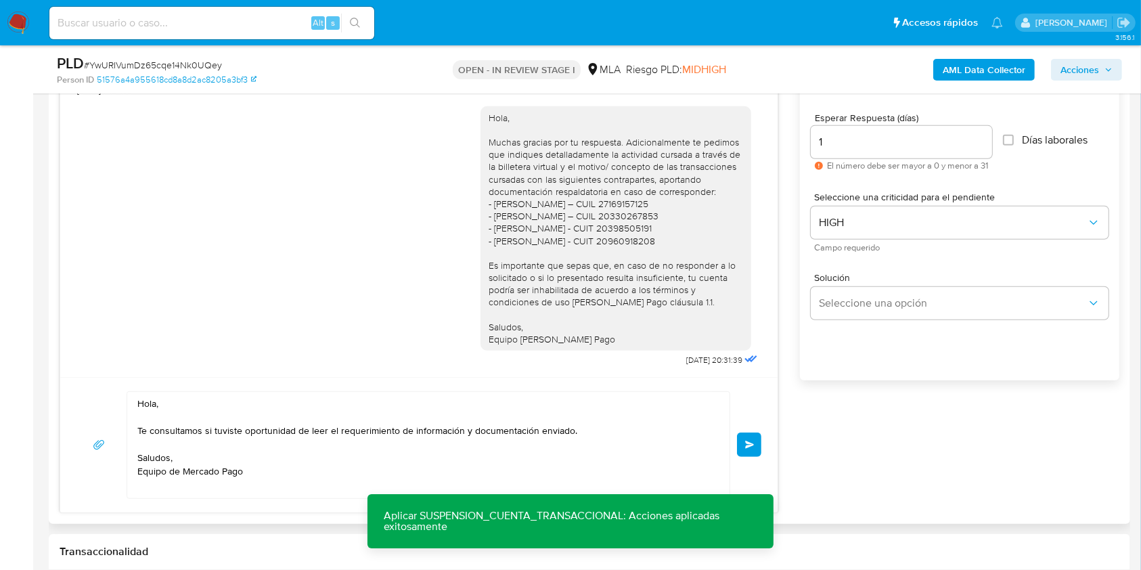
click at [746, 442] on span "Enviar" at bounding box center [749, 444] width 9 height 8
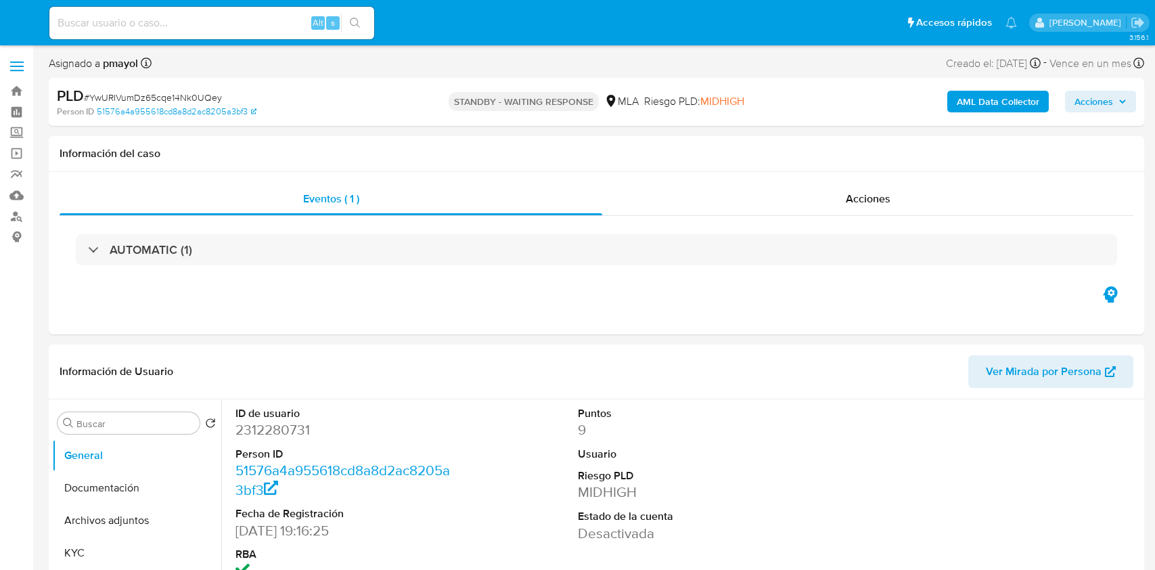
select select "10"
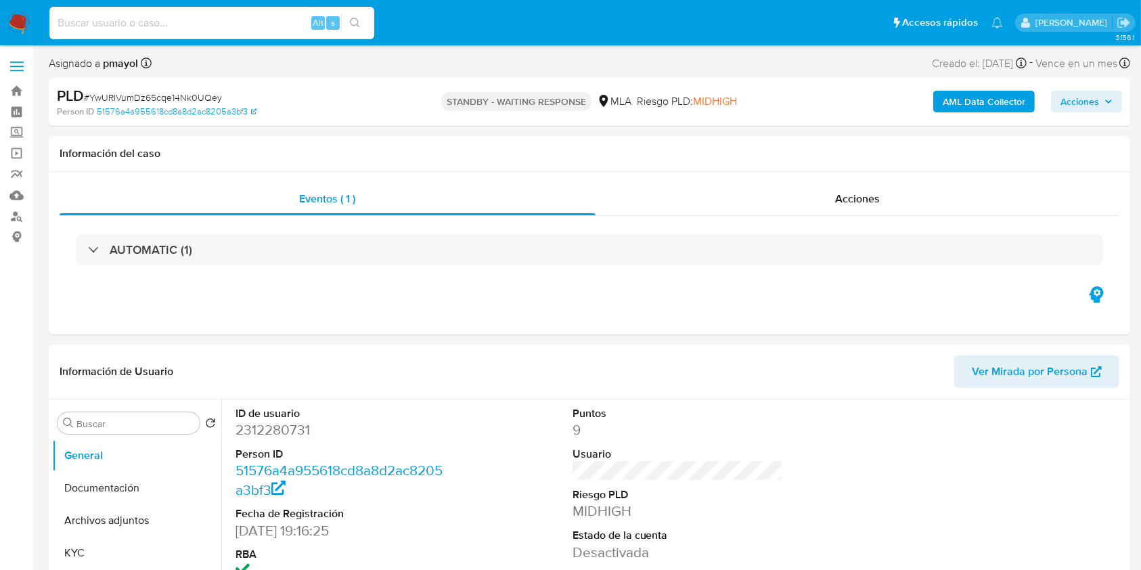
click at [249, 17] on input at bounding box center [211, 23] width 325 height 18
paste input "9URbrh41AGq2gcxDxPwaVJ5C"
type input "9URbrh41AGq2gcxDxPwaVJ5C"
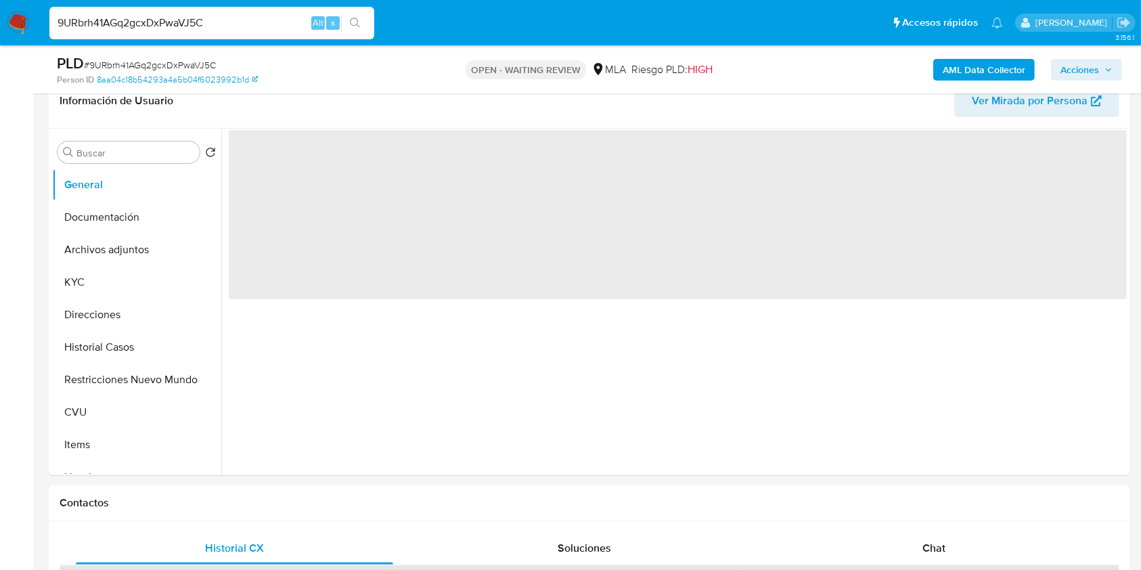
scroll to position [276, 0]
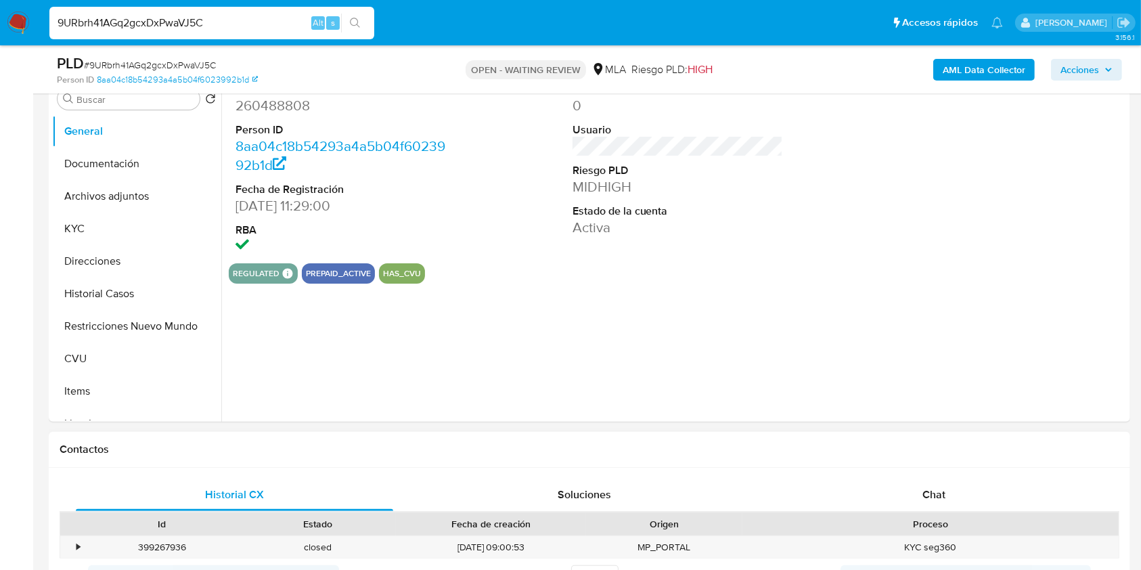
select select "10"
click at [888, 474] on div "Historial CX Soluciones Chat Id Estado Fecha de creación Origen Proceso • 39926…" at bounding box center [589, 536] width 1081 height 137
click at [896, 484] on div "Chat" at bounding box center [933, 494] width 317 height 32
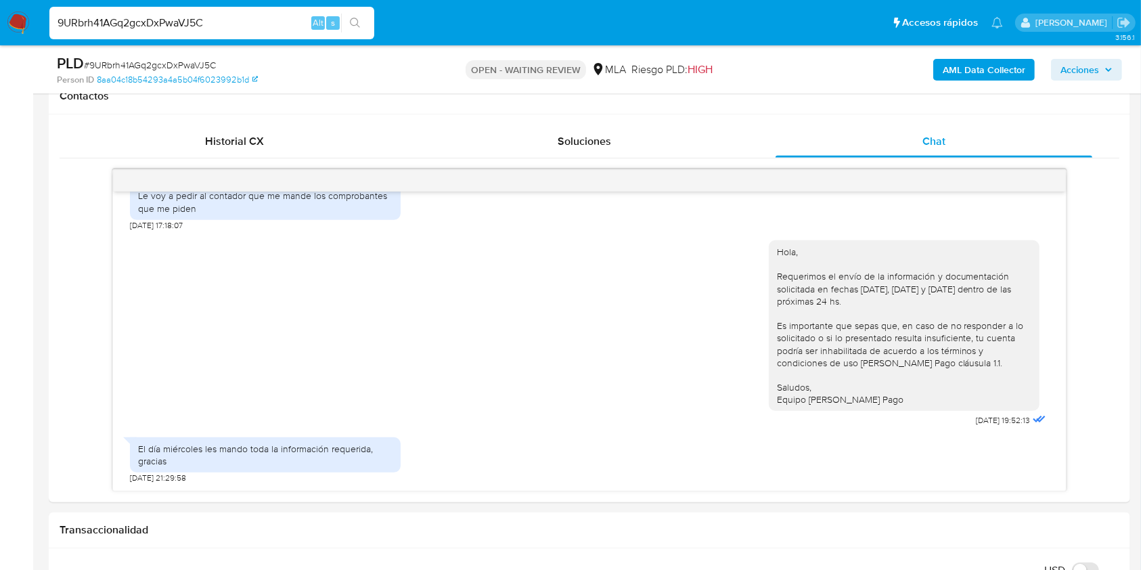
scroll to position [131, 0]
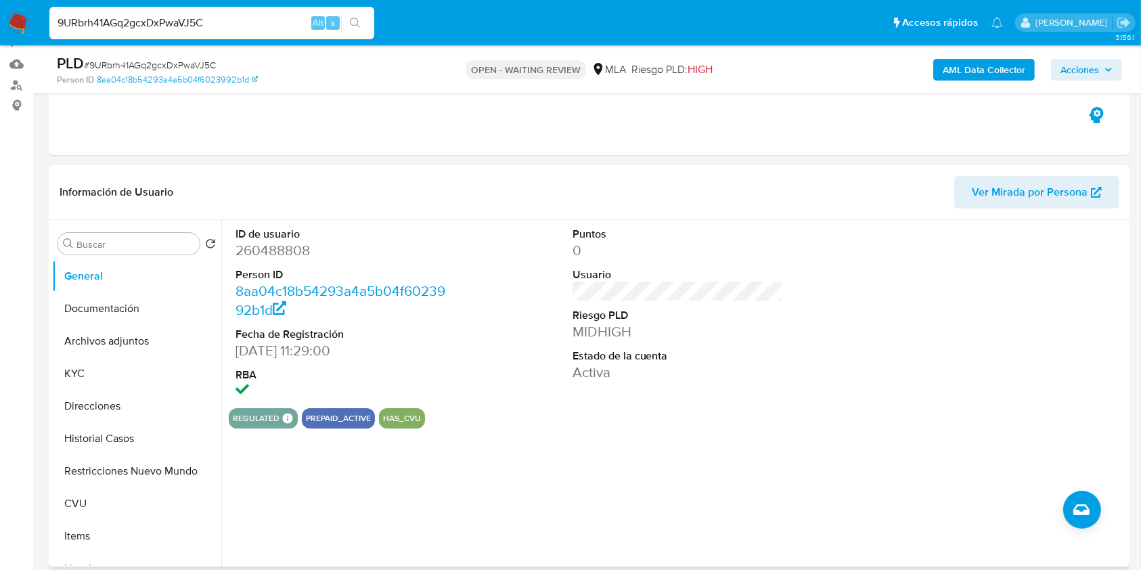
click at [991, 189] on span "Ver Mirada por Persona" at bounding box center [1030, 192] width 116 height 32
click at [116, 416] on button "Direcciones" at bounding box center [131, 406] width 158 height 32
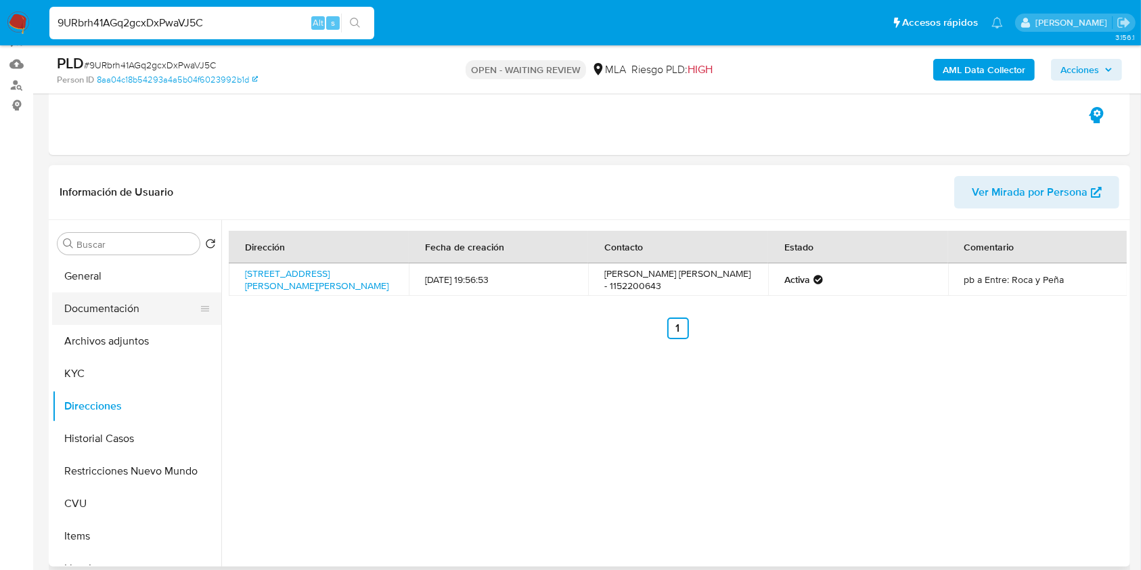
click at [125, 300] on button "Documentación" at bounding box center [131, 308] width 158 height 32
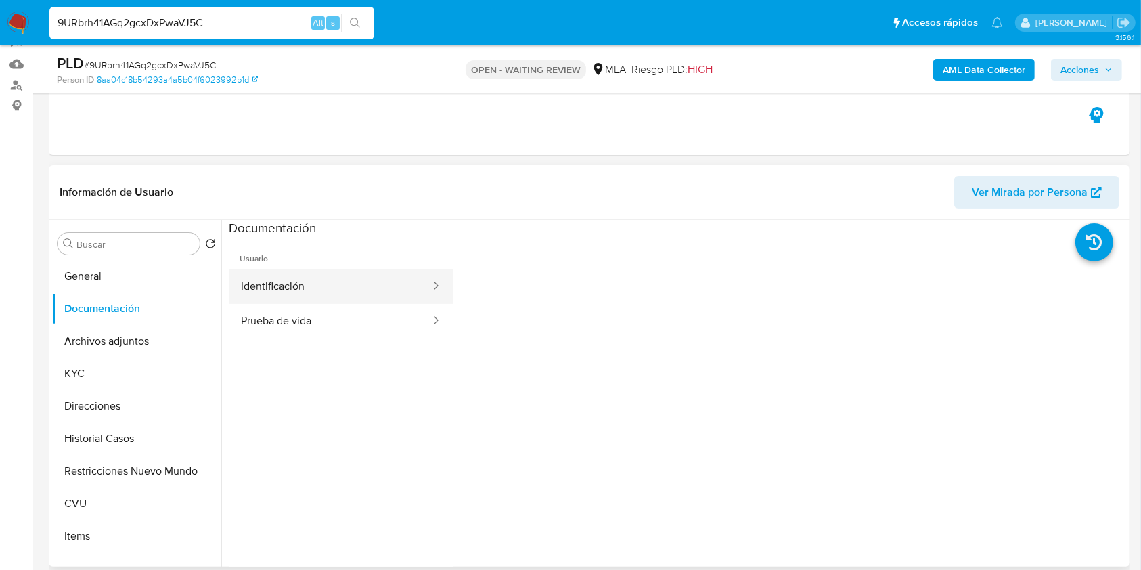
click at [356, 292] on button "Identificación" at bounding box center [330, 286] width 203 height 35
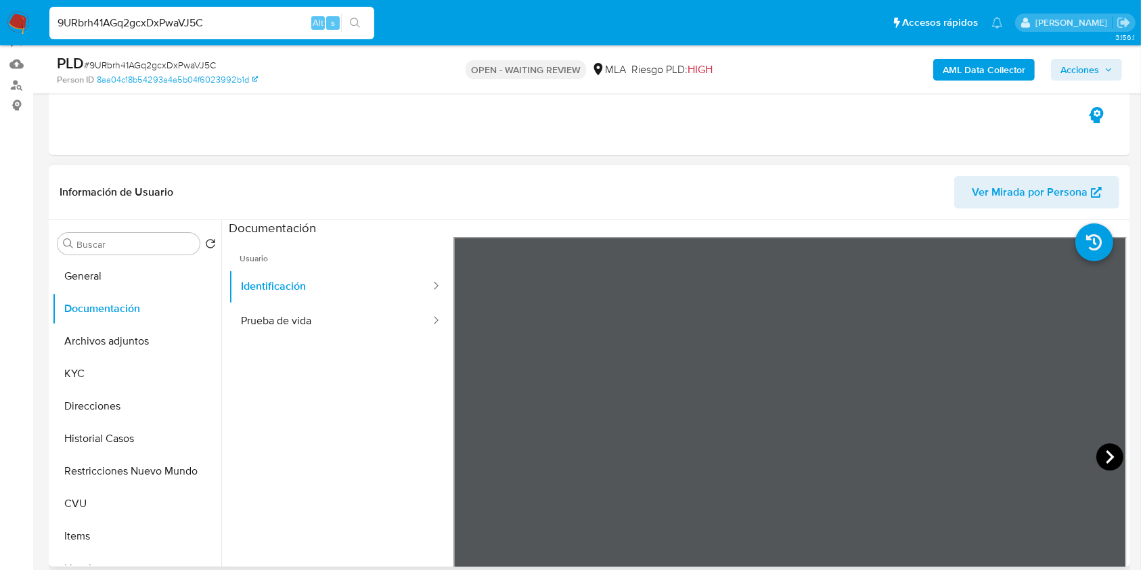
click at [1096, 456] on icon at bounding box center [1109, 456] width 27 height 27
click at [201, 59] on span "# 9URbrh41AGq2gcxDxPwaVJ5C" at bounding box center [150, 65] width 132 height 14
copy span "9URbrh41AGq2gcxDxPwaVJ5C"
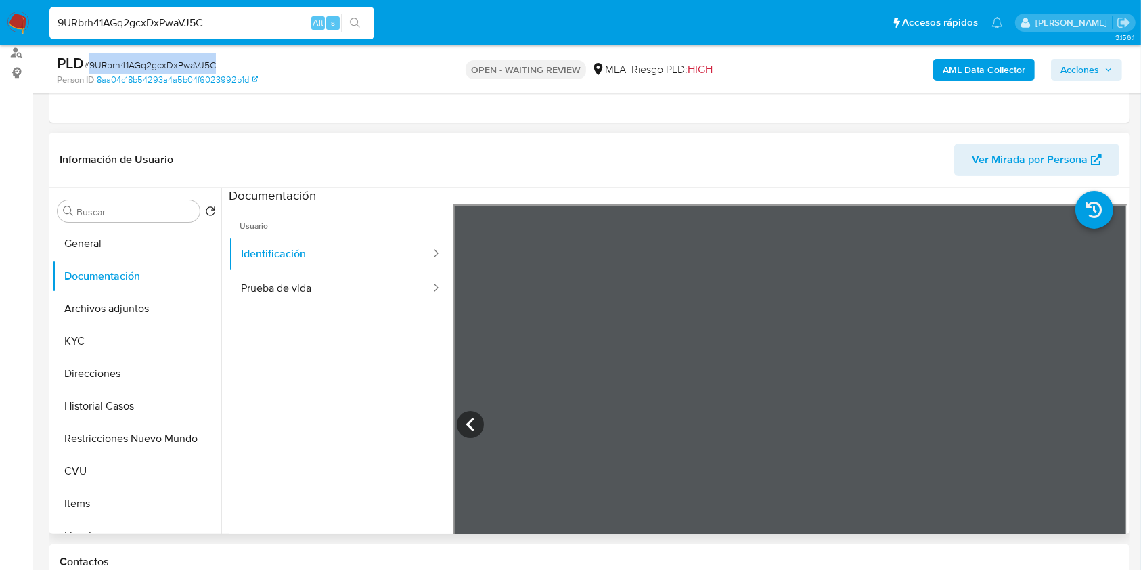
scroll to position [124, 0]
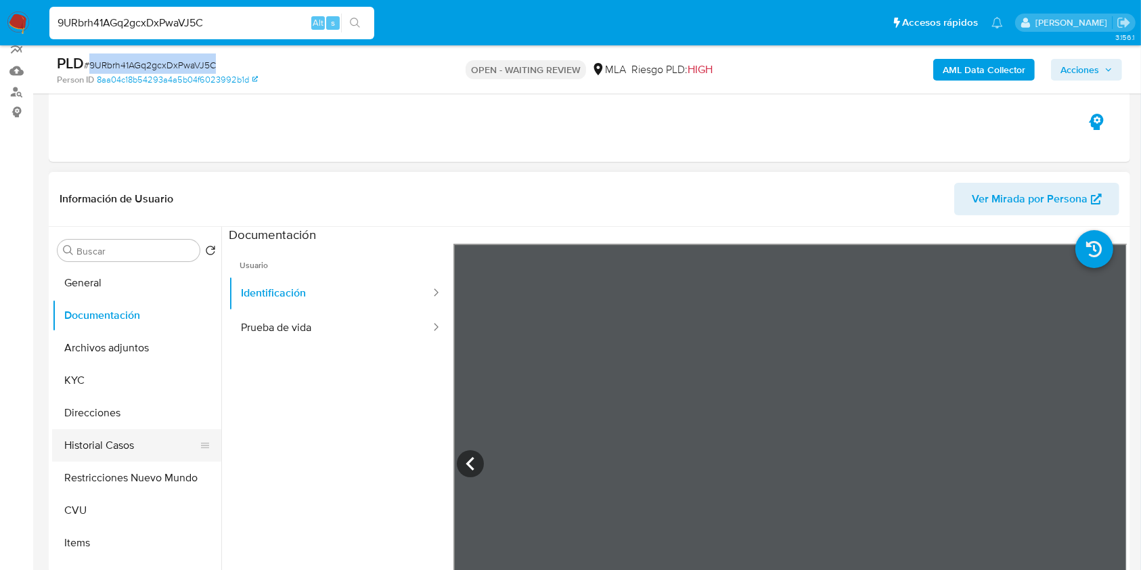
click at [108, 430] on button "Historial Casos" at bounding box center [131, 445] width 158 height 32
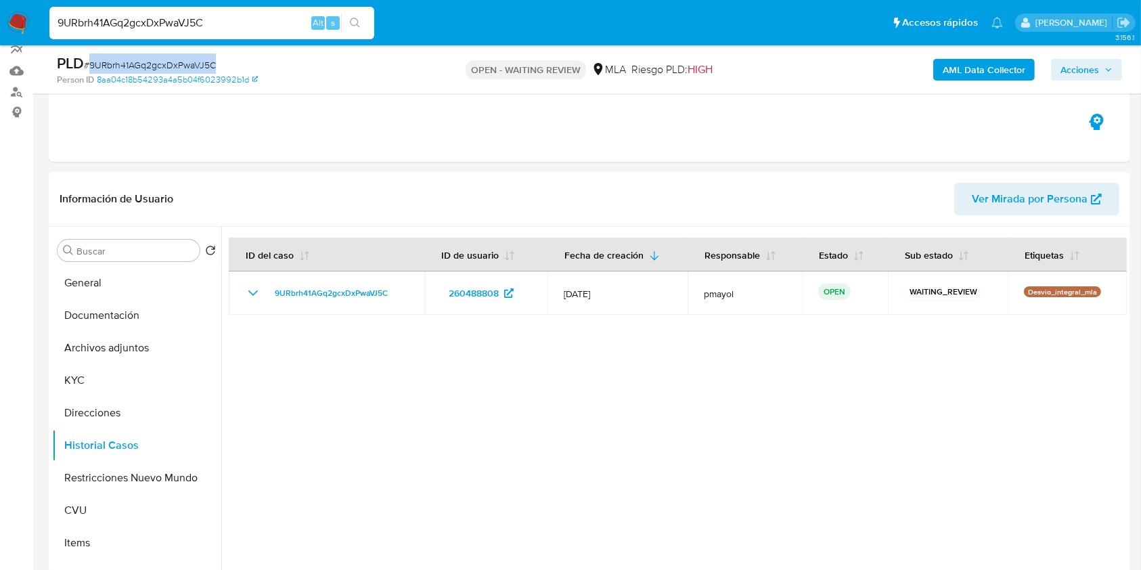
click at [164, 59] on span "# 9URbrh41AGq2gcxDxPwaVJ5C" at bounding box center [150, 65] width 132 height 14
copy span "9URbrh41AGq2gcxDxPwaVJ5C"
click at [14, 21] on img at bounding box center [18, 23] width 23 height 23
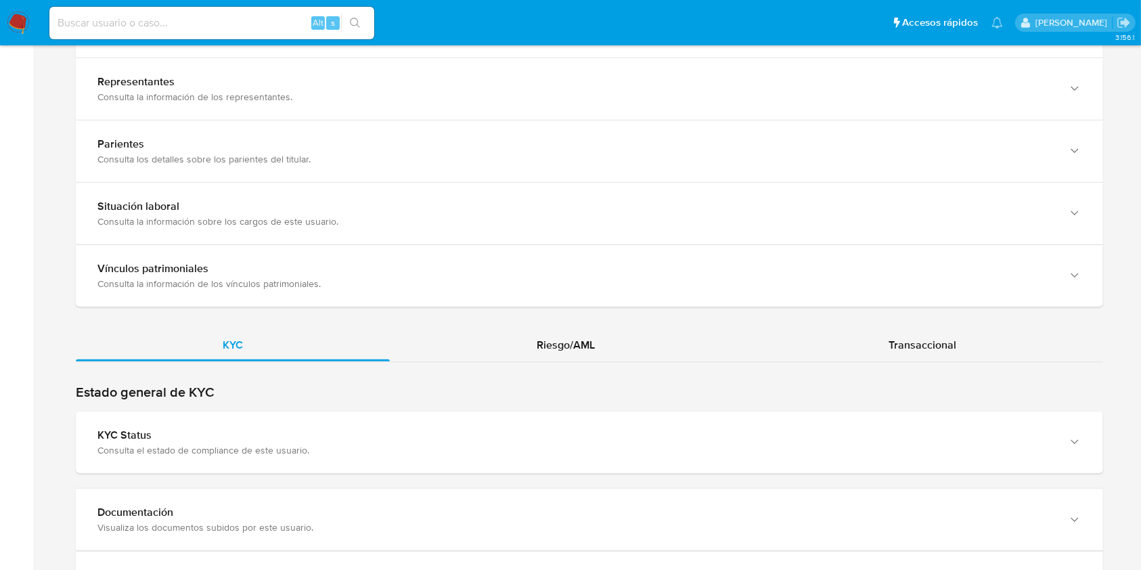
scroll to position [1057, 0]
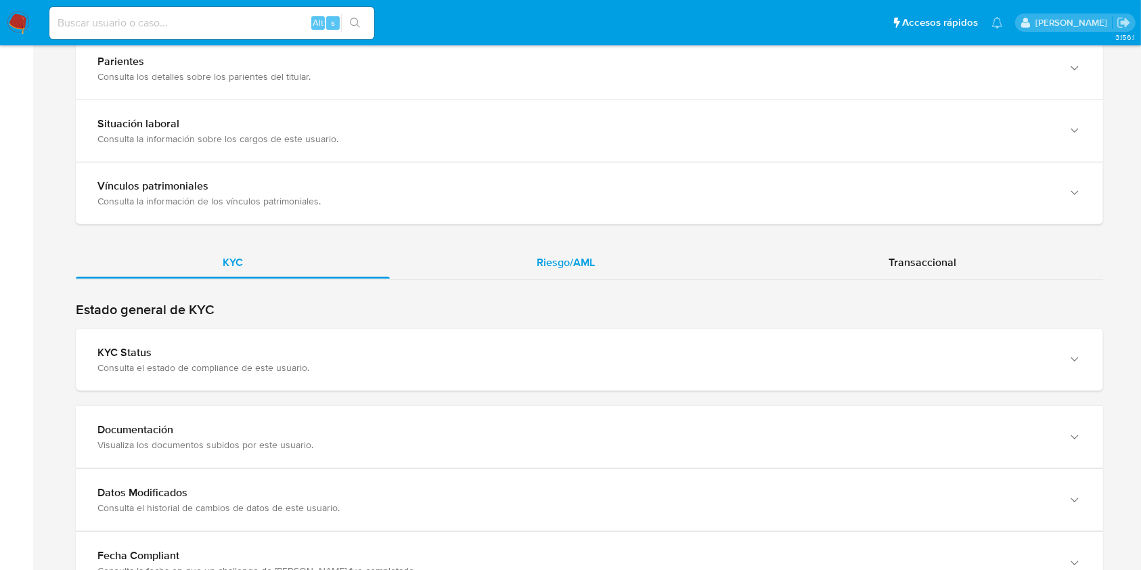
click at [526, 265] on div "Riesgo/AML" at bounding box center [566, 262] width 352 height 32
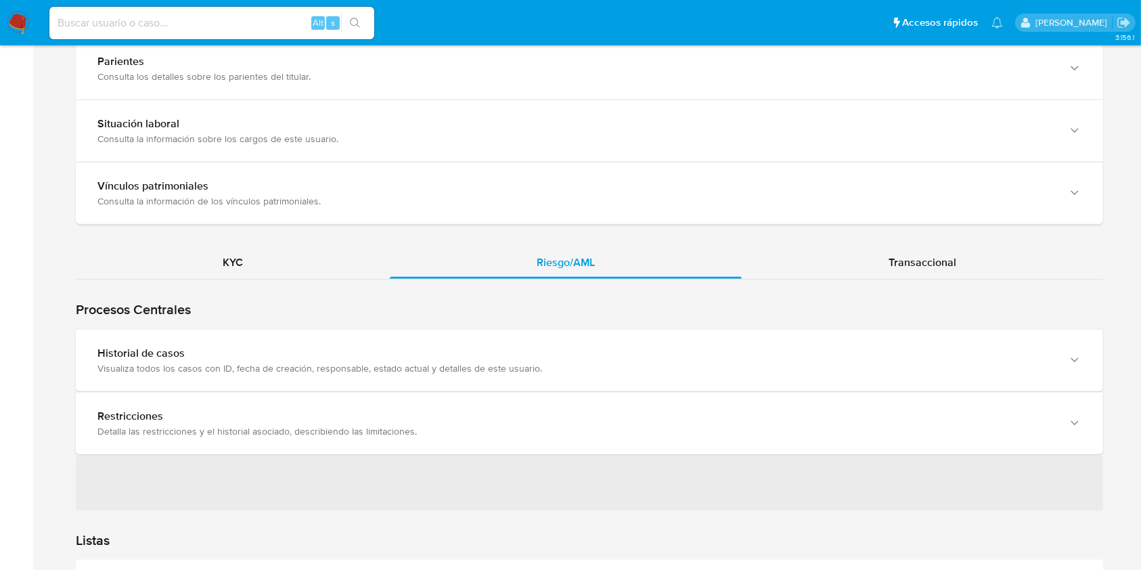
click at [756, 362] on div "Visualiza todos los casos con ID, fecha de creación, responsable, estado actual…" at bounding box center [575, 368] width 957 height 12
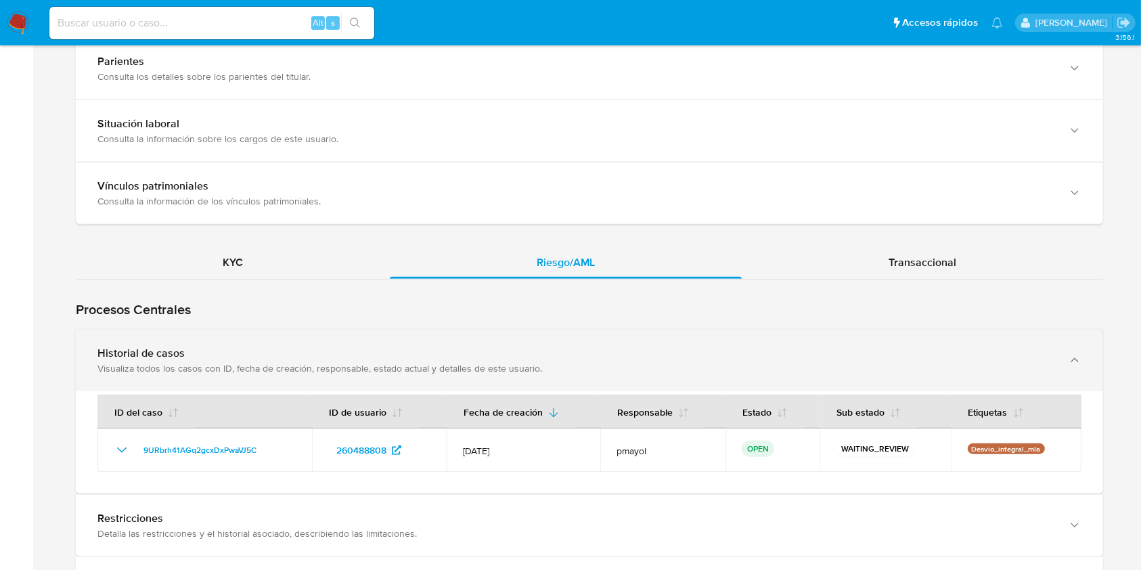
click at [816, 340] on div "Historial de casos Visualiza todos los casos con ID, fecha de creación, respons…" at bounding box center [589, 360] width 1027 height 62
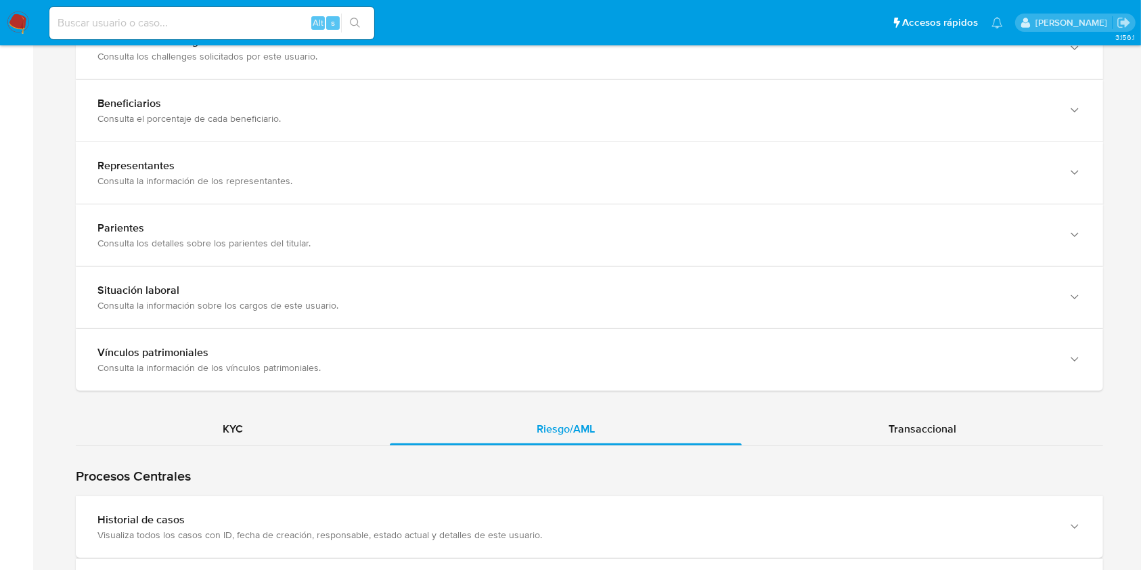
scroll to position [888, 0]
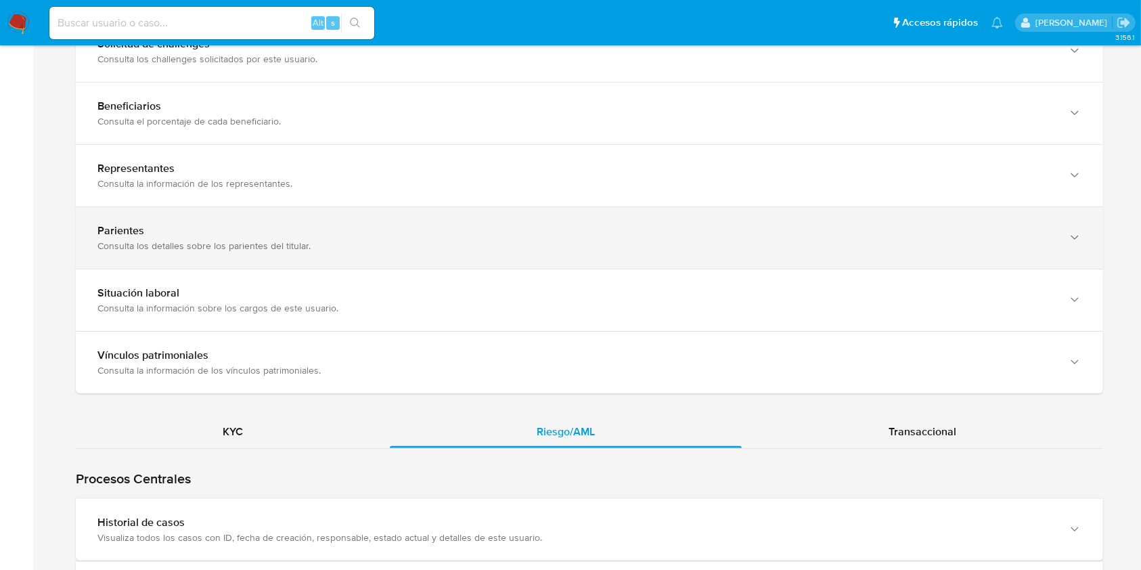
click at [1043, 235] on div "Parientes Consulta los detalles sobre los parientes del titular." at bounding box center [575, 238] width 957 height 28
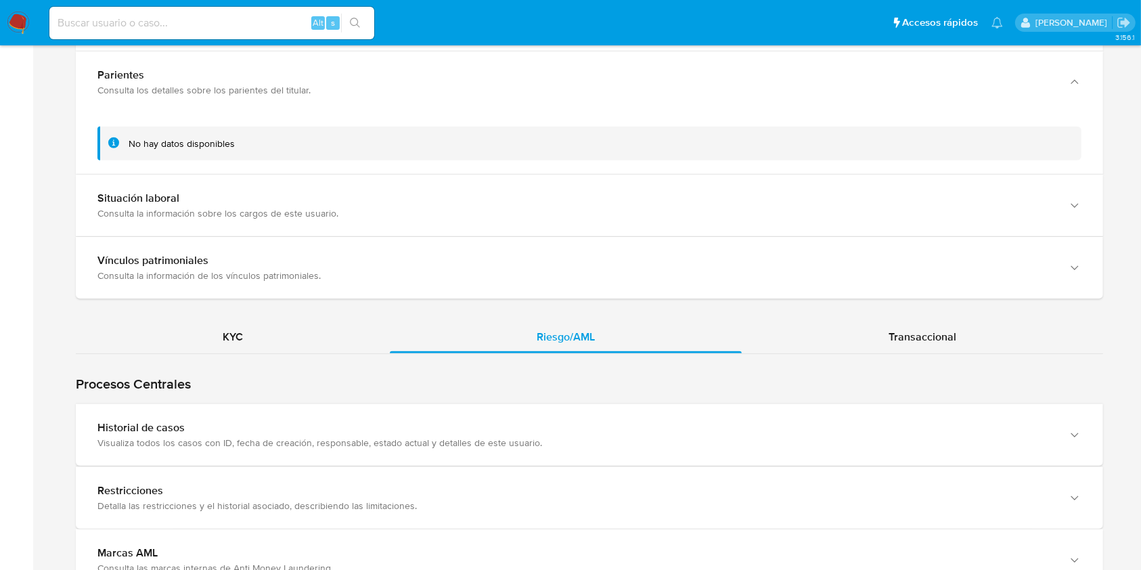
scroll to position [1040, 0]
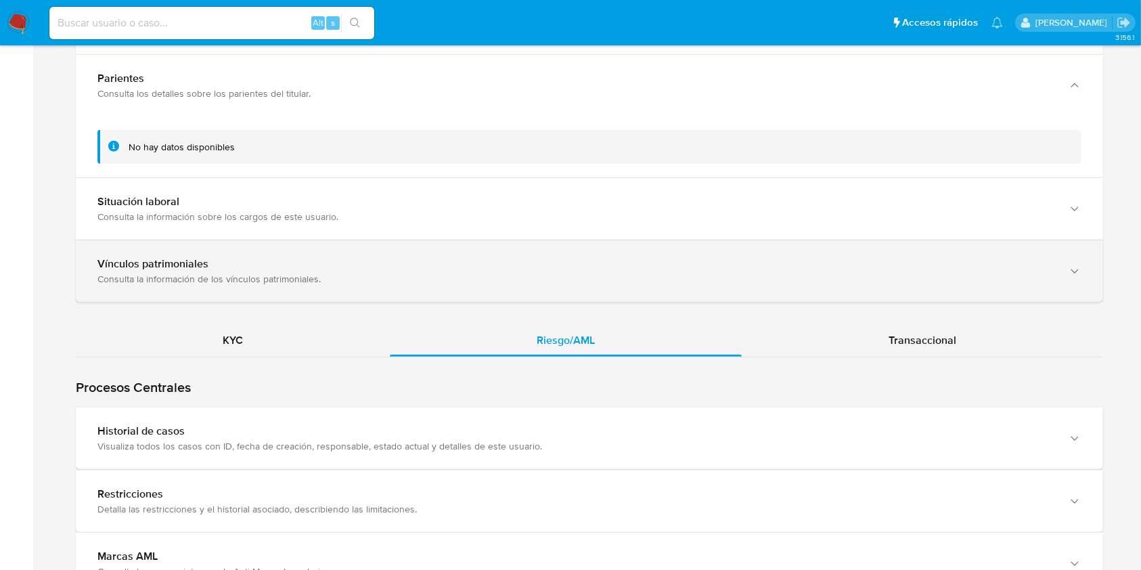
click at [1014, 286] on div "Vínculos patrimoniales Consulta la información de los vínculos patrimoniales." at bounding box center [589, 271] width 1027 height 62
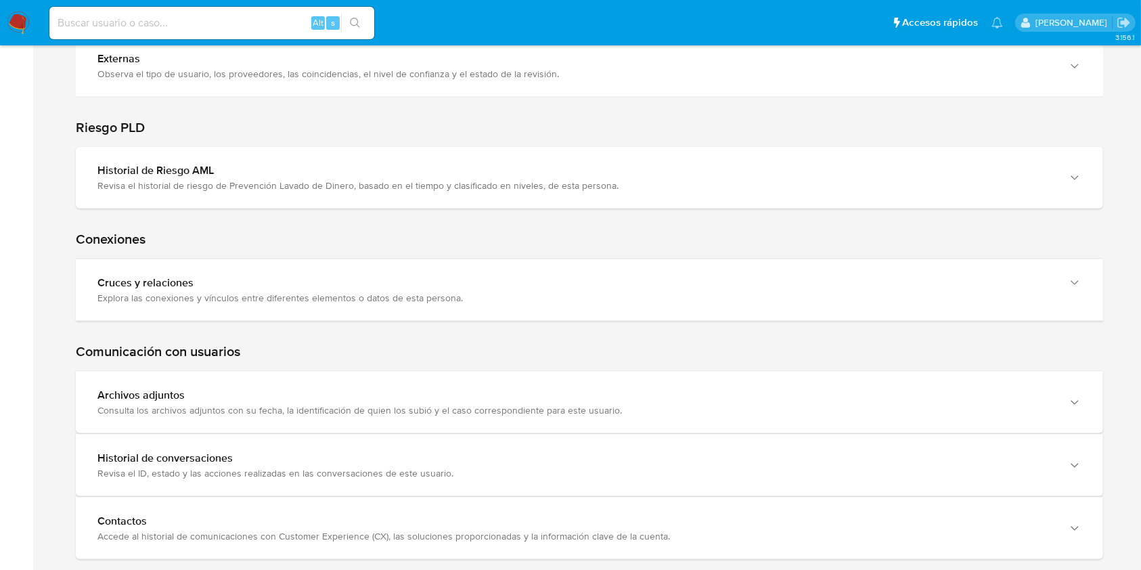
scroll to position [1864, 0]
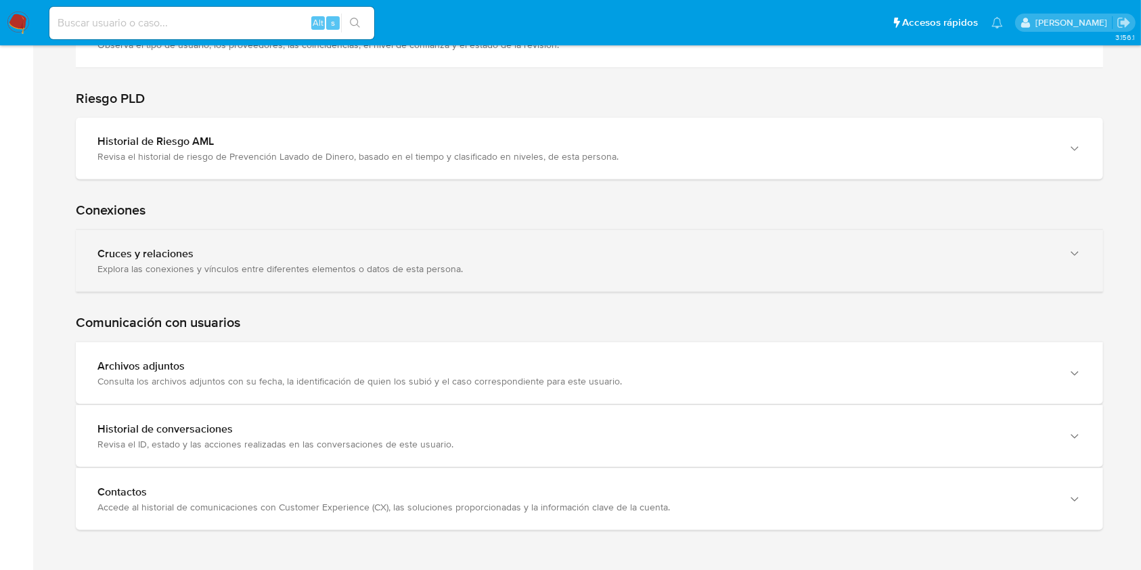
click at [1047, 266] on div "Explora las conexiones y vínculos entre diferentes elementos o datos de esta pe…" at bounding box center [575, 269] width 957 height 12
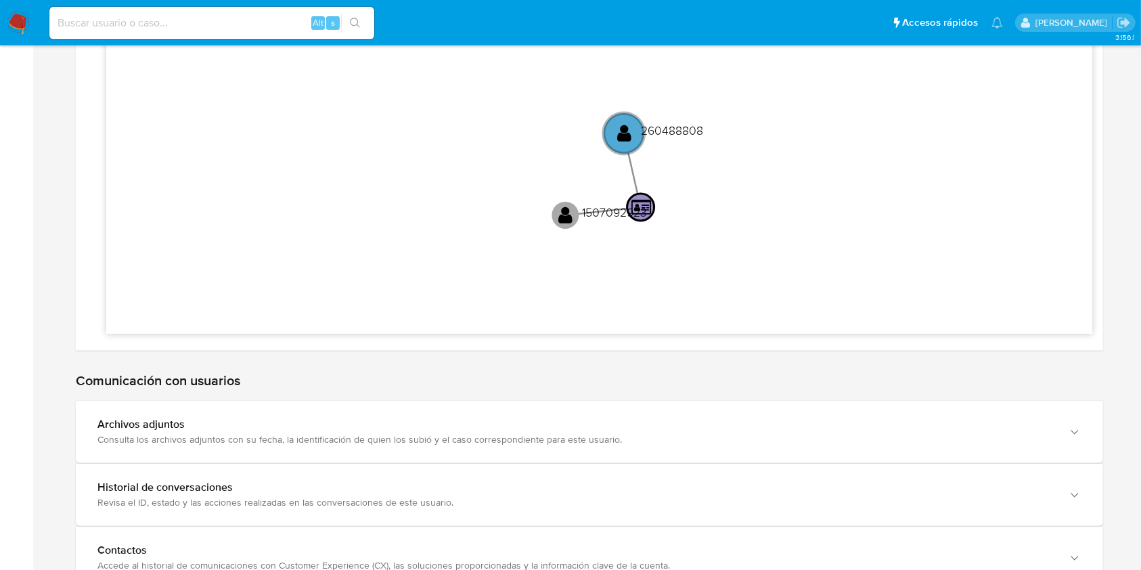
scroll to position [2187, 0]
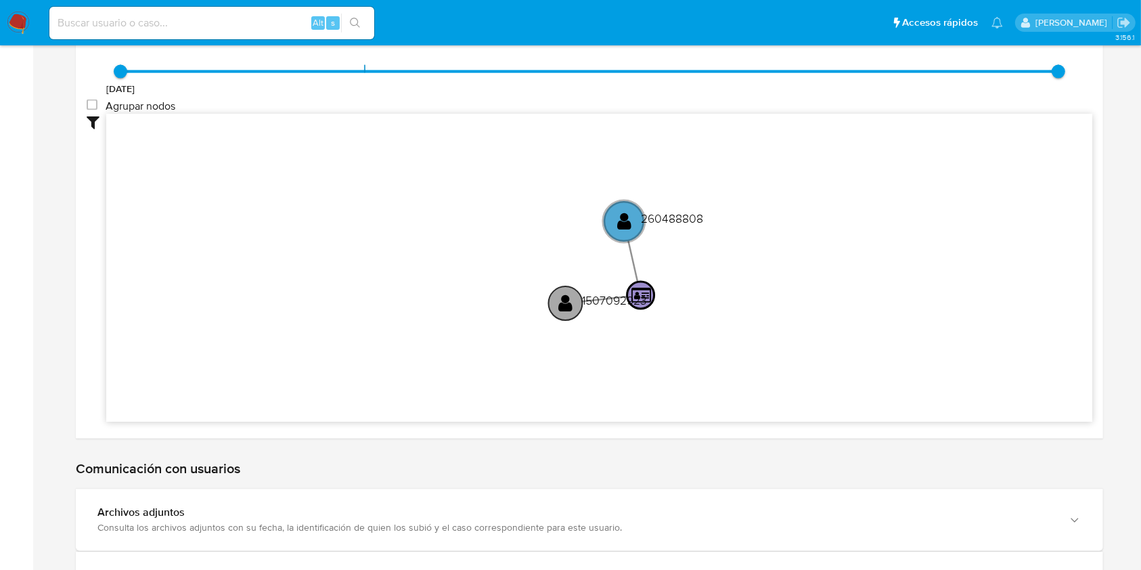
click at [568, 298] on text "" at bounding box center [566, 304] width 14 height 20
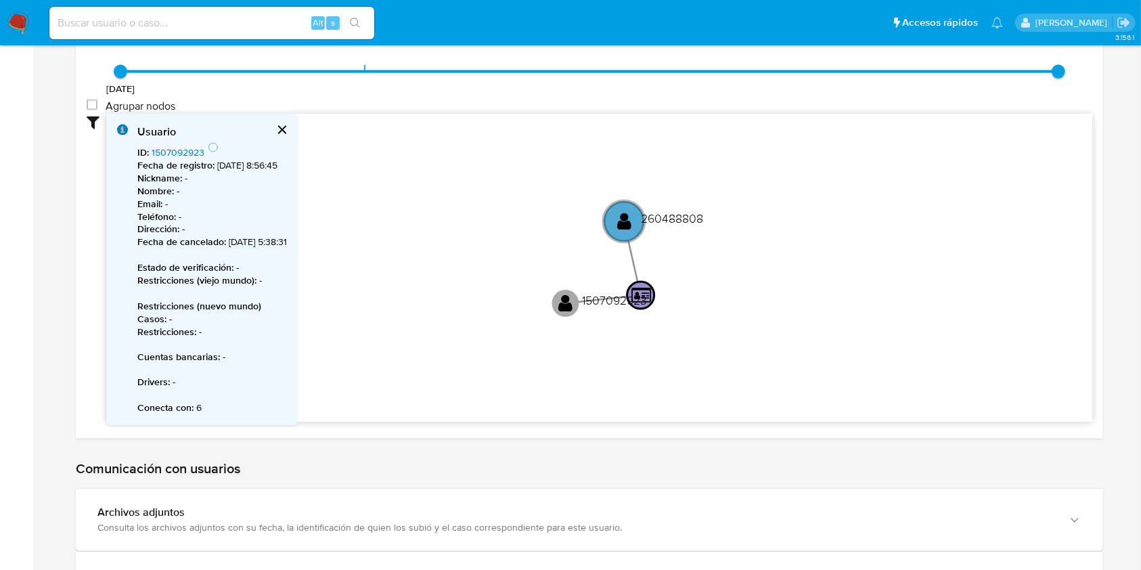
click at [178, 150] on link "1507092923" at bounding box center [178, 152] width 53 height 14
click at [635, 294] on text "1507092923" at bounding box center [615, 300] width 65 height 17
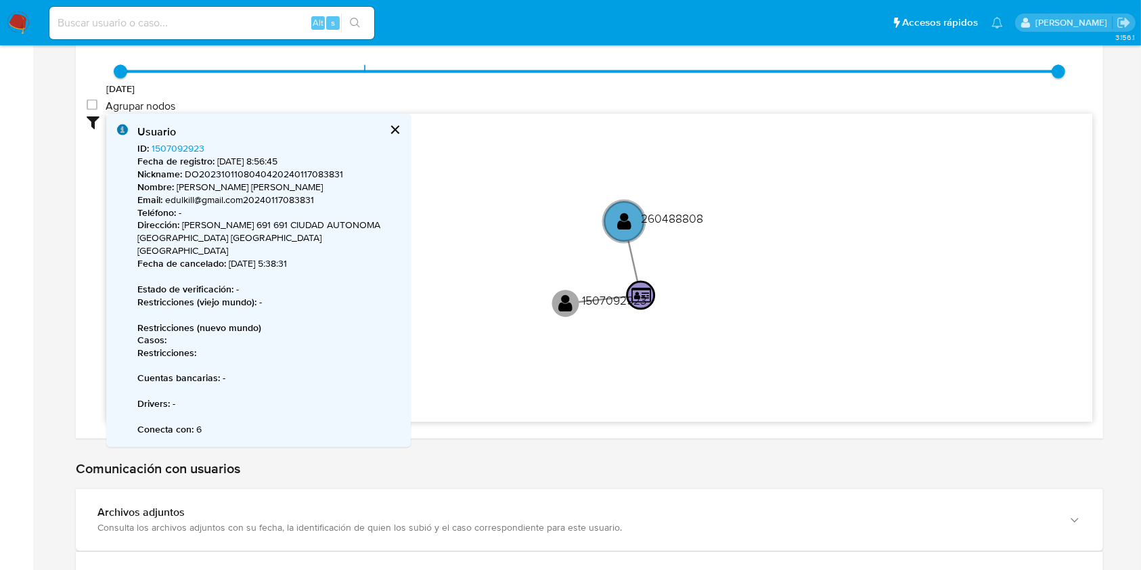
drag, startPoint x: 390, startPoint y: 128, endPoint x: 509, endPoint y: 127, distance: 119.1
click at [509, 127] on div "Usuario ID : 1507092923 Fecha de registro : [DATE] 8:56:45 Nickname : DO2023101…" at bounding box center [599, 268] width 986 height 309
click at [625, 220] on text "" at bounding box center [624, 222] width 14 height 20
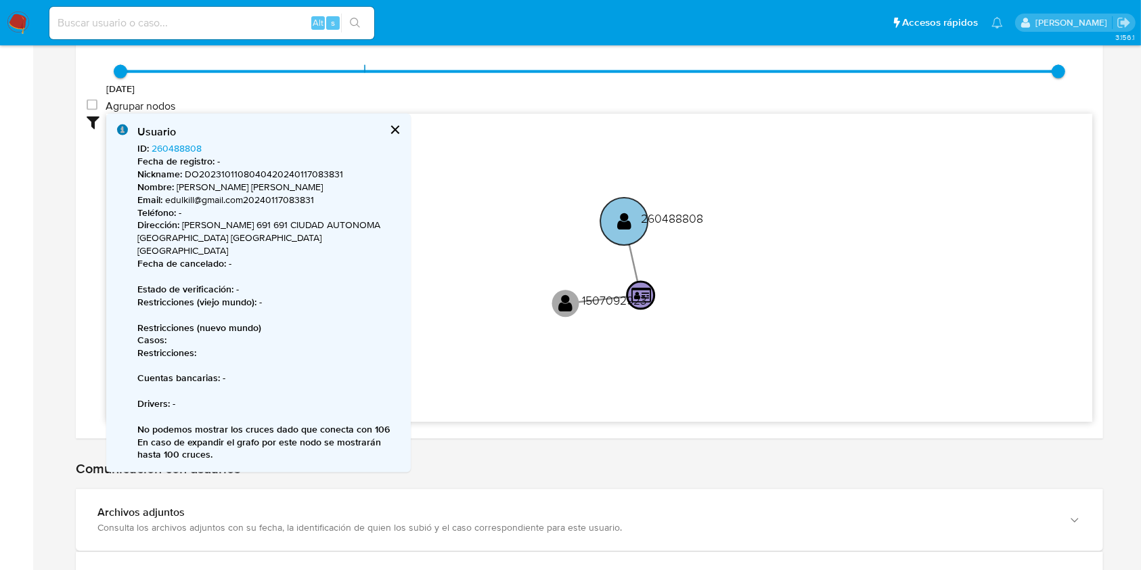
click at [610, 219] on circle at bounding box center [623, 221] width 47 height 47
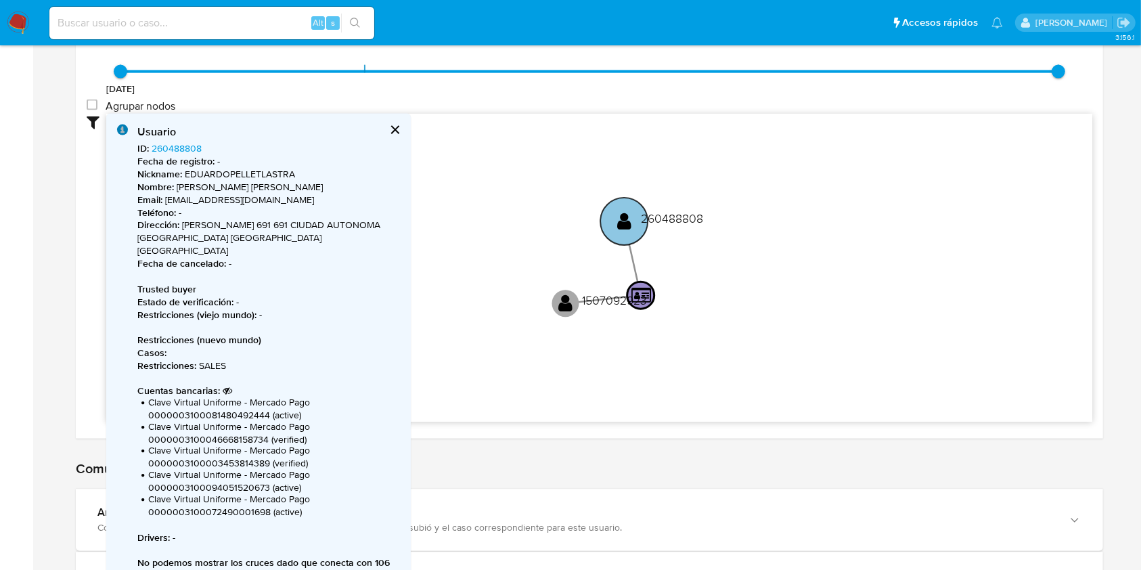
click at [636, 219] on circle at bounding box center [623, 221] width 47 height 47
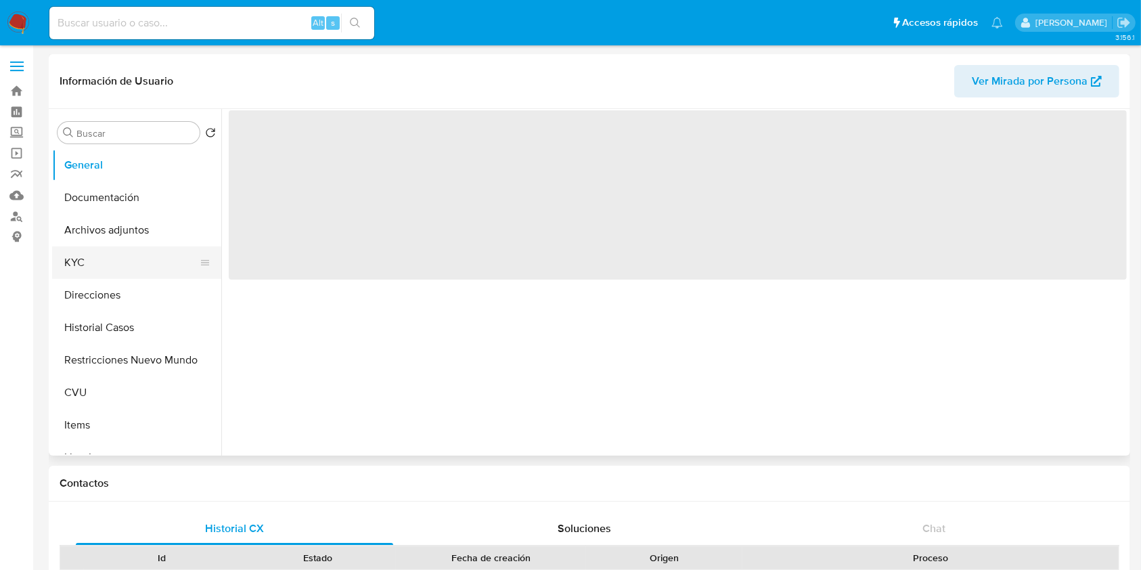
click at [96, 267] on button "KYC" at bounding box center [131, 262] width 158 height 32
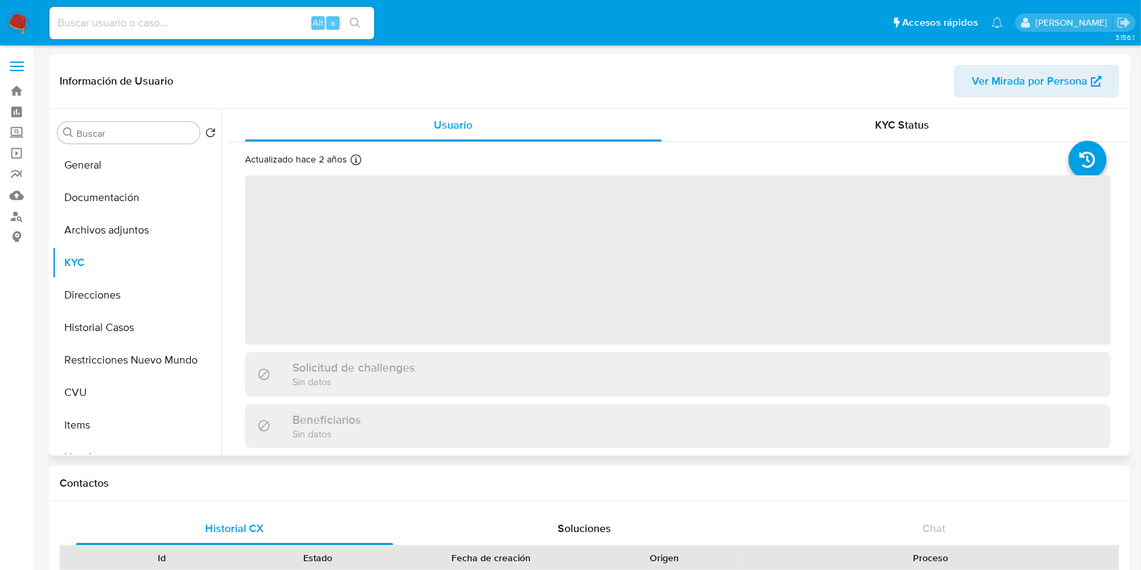
select select "10"
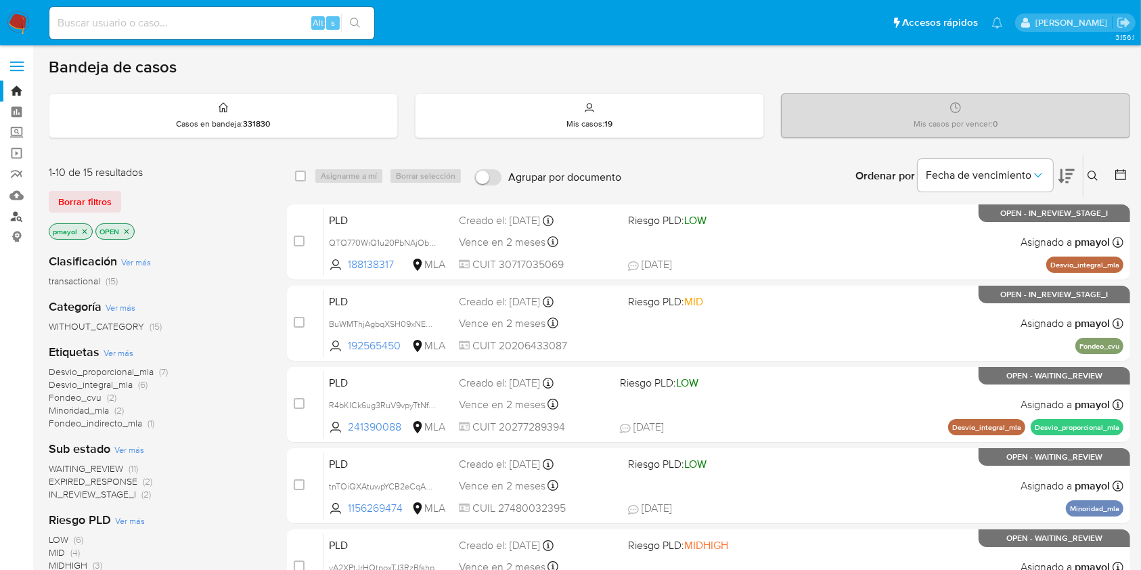
click at [16, 214] on link "Buscador de personas" at bounding box center [80, 216] width 161 height 21
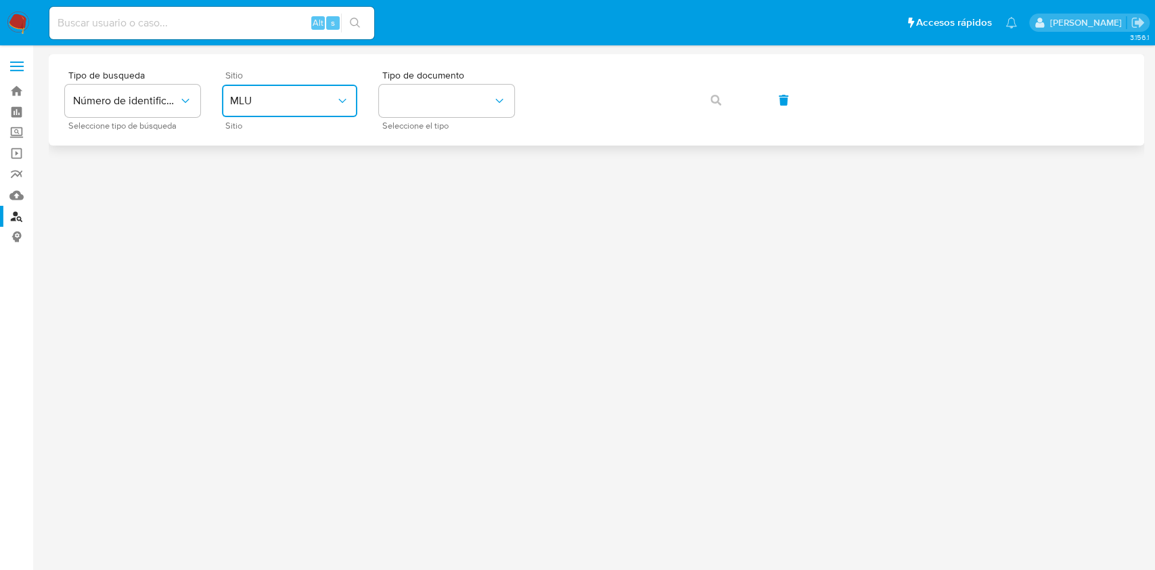
click at [255, 104] on span "MLU" at bounding box center [283, 101] width 106 height 14
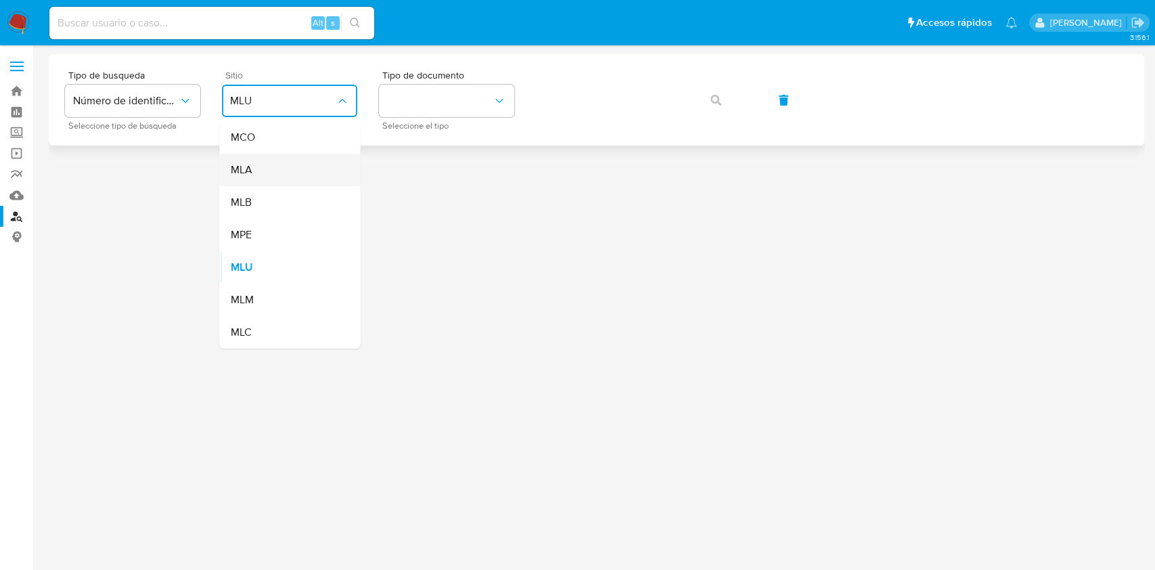
click at [265, 155] on div "MLA" at bounding box center [285, 170] width 111 height 32
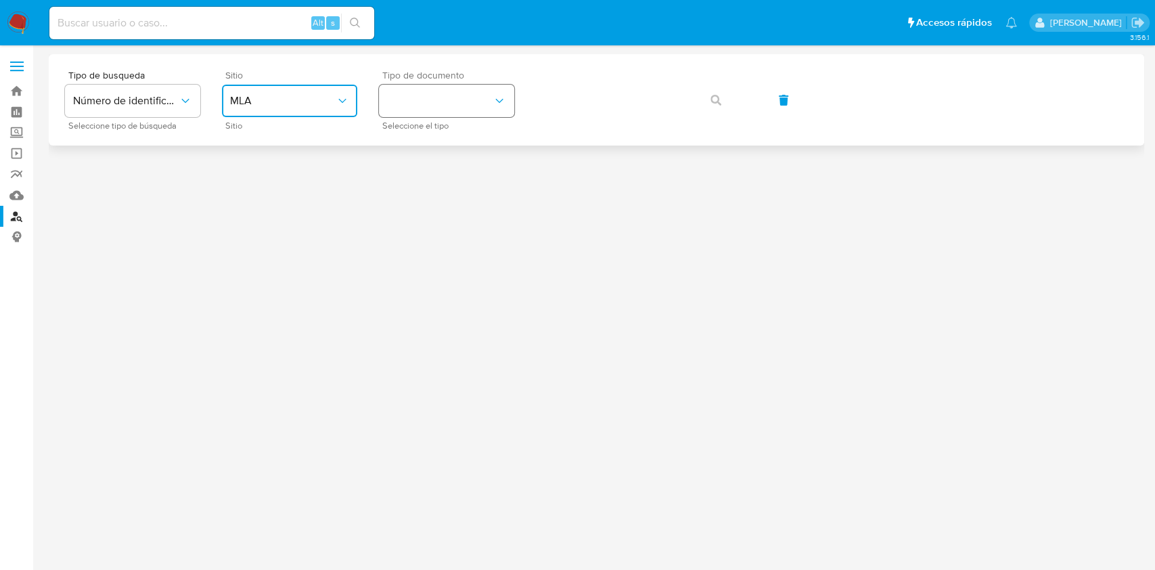
click at [434, 99] on button "identificationType" at bounding box center [446, 101] width 135 height 32
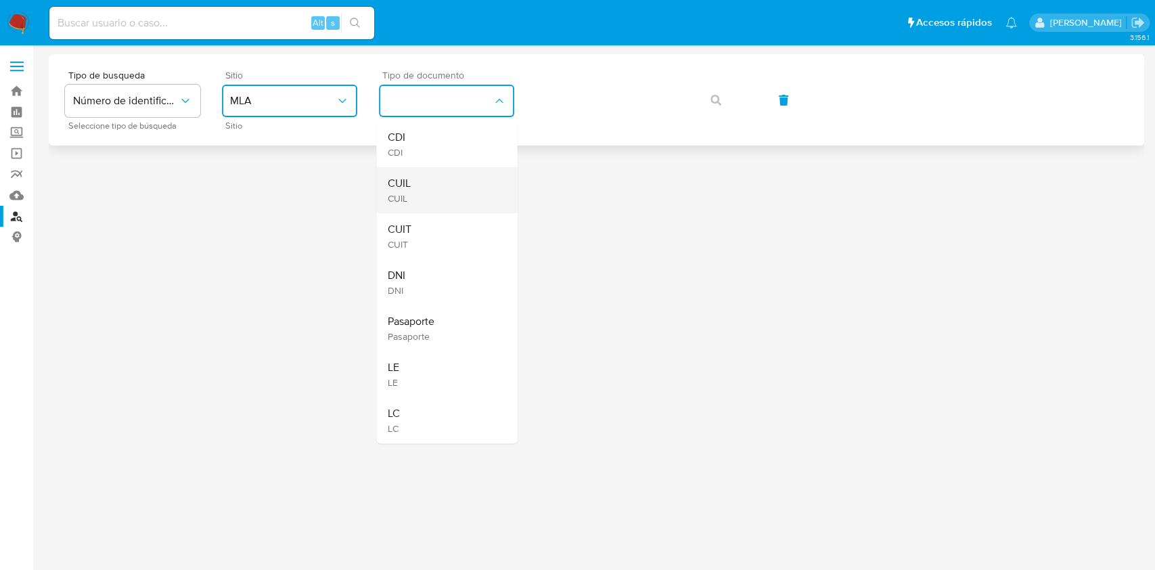
click at [411, 182] on div "CUIL CUIL" at bounding box center [442, 190] width 111 height 46
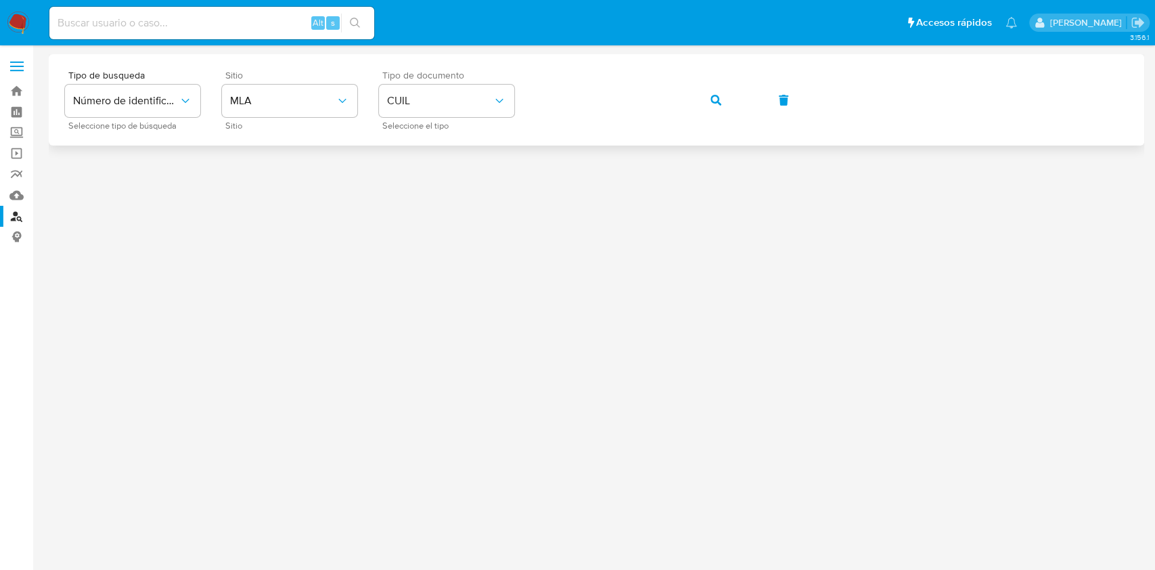
click at [716, 100] on icon "button" at bounding box center [715, 100] width 11 height 11
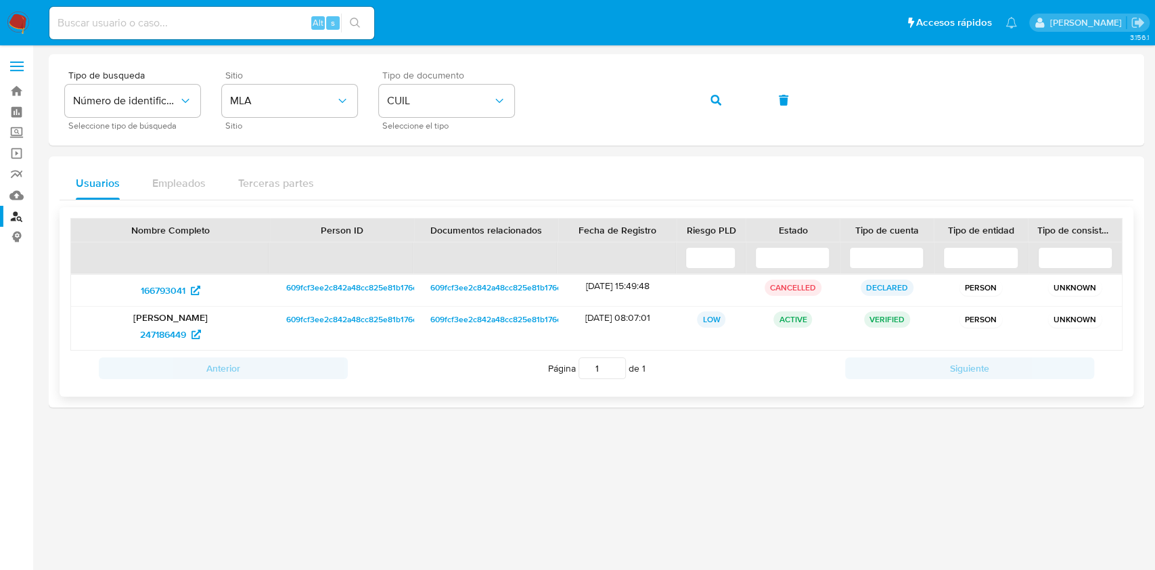
click at [337, 317] on span "609fcf3ee2c842a48cc825e81b176e71" at bounding box center [355, 319] width 139 height 16
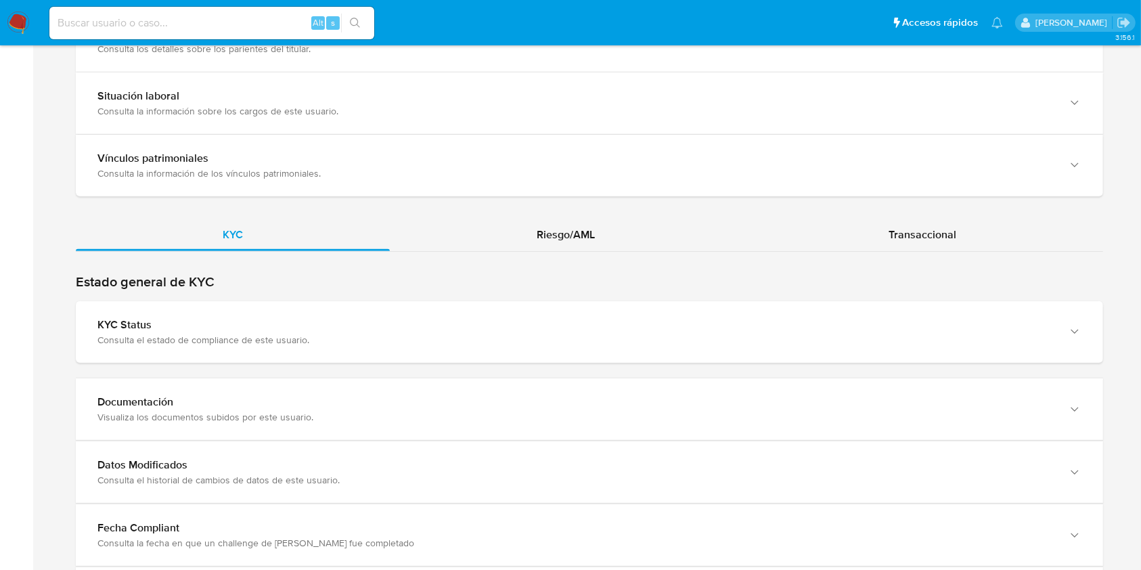
scroll to position [1184, 0]
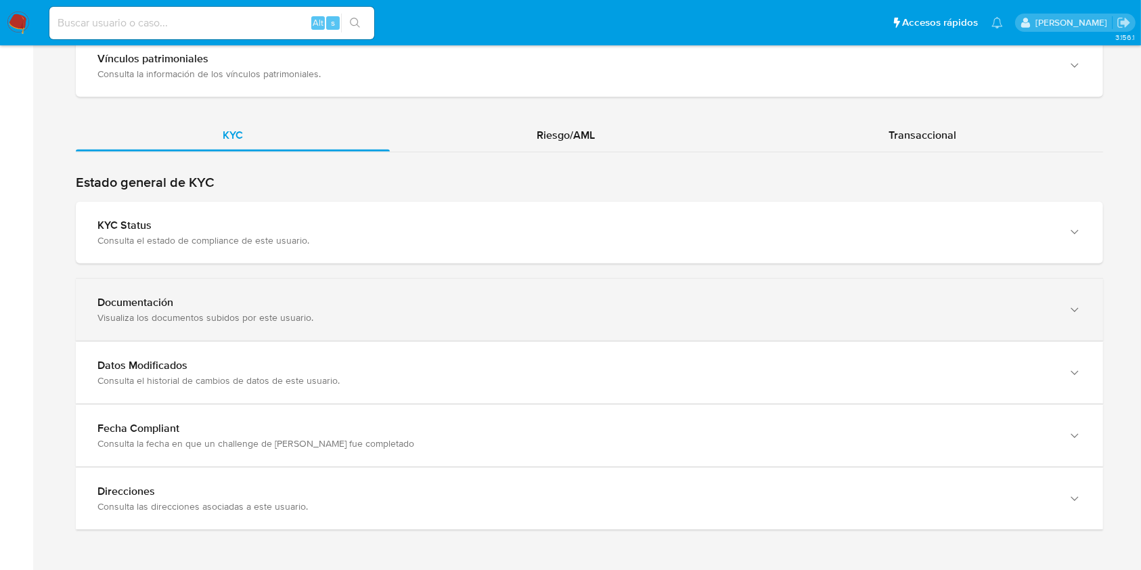
click at [1014, 311] on div "Visualiza los documentos subidos por este usuario." at bounding box center [575, 317] width 957 height 12
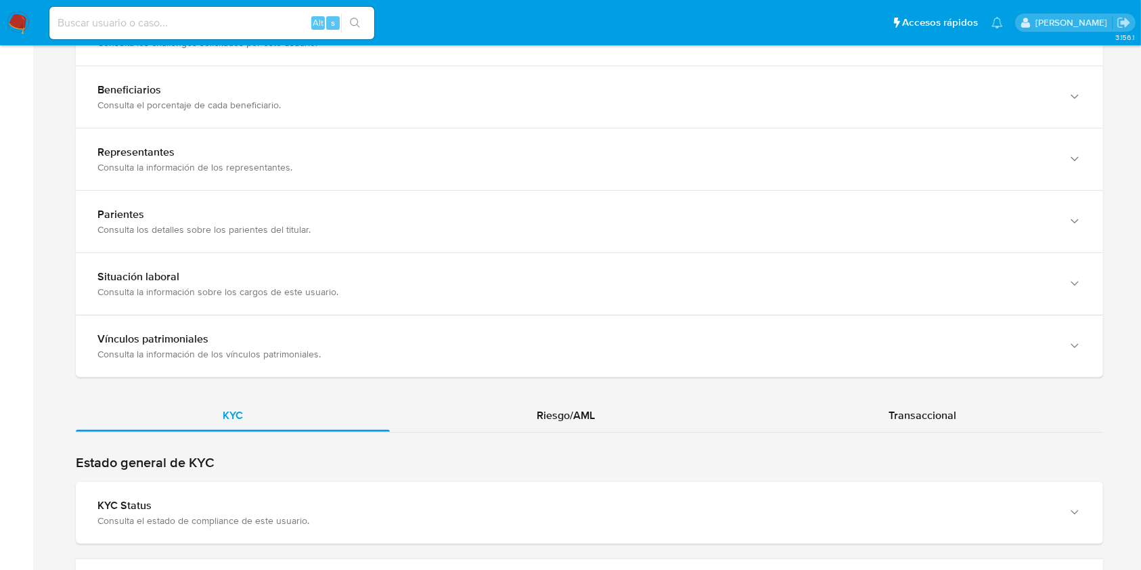
scroll to position [1032, 0]
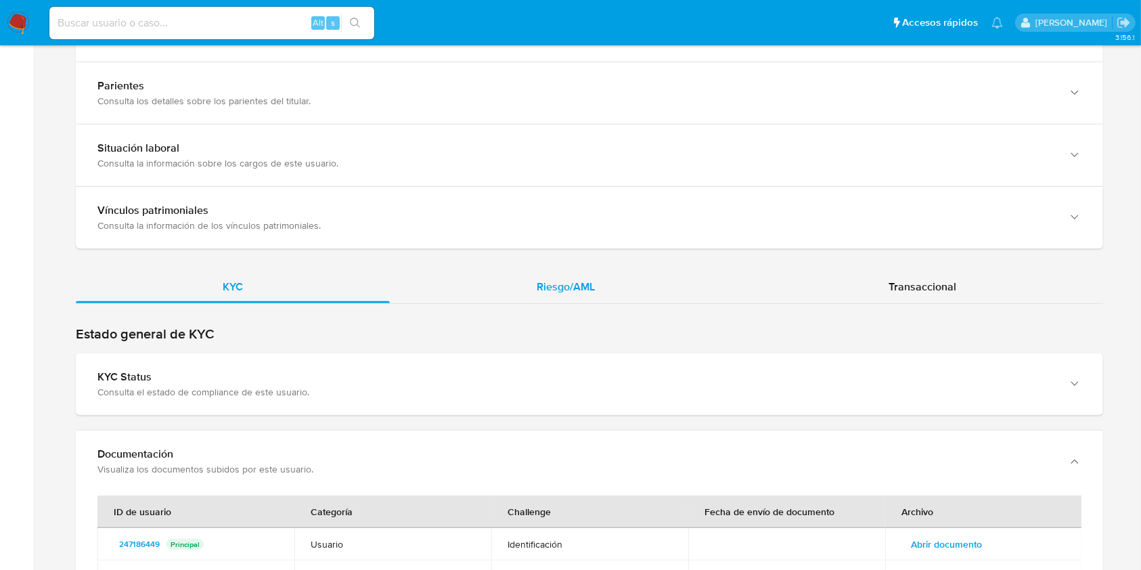
click at [587, 292] on span "Riesgo/AML" at bounding box center [566, 287] width 58 height 16
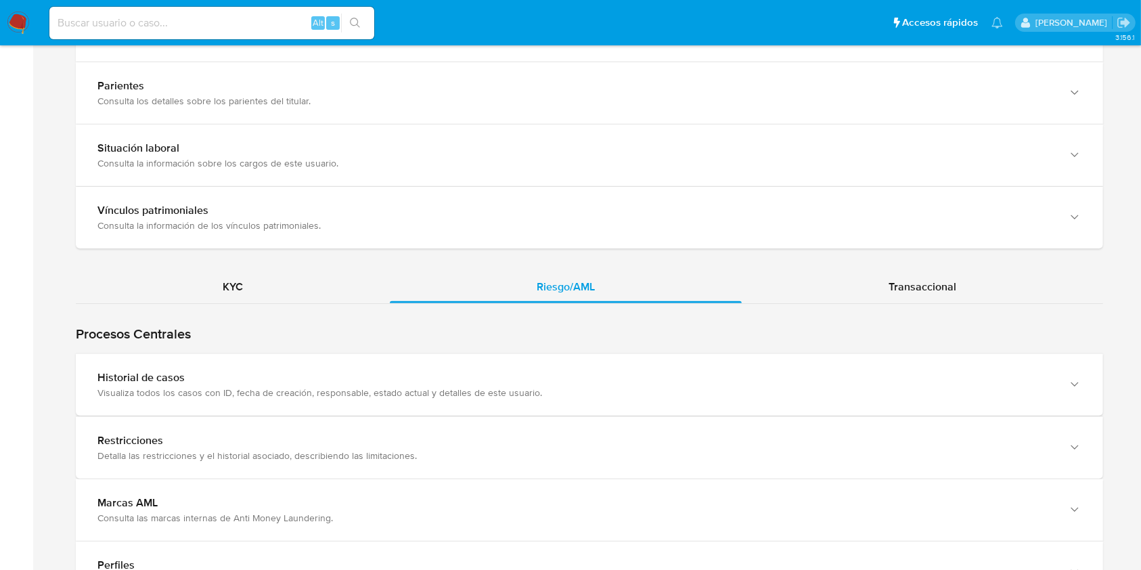
scroll to position [1112, 0]
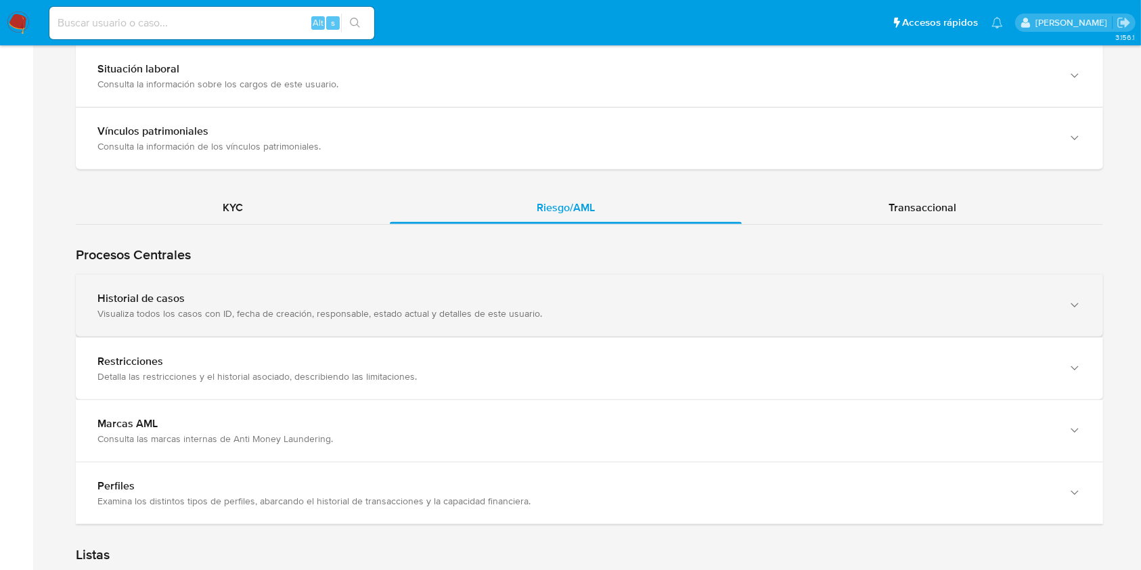
click at [969, 300] on div "Historial de casos" at bounding box center [575, 299] width 957 height 14
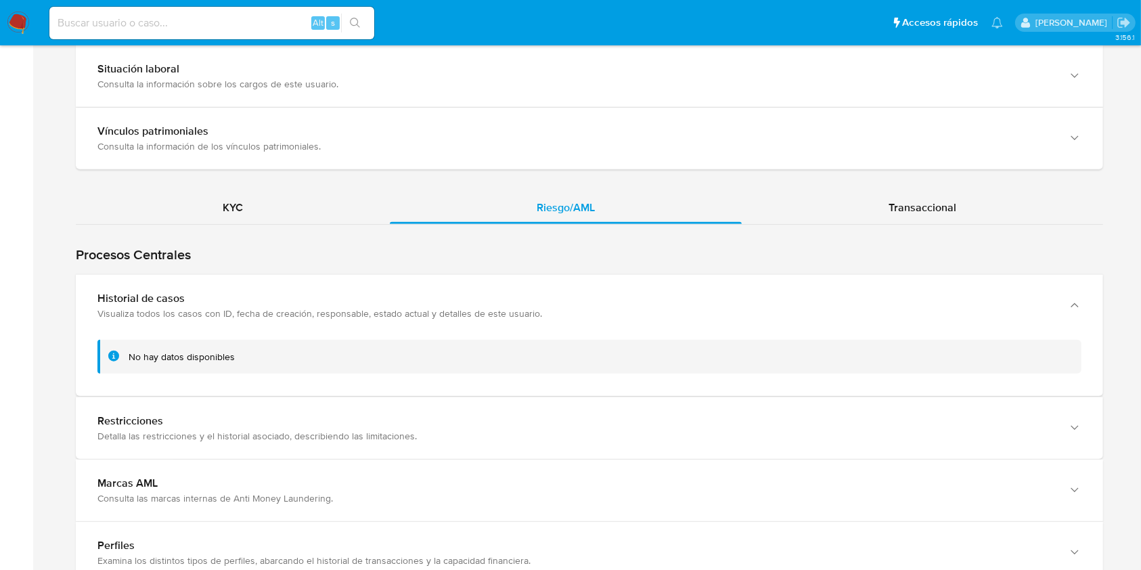
scroll to position [1267, 0]
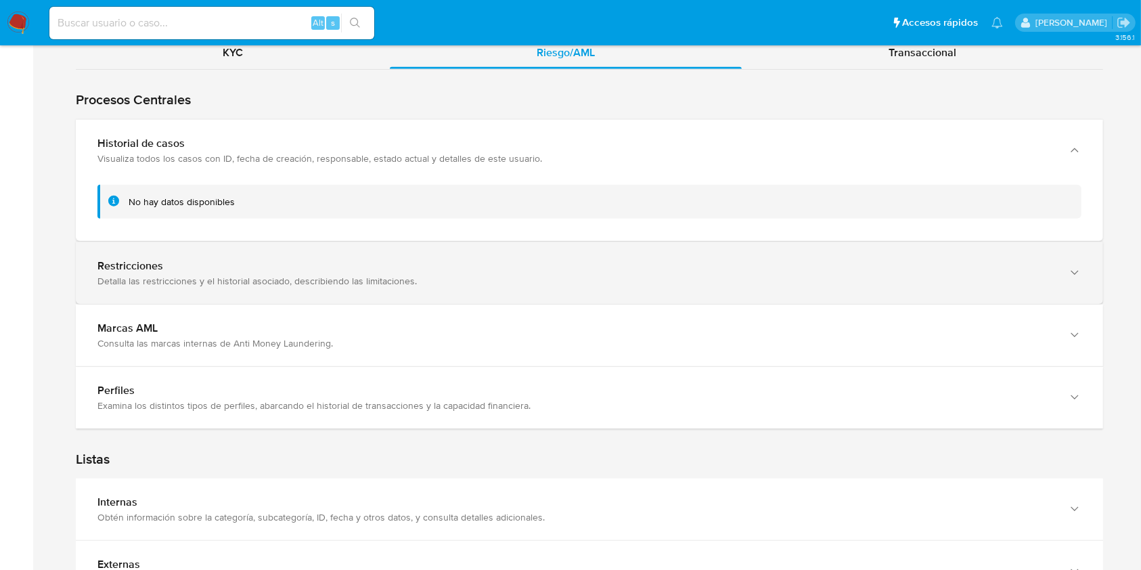
click at [848, 275] on div "Detalla las restricciones y el historial asociado, describiendo las limitacione…" at bounding box center [575, 281] width 957 height 12
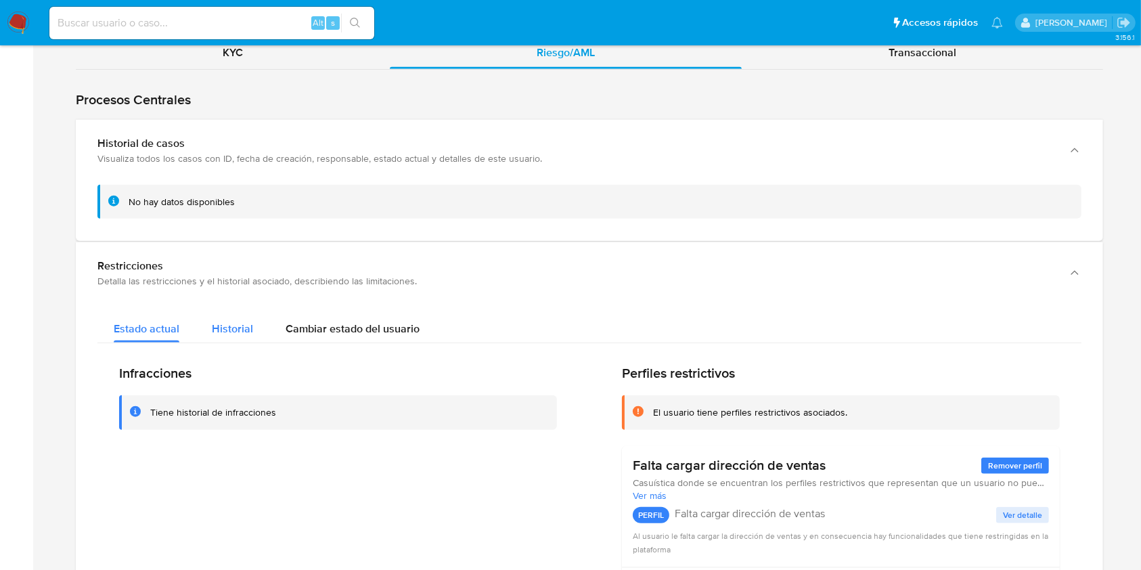
click at [248, 307] on div "Historial" at bounding box center [232, 325] width 41 height 36
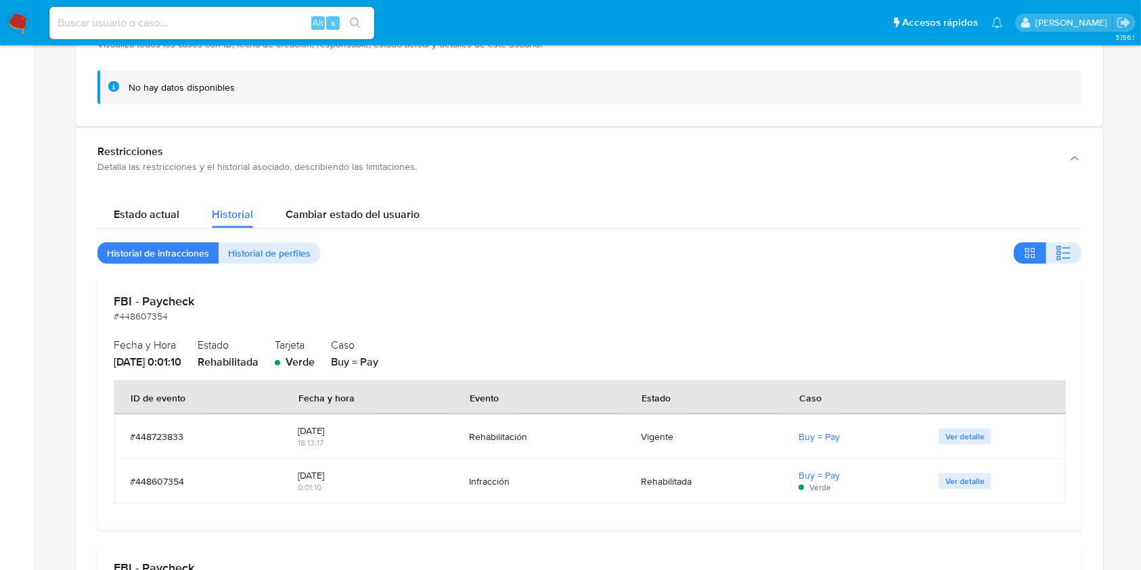
scroll to position [1352, 0]
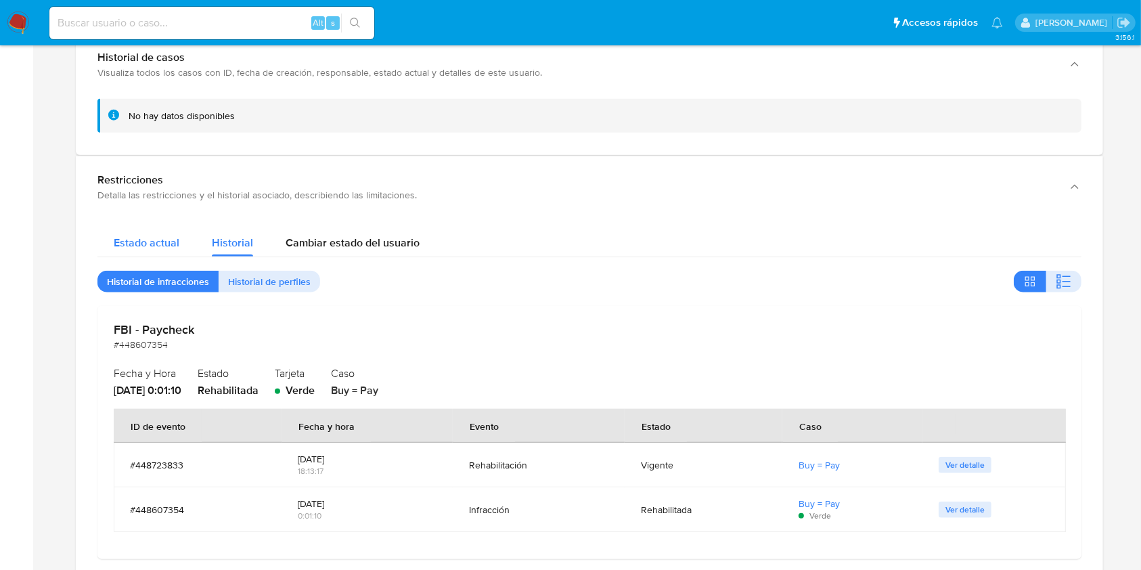
click at [141, 235] on span "Estado actual" at bounding box center [147, 243] width 66 height 16
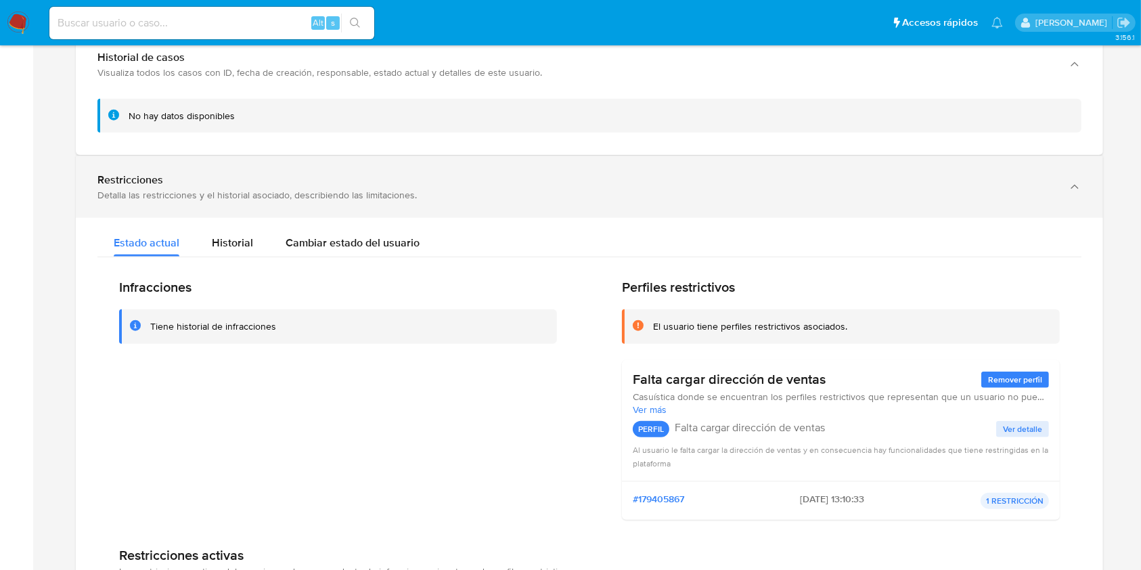
click at [1049, 189] on div "Detalla las restricciones y el historial asociado, describiendo las limitacione…" at bounding box center [575, 195] width 957 height 12
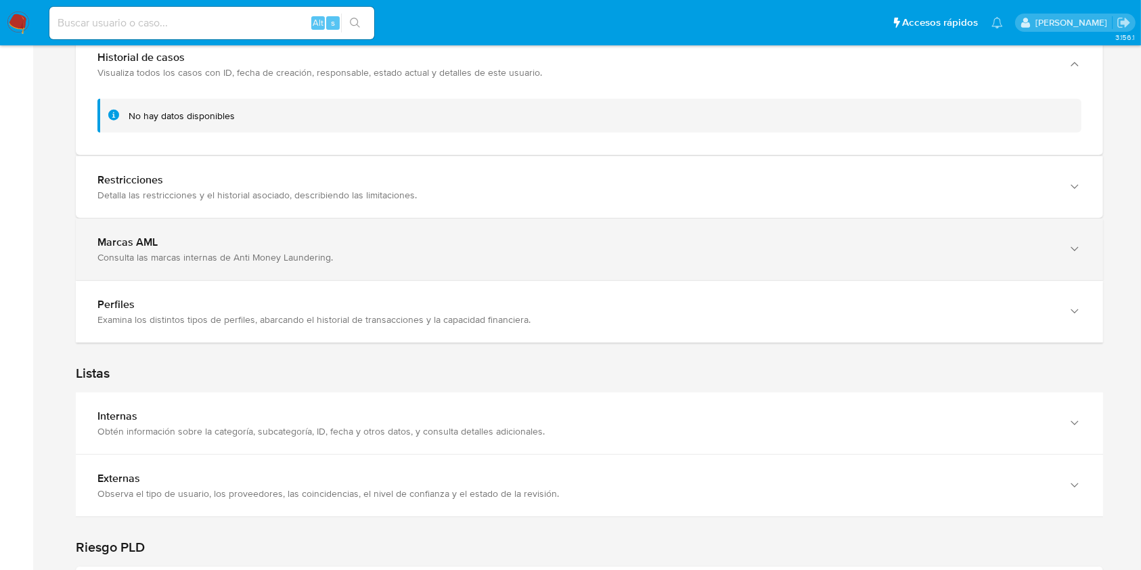
click at [992, 237] on div "Marcas AML" at bounding box center [575, 242] width 957 height 14
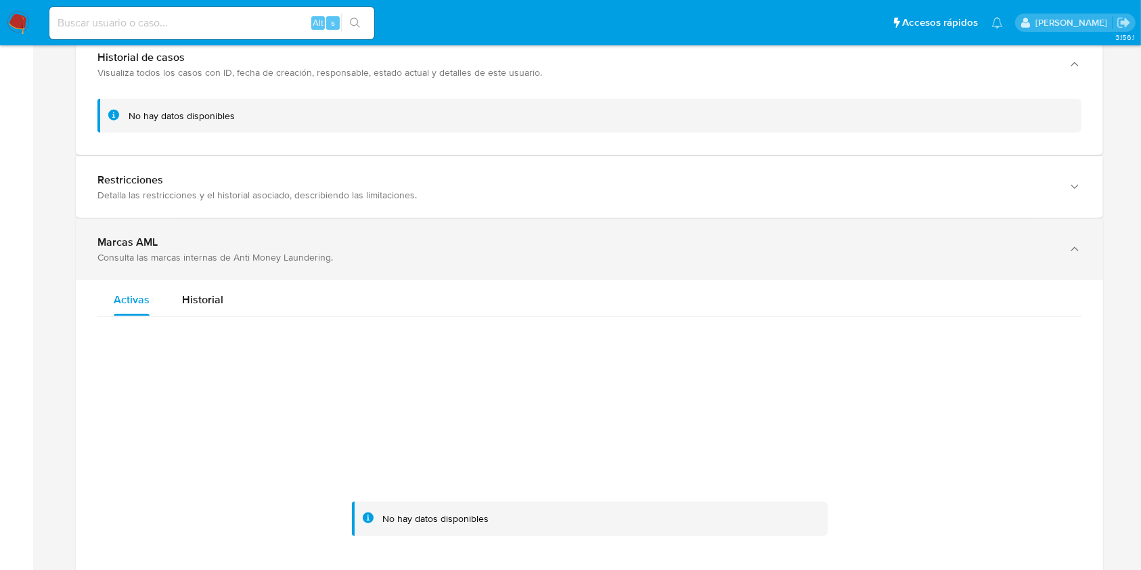
click at [992, 237] on div "Marcas AML" at bounding box center [575, 242] width 957 height 14
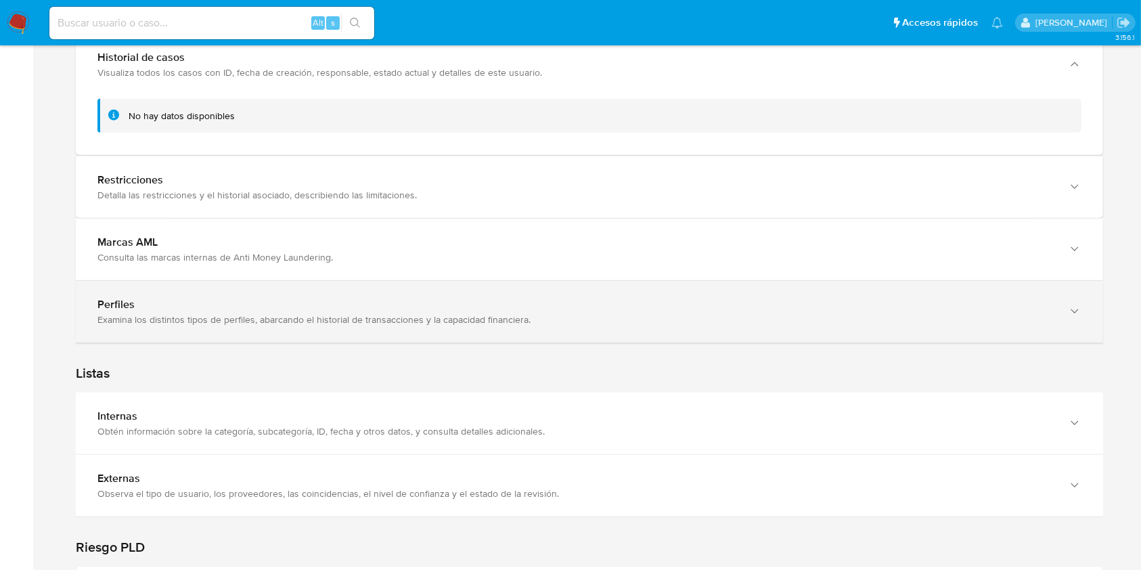
click at [1066, 306] on div "button" at bounding box center [1073, 312] width 16 height 28
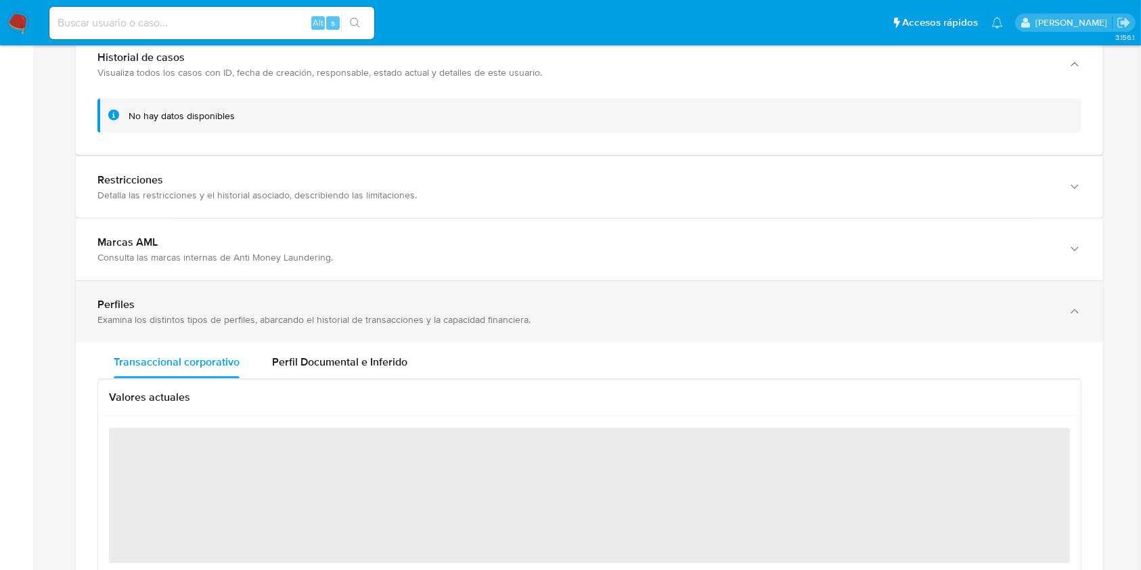
click at [1066, 306] on div "button" at bounding box center [1073, 312] width 16 height 28
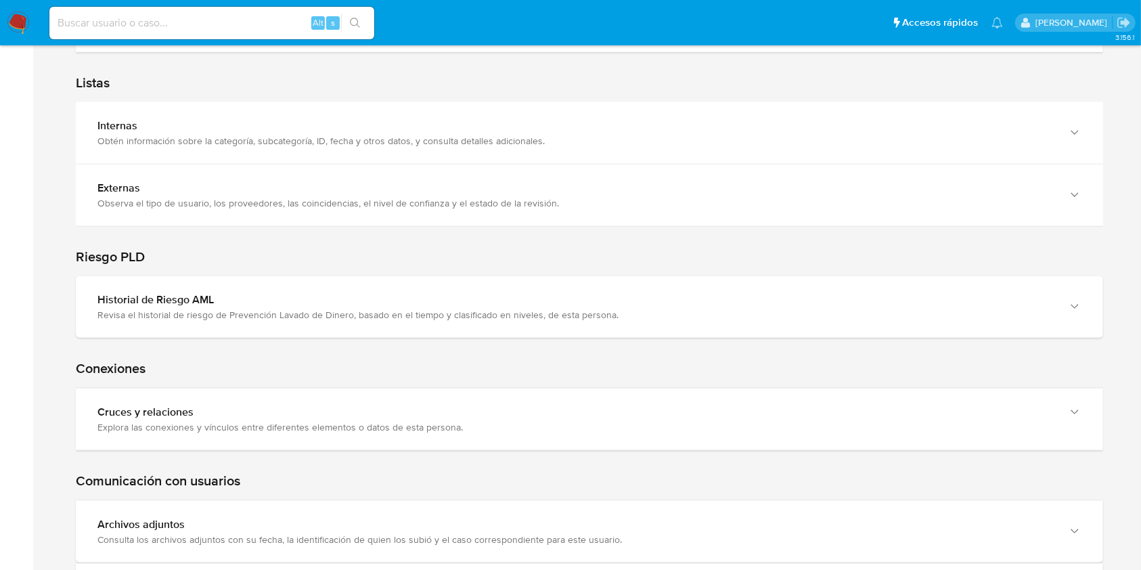
scroll to position [1789, 0]
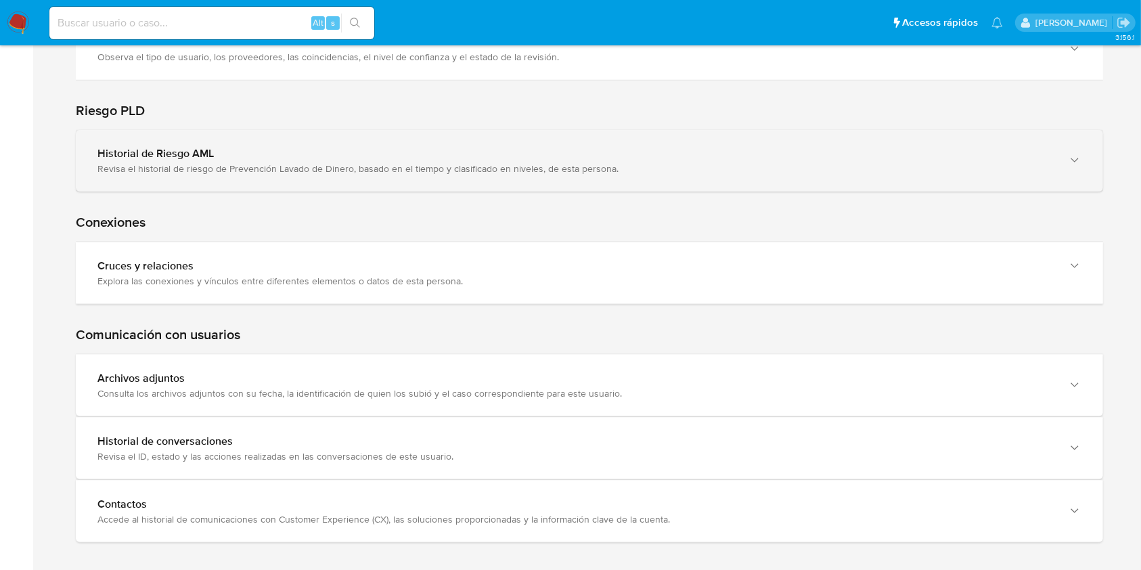
click at [965, 149] on div "Historial de Riesgo AML" at bounding box center [575, 154] width 957 height 14
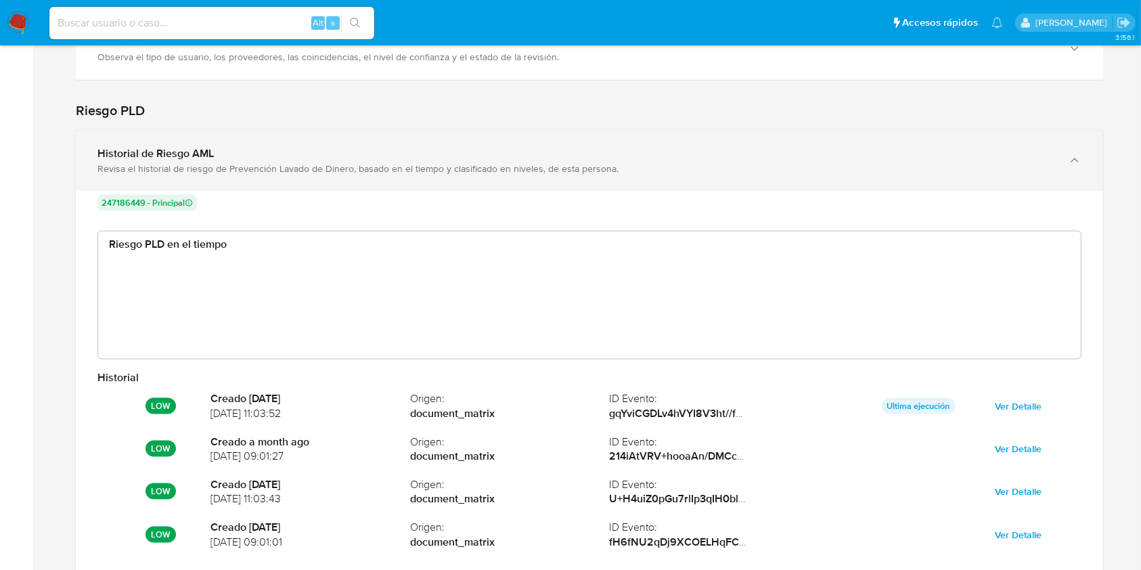
scroll to position [101, 961]
click at [965, 149] on div "Historial de Riesgo AML" at bounding box center [575, 154] width 957 height 14
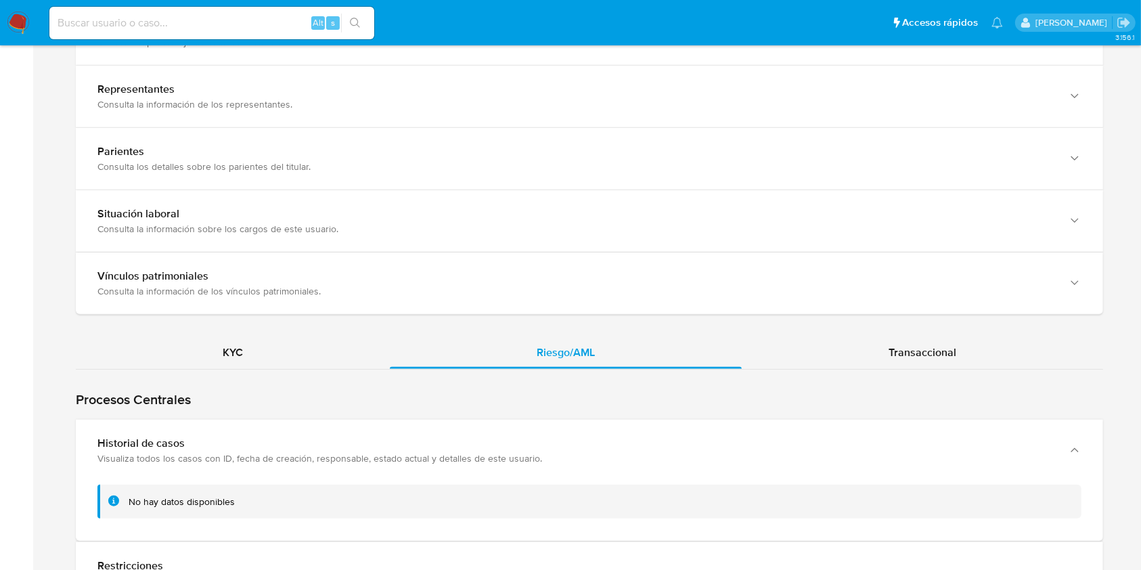
scroll to position [946, 0]
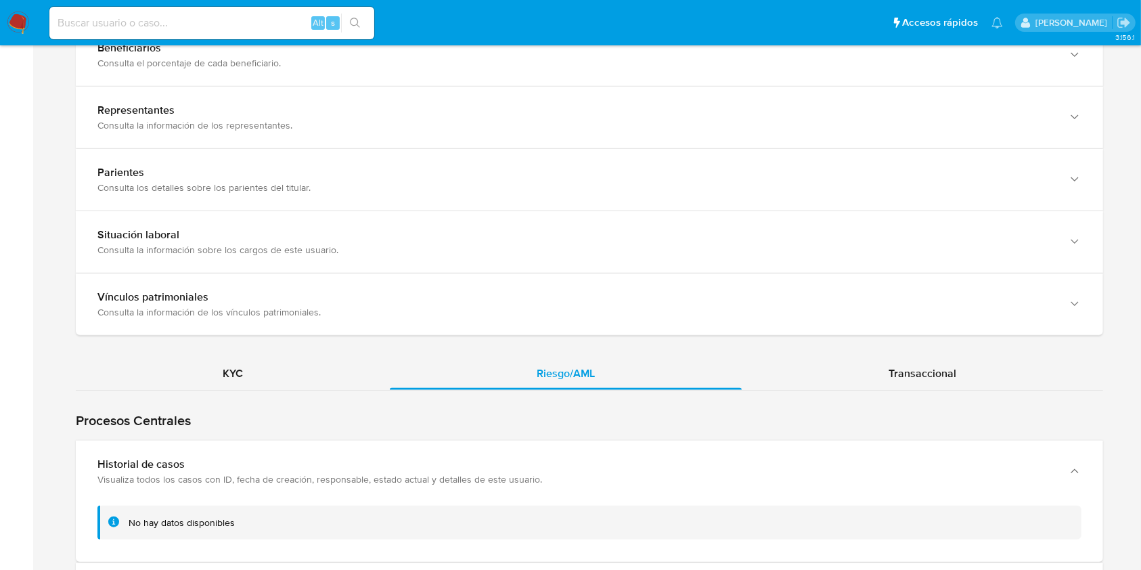
click at [925, 355] on div "KYC Riesgo/AML Transaccional Procesos Centrales Restricciones Detalla las restr…" at bounding box center [589, 299] width 1027 height 2174
click at [926, 362] on div "Transaccional" at bounding box center [922, 373] width 361 height 32
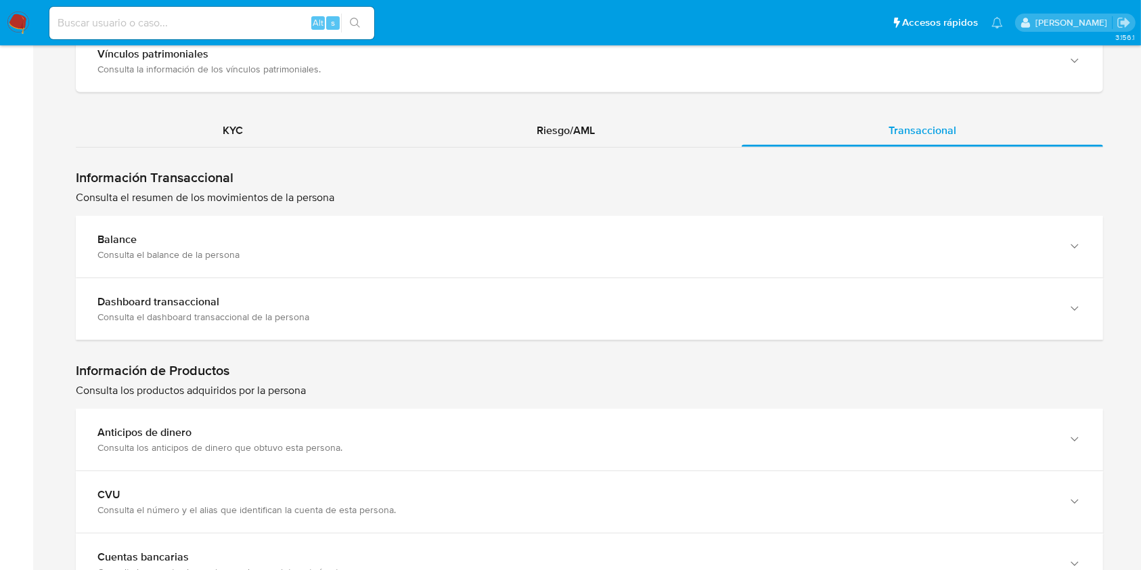
scroll to position [1200, 0]
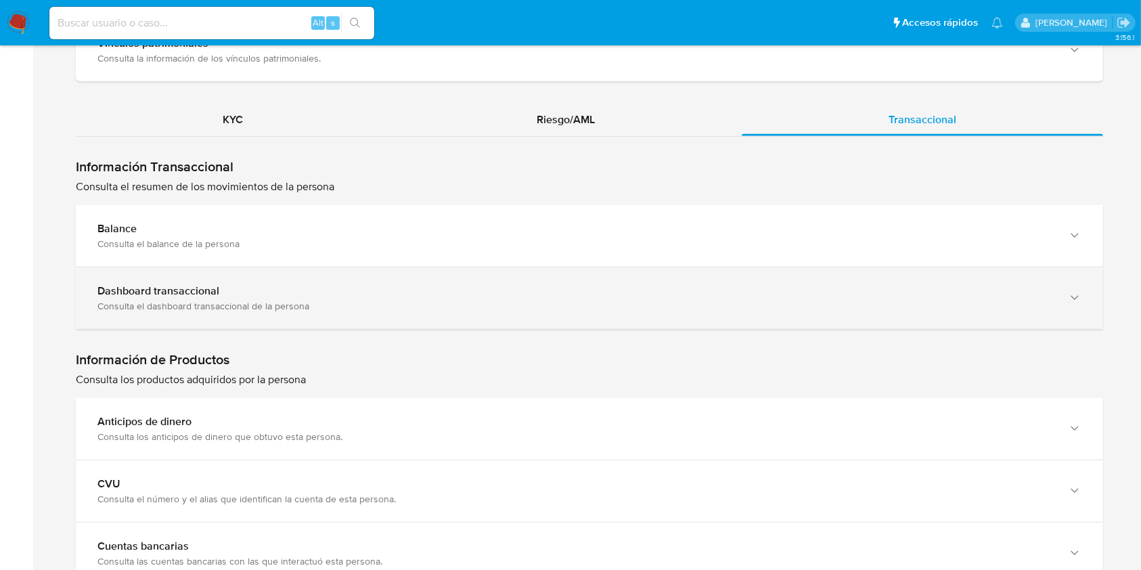
click at [1072, 284] on div "button" at bounding box center [1073, 298] width 16 height 28
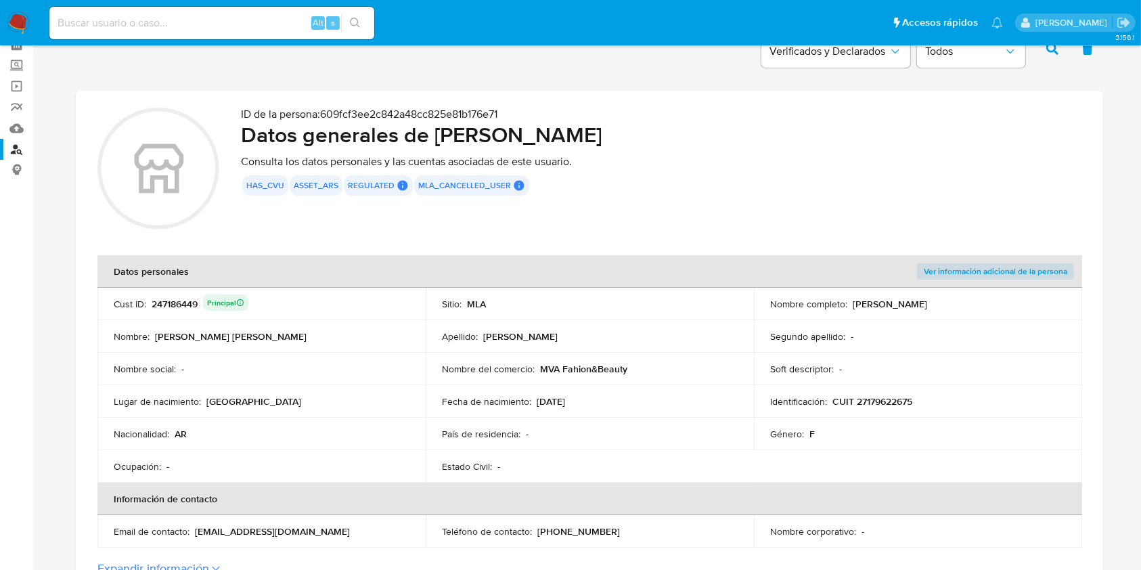
scroll to position [70, 0]
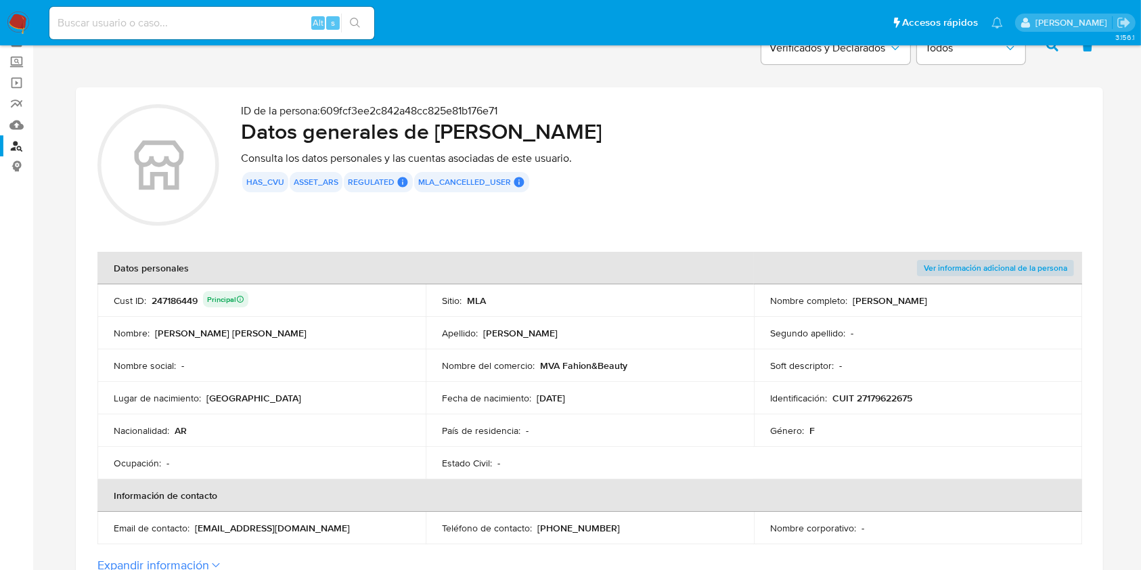
click at [162, 307] on div "247186449 Principal" at bounding box center [200, 300] width 97 height 19
click at [171, 295] on div "247186449 Principal" at bounding box center [200, 300] width 97 height 19
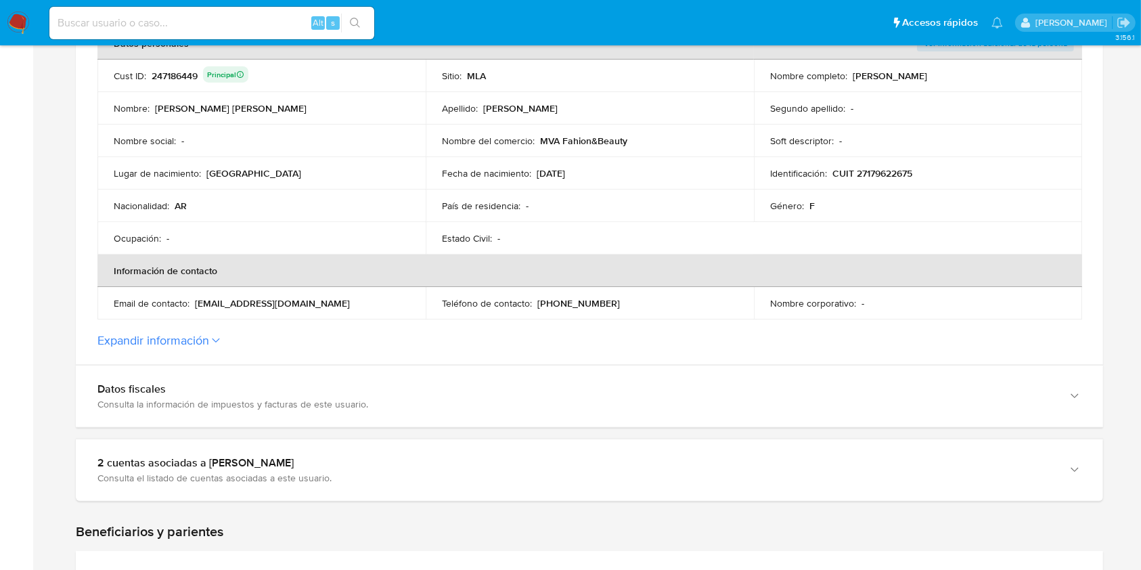
scroll to position [346, 0]
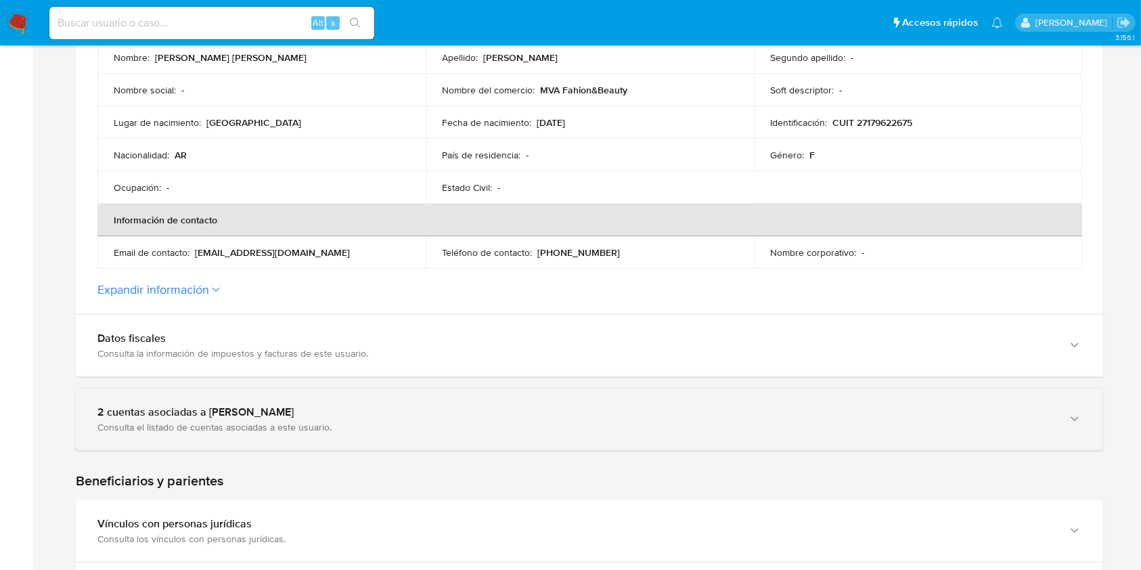
click at [908, 422] on div "Consulta el listado de cuentas asociadas a este usuario." at bounding box center [575, 427] width 957 height 12
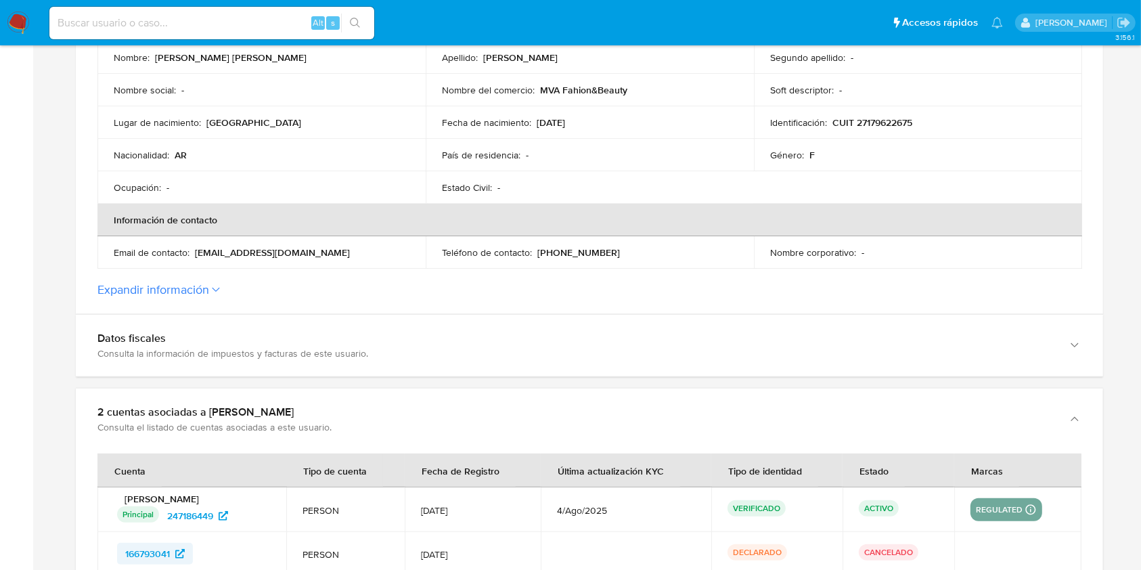
click at [145, 549] on span "166793041" at bounding box center [147, 554] width 45 height 22
click at [173, 518] on span "247186449" at bounding box center [190, 516] width 46 height 22
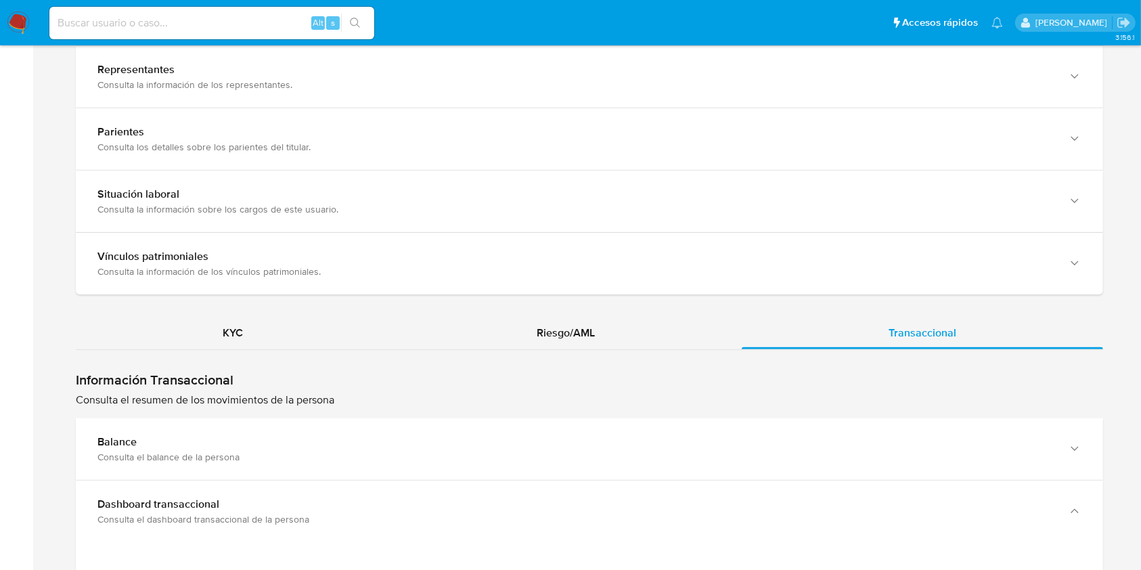
scroll to position [1165, 0]
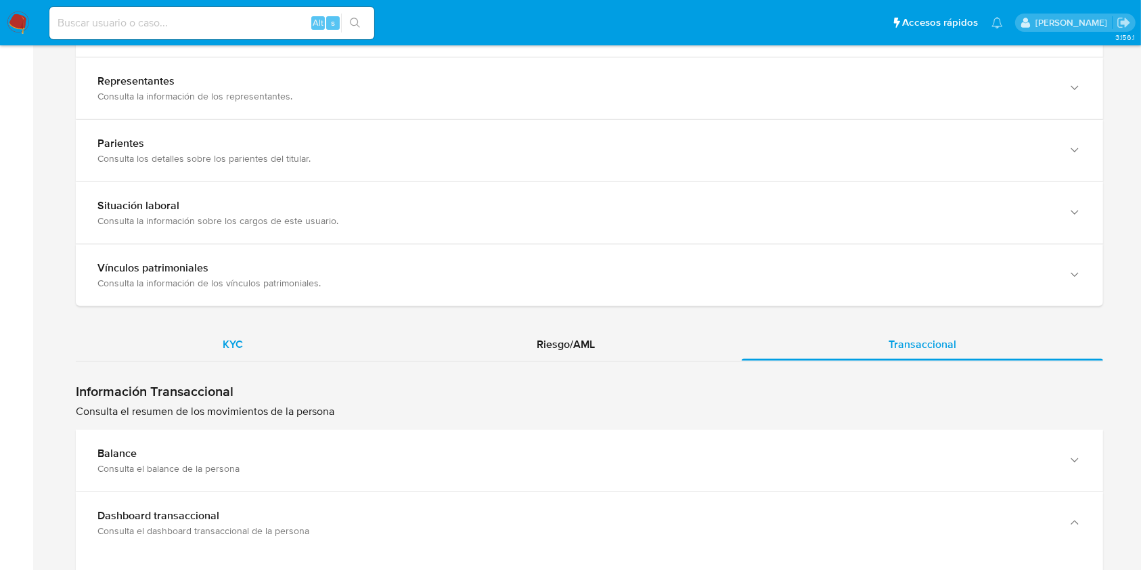
click at [327, 336] on div "KYC" at bounding box center [233, 344] width 314 height 32
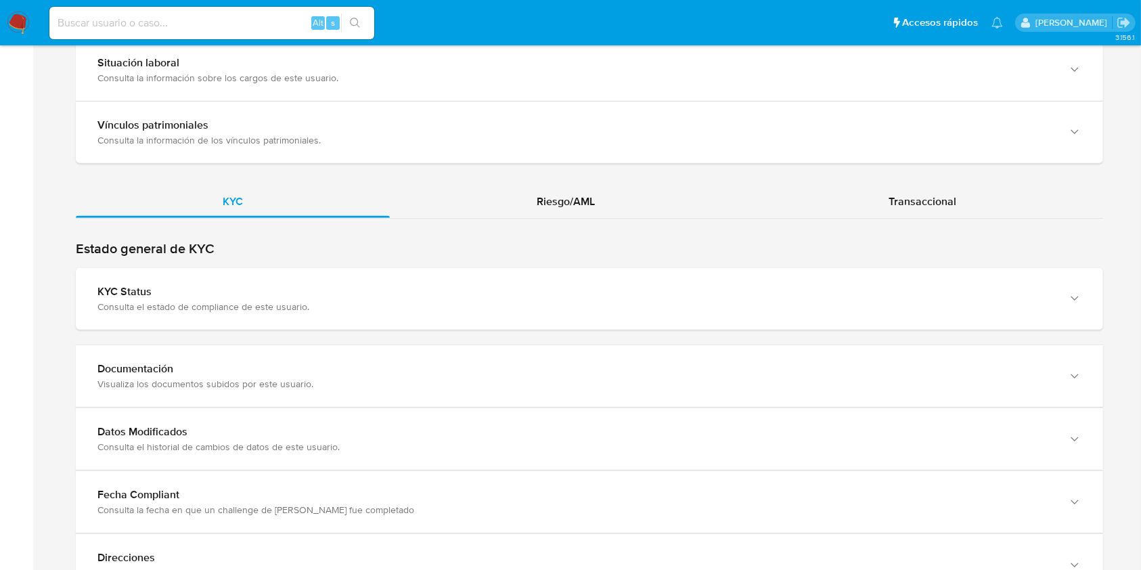
scroll to position [1374, 0]
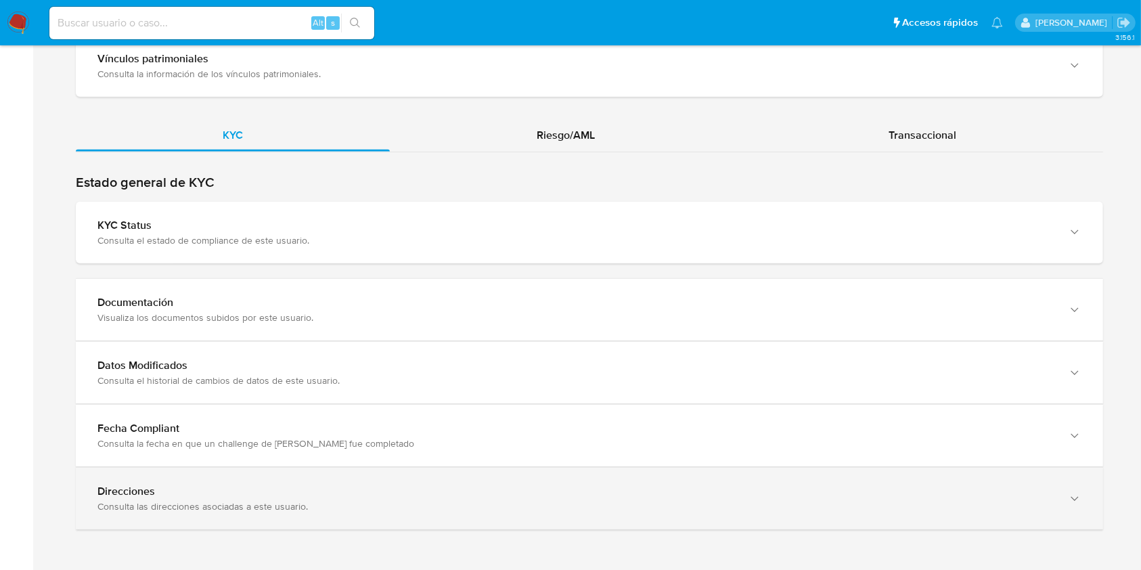
click at [876, 501] on div "Consulta las direcciones asociadas a este usuario." at bounding box center [575, 506] width 957 height 12
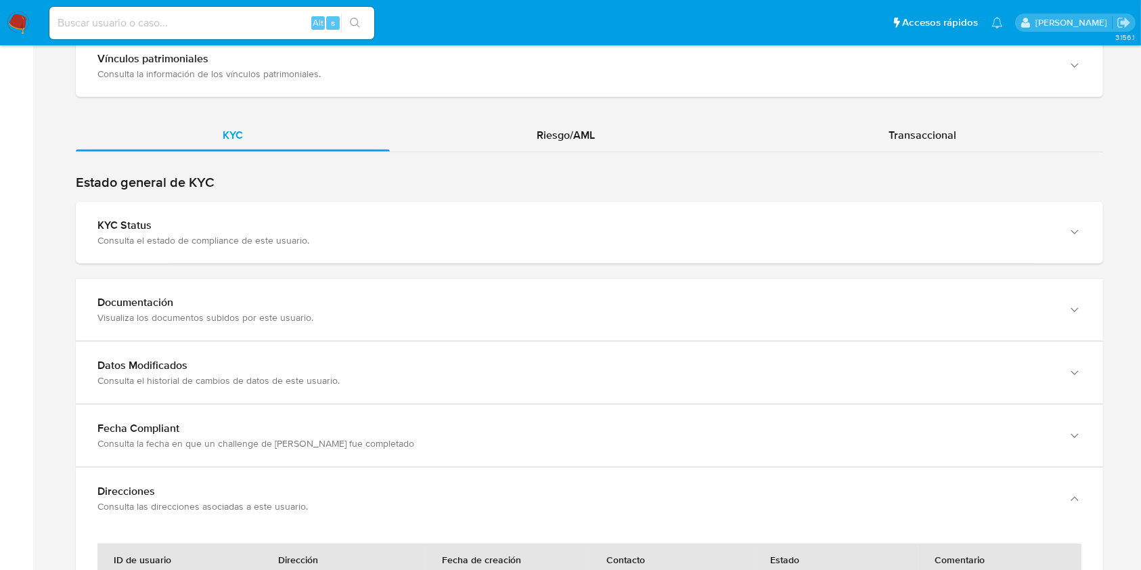
scroll to position [1581, 0]
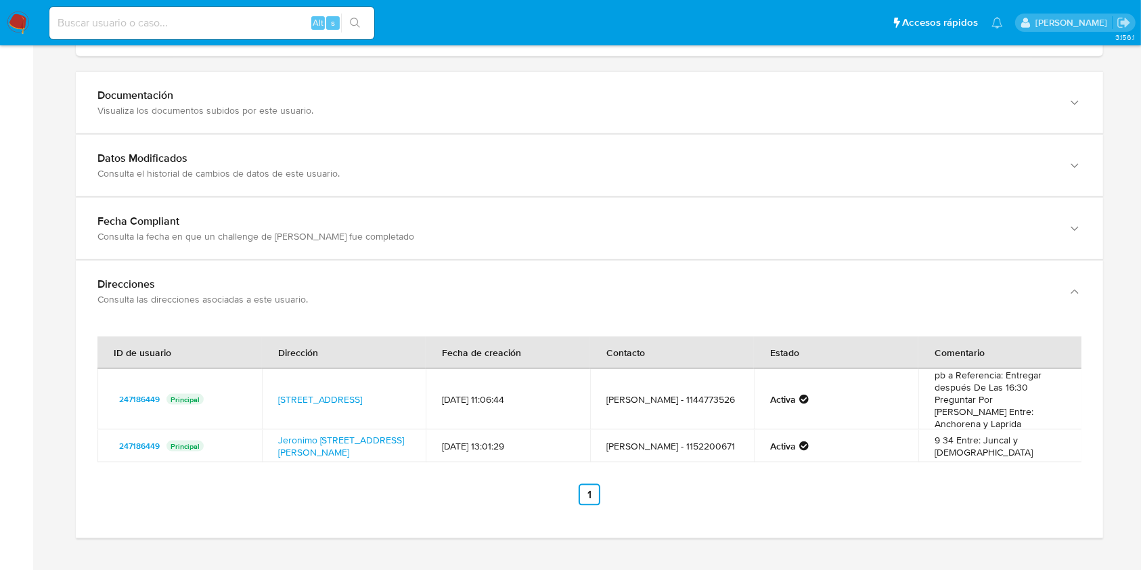
drag, startPoint x: 1138, startPoint y: 449, endPoint x: 1140, endPoint y: 428, distance: 20.4
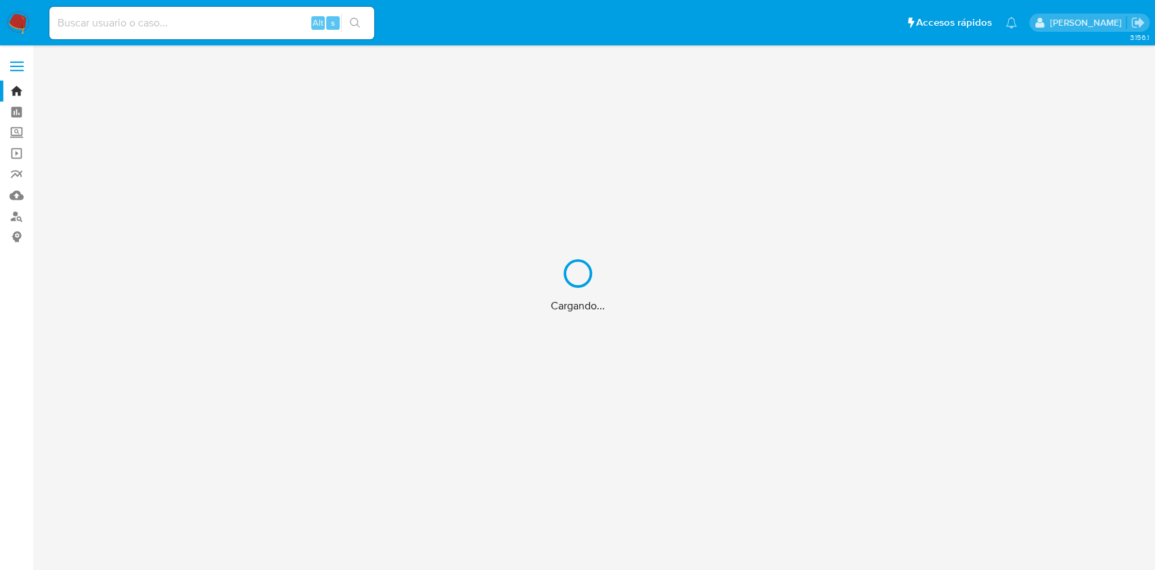
click at [218, 26] on div "Cargando..." at bounding box center [577, 285] width 1155 height 570
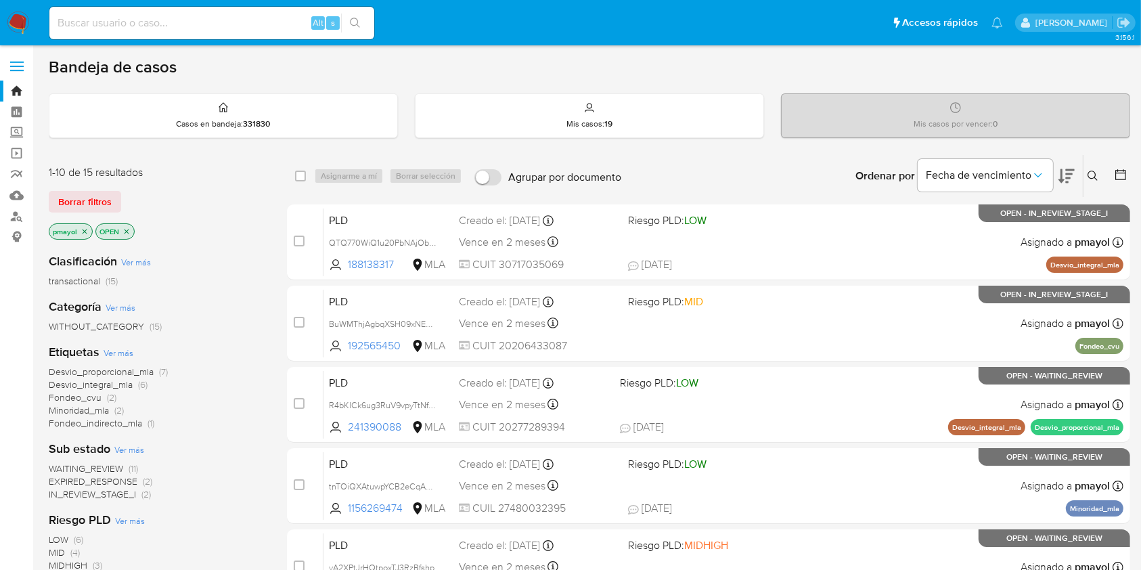
click at [218, 26] on input at bounding box center [211, 23] width 325 height 18
paste input "247186449"
type input "247186449"
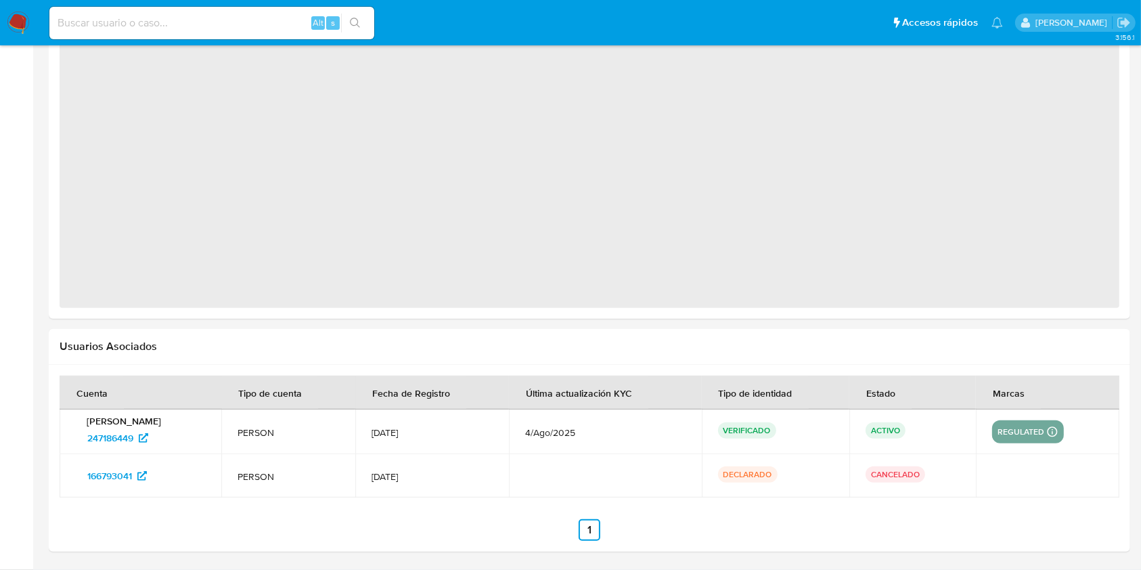
select select "10"
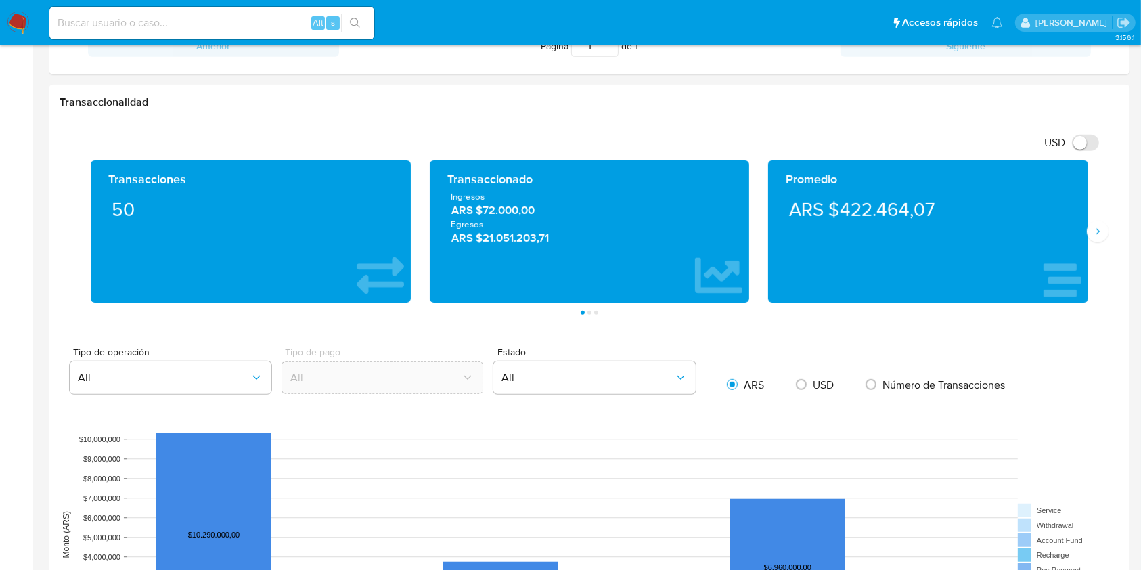
scroll to position [658, 0]
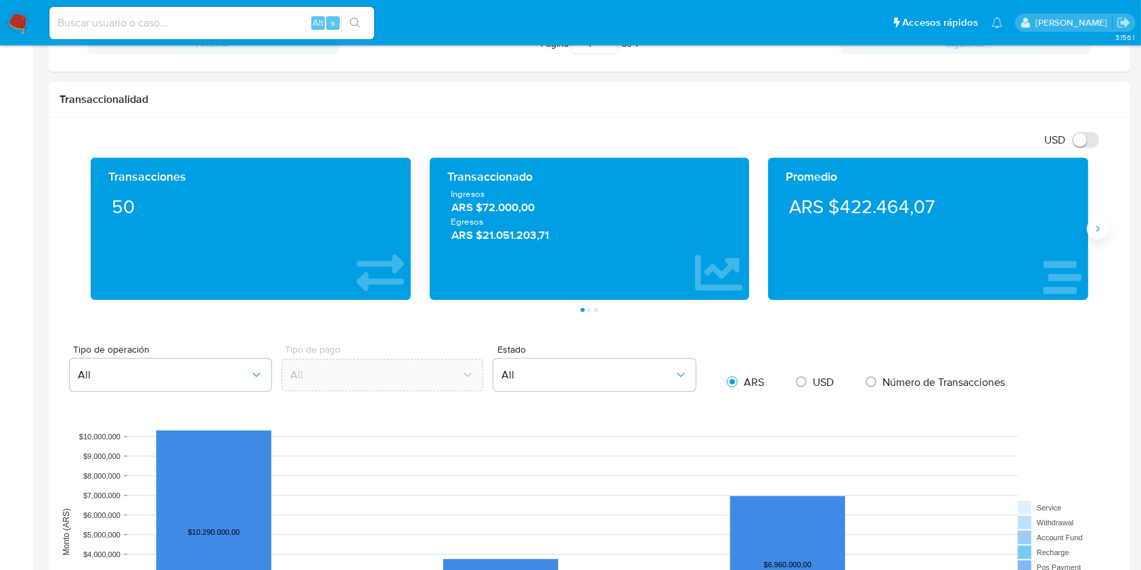
click at [1099, 226] on icon "Siguiente" at bounding box center [1097, 228] width 11 height 11
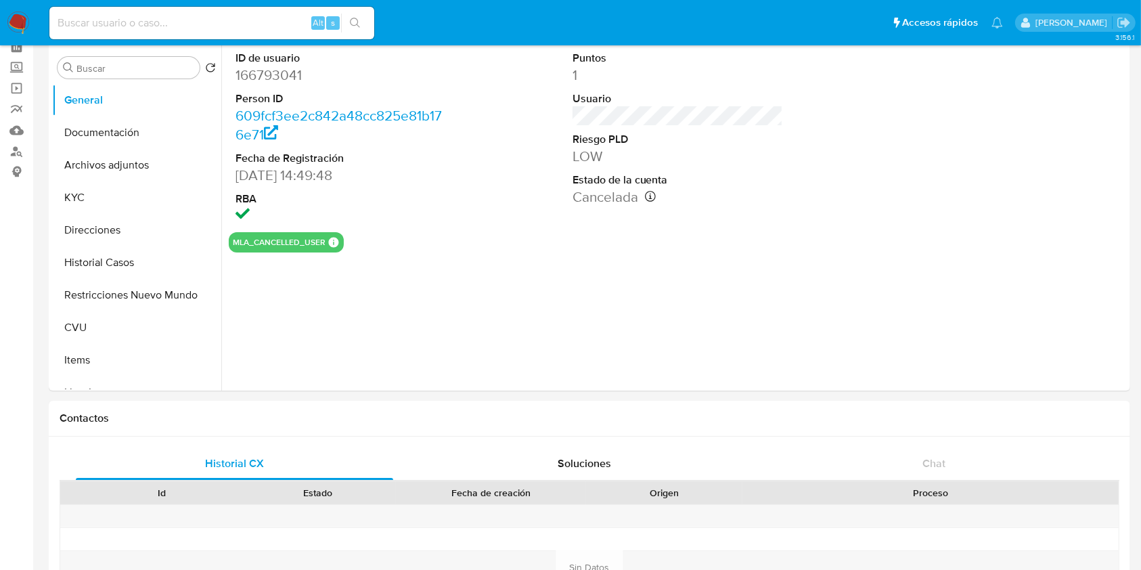
select select "10"
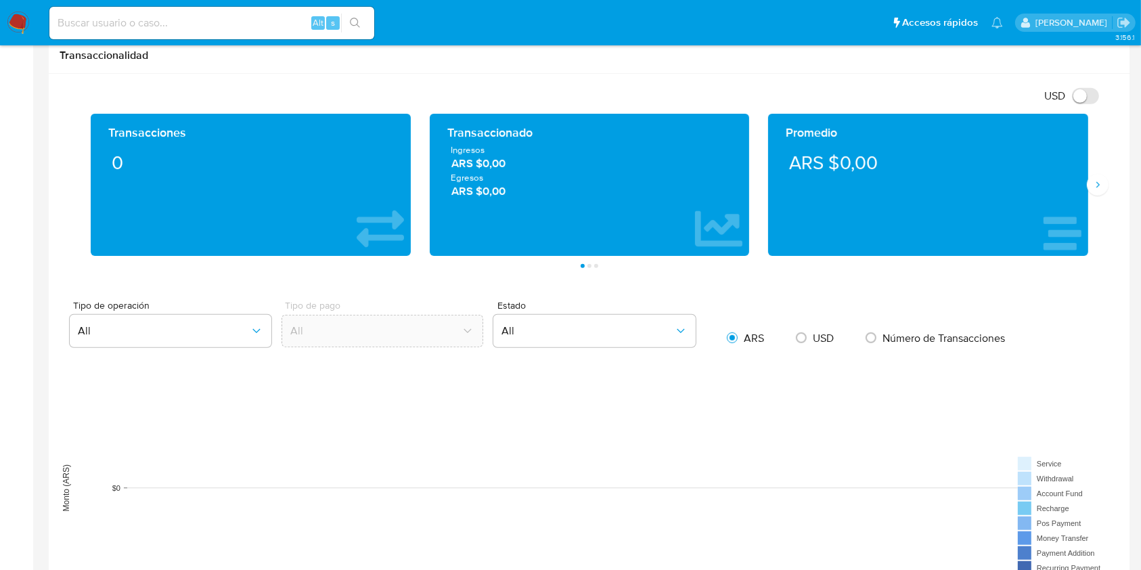
scroll to position [698, 0]
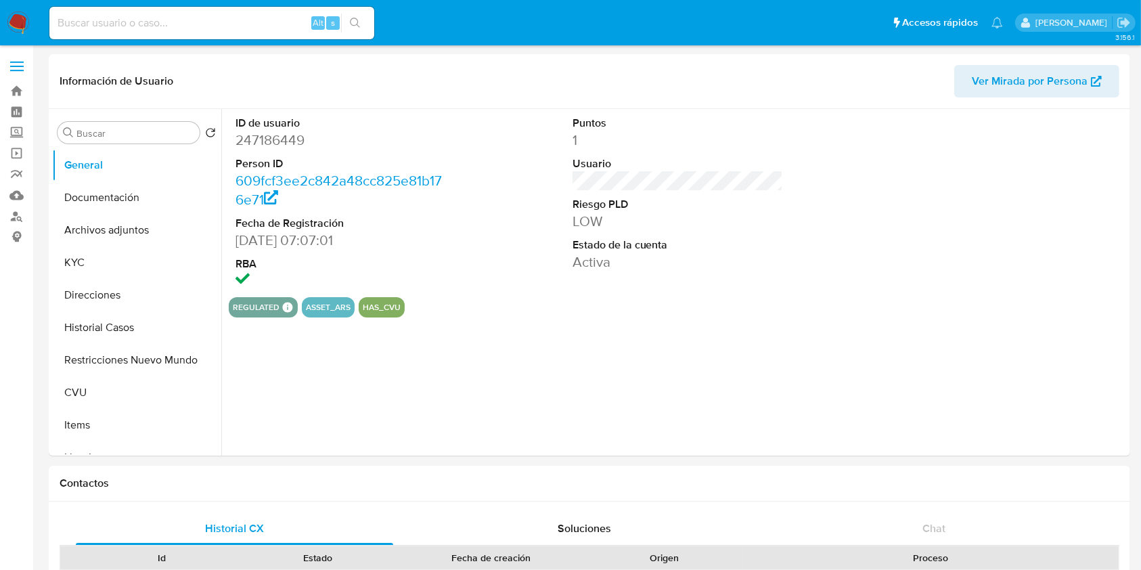
select select "10"
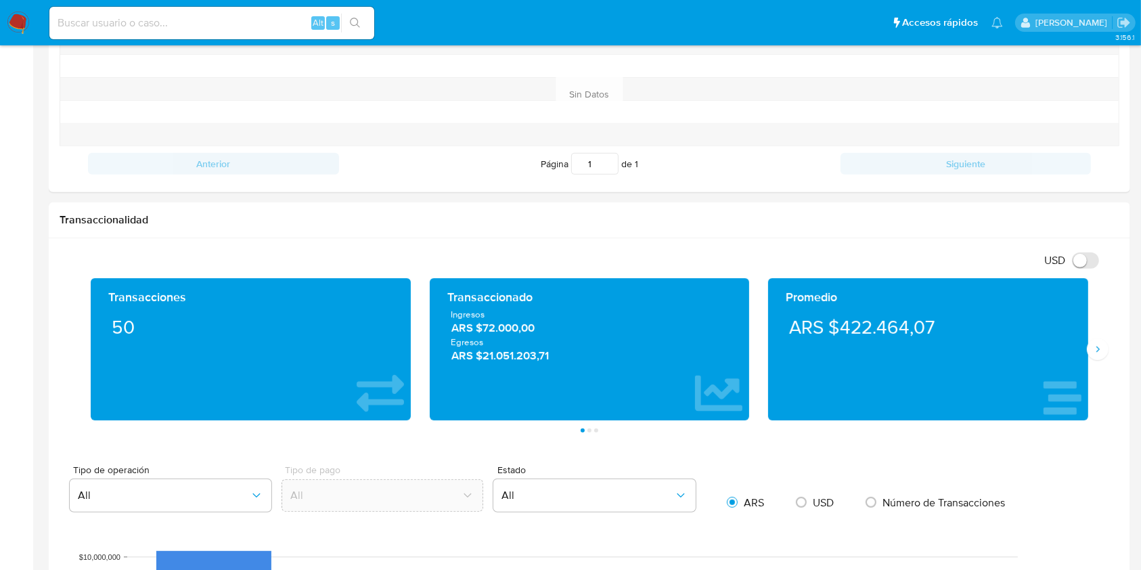
scroll to position [571, 0]
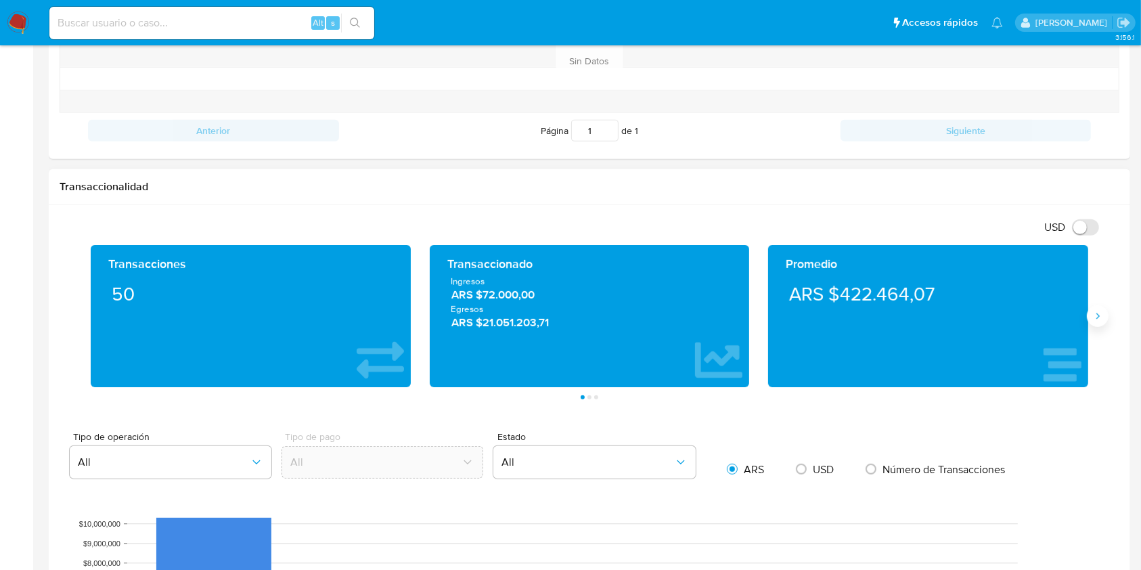
click at [1090, 309] on button "Siguiente" at bounding box center [1098, 316] width 22 height 22
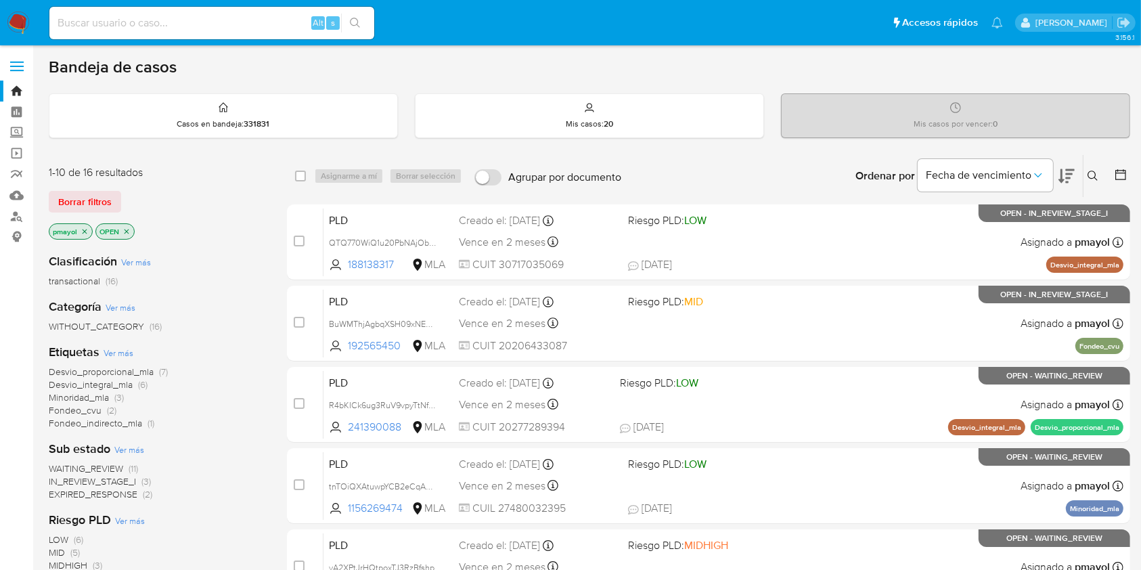
click at [1099, 177] on button at bounding box center [1094, 176] width 22 height 16
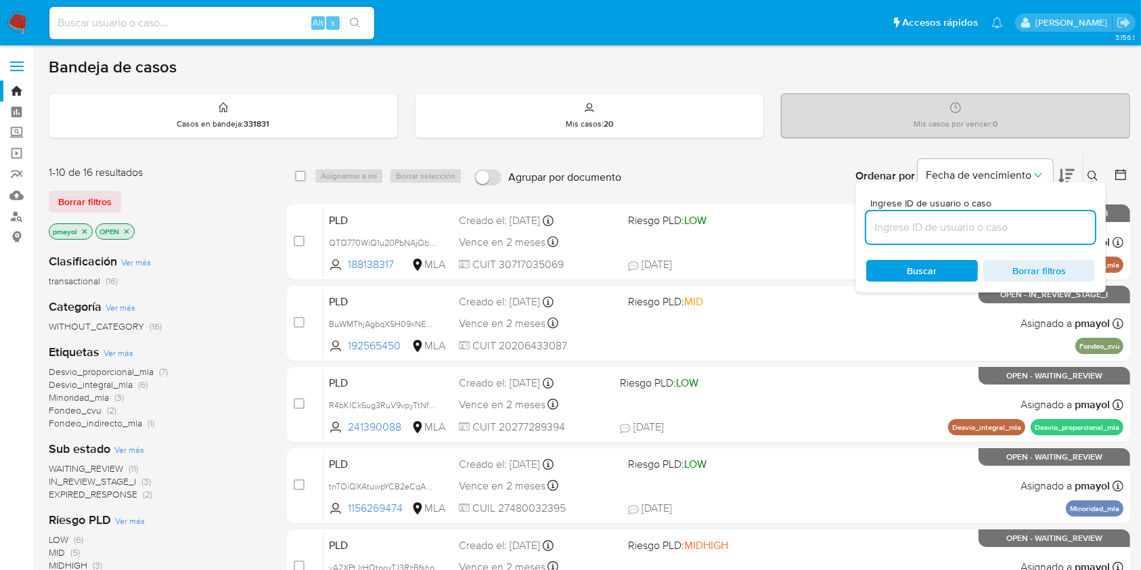
click at [1031, 224] on input at bounding box center [980, 228] width 229 height 18
type input "9URbrh41AGq2gcxDxPwaVJ5C"
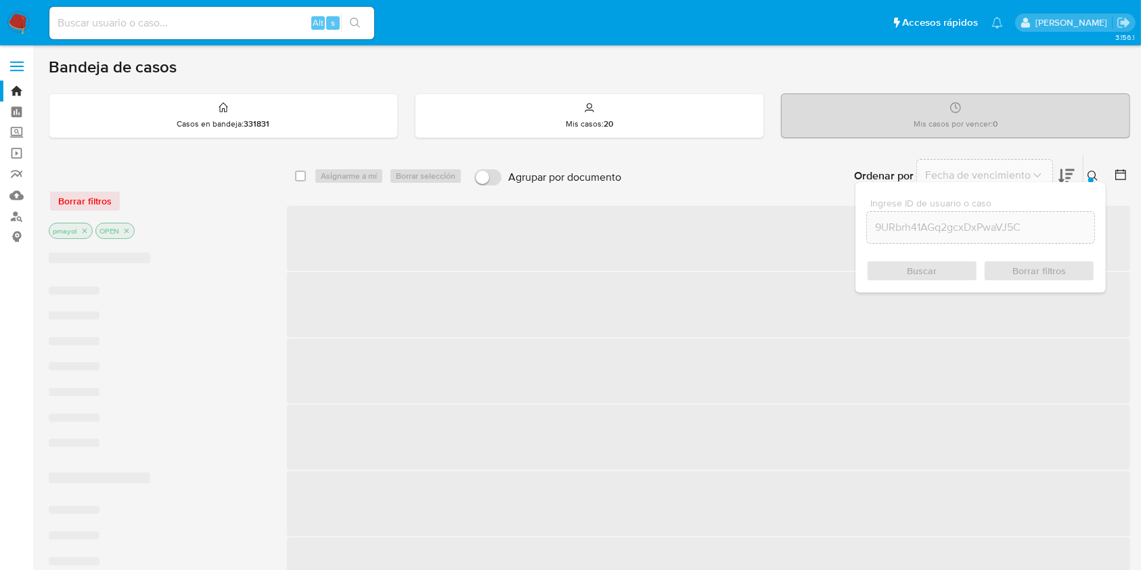
click at [921, 273] on div "Buscar Borrar filtros" at bounding box center [980, 271] width 229 height 22
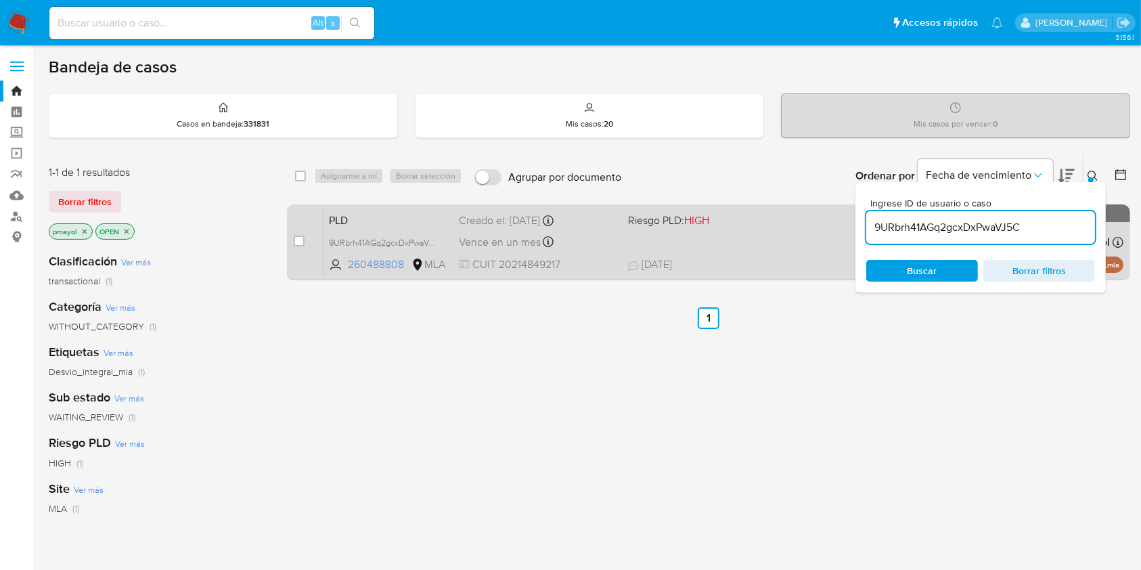
click at [627, 241] on div "PLD 9URbrh41AGq2gcxDxPwaVJ5C 260488808 MLA Riesgo PLD: HIGH Creado el: 12/07/20…" at bounding box center [723, 242] width 800 height 68
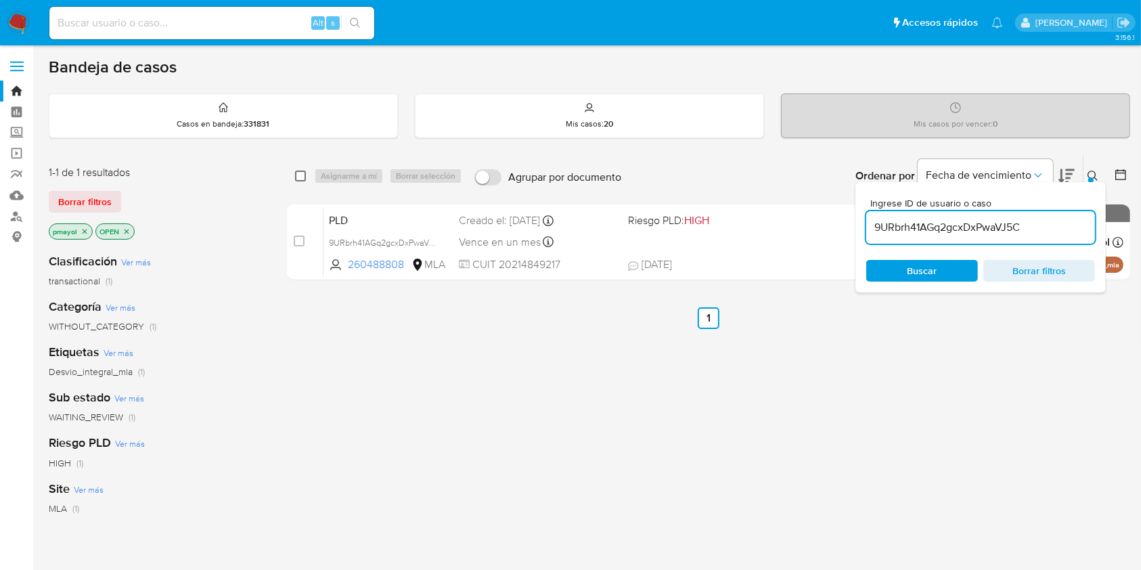
click at [300, 177] on input "checkbox" at bounding box center [300, 176] width 11 height 11
checkbox input "true"
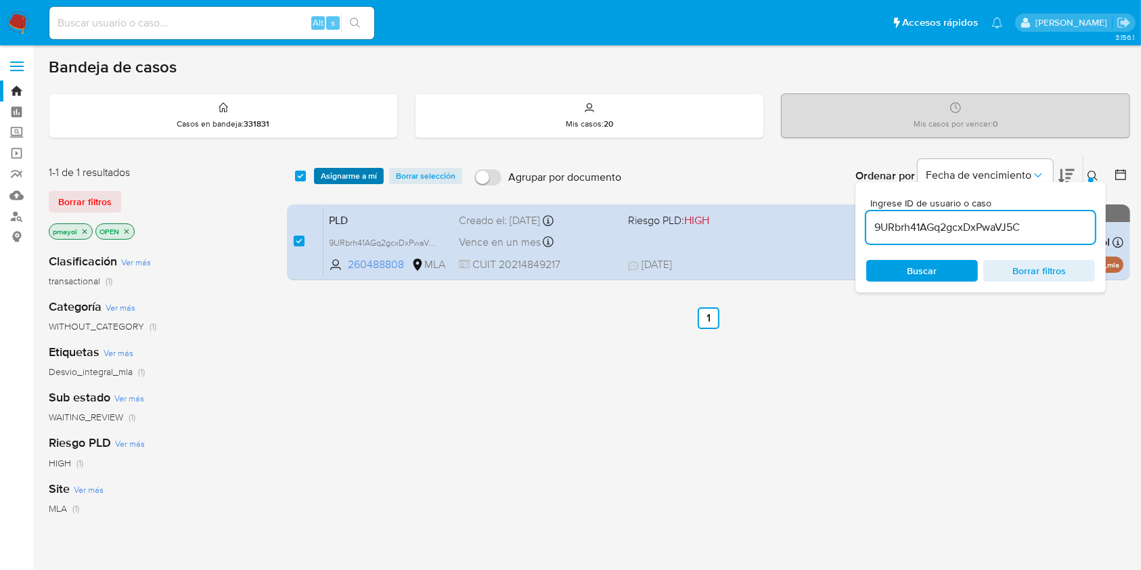
click at [361, 175] on span "Asignarme a mí" at bounding box center [349, 176] width 56 height 14
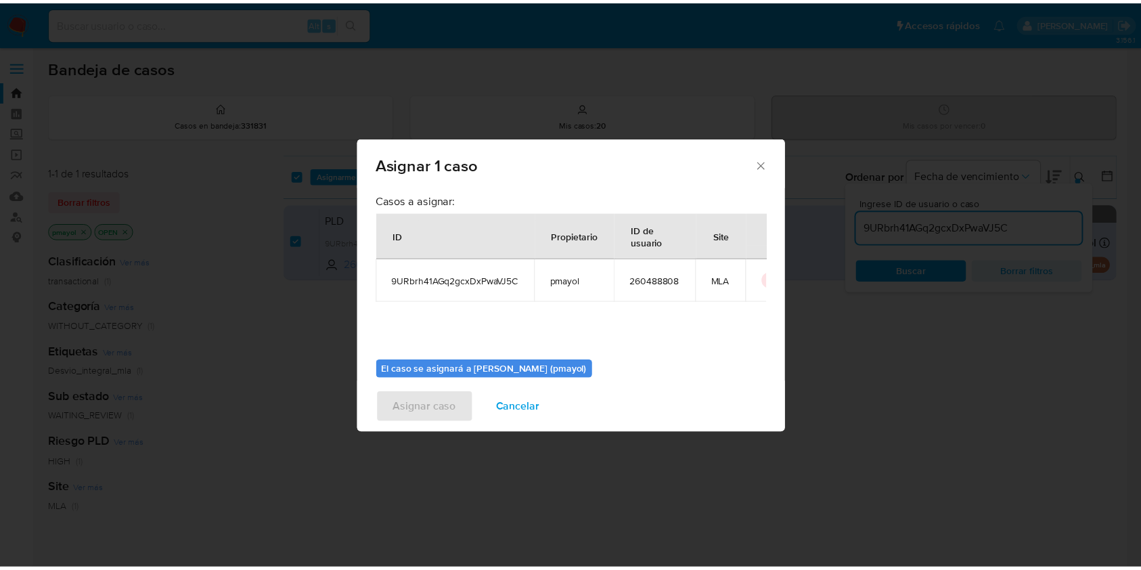
scroll to position [69, 0]
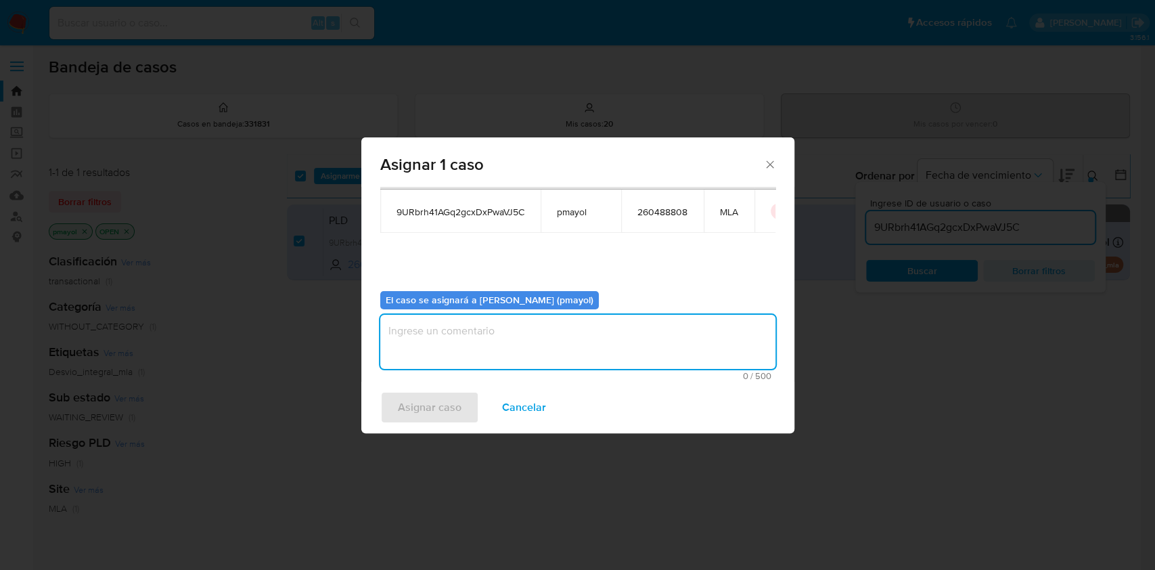
click at [634, 352] on textarea "assign-modal" at bounding box center [577, 342] width 395 height 54
type textarea "Asignación"
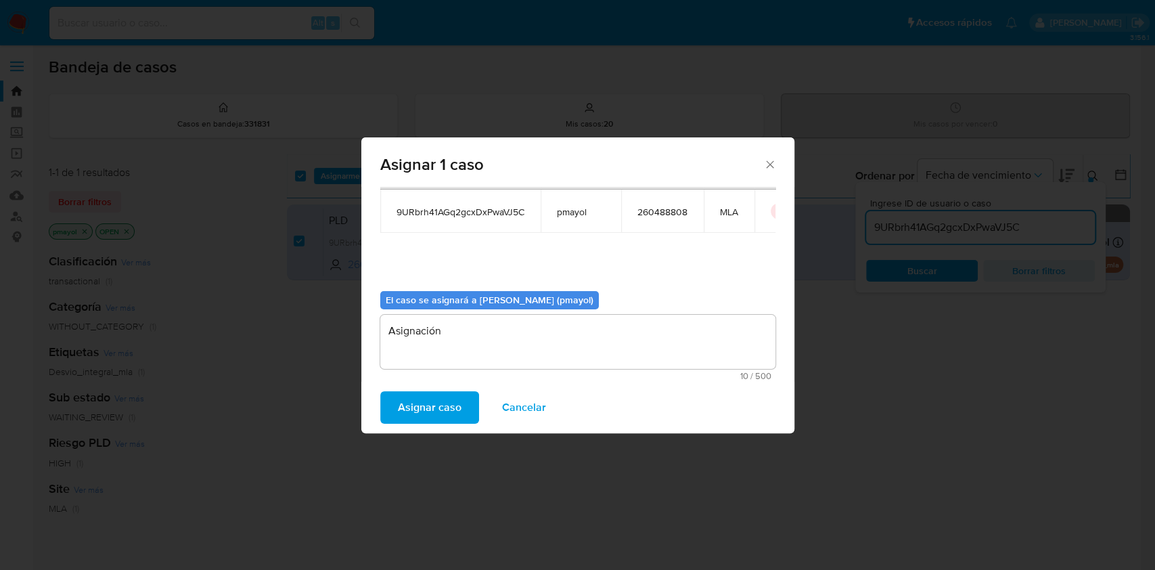
click at [438, 407] on span "Asignar caso" at bounding box center [430, 407] width 64 height 30
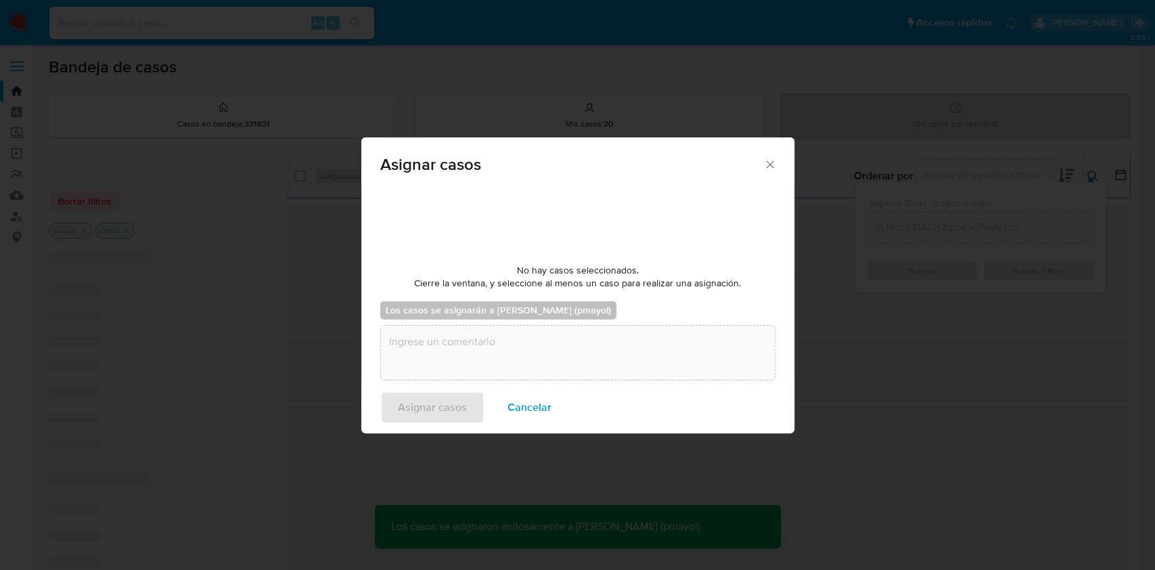
checkbox input "false"
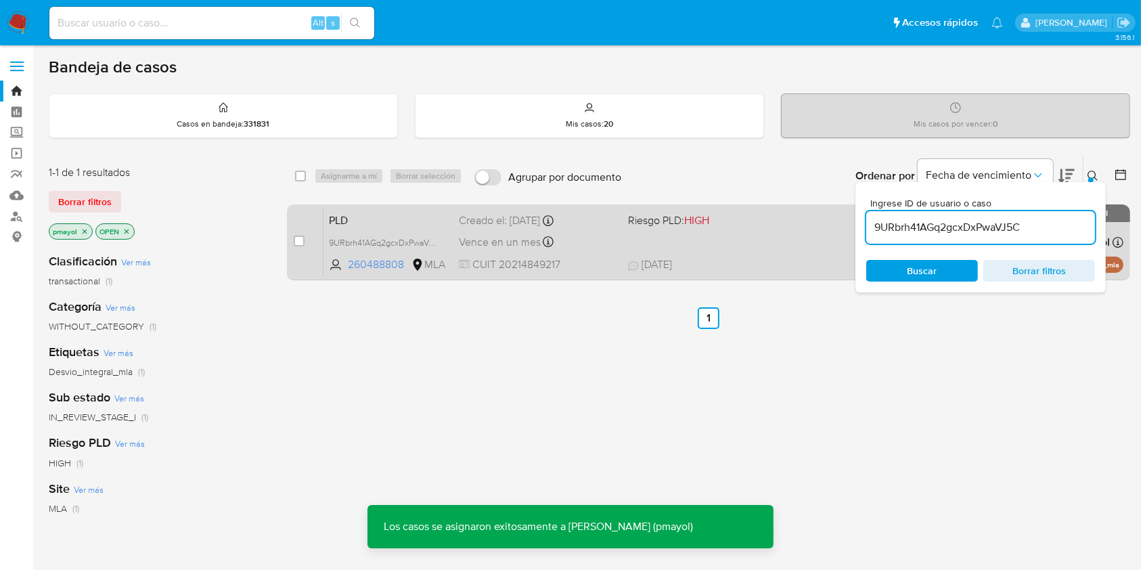
click at [779, 231] on div "PLD 9URbrh41AGq2gcxDxPwaVJ5C 260488808 MLA Riesgo PLD: HIGH Creado el: 12/07/20…" at bounding box center [723, 242] width 800 height 68
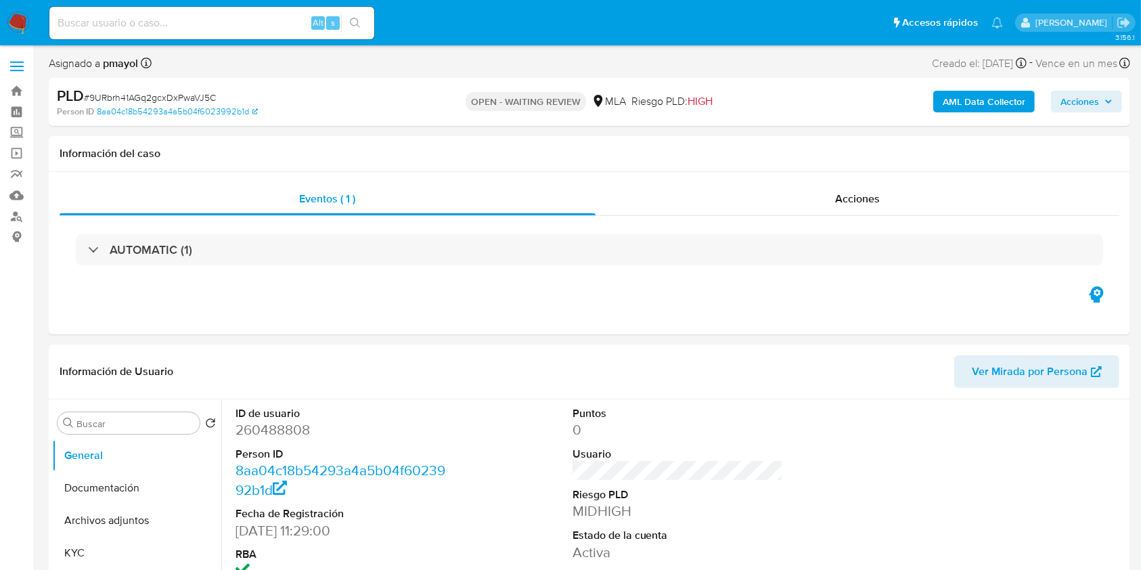
select select "10"
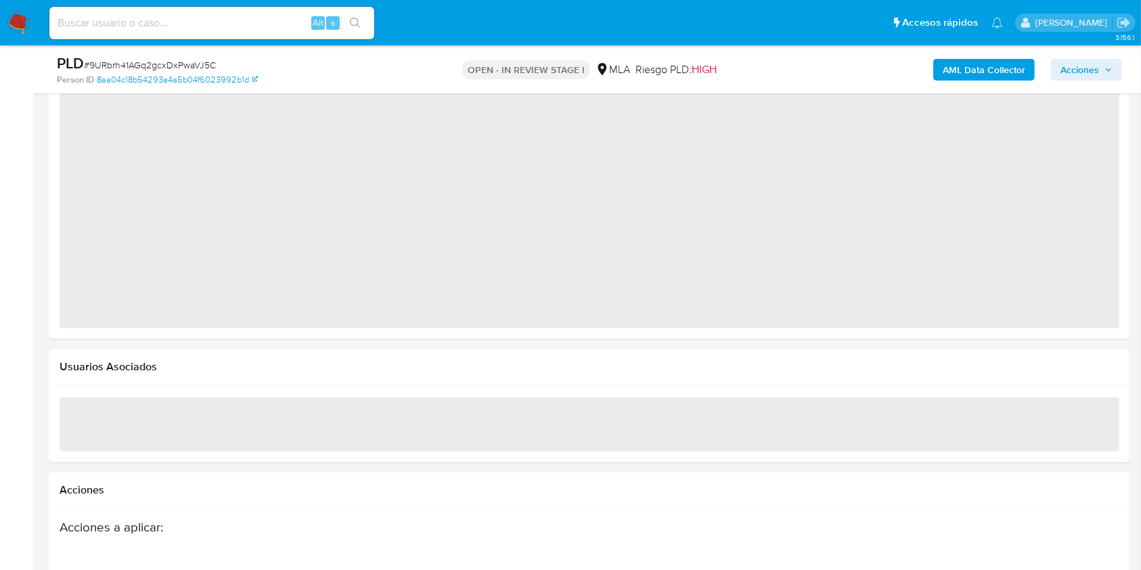
scroll to position [1530, 0]
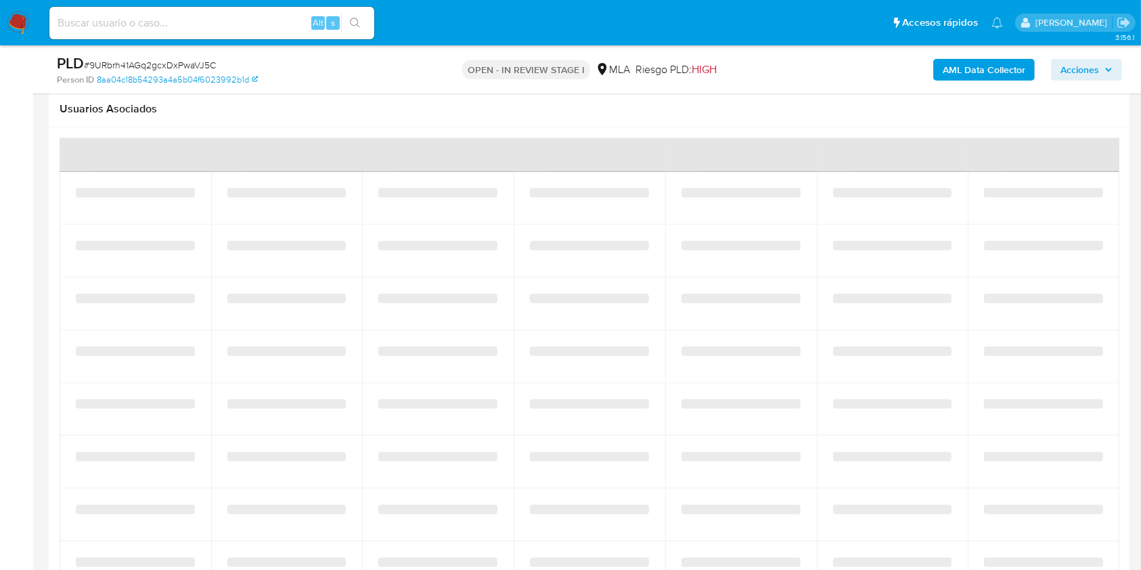
select select "10"
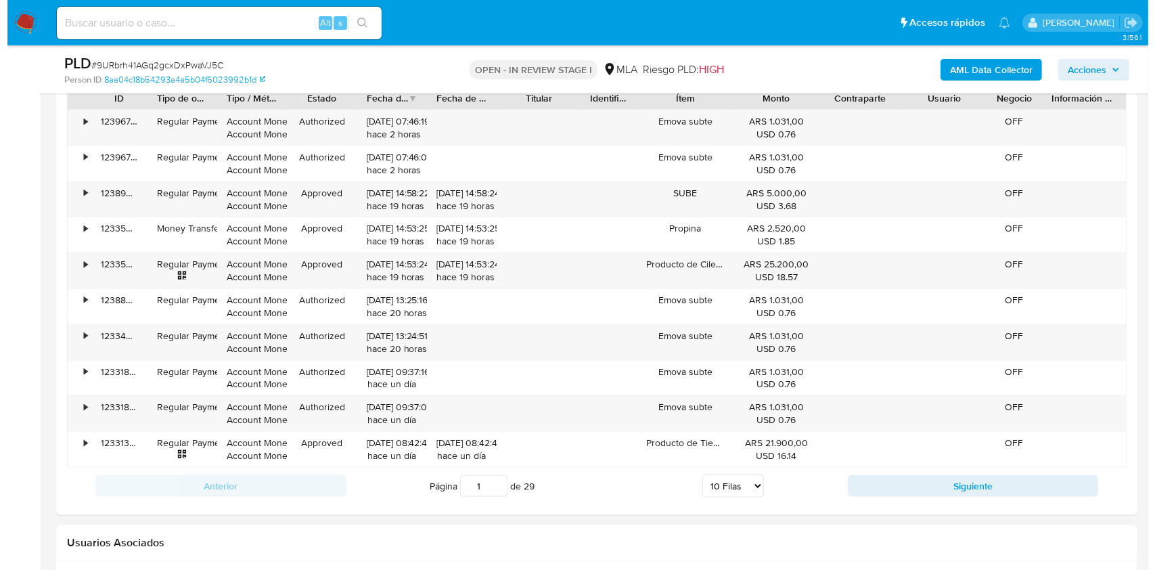
scroll to position [2070, 0]
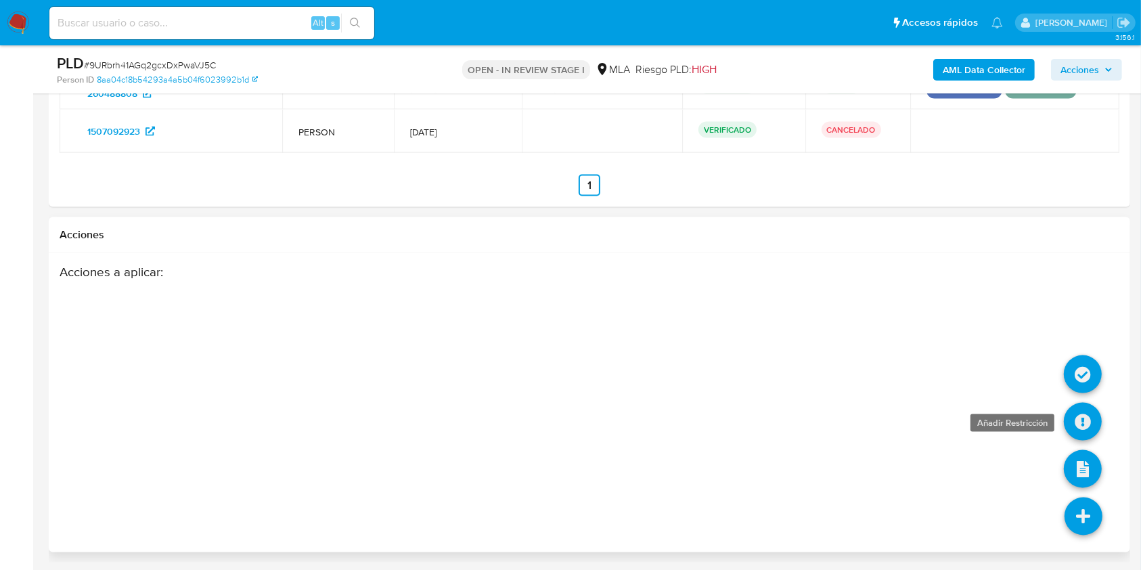
click at [1077, 417] on icon at bounding box center [1083, 422] width 38 height 38
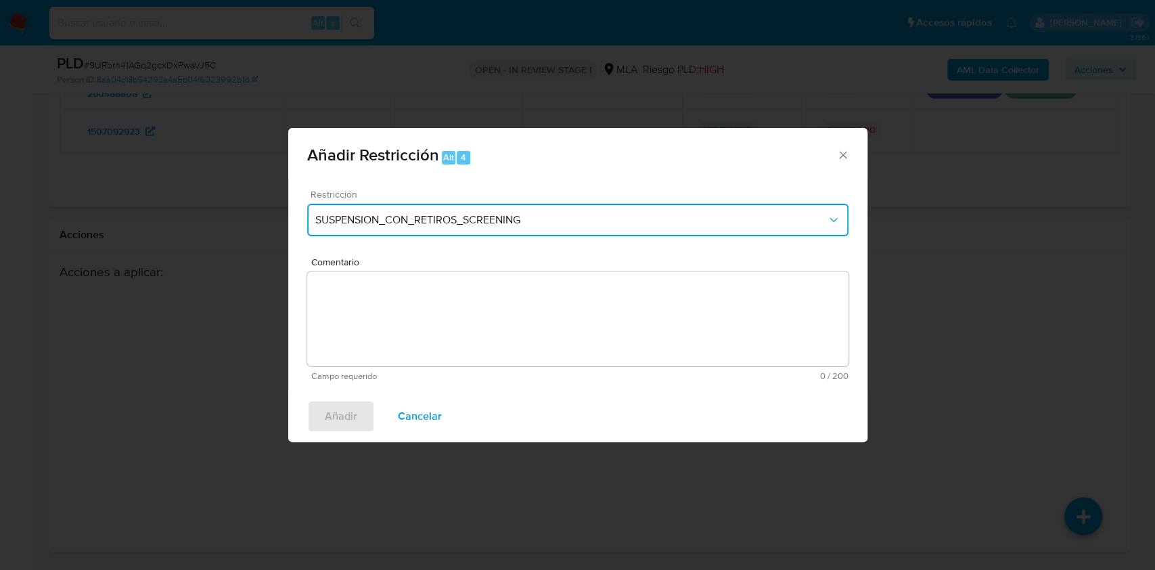
click at [593, 214] on span "SUSPENSION_CON_RETIROS_SCREENING" at bounding box center [571, 220] width 512 height 14
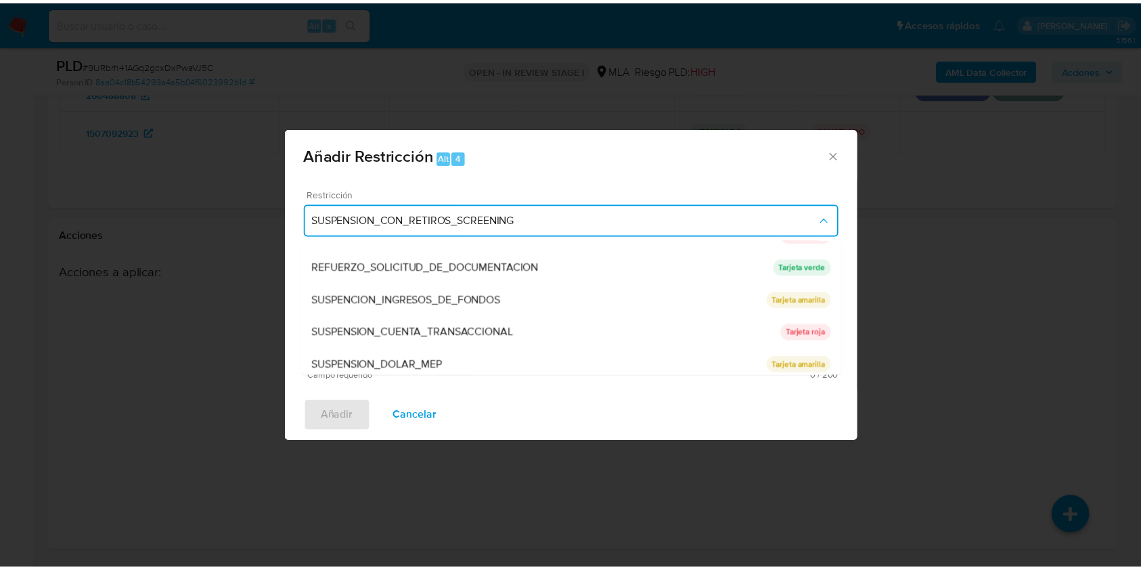
scroll to position [287, 0]
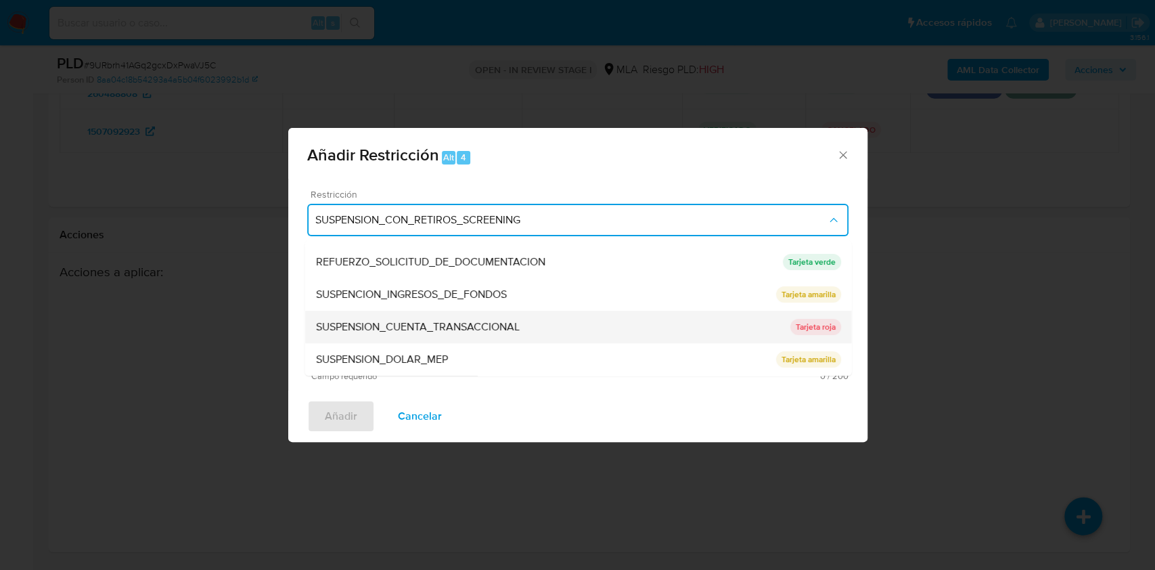
click at [654, 335] on div "SUSPENSION_CUENTA_TRANSACCIONAL" at bounding box center [552, 327] width 474 height 32
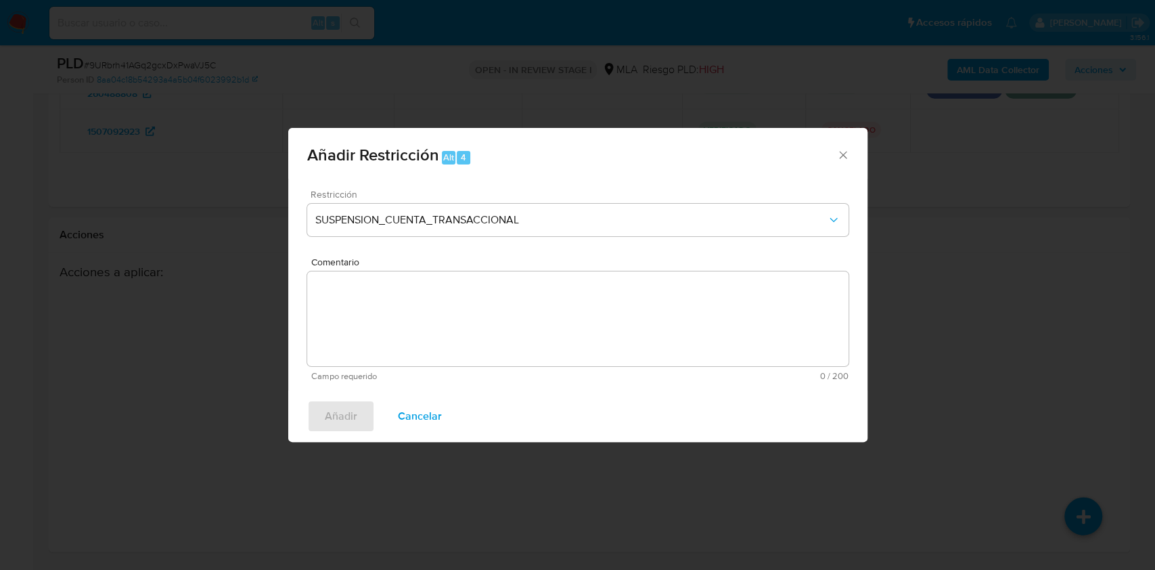
click at [654, 335] on textarea "Comentario" at bounding box center [577, 318] width 541 height 95
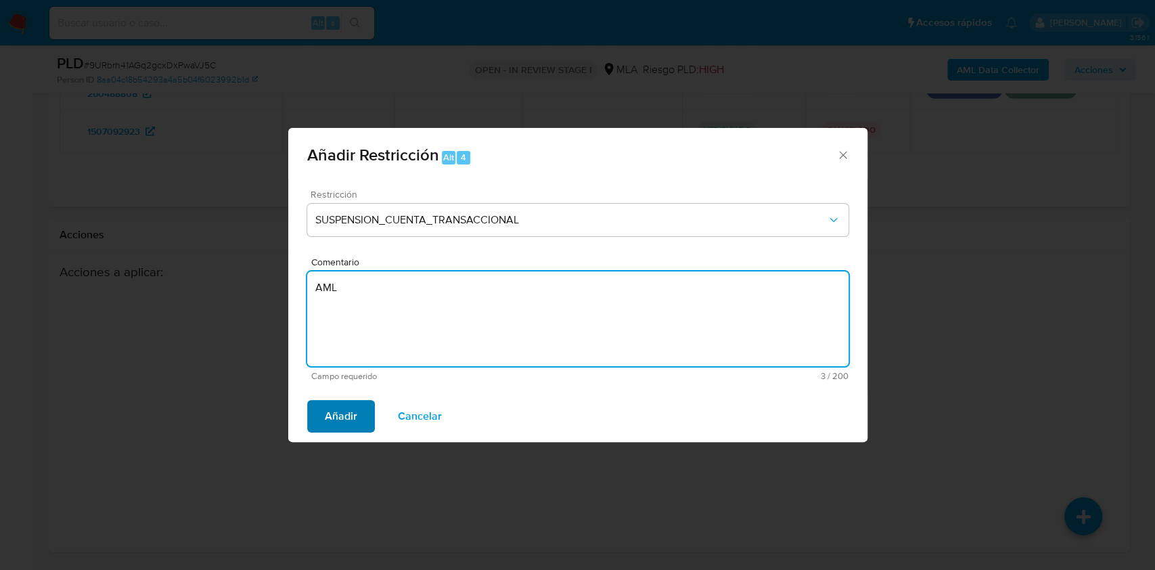
type textarea "AML"
click at [353, 405] on span "Añadir" at bounding box center [341, 416] width 32 height 30
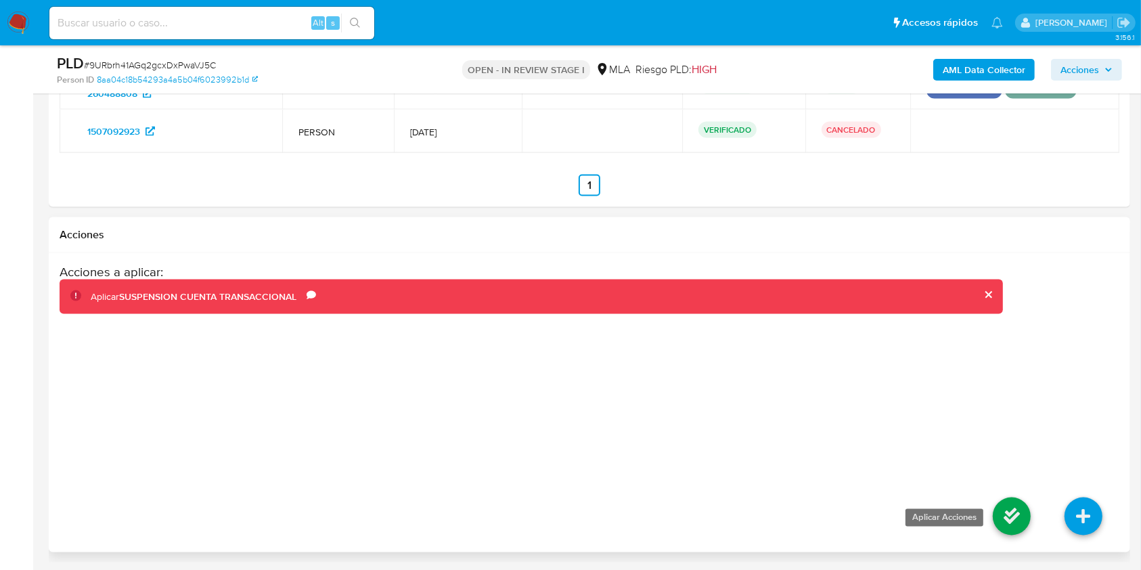
click at [1010, 519] on icon at bounding box center [1012, 516] width 38 height 38
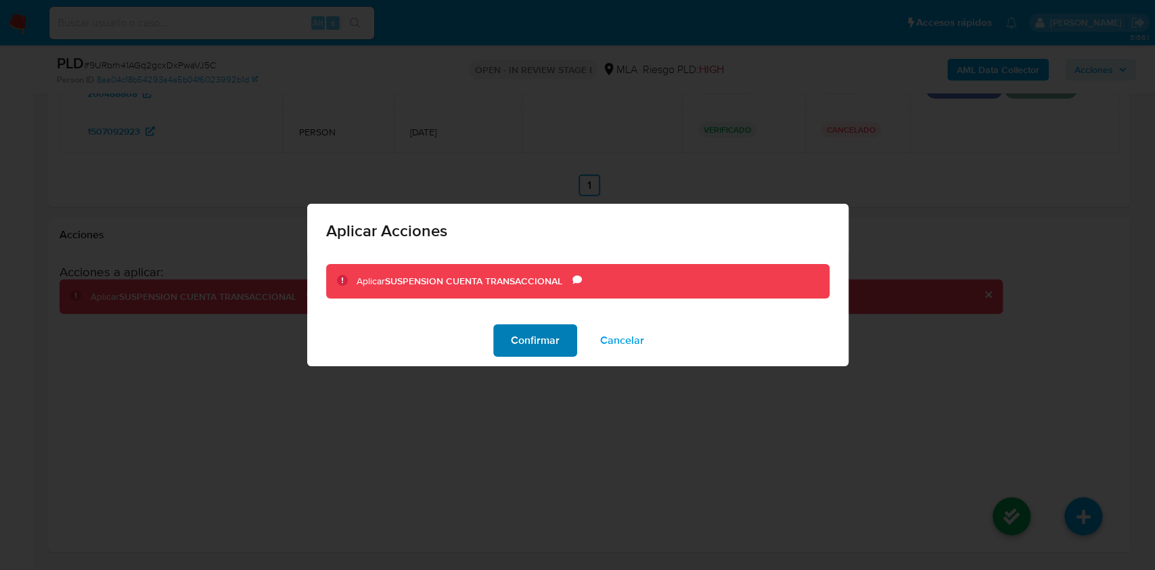
click at [533, 338] on span "Confirmar" at bounding box center [535, 340] width 49 height 30
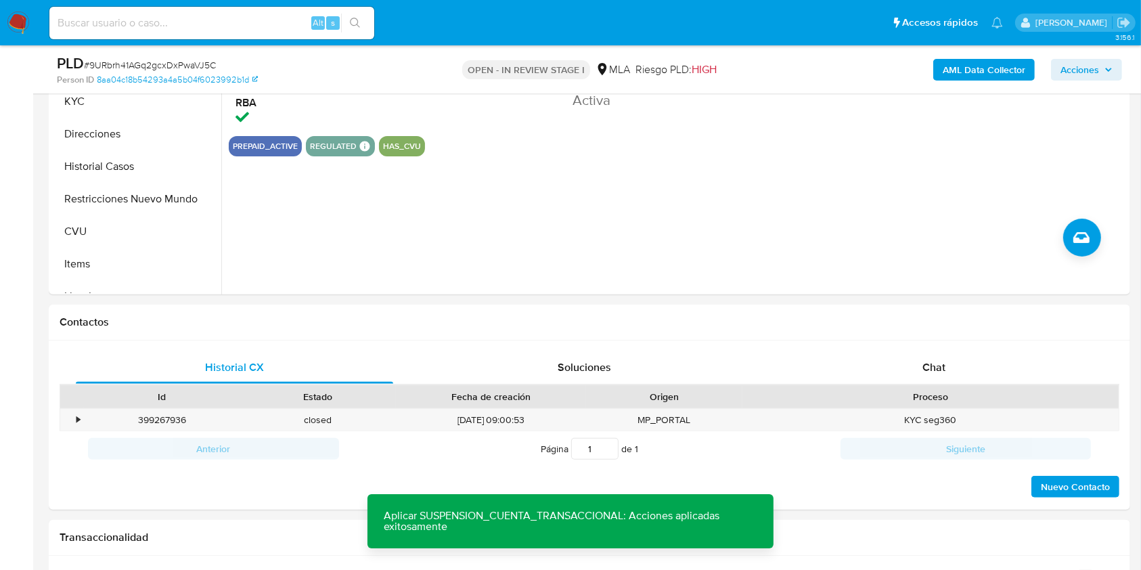
scroll to position [409, 0]
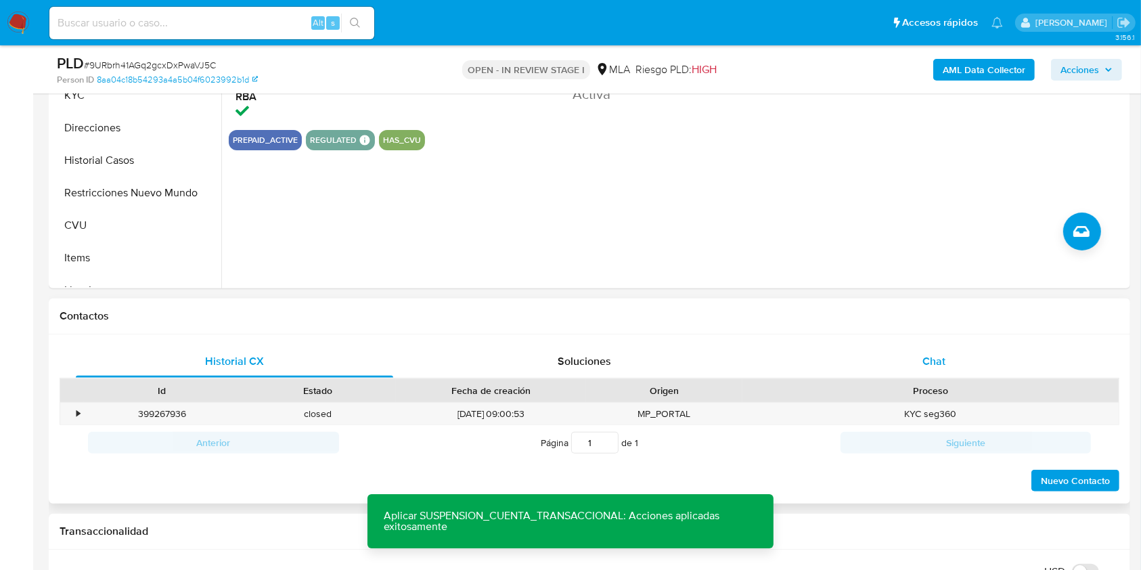
click at [903, 371] on div "Chat" at bounding box center [933, 361] width 317 height 32
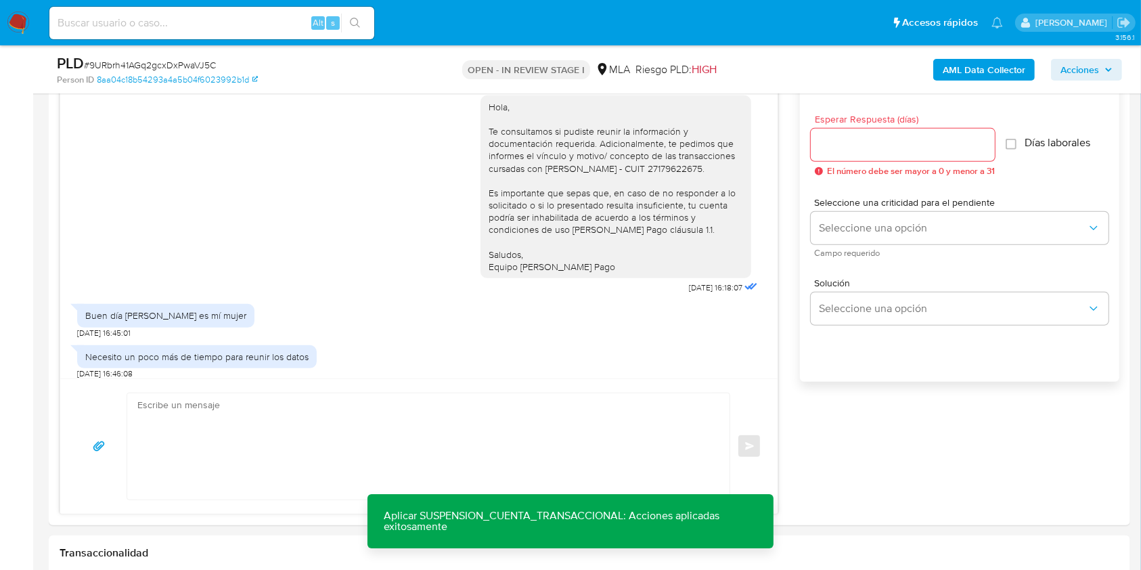
scroll to position [708, 0]
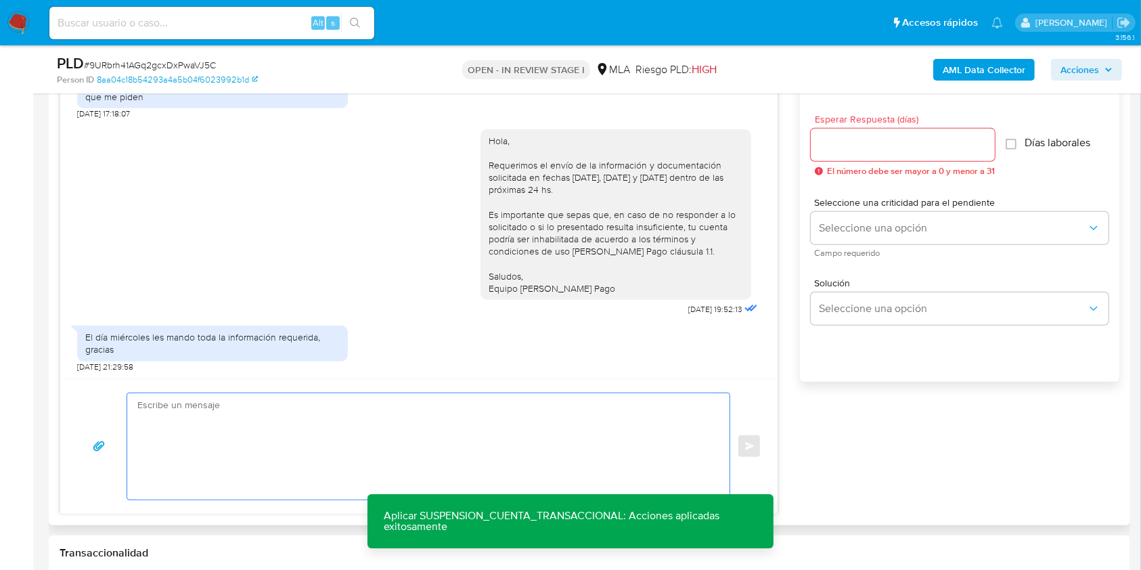
click at [314, 414] on textarea at bounding box center [424, 446] width 575 height 106
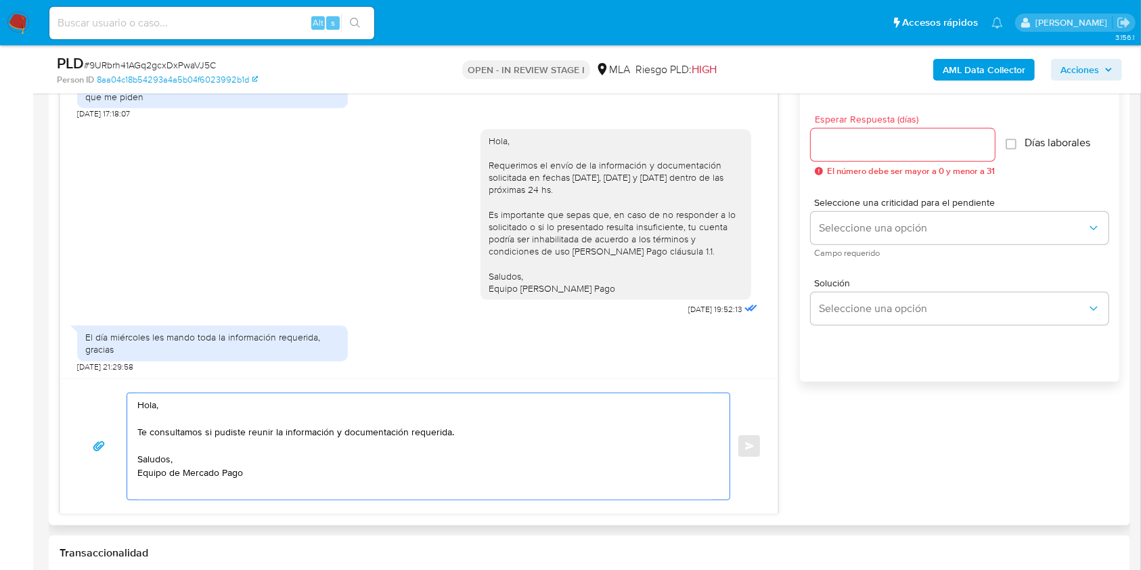
type textarea "Hola, Te consultamos si pudiste reunir la información y documentación requerida…"
click at [844, 151] on input "Esperar Respuesta (días)" at bounding box center [903, 145] width 184 height 18
type input "1"
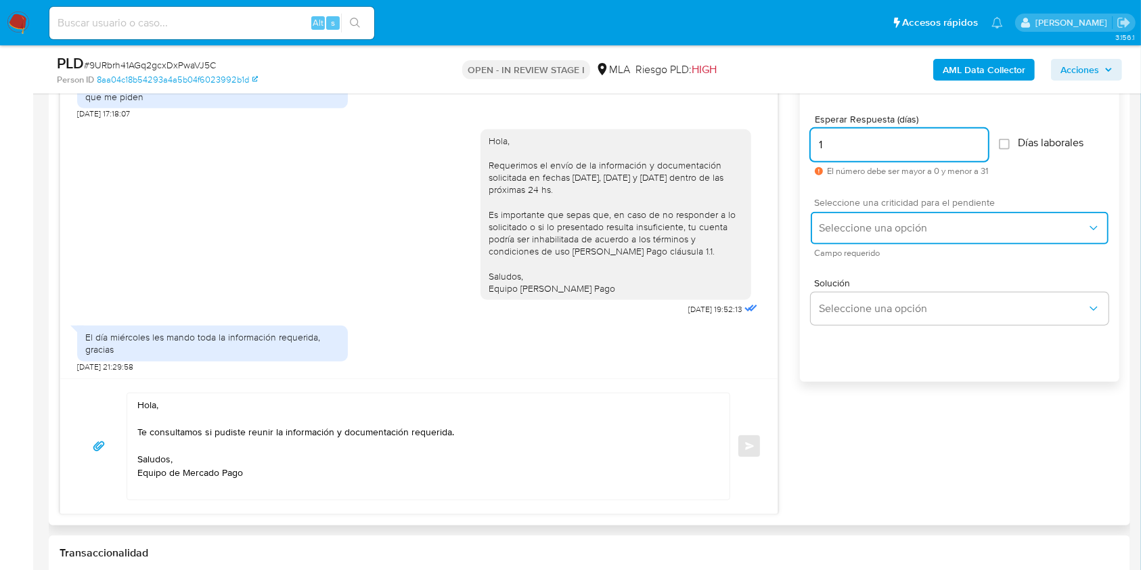
click at [839, 226] on span "Seleccione una opción" at bounding box center [953, 228] width 268 height 14
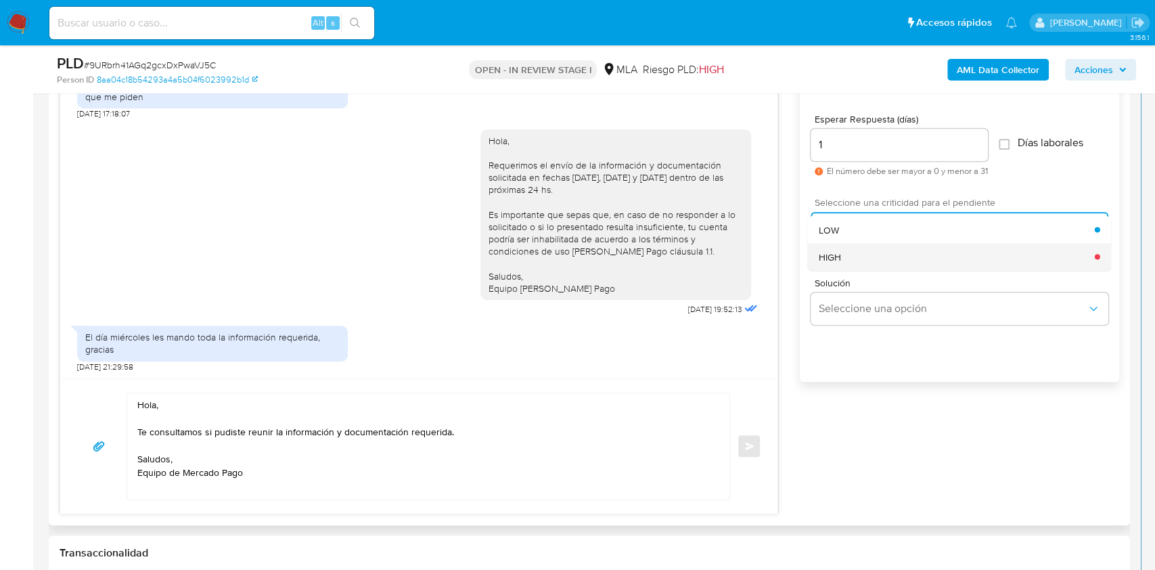
click at [834, 252] on span "HIGH" at bounding box center [830, 256] width 22 height 12
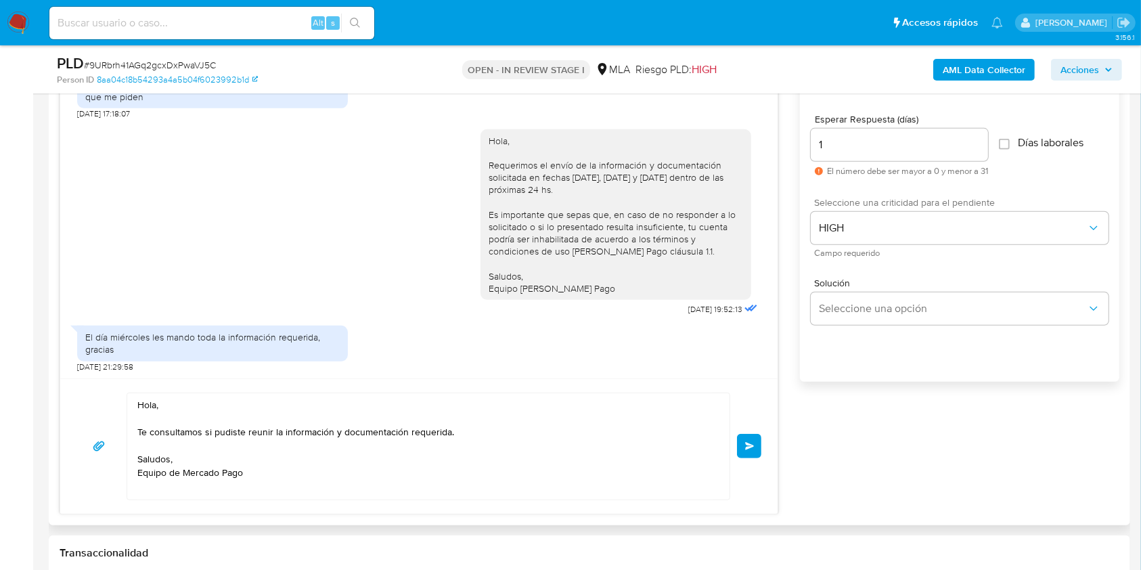
click at [746, 457] on div "Hola, Te consultamos si pudiste reunir la información y documentación requerida…" at bounding box center [418, 446] width 685 height 108
click at [744, 449] on button "Enviar" at bounding box center [749, 446] width 24 height 24
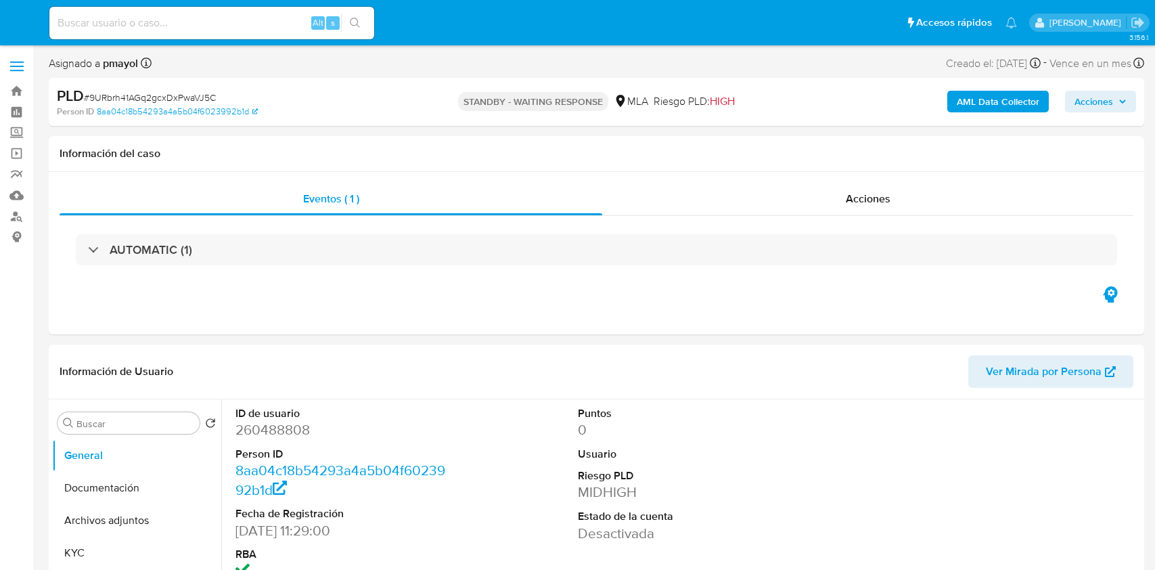
select select "10"
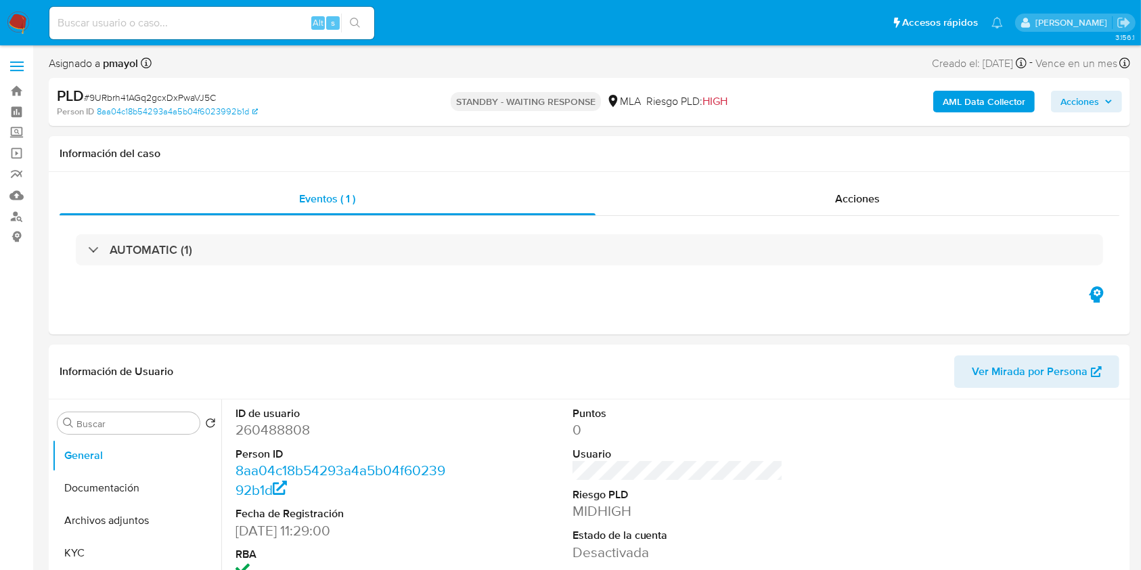
click at [258, 24] on input at bounding box center [211, 23] width 325 height 18
paste input "qllhaeCyE1MHiigASLSrLH8J"
type input "qllhaeCyE1MHiigASLSrLH8J"
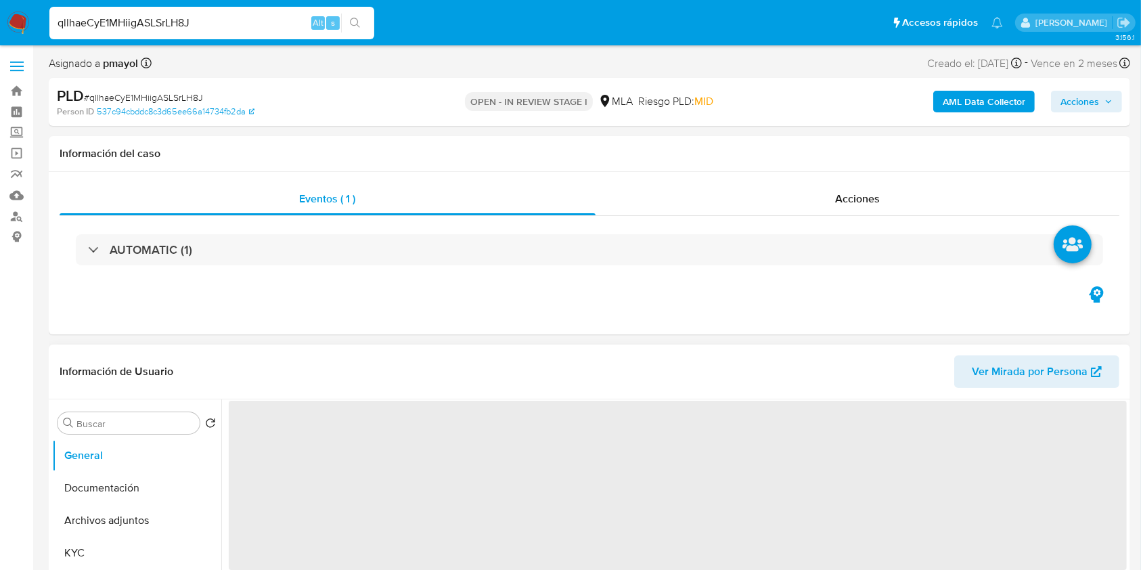
select select "10"
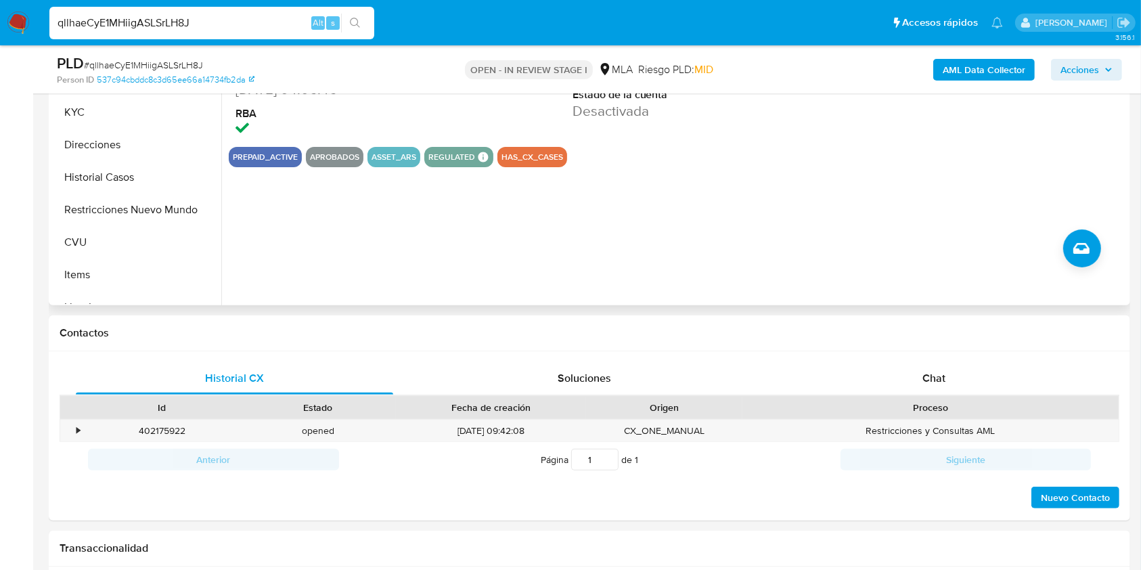
scroll to position [410, 0]
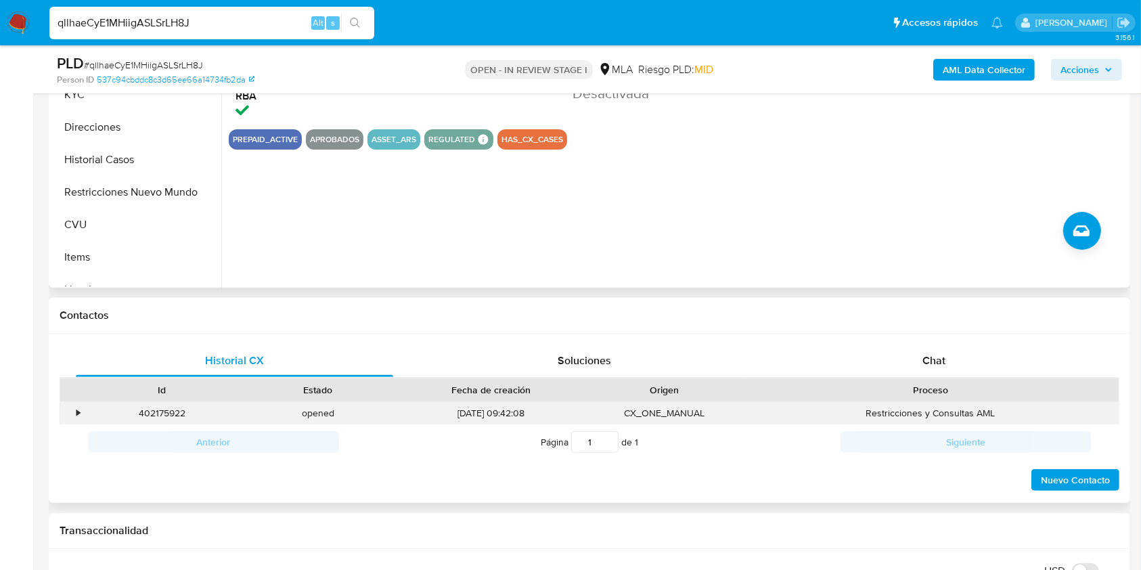
click at [147, 409] on div "402175922" at bounding box center [162, 413] width 156 height 22
copy div "402175922"
click at [5, 12] on nav "Pausado Ver notificaciones qllhaeCyE1MHiigASLSrLH8J Alt s Accesos rápidos Presi…" at bounding box center [570, 22] width 1141 height 45
click at [13, 16] on img at bounding box center [18, 23] width 23 height 23
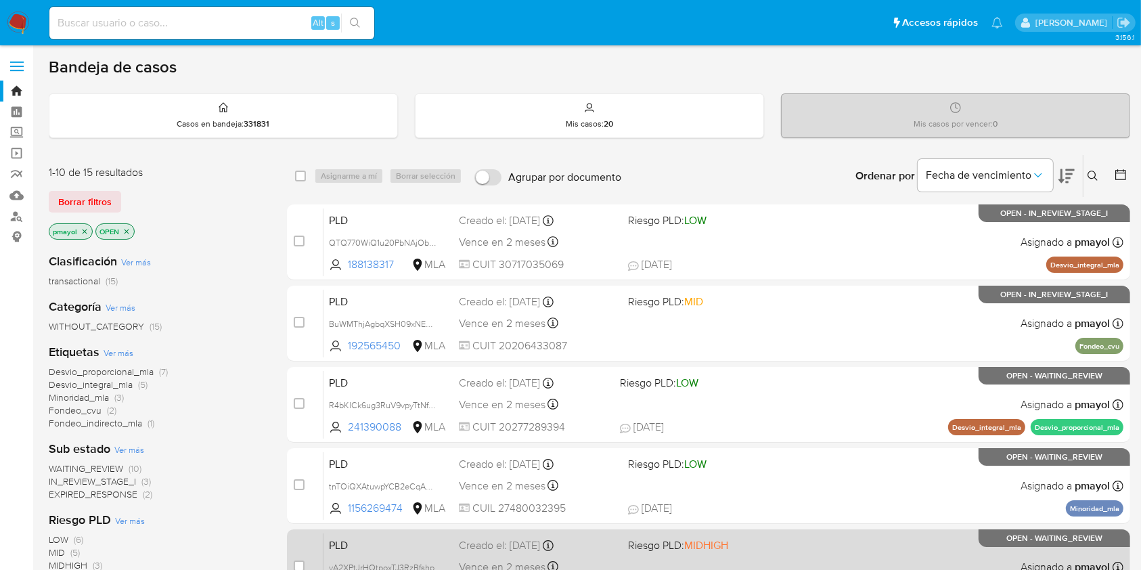
click at [779, 567] on div "PLD yA2XPtJrHQtpoxTJ3RzBfshp 190513724 MLA Riesgo PLD: MIDHIGH Creado el: 12/08…" at bounding box center [723, 566] width 800 height 68
